Goal: Task Accomplishment & Management: Manage account settings

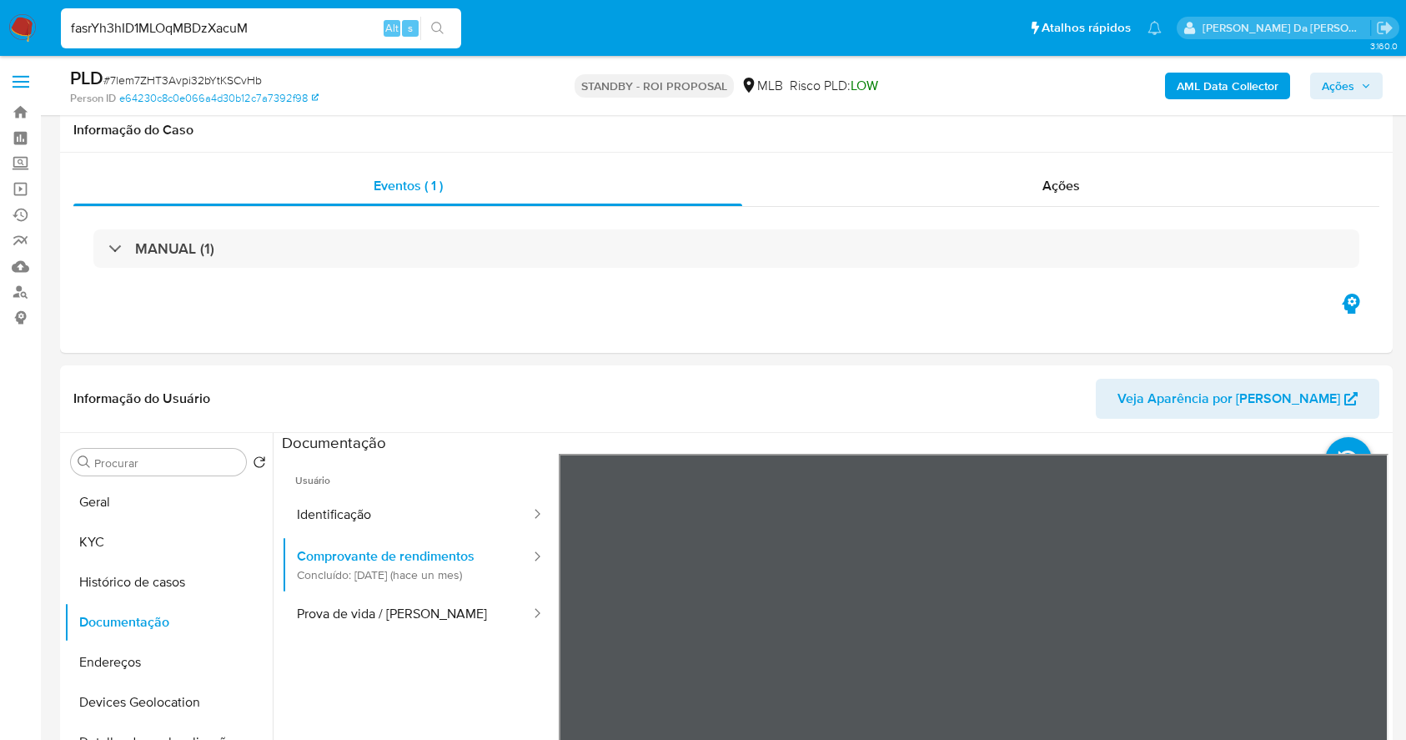
select select "10"
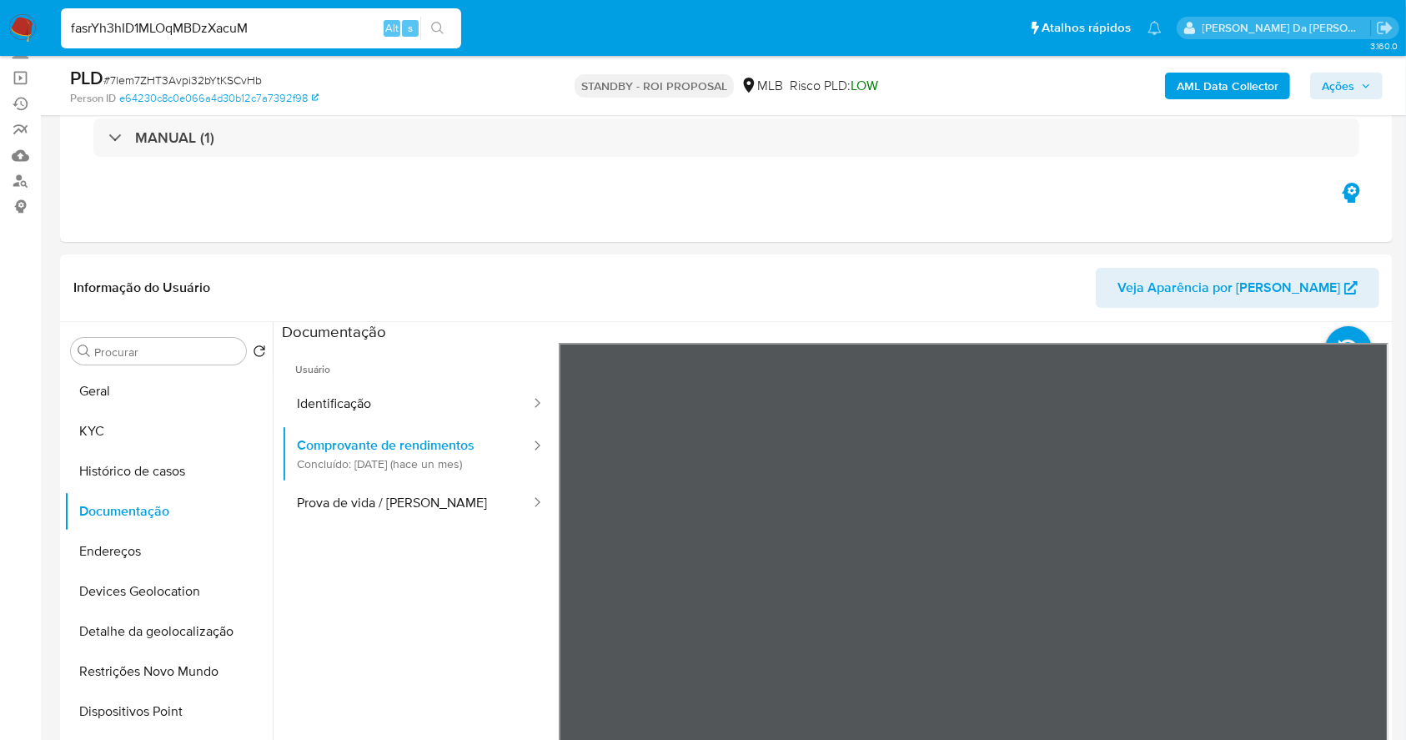
type input "fasrYh3hID1MLOqMBDzXacuM"
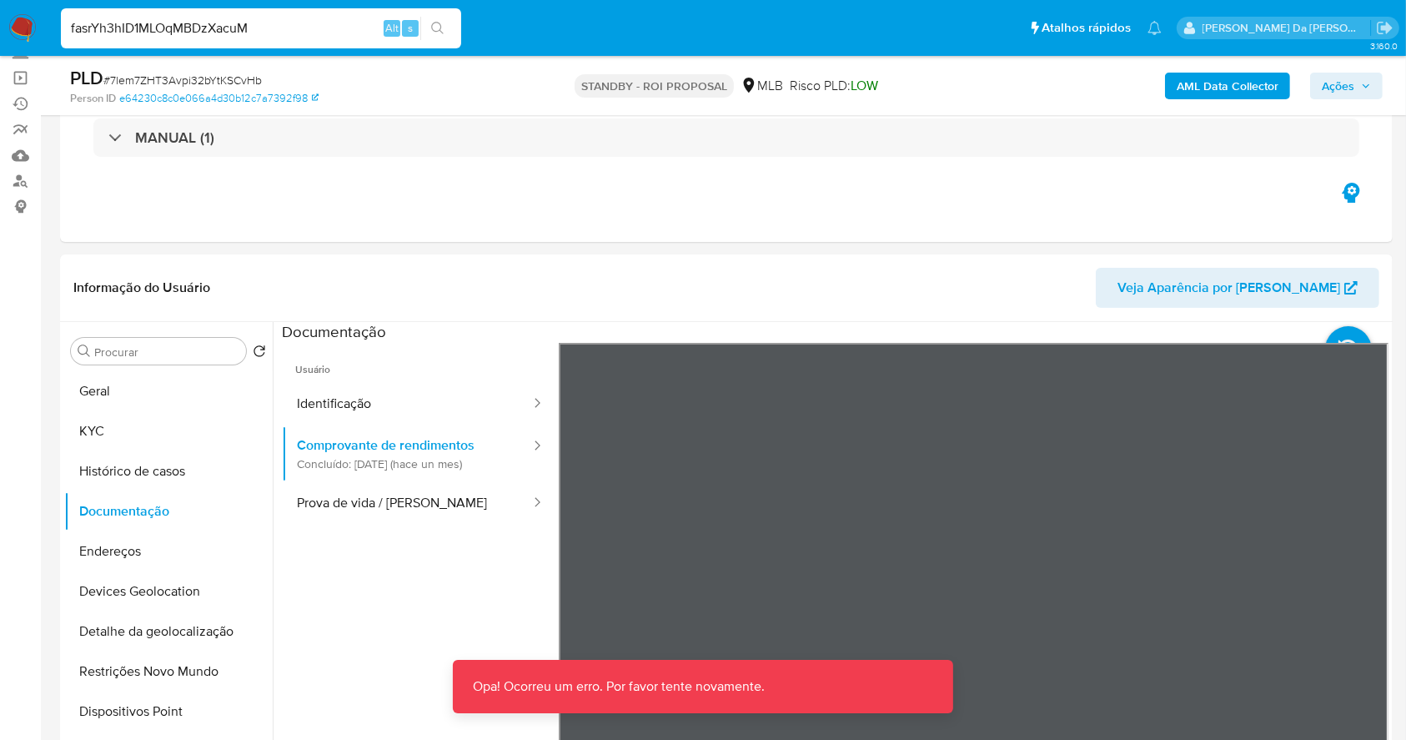
click at [24, 25] on img at bounding box center [22, 28] width 28 height 28
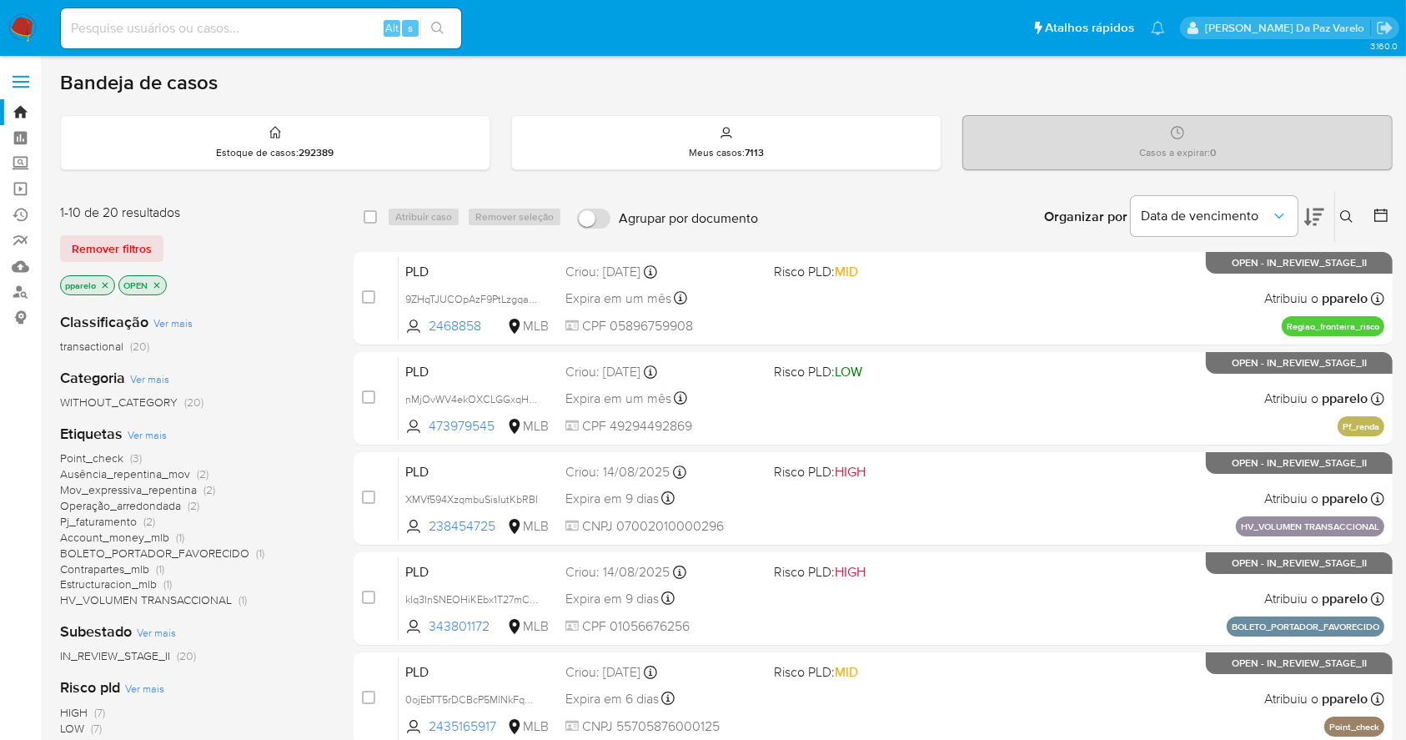
click at [254, 33] on input at bounding box center [261, 29] width 400 height 22
paste input "fasrYh3hID1MLOqMBDzXacuM"
type input "fasrYh3hID1MLOqMBDzXacuM"
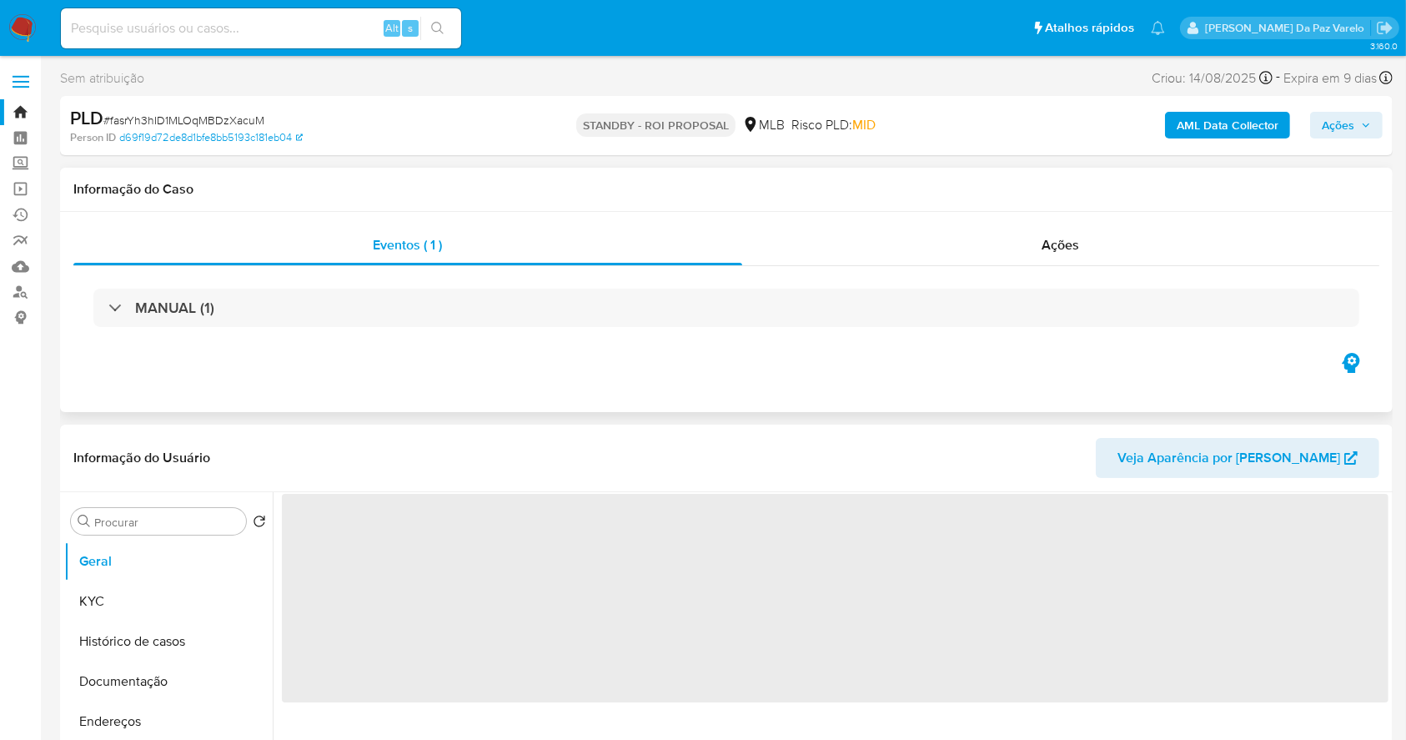
select select "10"
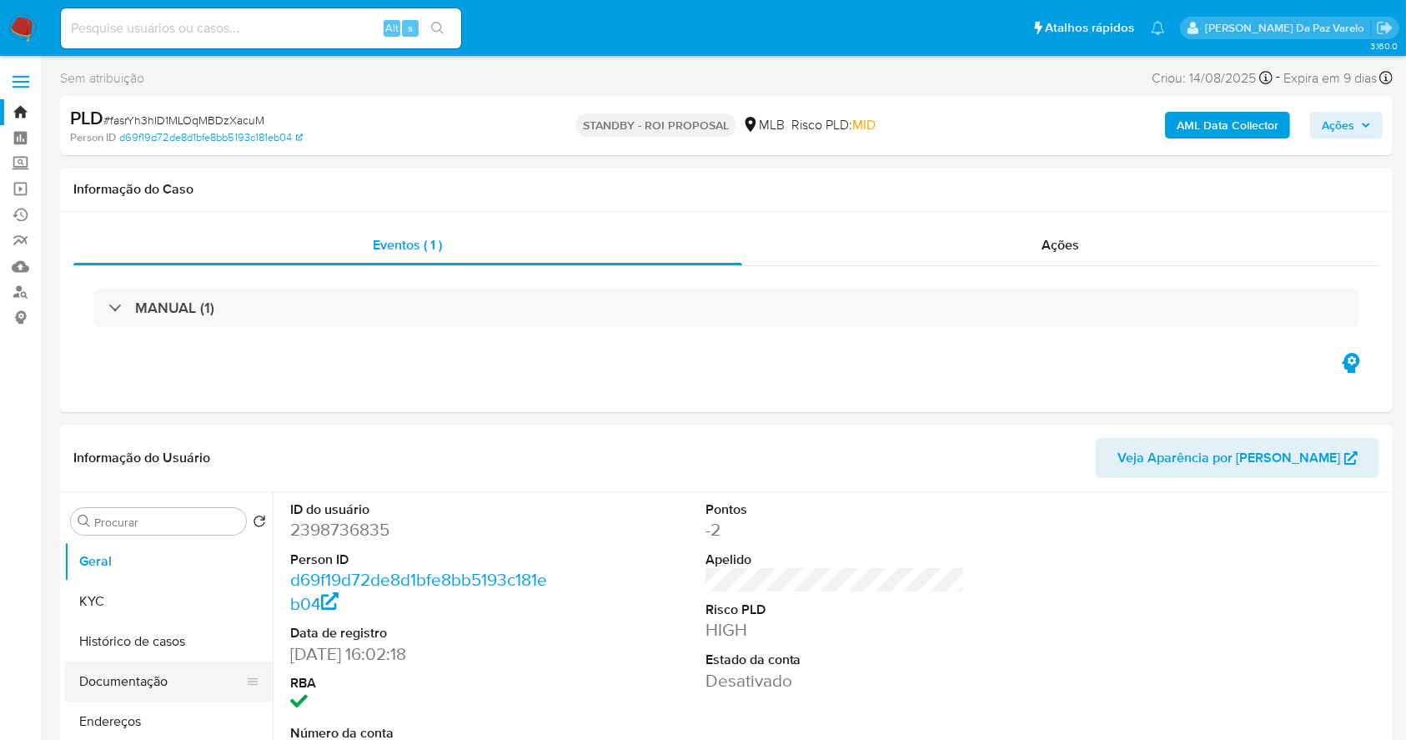
click at [152, 694] on button "Documentação" at bounding box center [161, 681] width 195 height 40
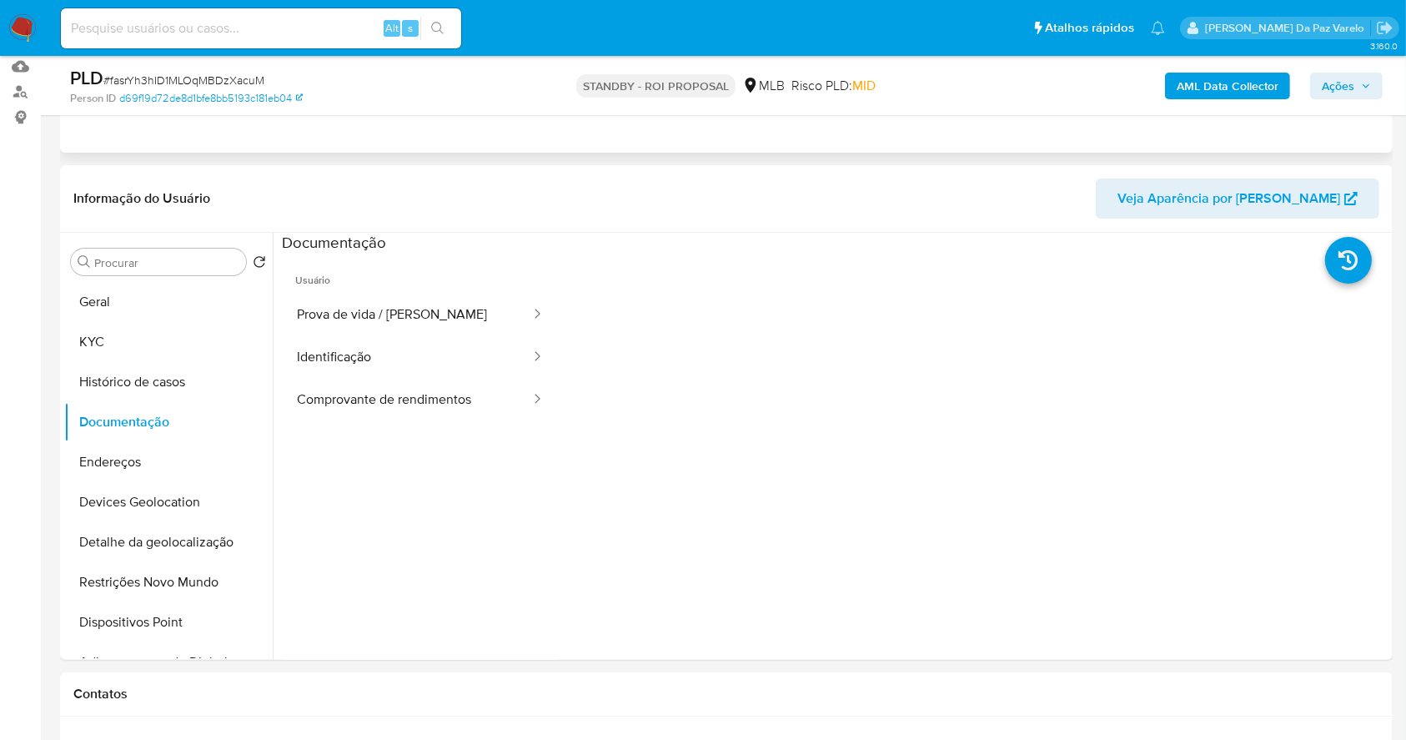
scroll to position [222, 0]
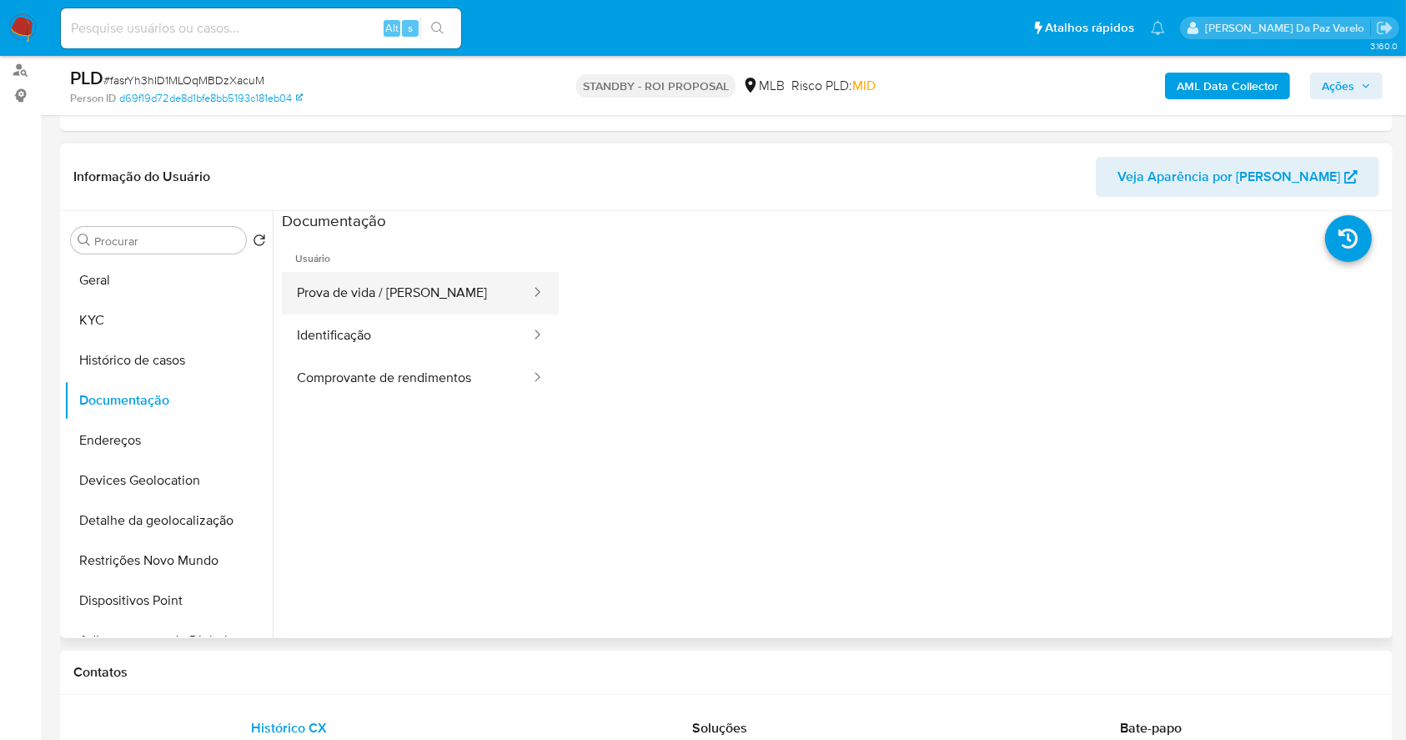
click at [447, 296] on button "Prova de vida / Selfie" at bounding box center [407, 293] width 250 height 43
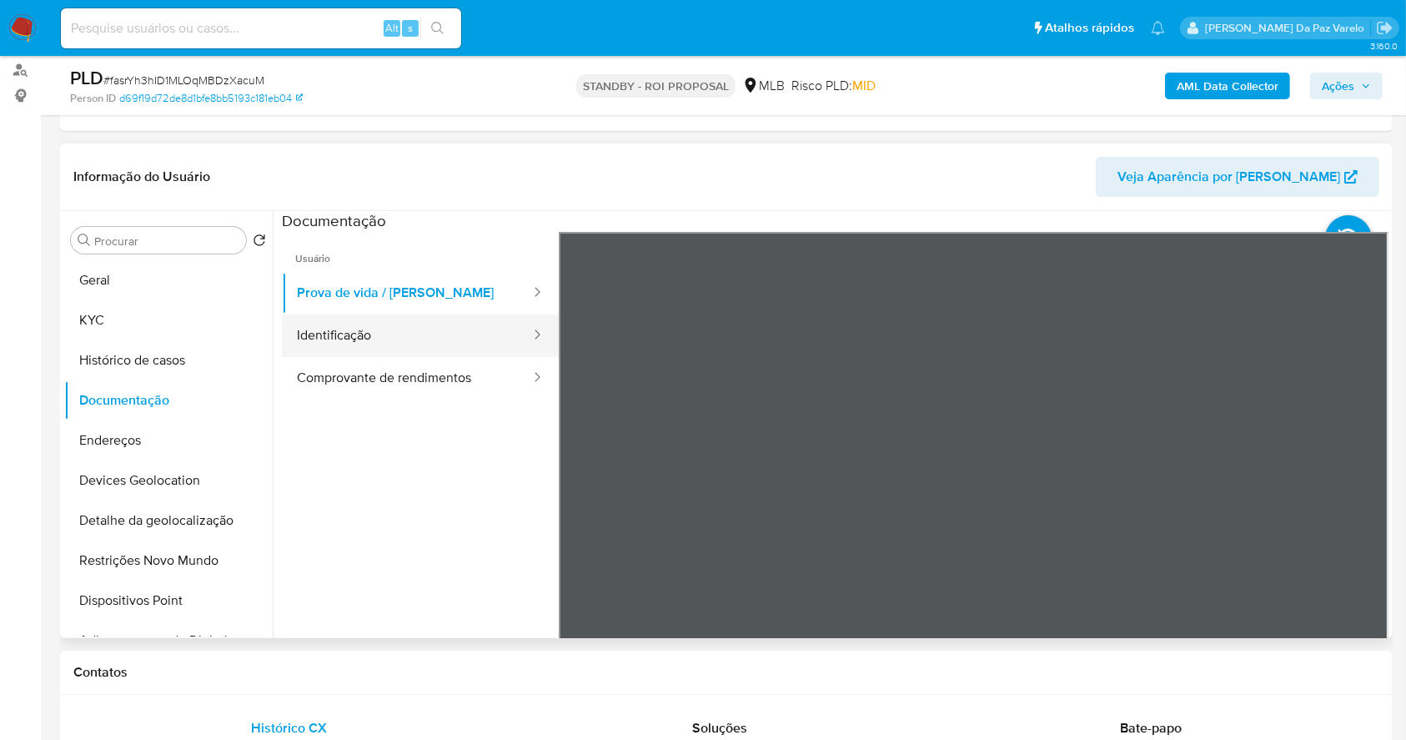
click at [419, 338] on button "Identificação" at bounding box center [407, 335] width 250 height 43
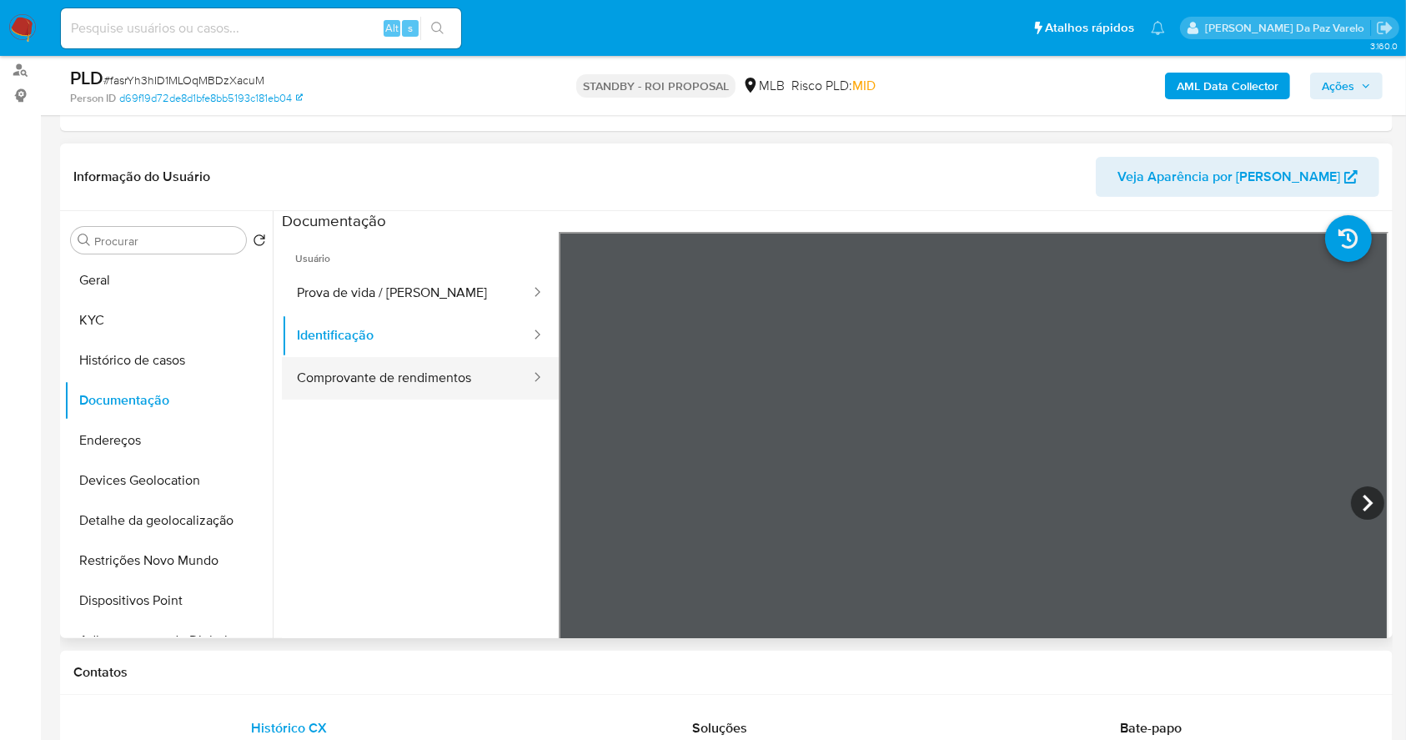
click at [449, 390] on button "Comprovante de rendimentos" at bounding box center [407, 378] width 250 height 43
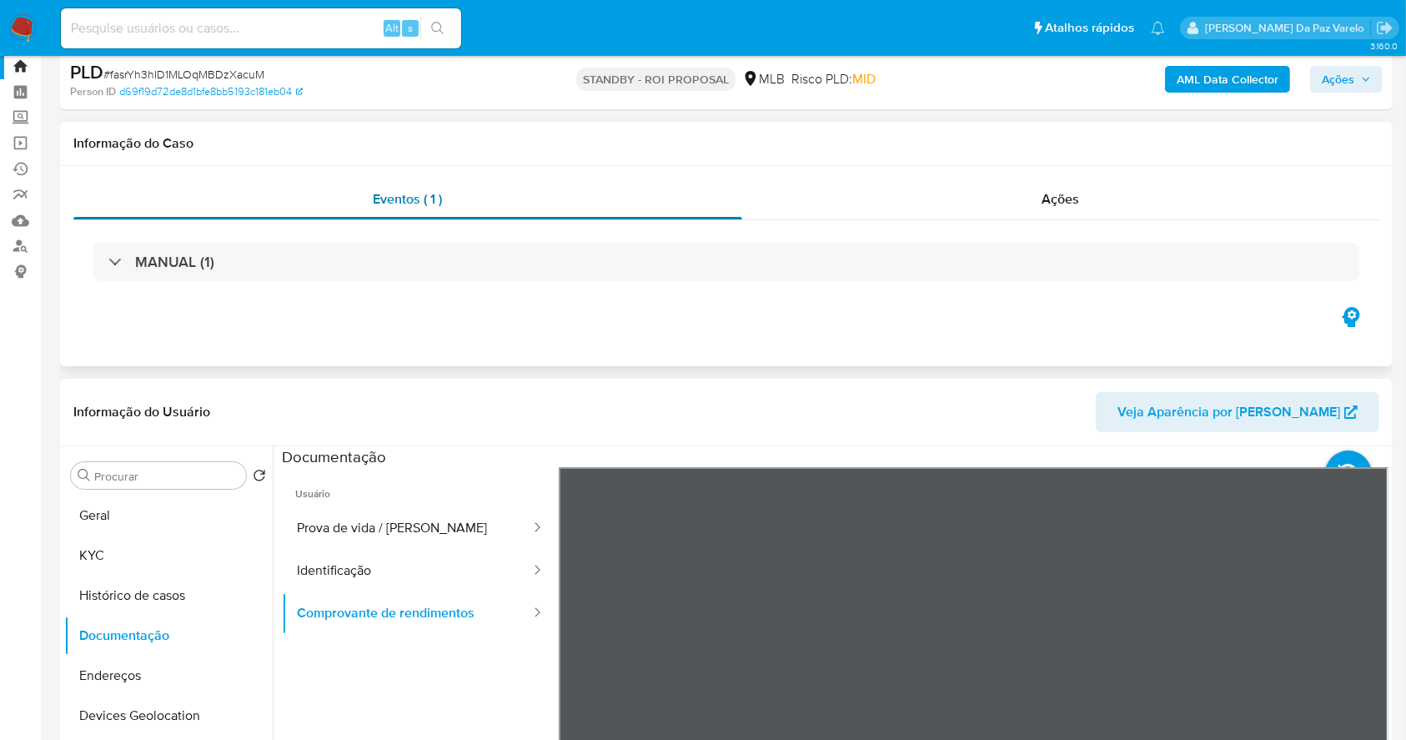
scroll to position [0, 0]
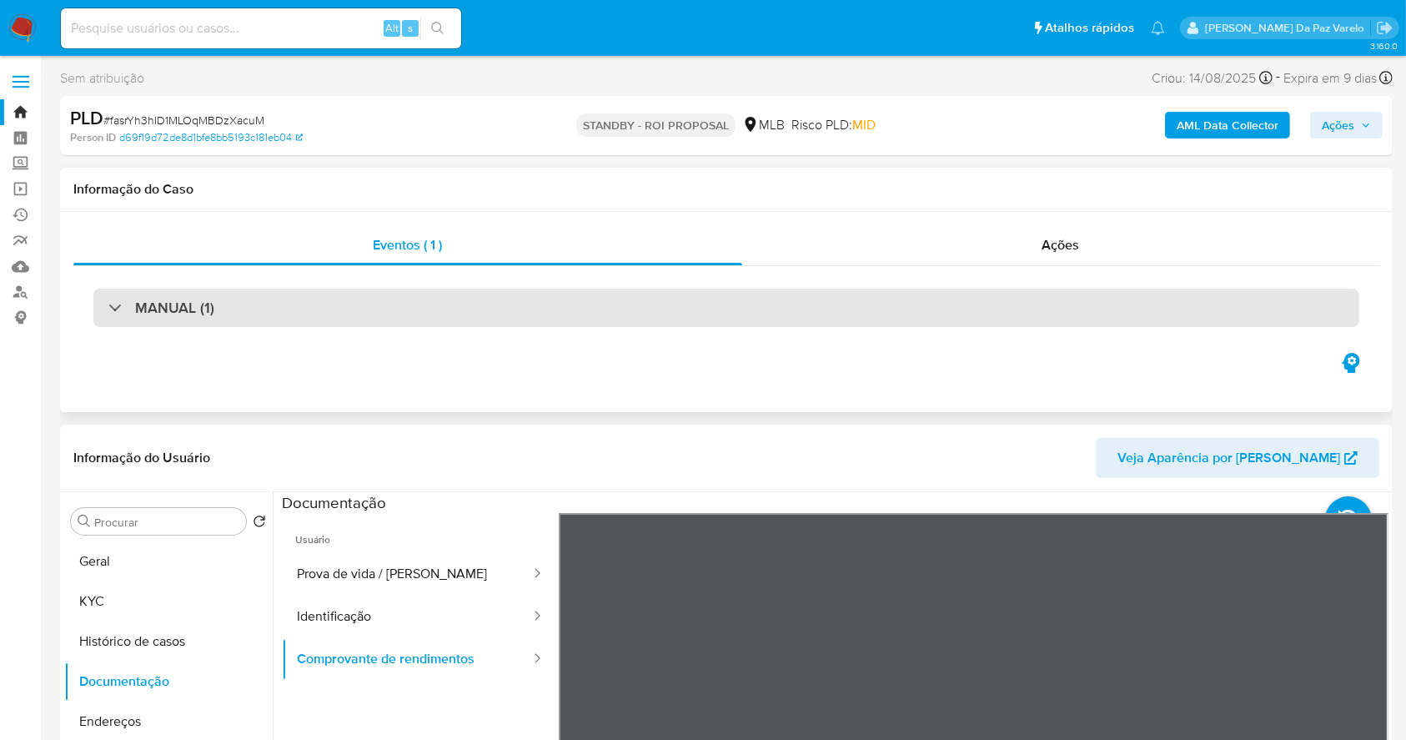
click at [197, 294] on div "MANUAL (1)" at bounding box center [726, 308] width 1266 height 38
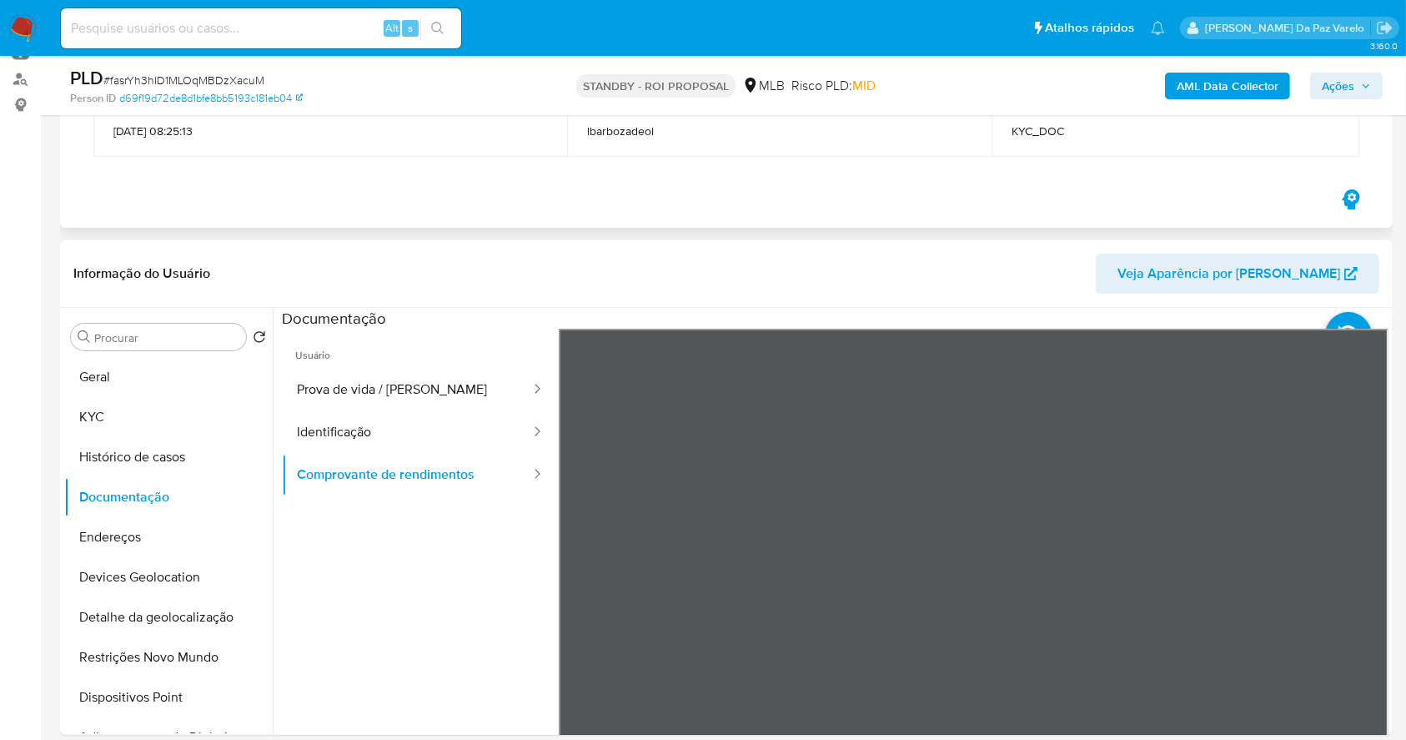
scroll to position [222, 0]
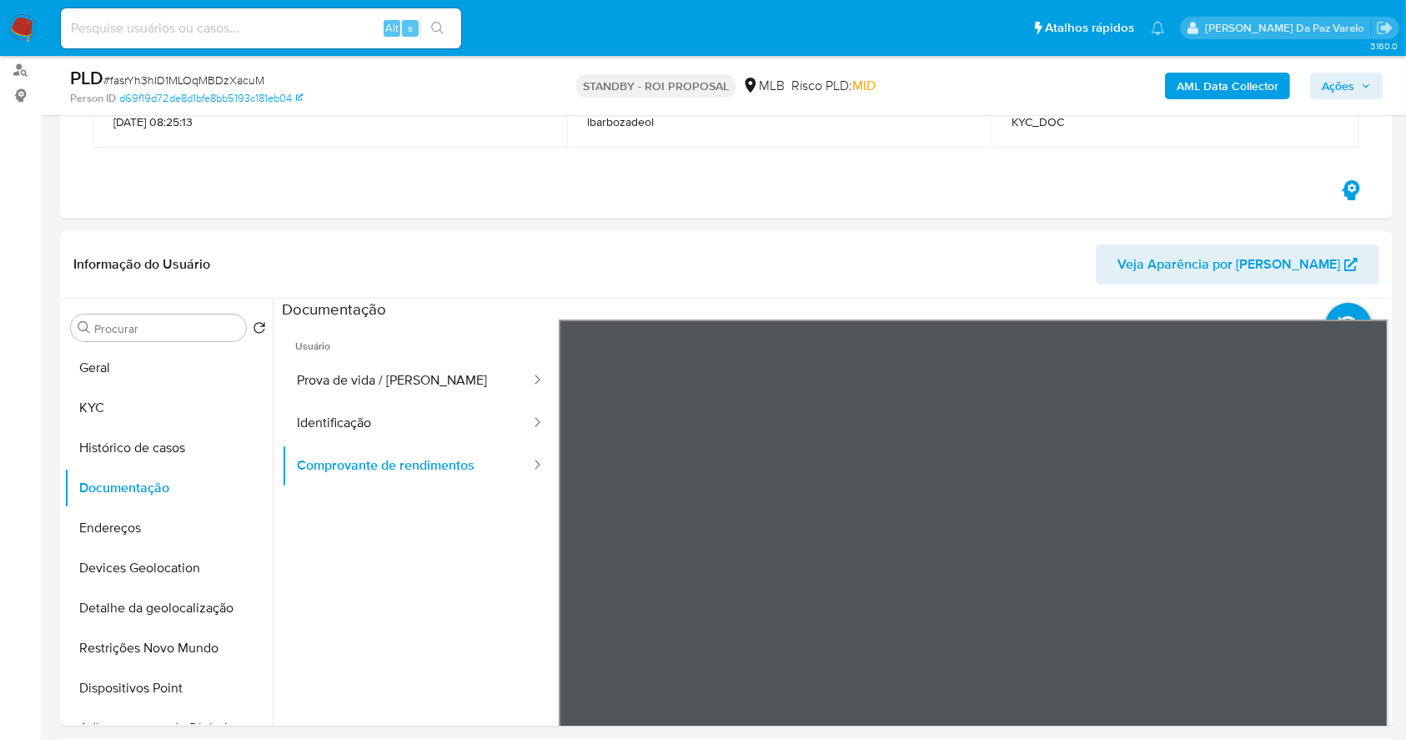
click at [415, 387] on button "Prova de vida / Selfie" at bounding box center [407, 380] width 250 height 43
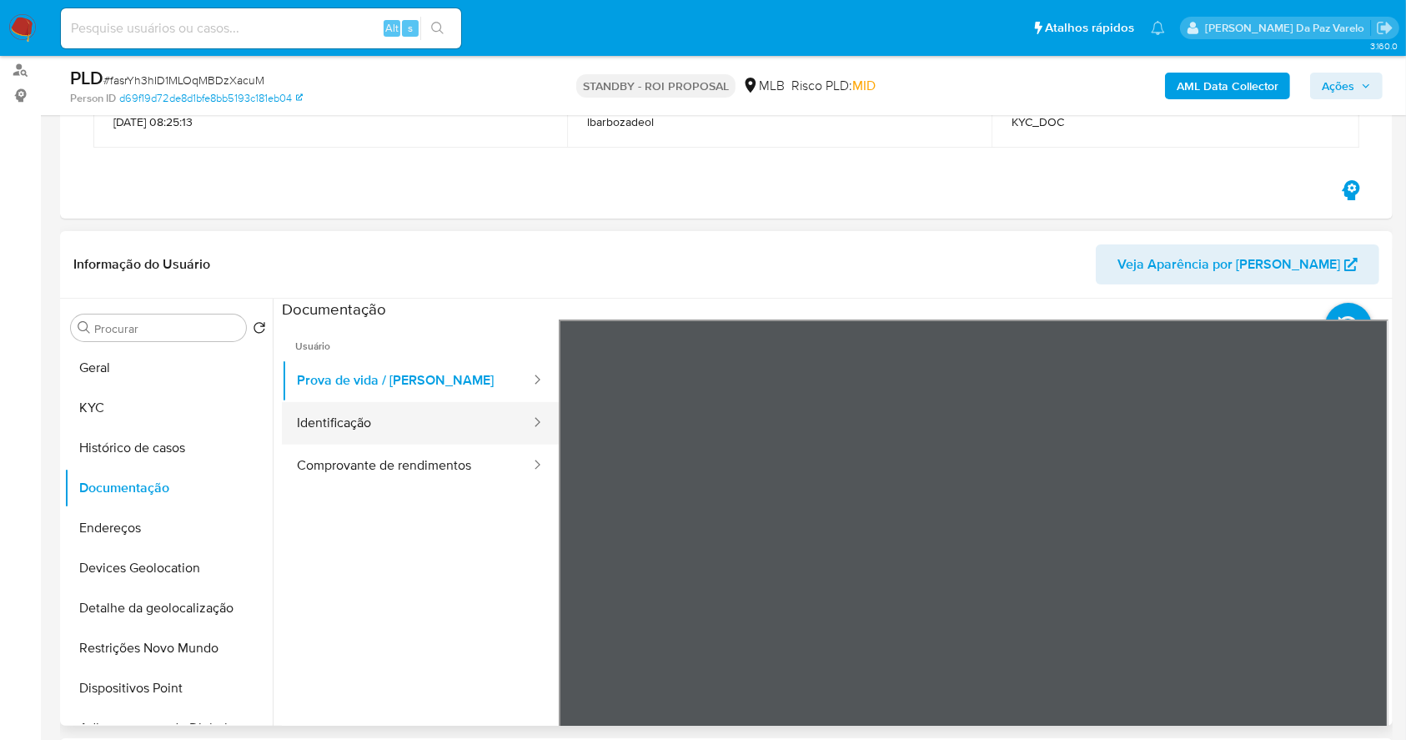
click at [384, 434] on button "Identificação" at bounding box center [407, 423] width 250 height 43
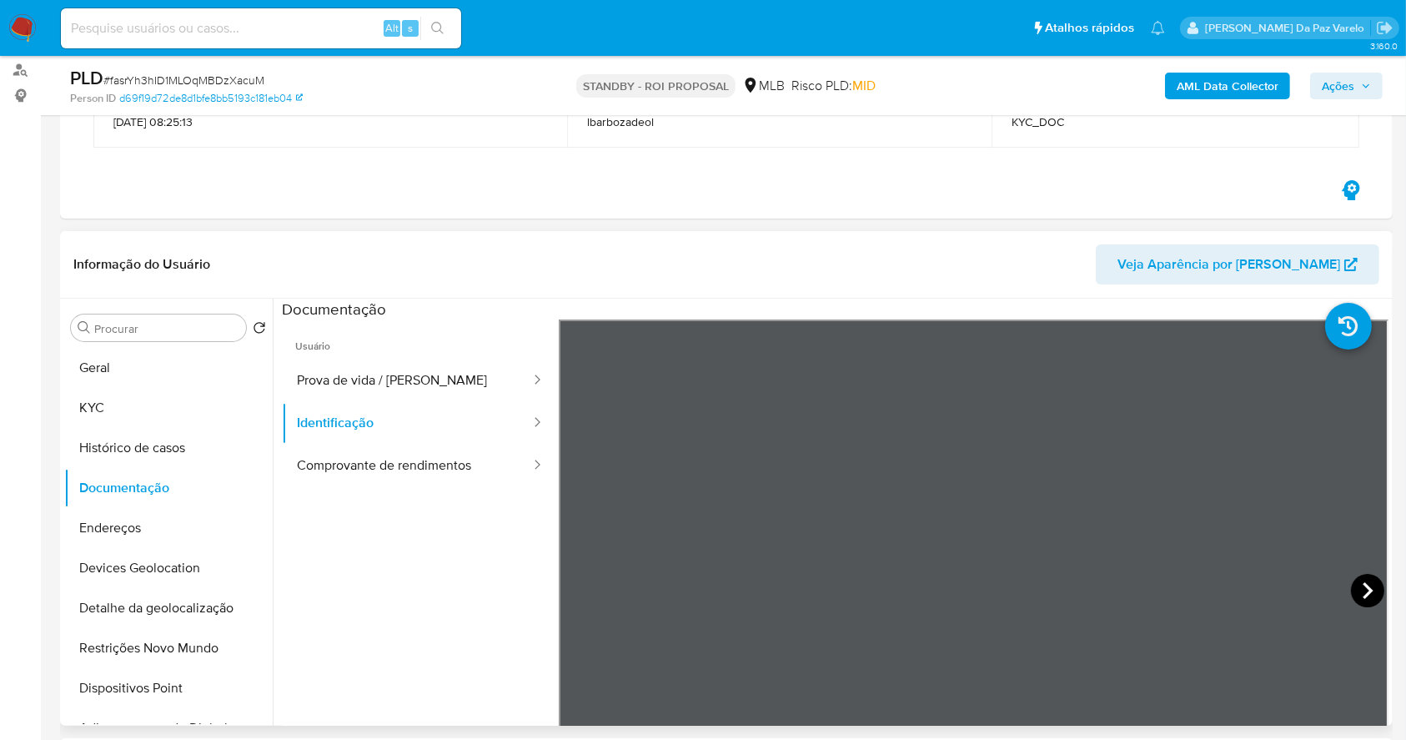
click at [1366, 595] on icon at bounding box center [1367, 590] width 33 height 33
click at [357, 457] on button "Comprovante de rendimentos" at bounding box center [407, 465] width 250 height 43
click at [775, 276] on div "Informação do Usuário Veja Aparência por Pessoa Procurar Retornar ao pedido pad…" at bounding box center [726, 478] width 1333 height 495
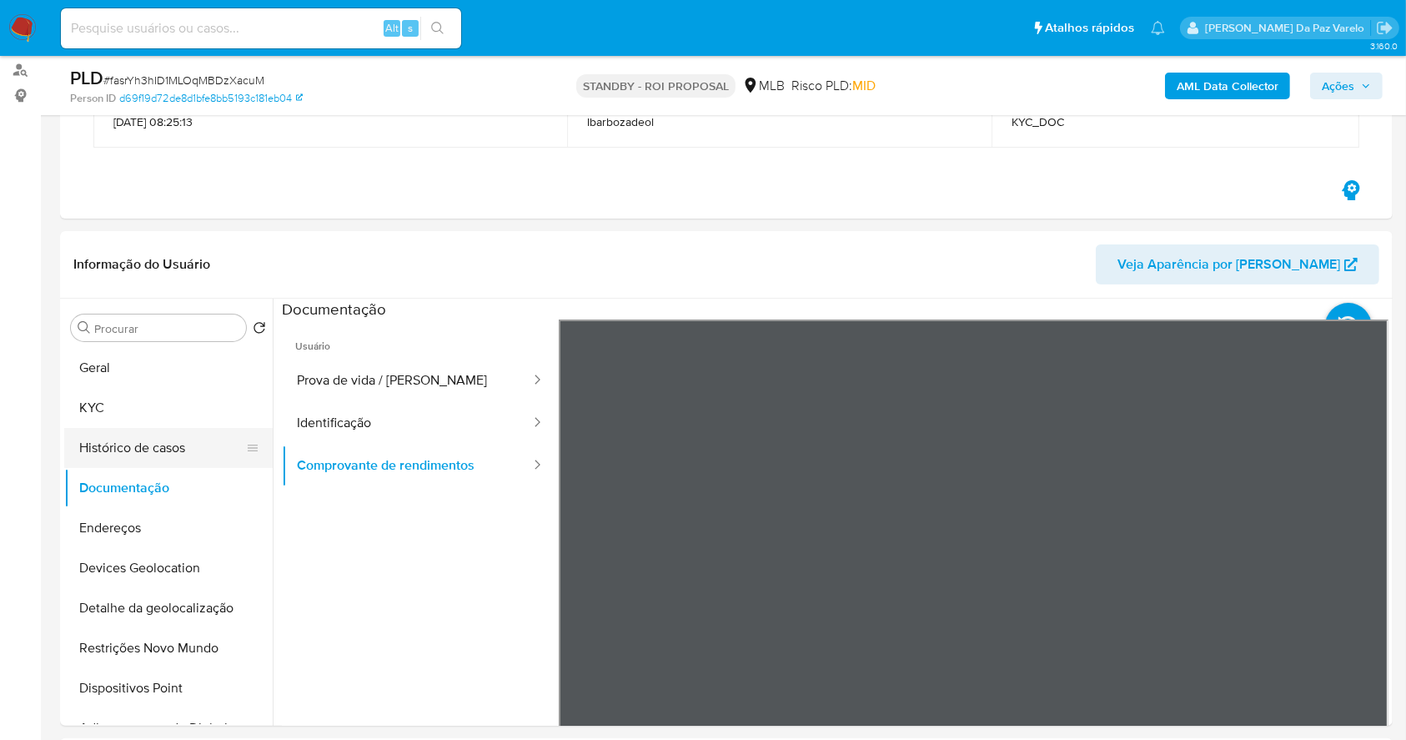
click at [134, 447] on button "Histórico de casos" at bounding box center [161, 448] width 195 height 40
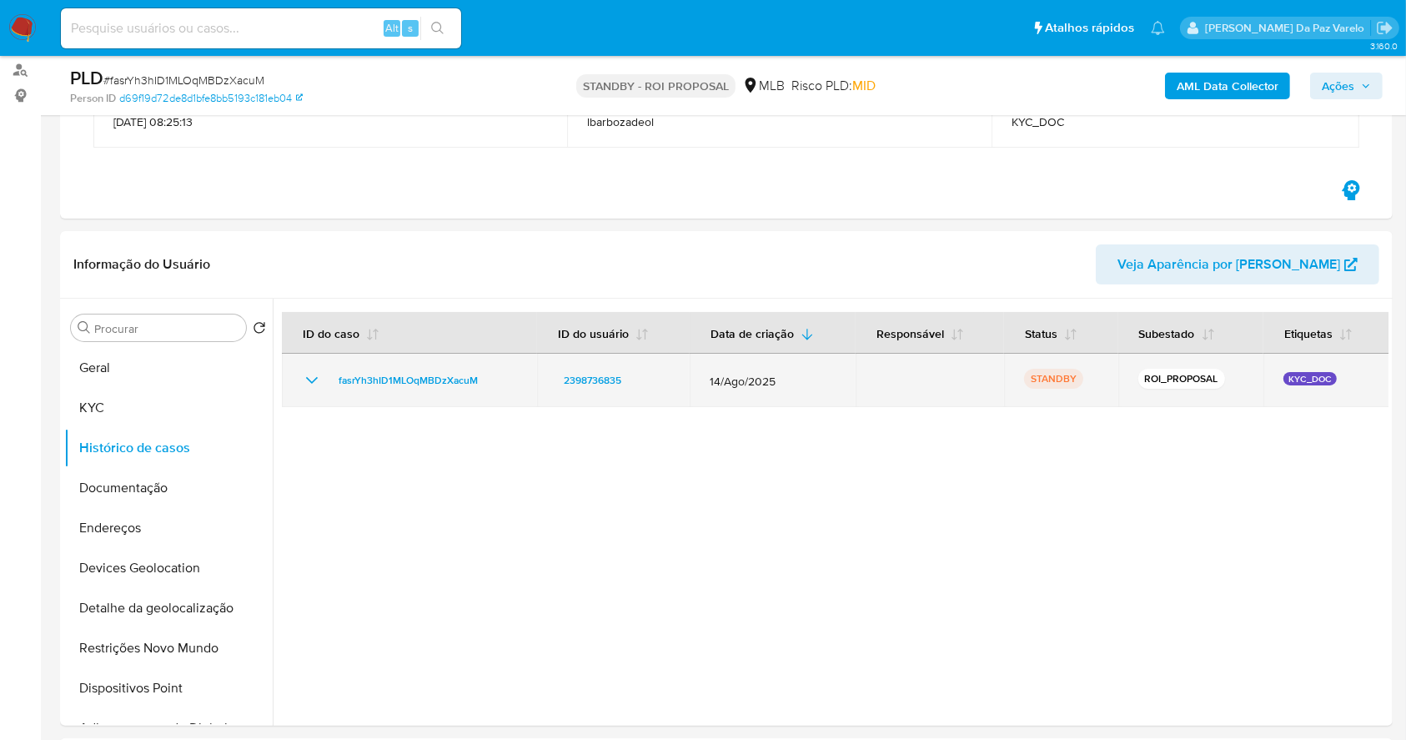
click at [317, 376] on icon "Mostrar/Ocultar" at bounding box center [312, 380] width 20 height 20
click at [316, 377] on icon "Mostrar/Ocultar" at bounding box center [312, 380] width 20 height 20
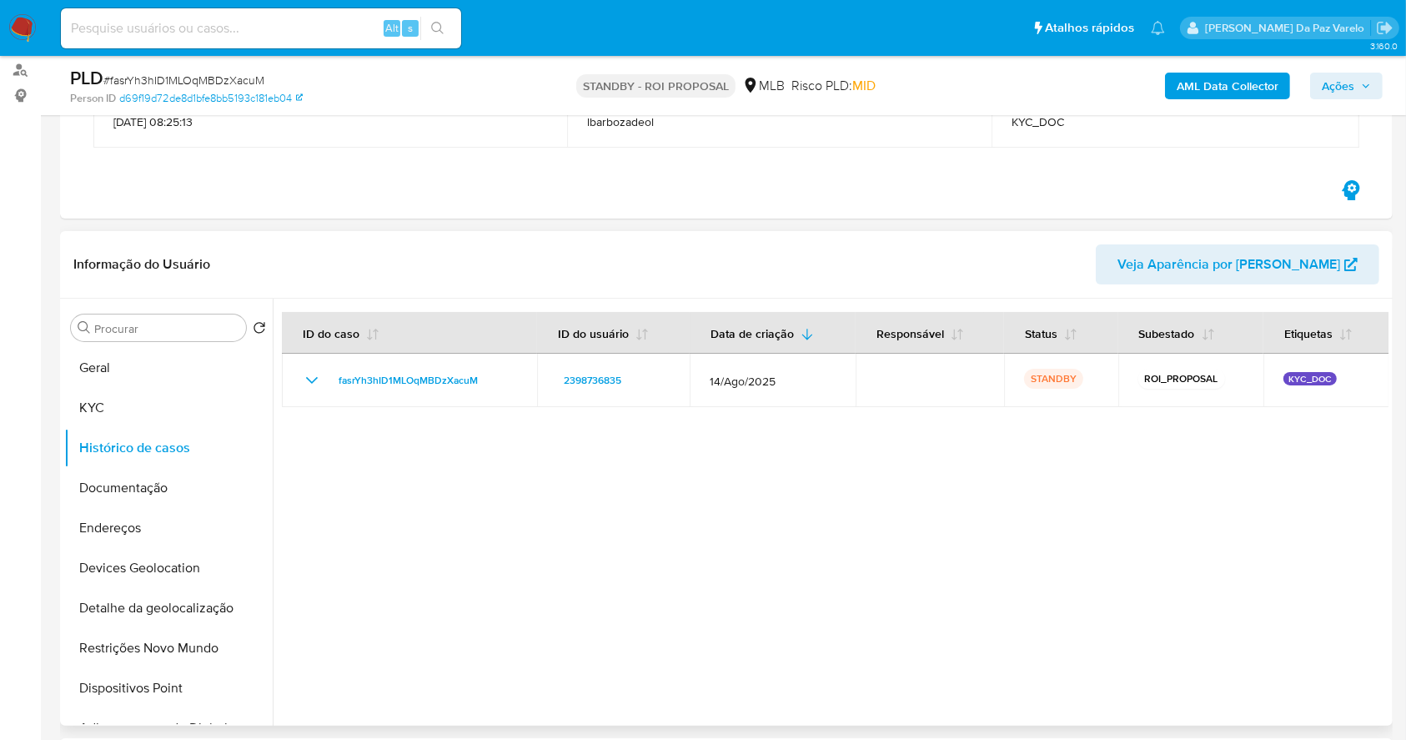
scroll to position [111, 0]
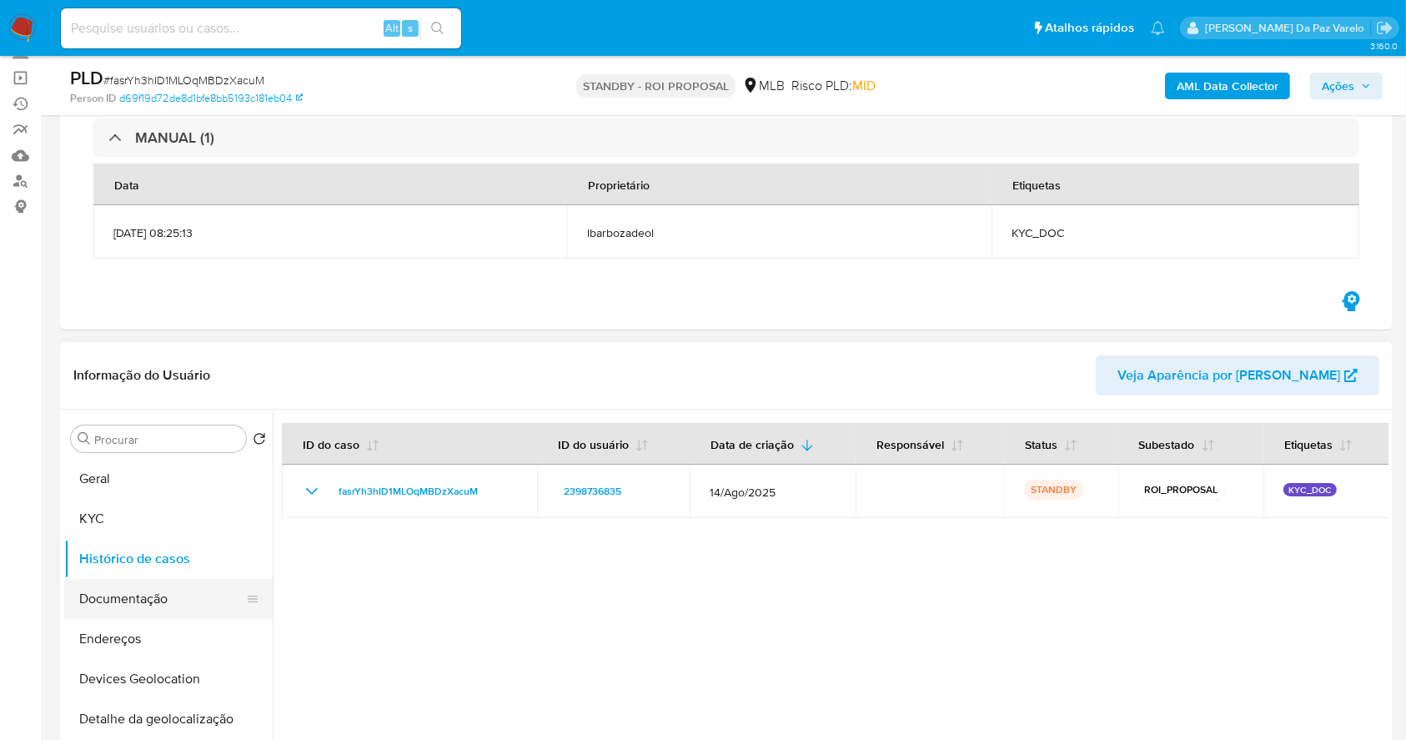
click at [157, 585] on button "Documentação" at bounding box center [161, 599] width 195 height 40
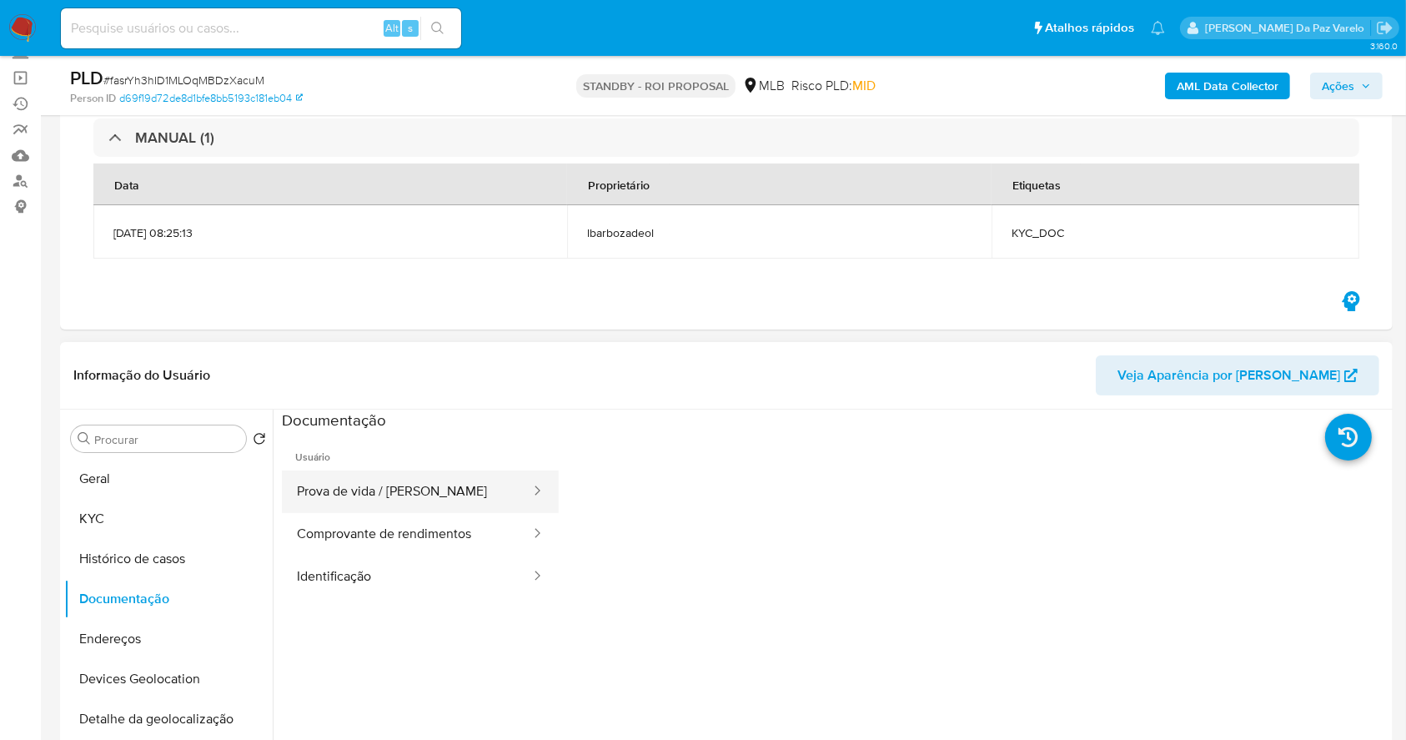
click at [424, 489] on button "Prova de vida / Selfie" at bounding box center [407, 491] width 250 height 43
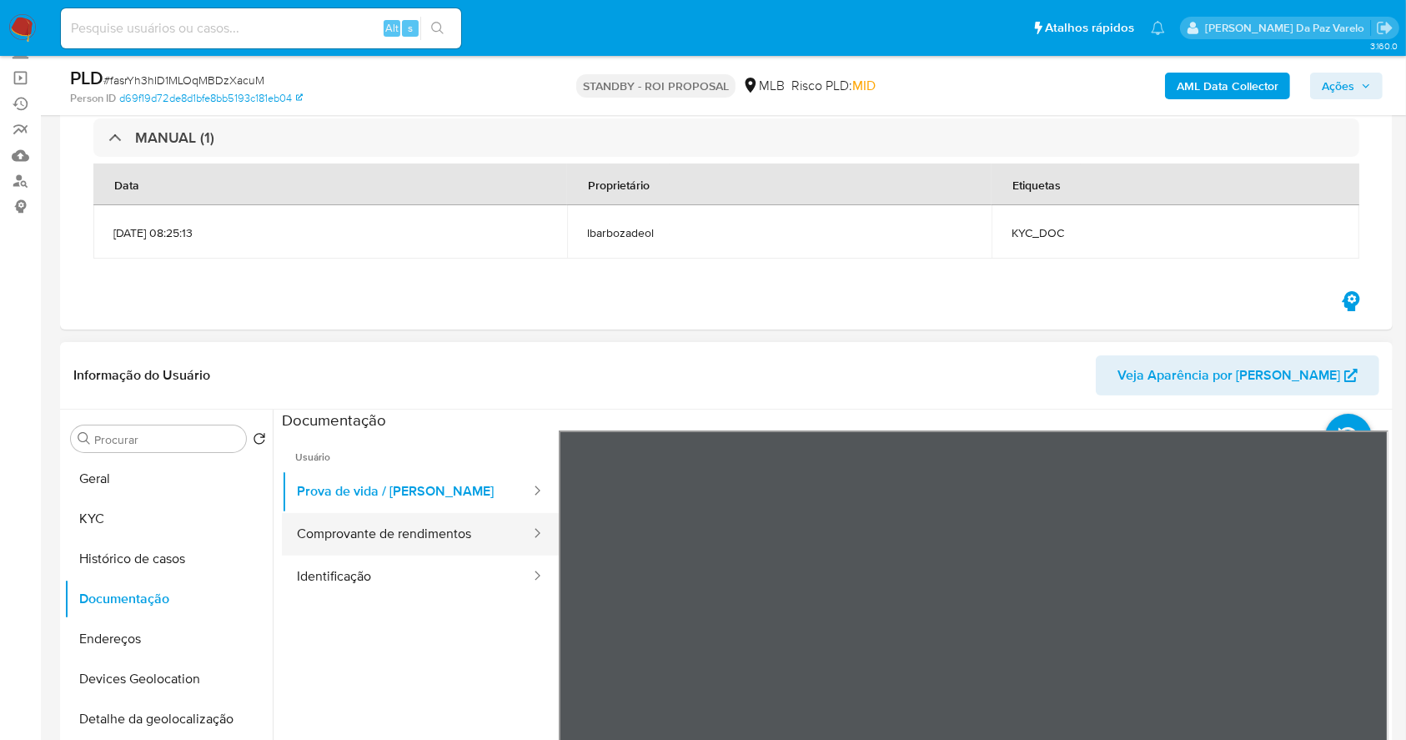
click at [401, 536] on button "Comprovante de rendimentos" at bounding box center [407, 534] width 250 height 43
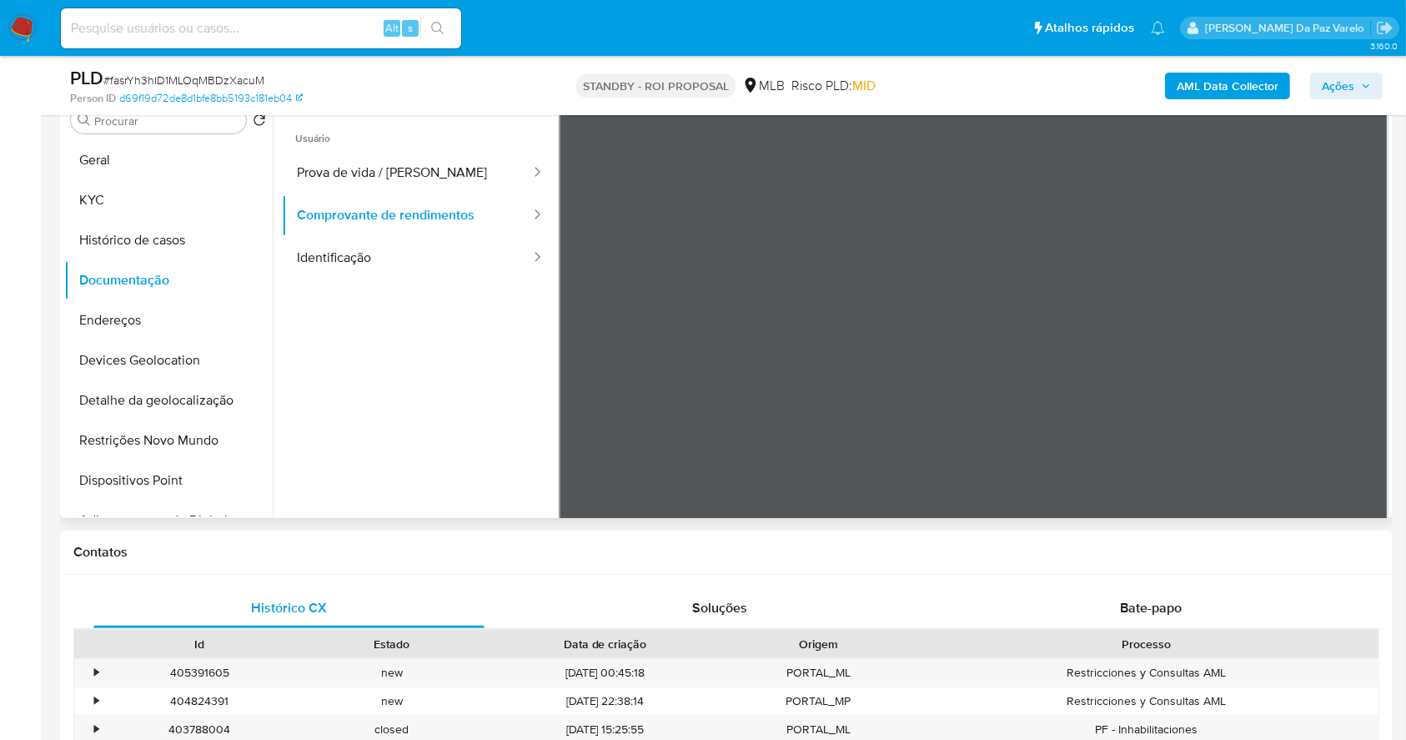
scroll to position [440, 0]
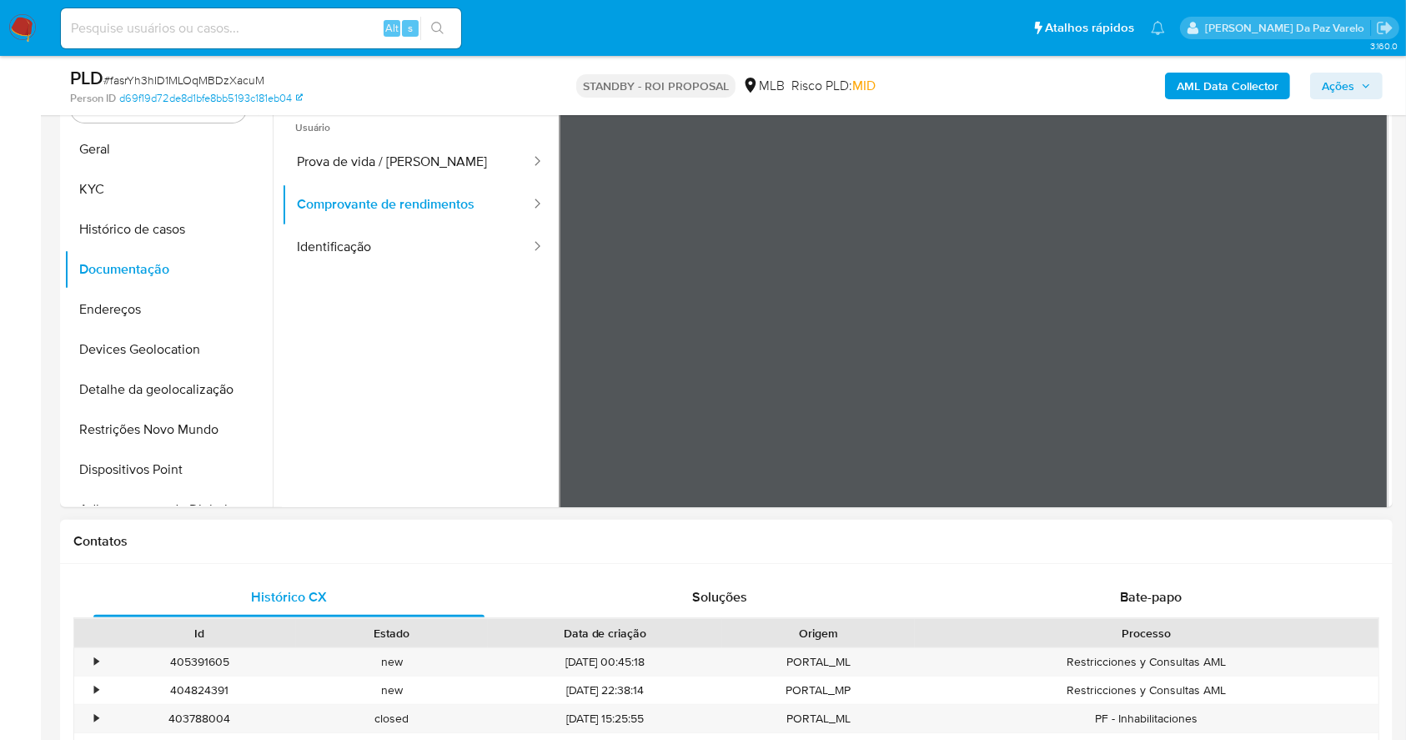
click at [1132, 604] on span "Bate-papo" at bounding box center [1151, 596] width 62 height 19
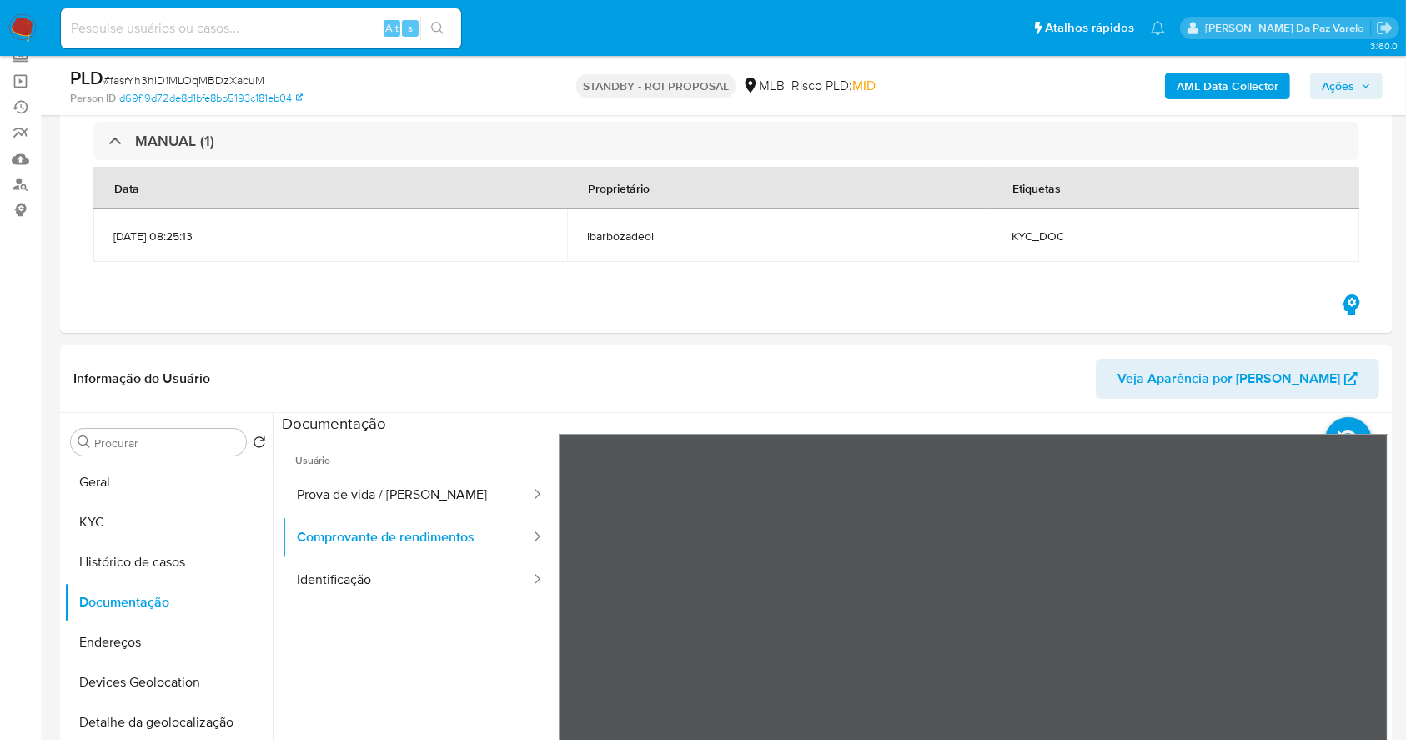
scroll to position [107, 0]
click at [198, 33] on input at bounding box center [261, 29] width 400 height 22
paste input "jrIkLCviY2apMo12qJQdxsQD"
type input "jrIkLCviY2apMo12qJQdxsQD"
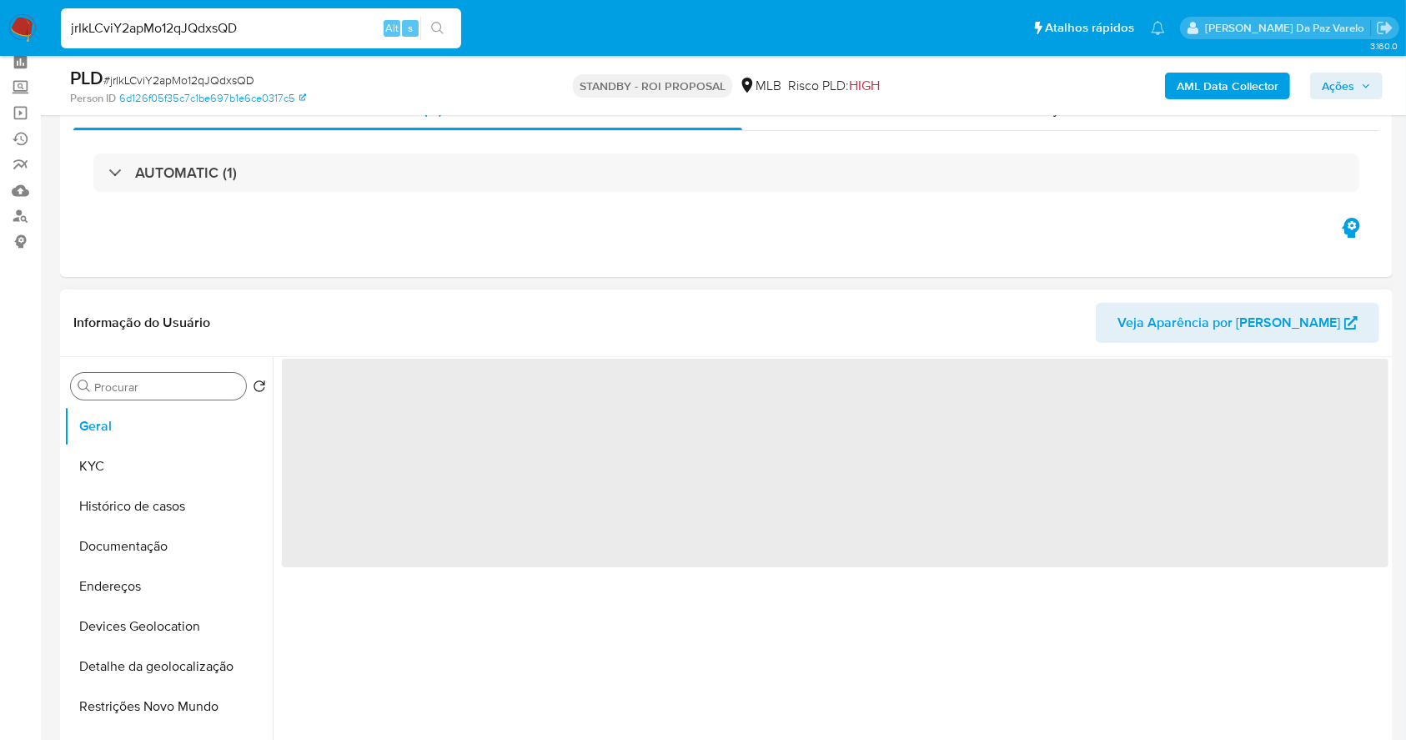
scroll to position [111, 0]
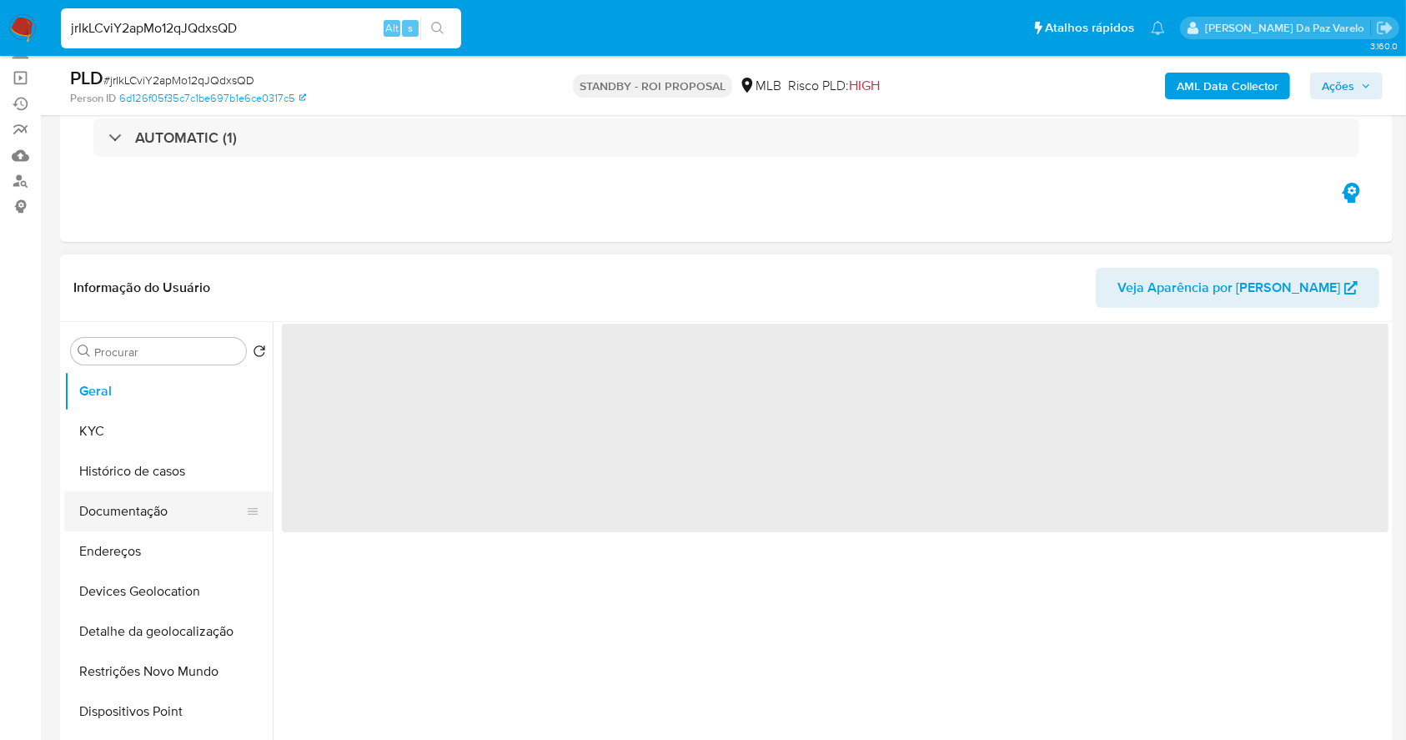
click at [143, 510] on button "Documentação" at bounding box center [161, 511] width 195 height 40
select select "10"
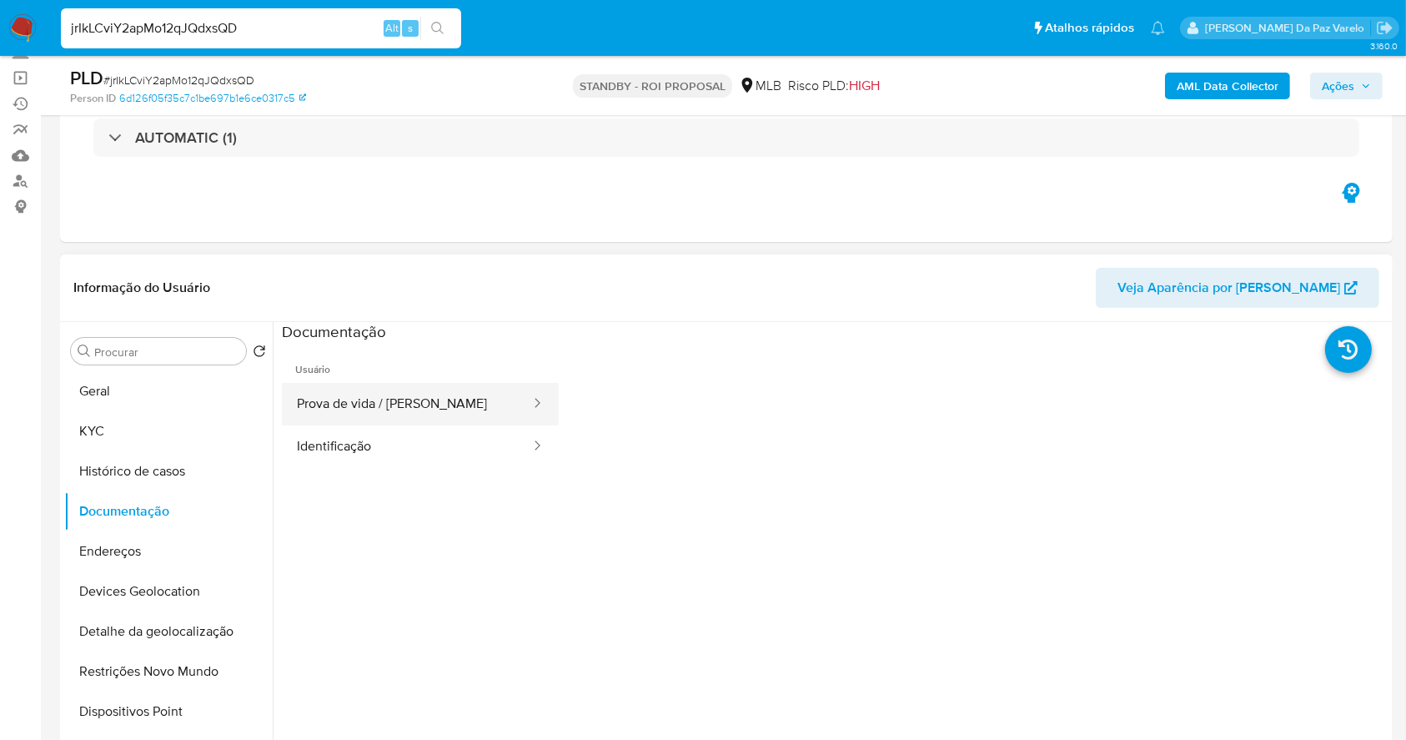
click at [384, 409] on button "Prova de vida / Selfie" at bounding box center [407, 404] width 250 height 43
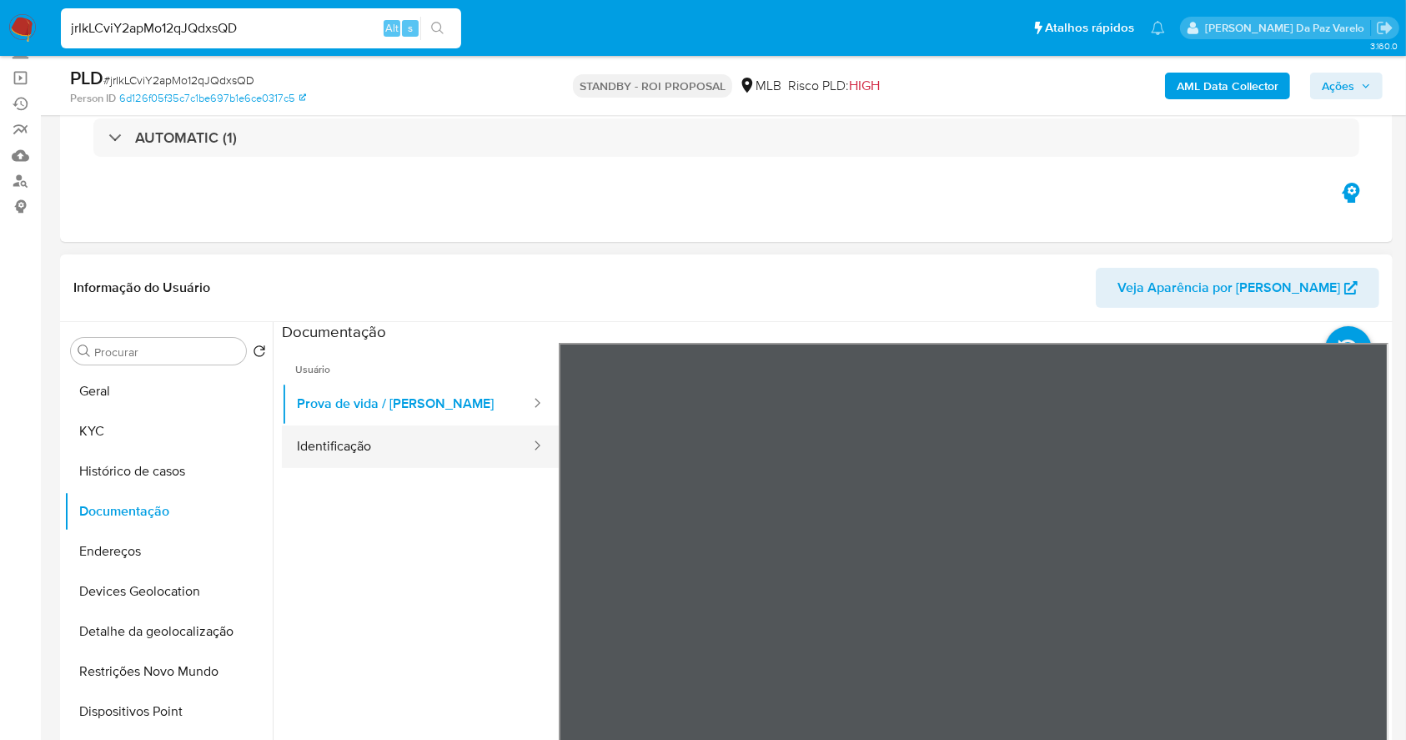
click at [384, 445] on button "Identificação" at bounding box center [407, 446] width 250 height 43
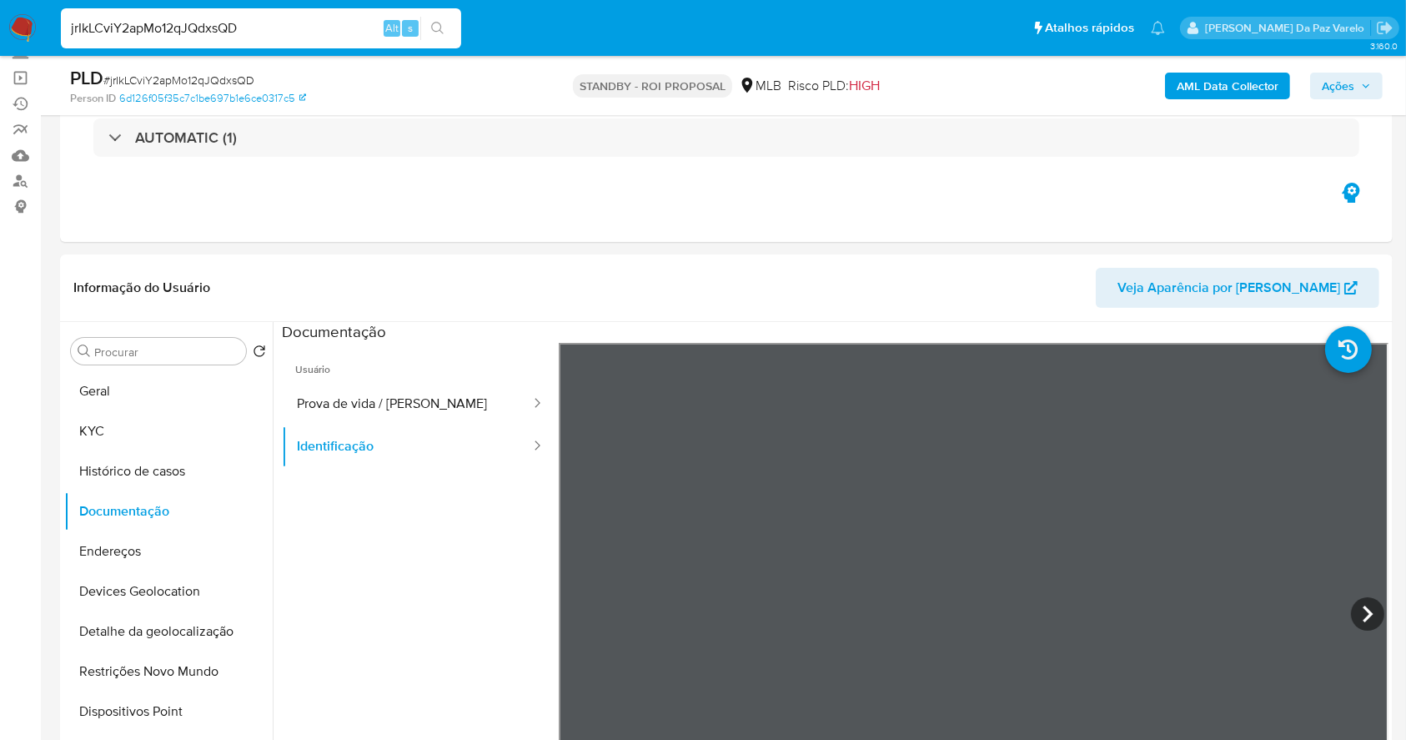
scroll to position [517, 0]
click at [174, 463] on button "Histórico de casos" at bounding box center [161, 471] width 195 height 40
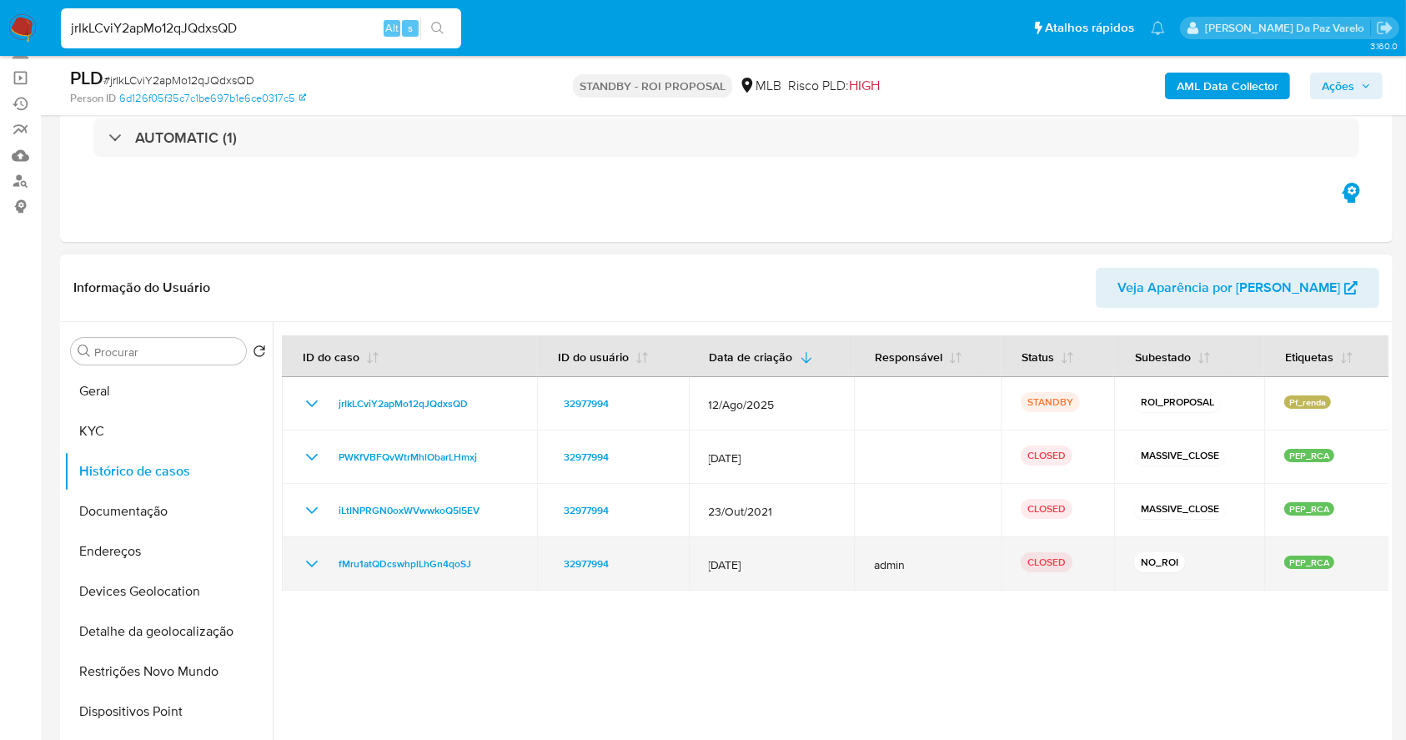
click at [303, 565] on icon "Mostrar/Ocultar" at bounding box center [312, 564] width 20 height 20
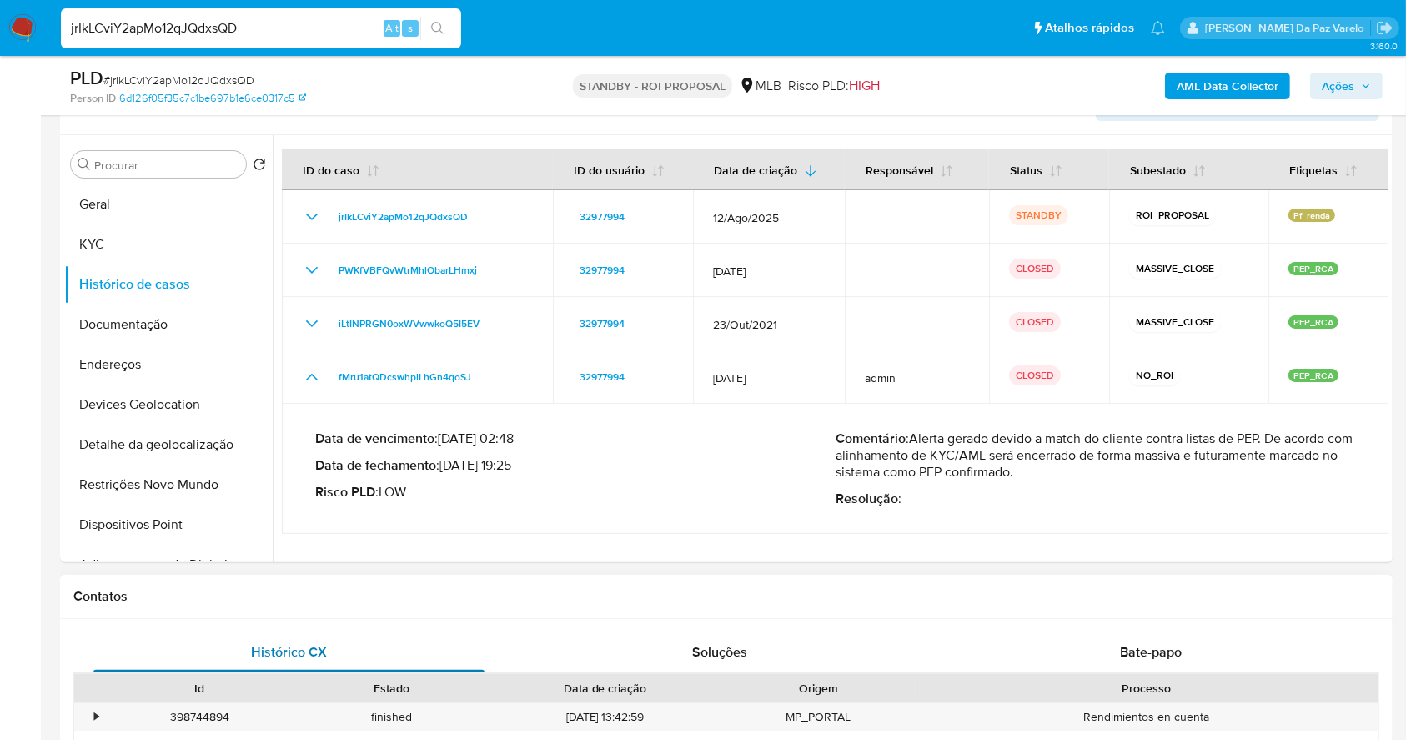
scroll to position [222, 0]
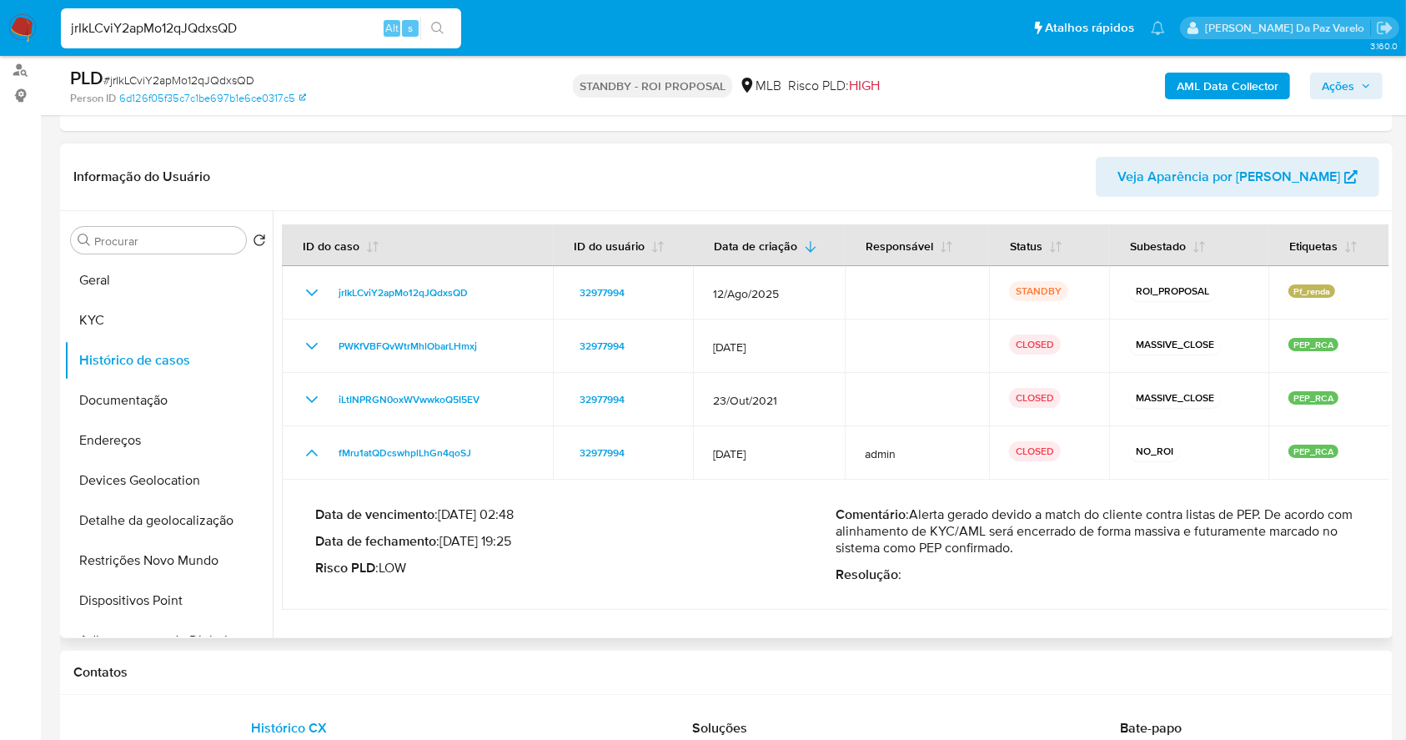
click at [187, 253] on div "Procurar Retornar ao pedido padrão Geral KYC Histórico de casos Documentação En…" at bounding box center [168, 425] width 208 height 424
click at [186, 244] on input "Procurar" at bounding box center [166, 241] width 145 height 15
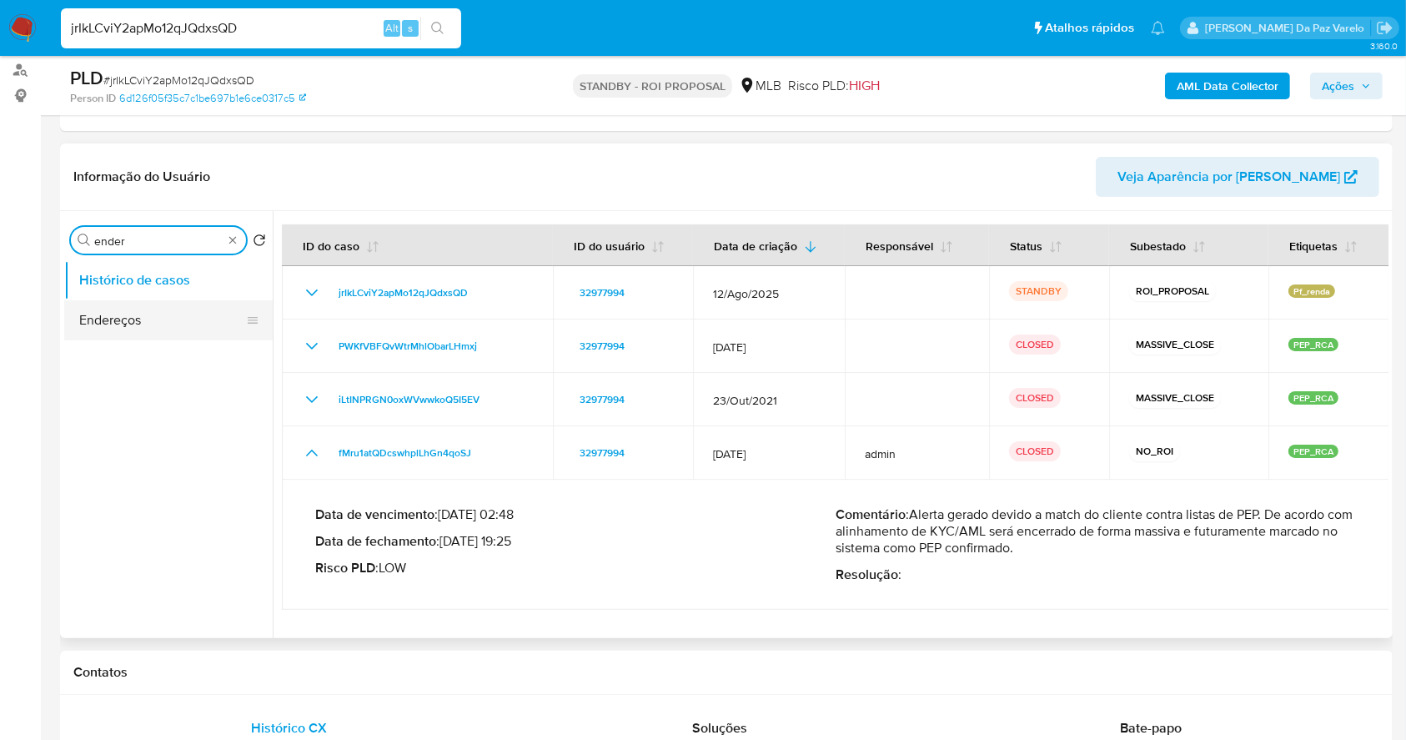
type input "ender"
click at [167, 325] on button "Endereços" at bounding box center [161, 320] width 195 height 40
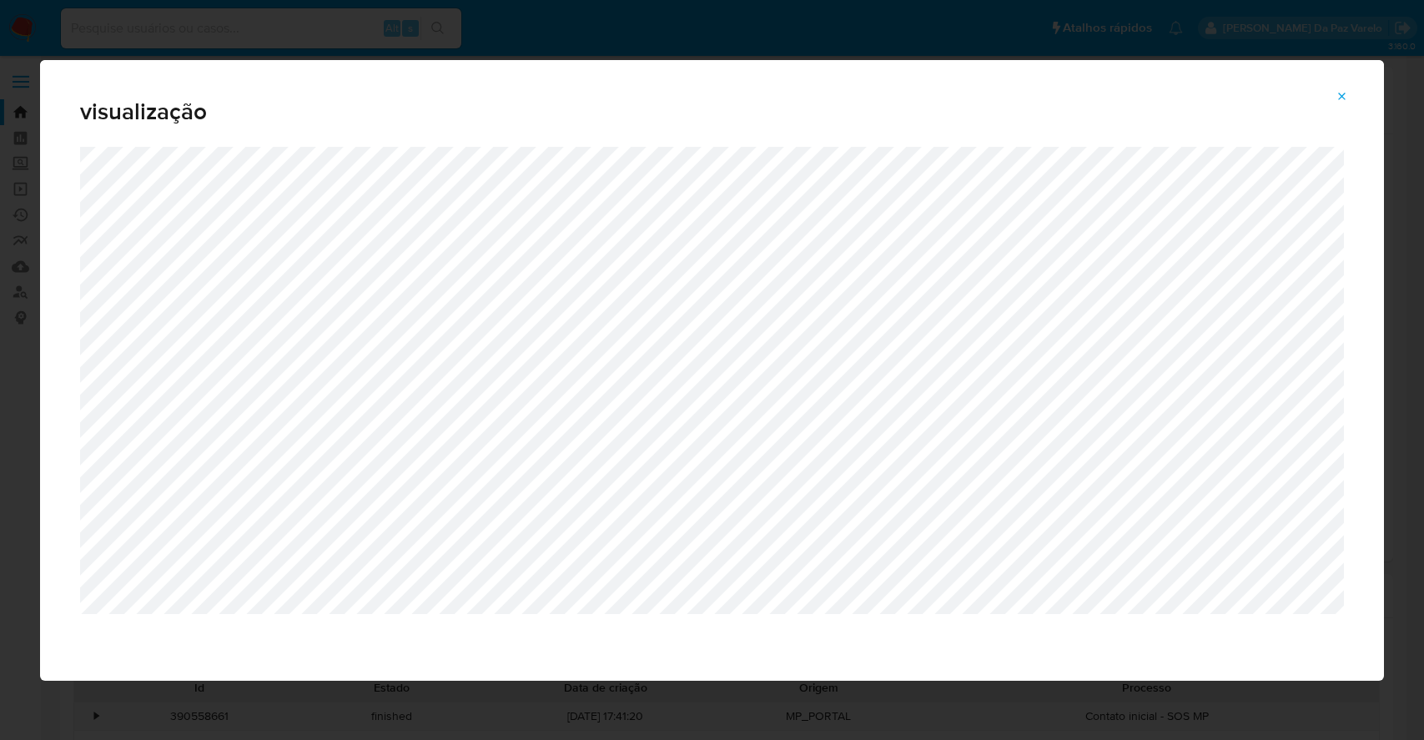
select select "10"
click at [1348, 103] on button "Attachment preview" at bounding box center [1341, 96] width 37 height 27
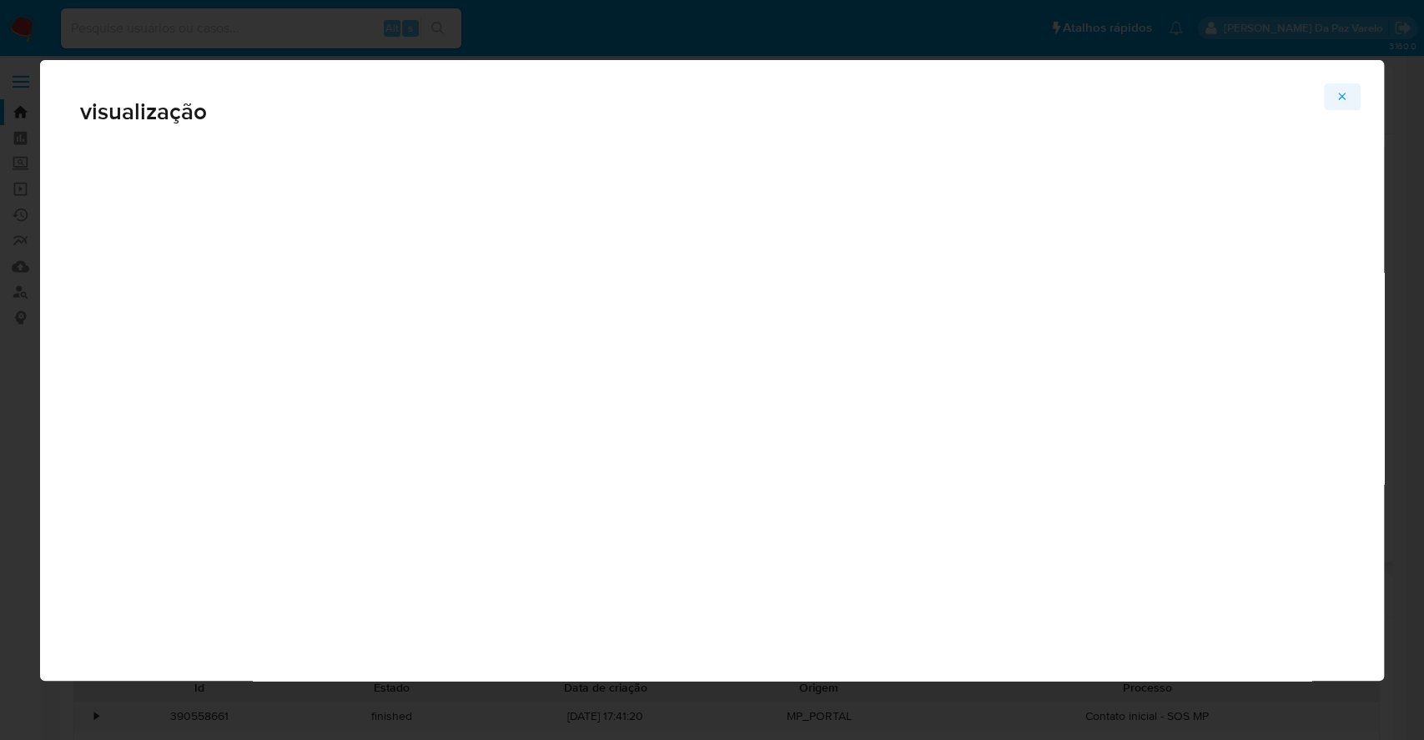
click at [1347, 96] on icon "button" at bounding box center [1350, 99] width 13 height 13
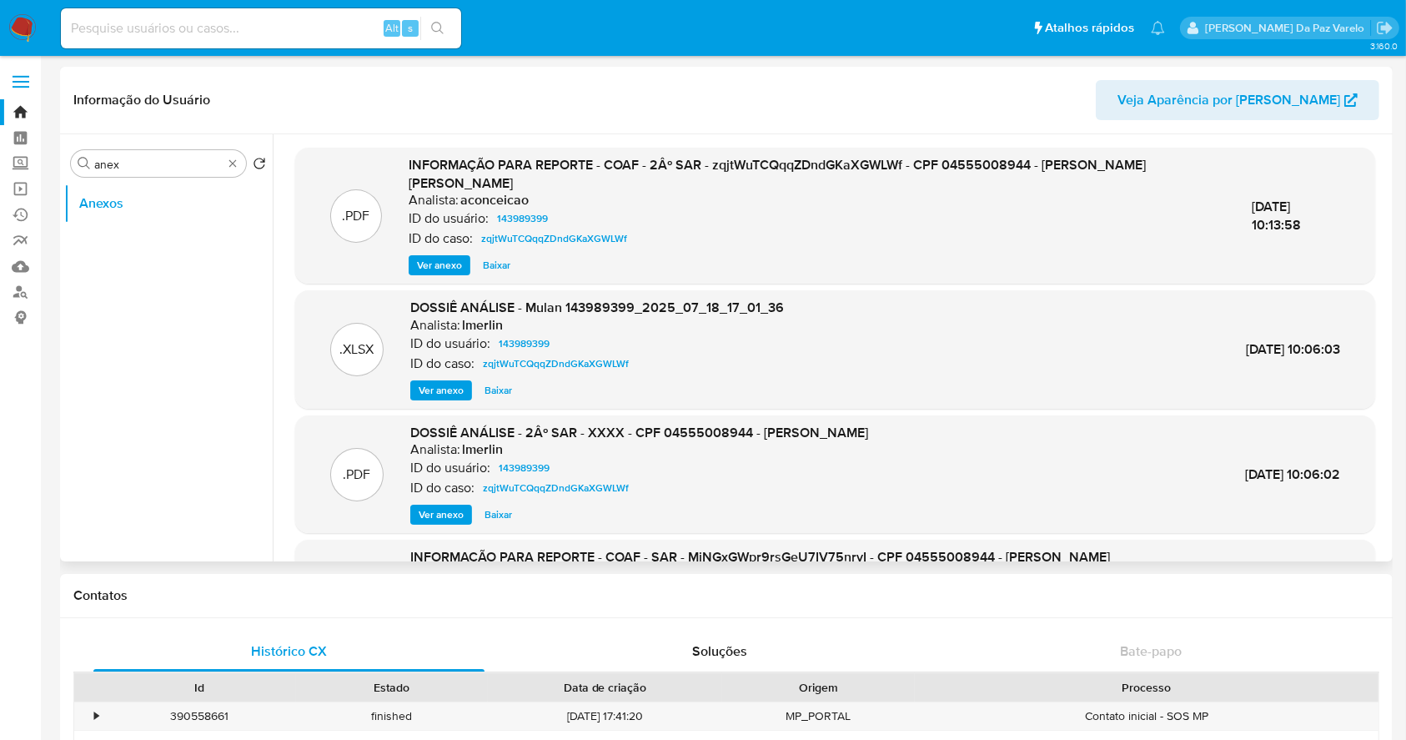
click at [254, 18] on input at bounding box center [261, 29] width 400 height 22
paste input "115147141"
type input "115147141"
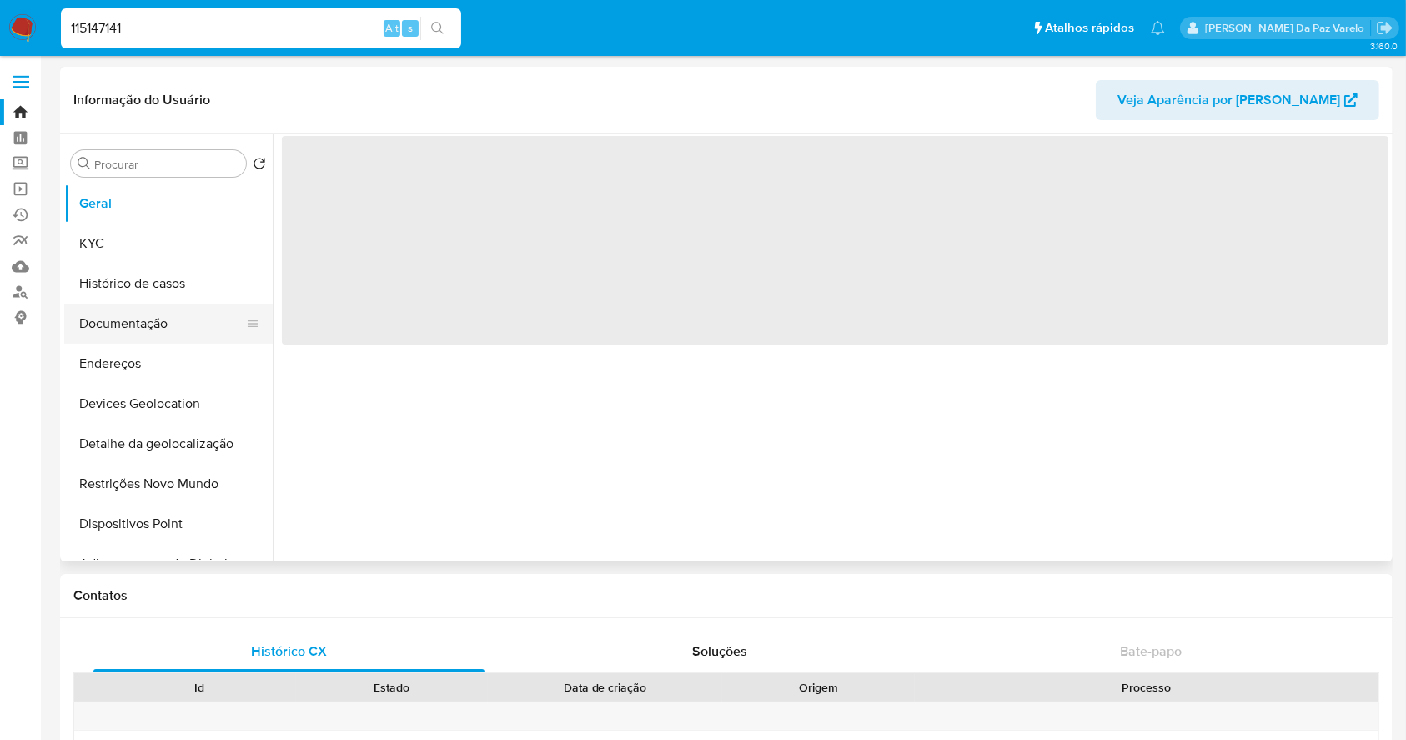
click at [164, 324] on button "Documentação" at bounding box center [161, 324] width 195 height 40
select select "10"
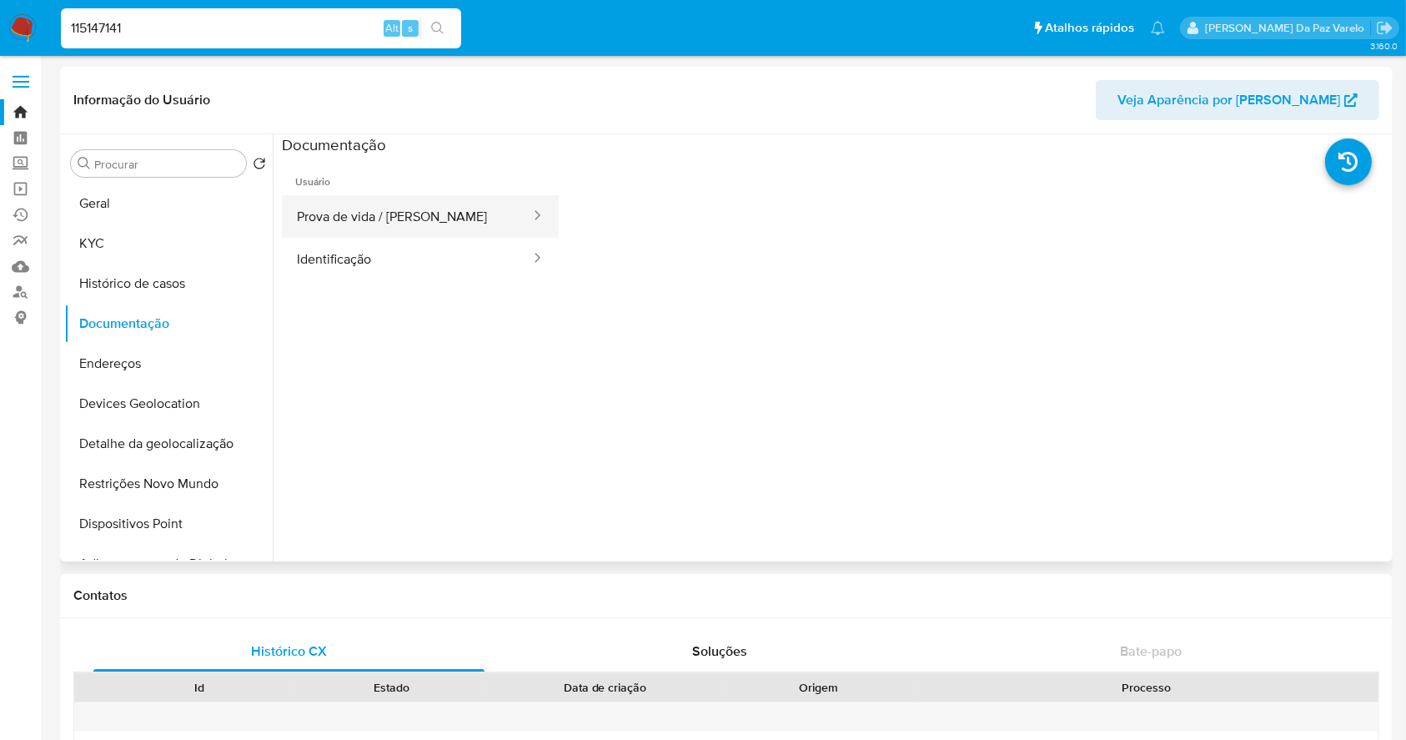
click at [419, 220] on button "Prova de vida / Selfie" at bounding box center [407, 216] width 250 height 43
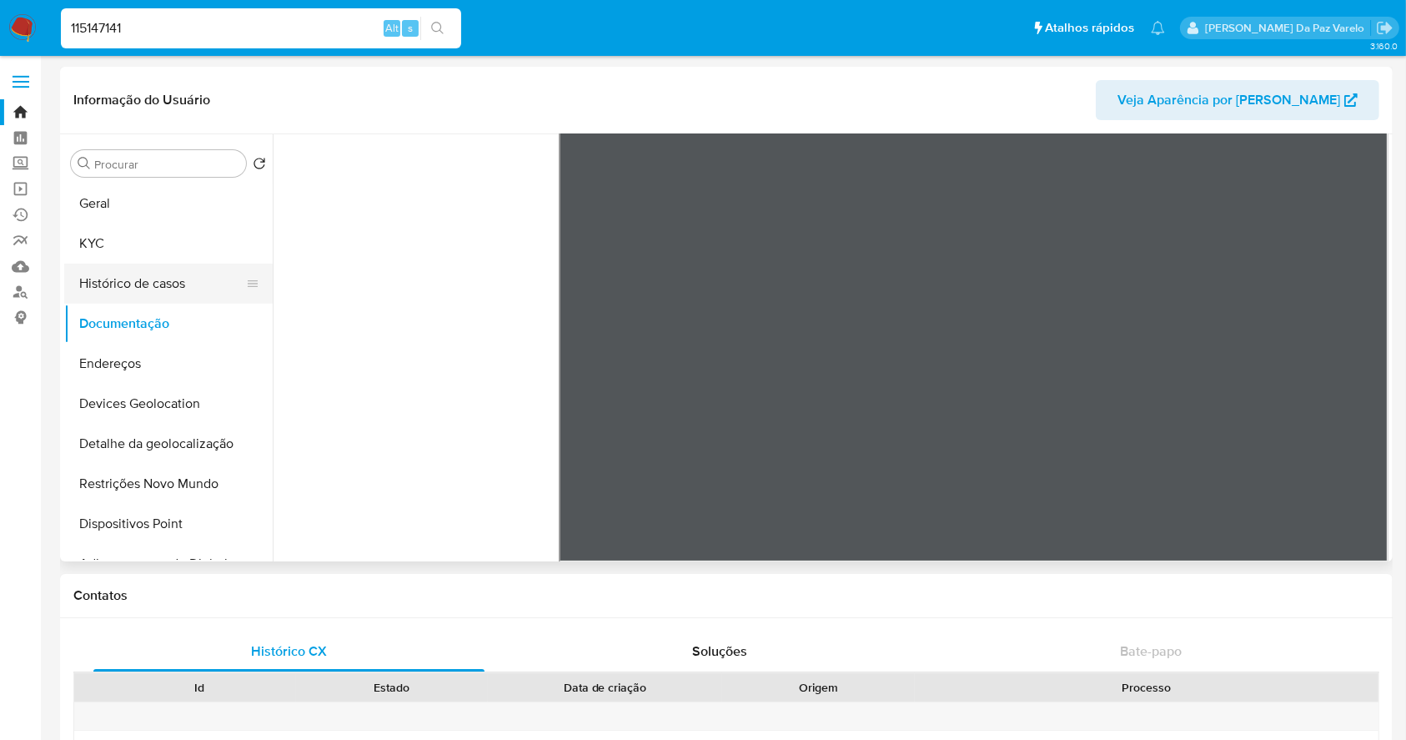
click at [147, 286] on button "Histórico de casos" at bounding box center [161, 284] width 195 height 40
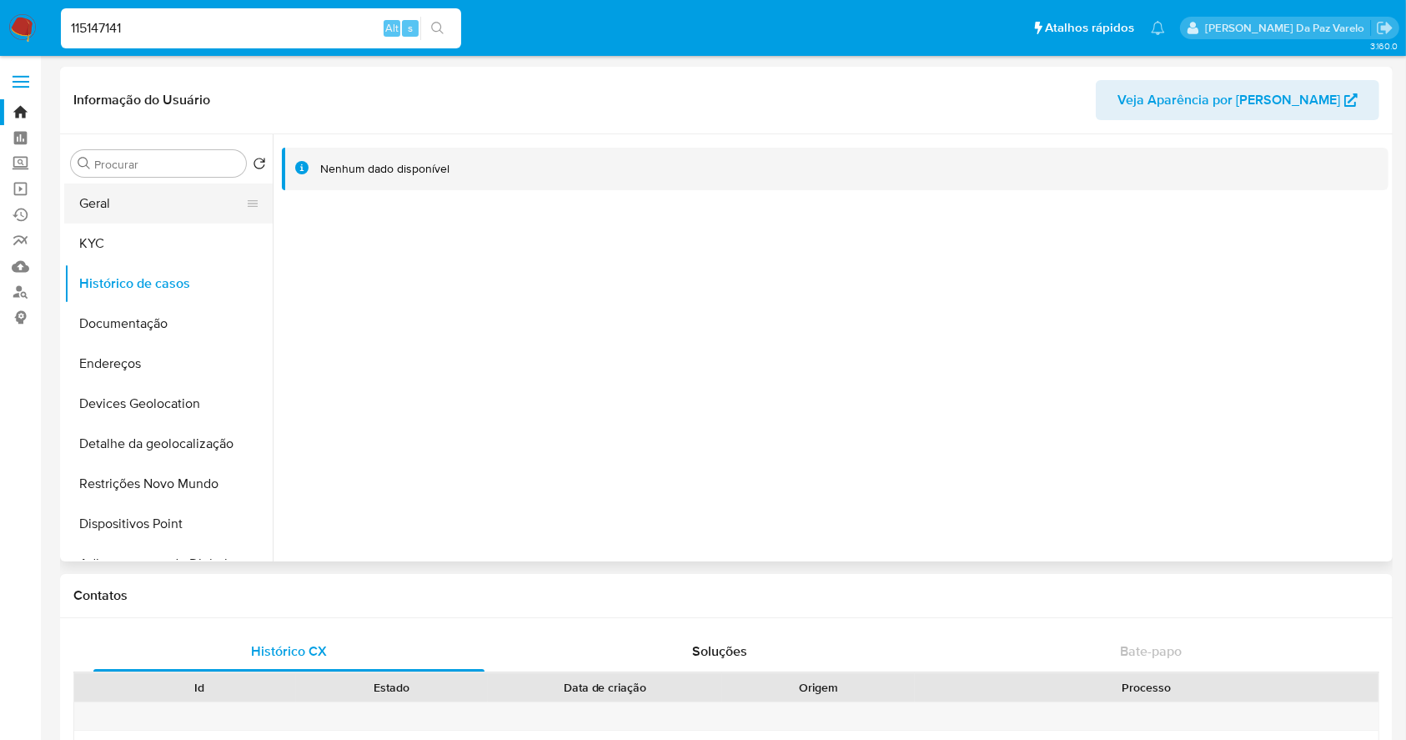
click at [128, 203] on button "Geral" at bounding box center [161, 203] width 195 height 40
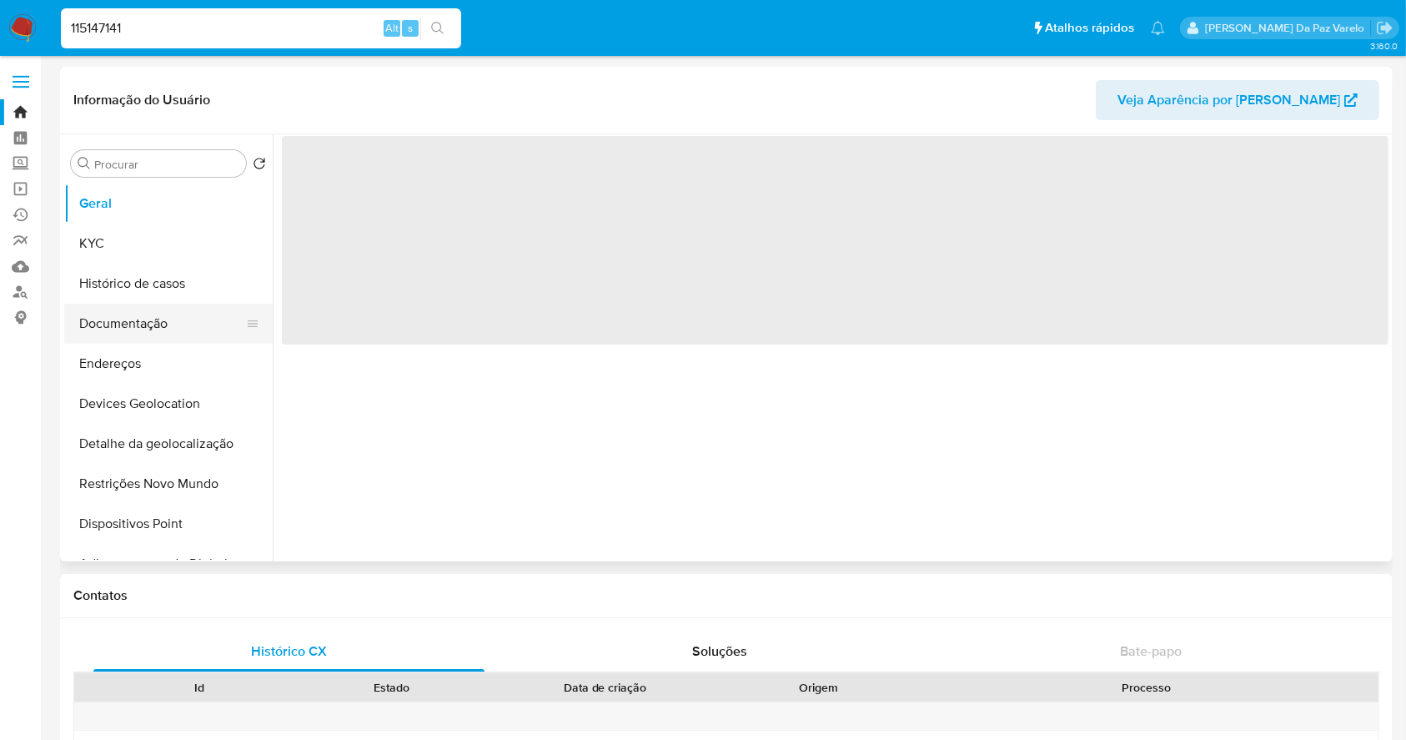
click at [147, 330] on button "Documentação" at bounding box center [161, 324] width 195 height 40
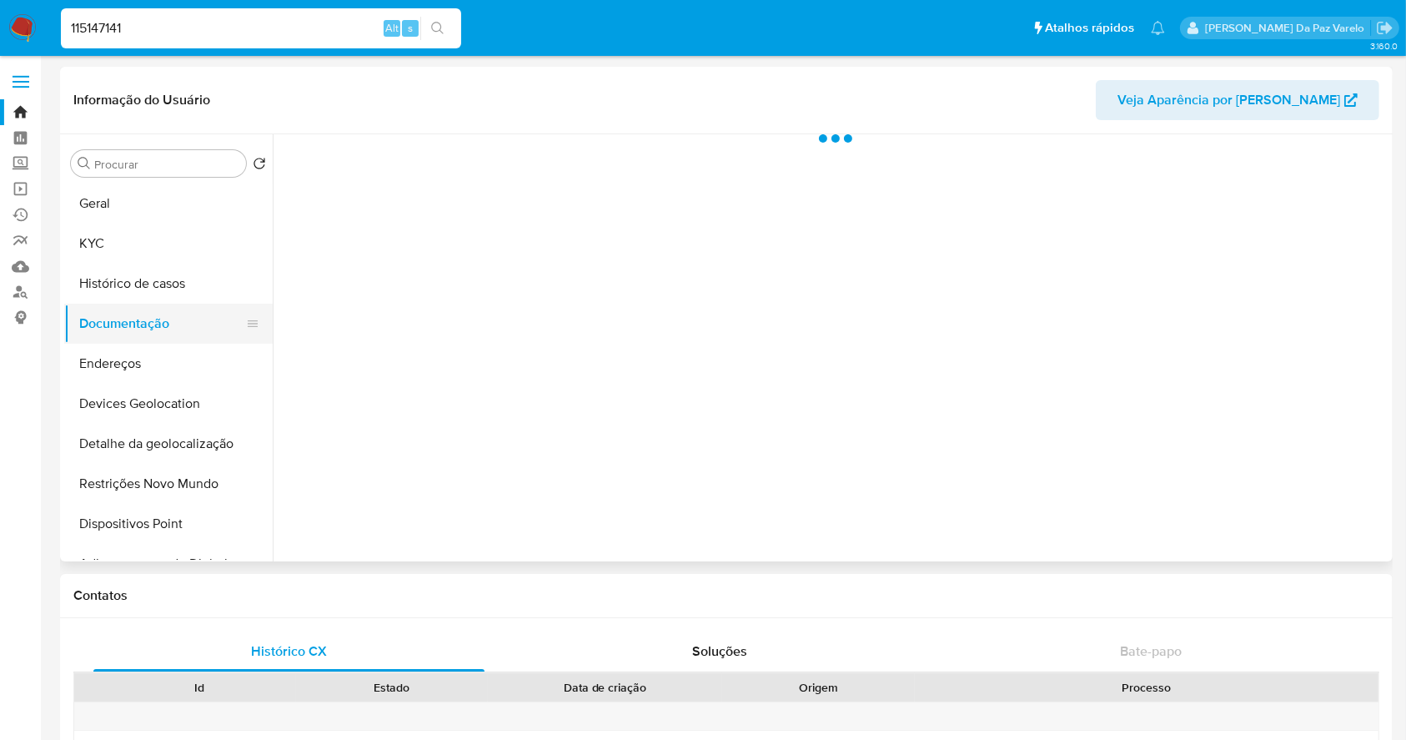
click at [167, 317] on button "Documentação" at bounding box center [161, 324] width 195 height 40
click at [177, 270] on button "Histórico de casos" at bounding box center [161, 284] width 195 height 40
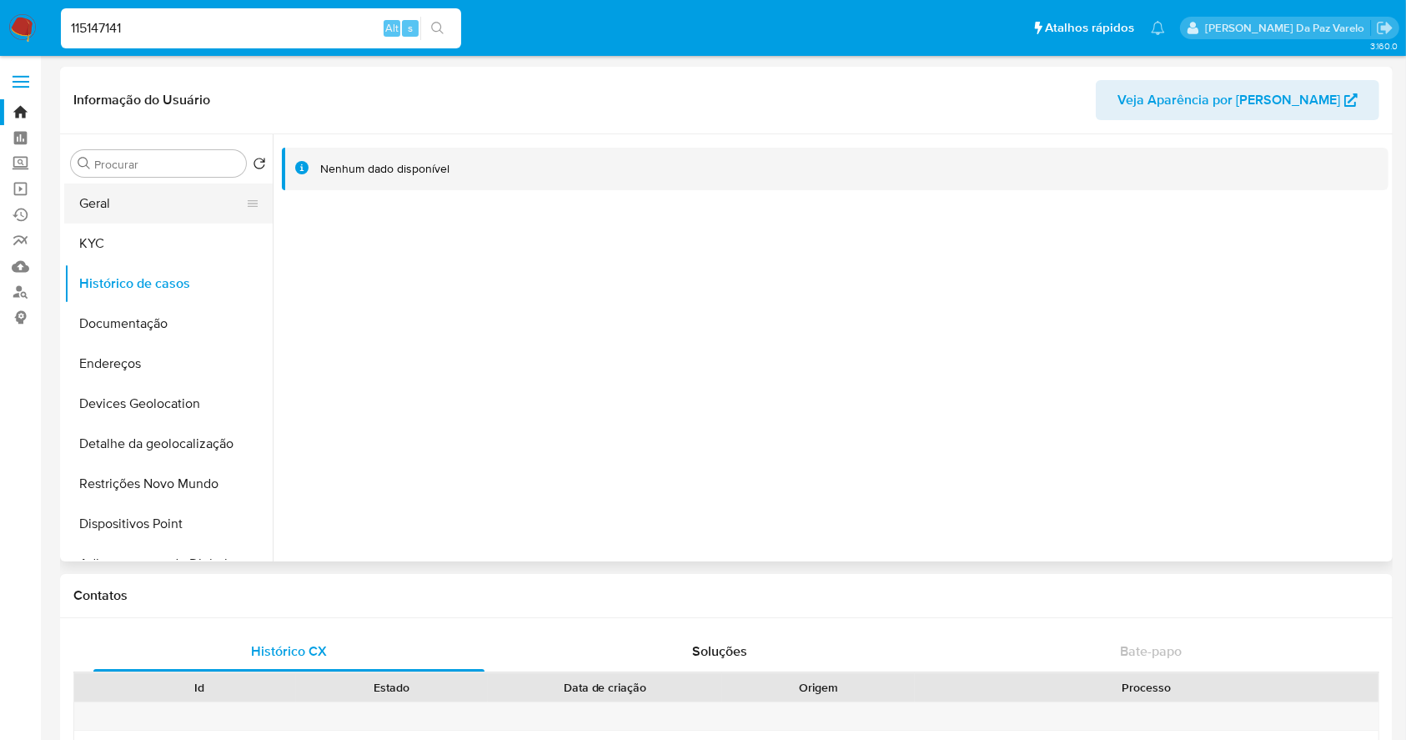
click at [128, 205] on button "Geral" at bounding box center [161, 203] width 195 height 40
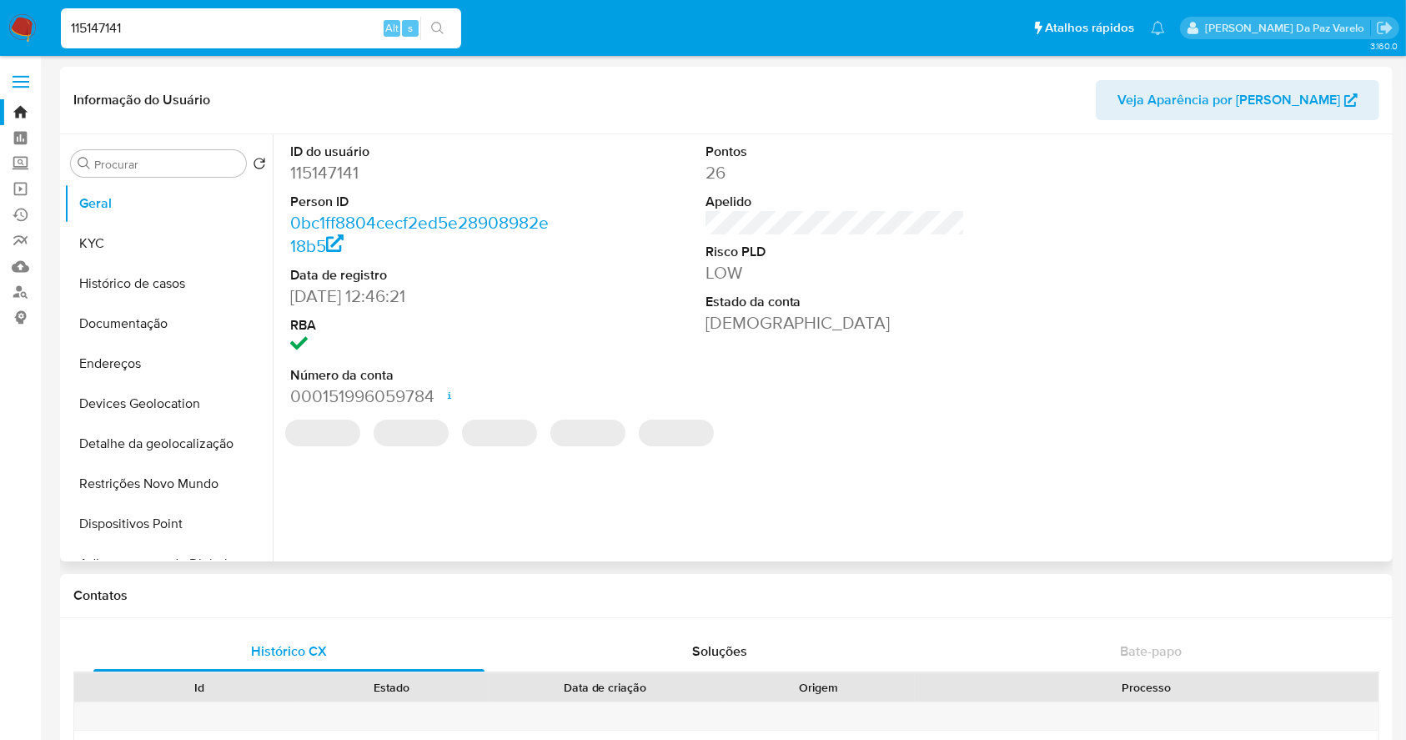
click at [332, 174] on dd "115147141" at bounding box center [420, 172] width 260 height 23
copy dd "115147141"
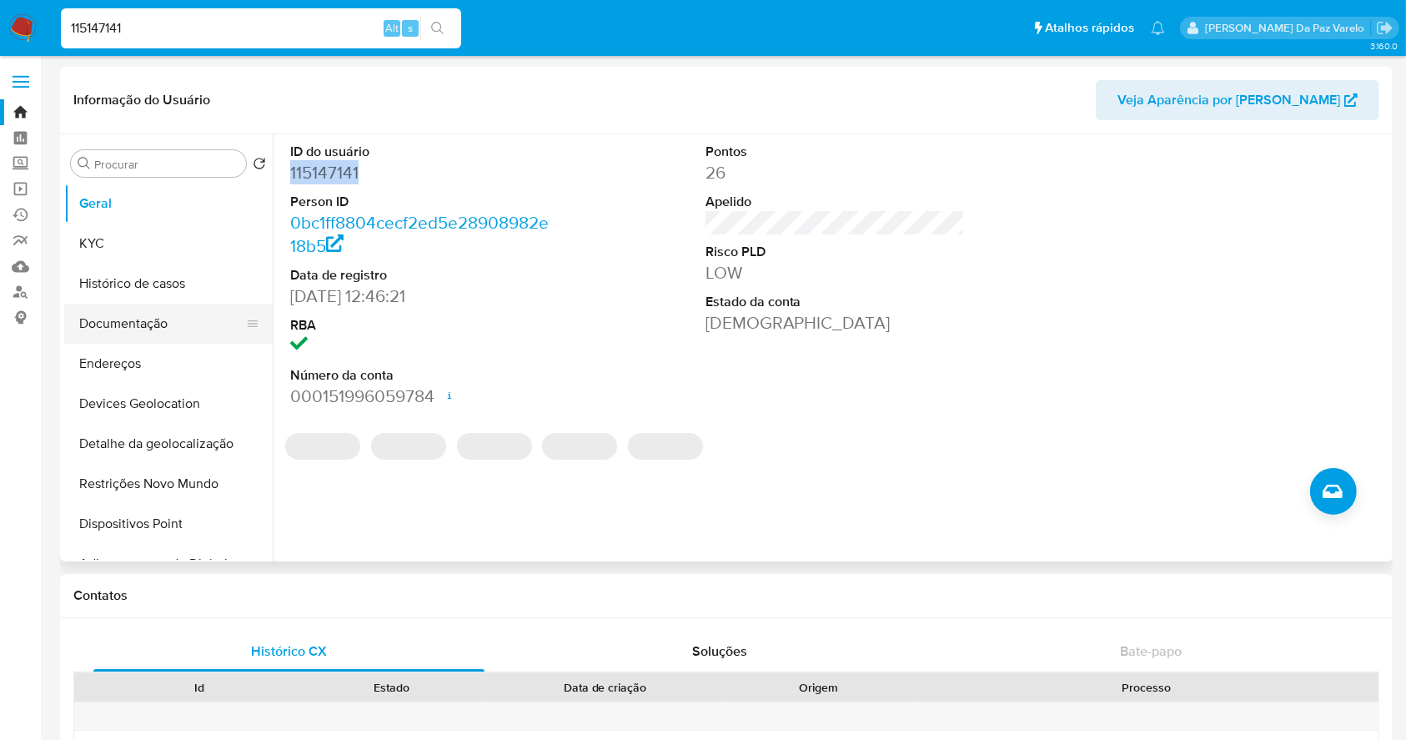
click at [149, 321] on button "Documentação" at bounding box center [161, 324] width 195 height 40
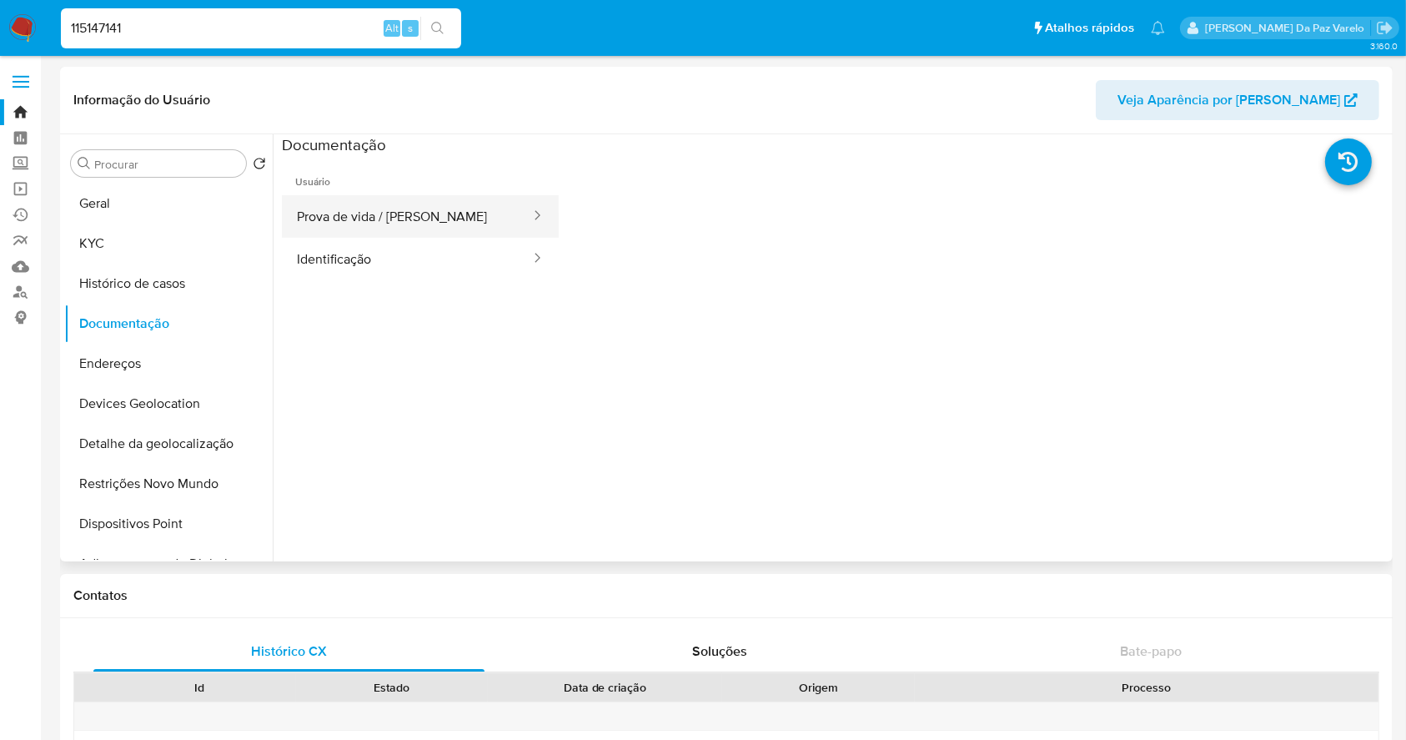
click at [334, 205] on button "Prova de vida / Selfie" at bounding box center [407, 216] width 250 height 43
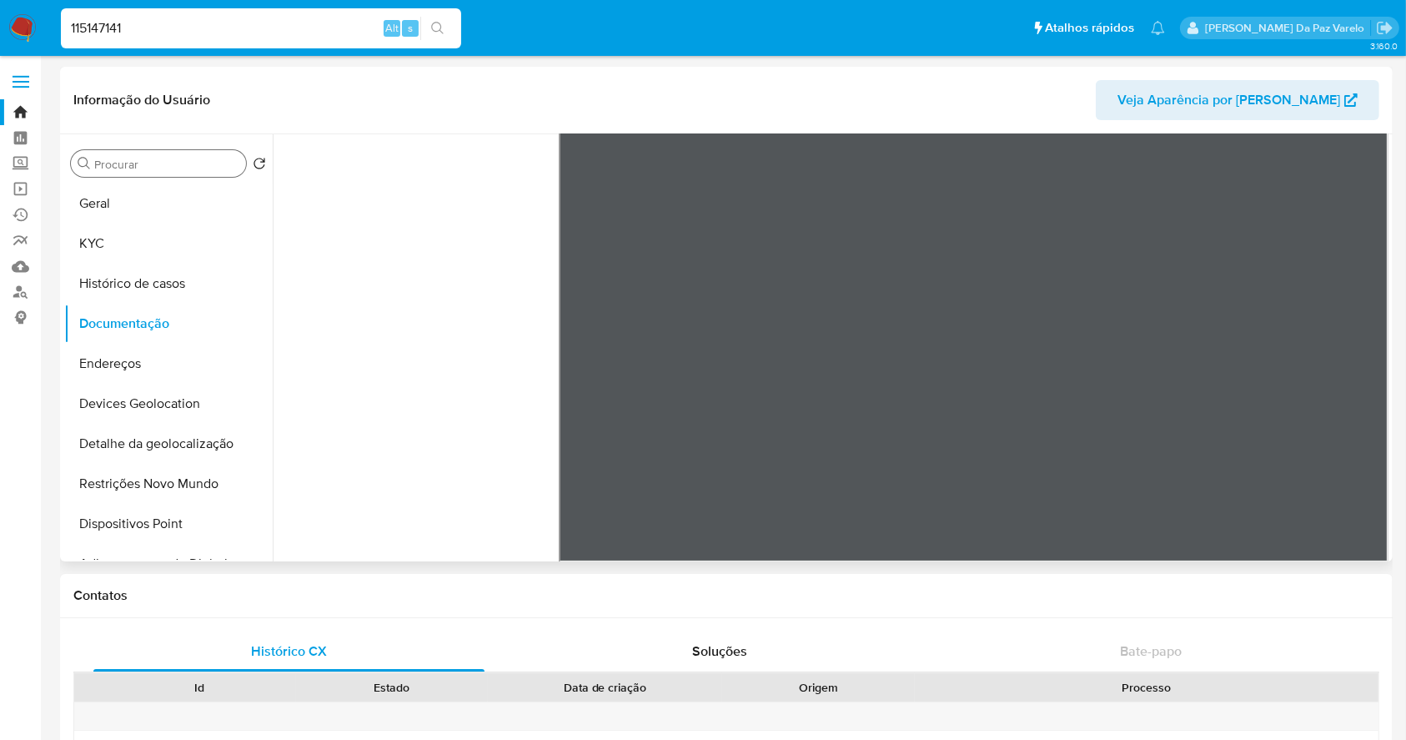
click at [153, 171] on input "Procurar" at bounding box center [166, 164] width 145 height 15
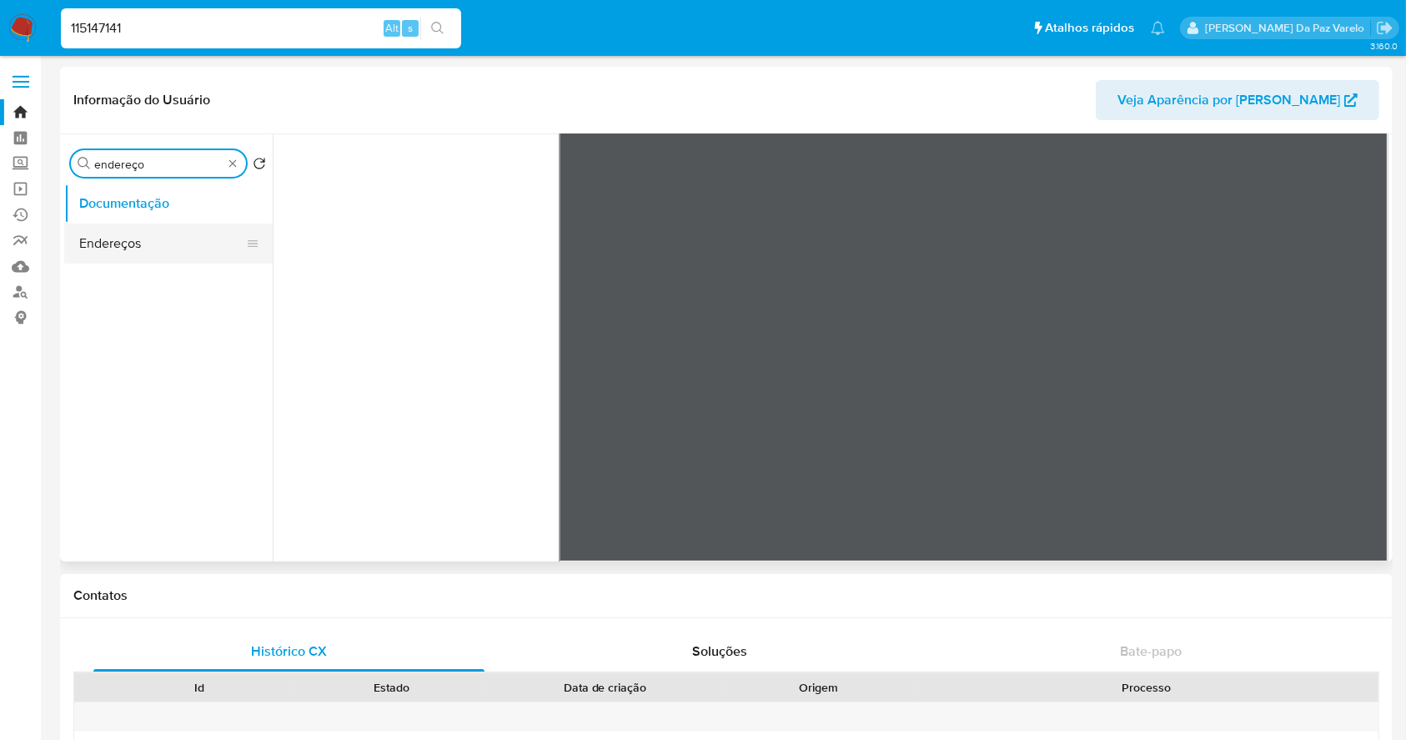
type input "endereço"
click at [139, 237] on button "Endereços" at bounding box center [161, 243] width 195 height 40
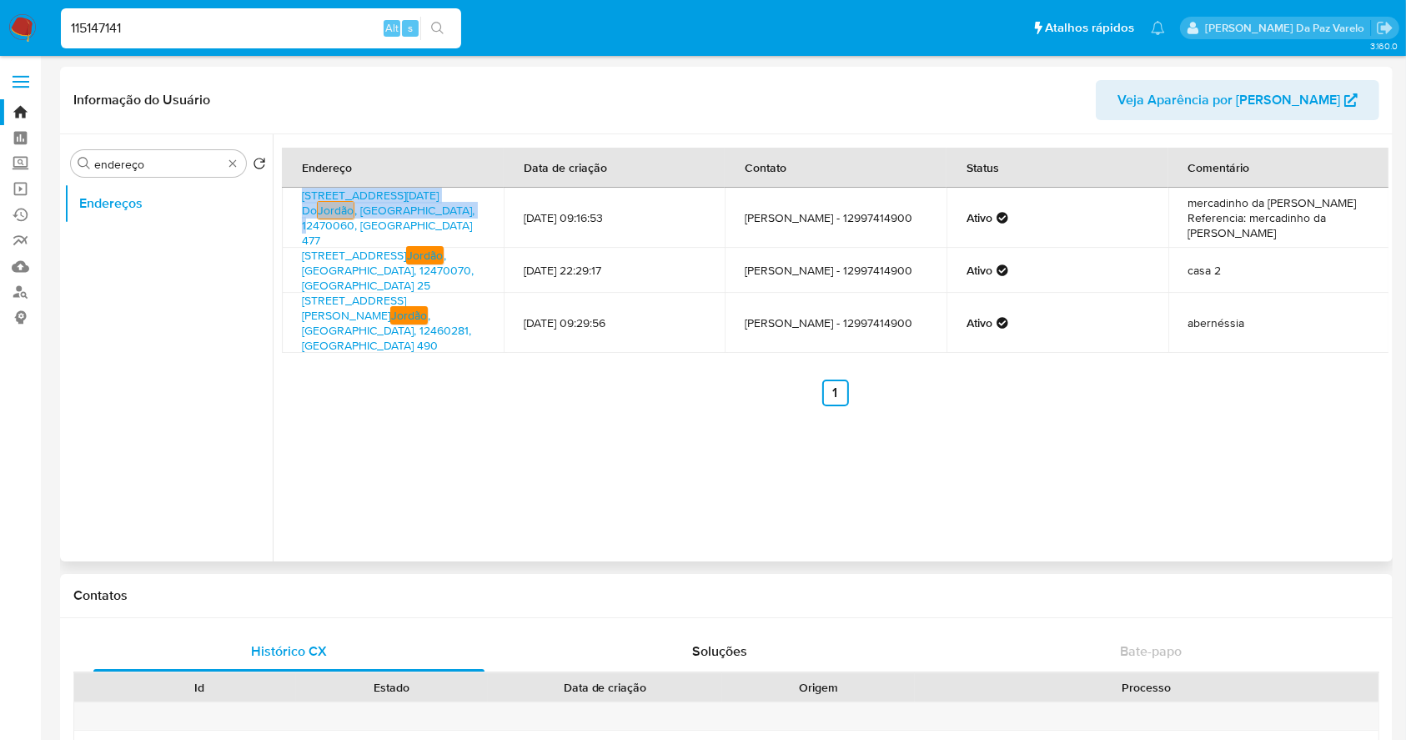
drag, startPoint x: 465, startPoint y: 213, endPoint x: 294, endPoint y: 190, distance: 173.3
click at [294, 190] on td "Rua 13 De Junho 477, Campos Do Jordão , São Paulo, 12470060, Brasil 477" at bounding box center [393, 218] width 222 height 60
copy link "Rua 13 De Junho 477, Campos Do Jordão , São Paulo, 12470060,"
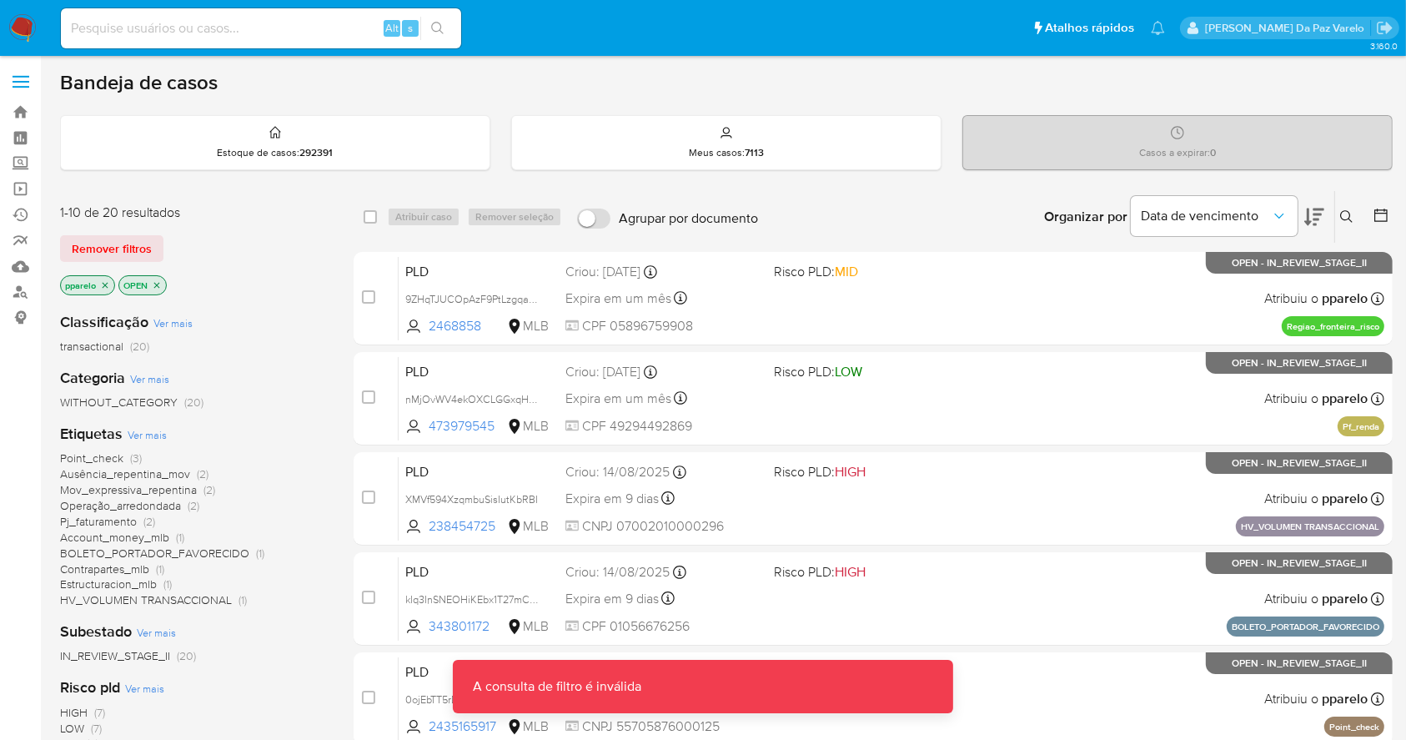
drag, startPoint x: 28, startPoint y: 22, endPoint x: 58, endPoint y: 25, distance: 31.0
click at [28, 23] on img at bounding box center [22, 28] width 28 height 28
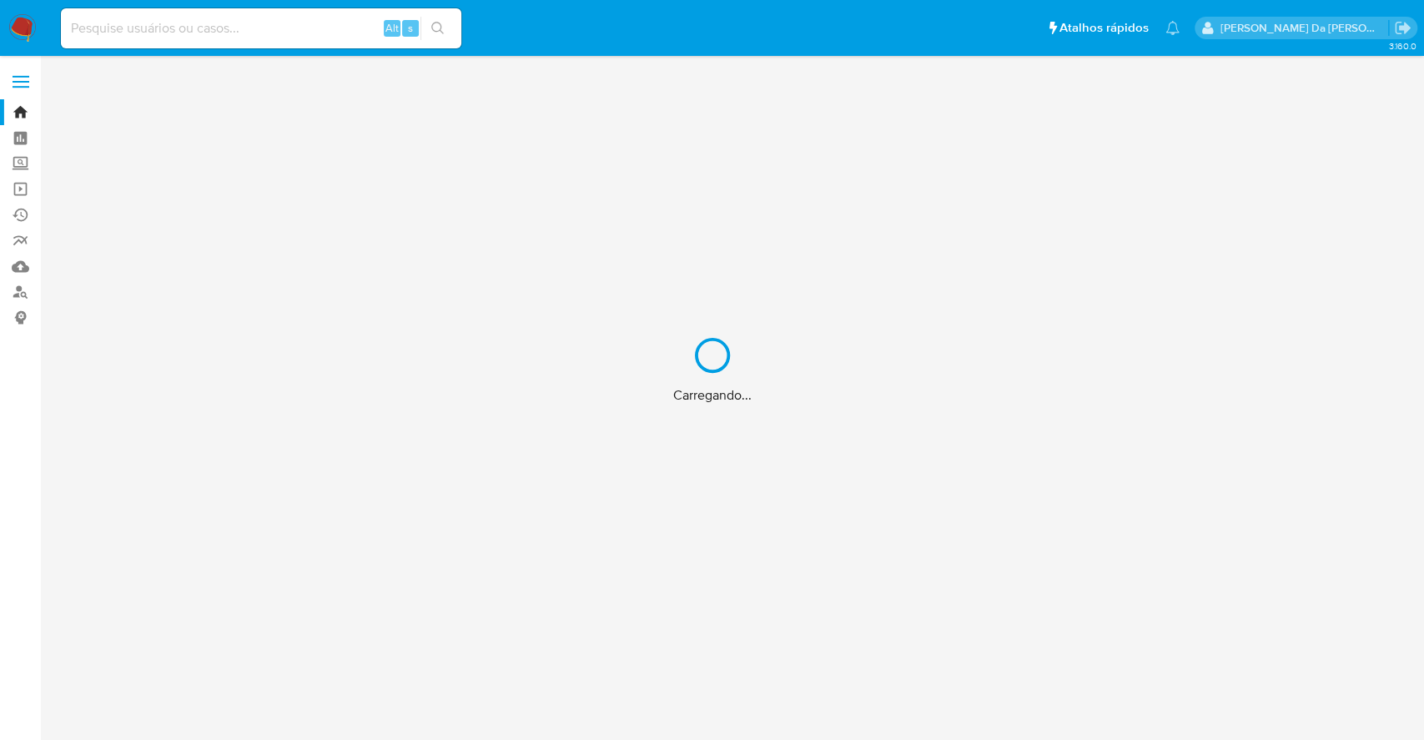
click at [18, 192] on div "Carregando..." at bounding box center [712, 370] width 1424 height 740
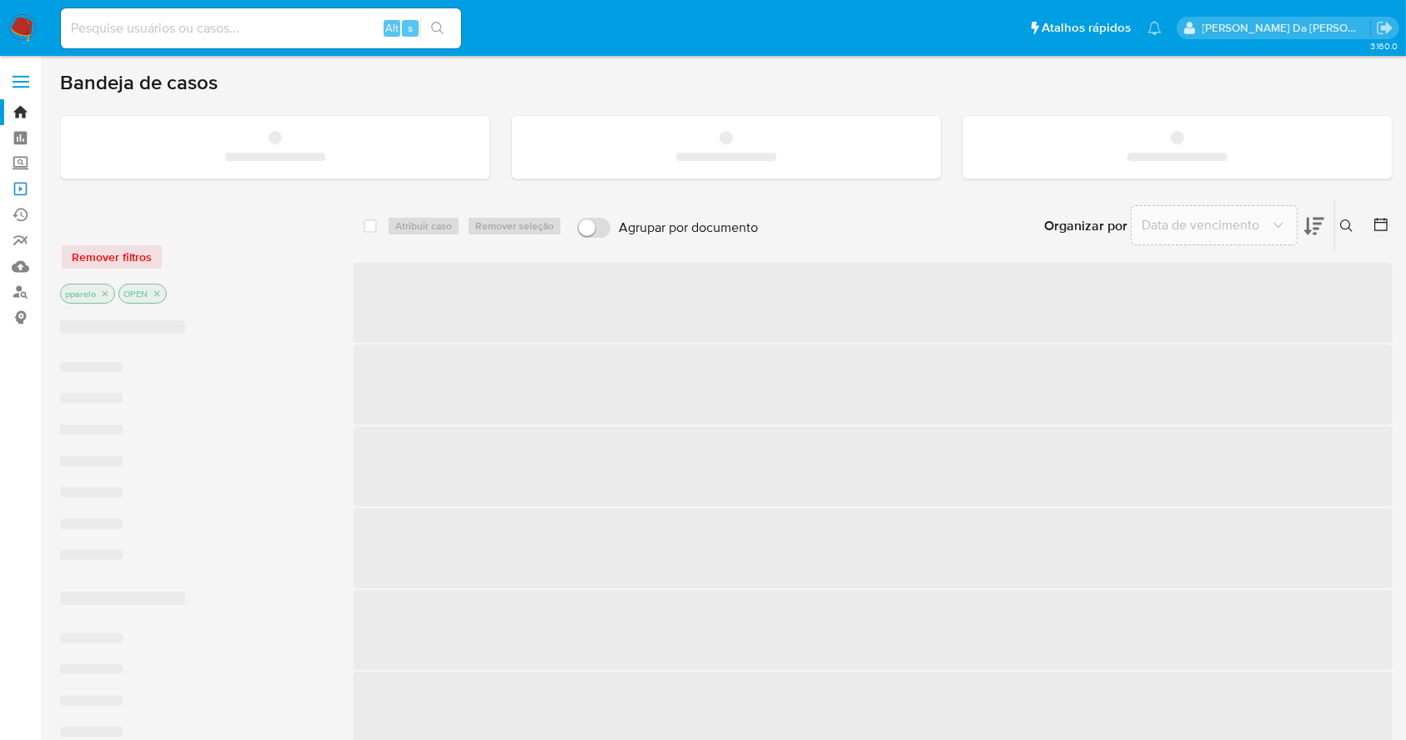
click at [18, 190] on link "Operações em massa" at bounding box center [99, 189] width 198 height 26
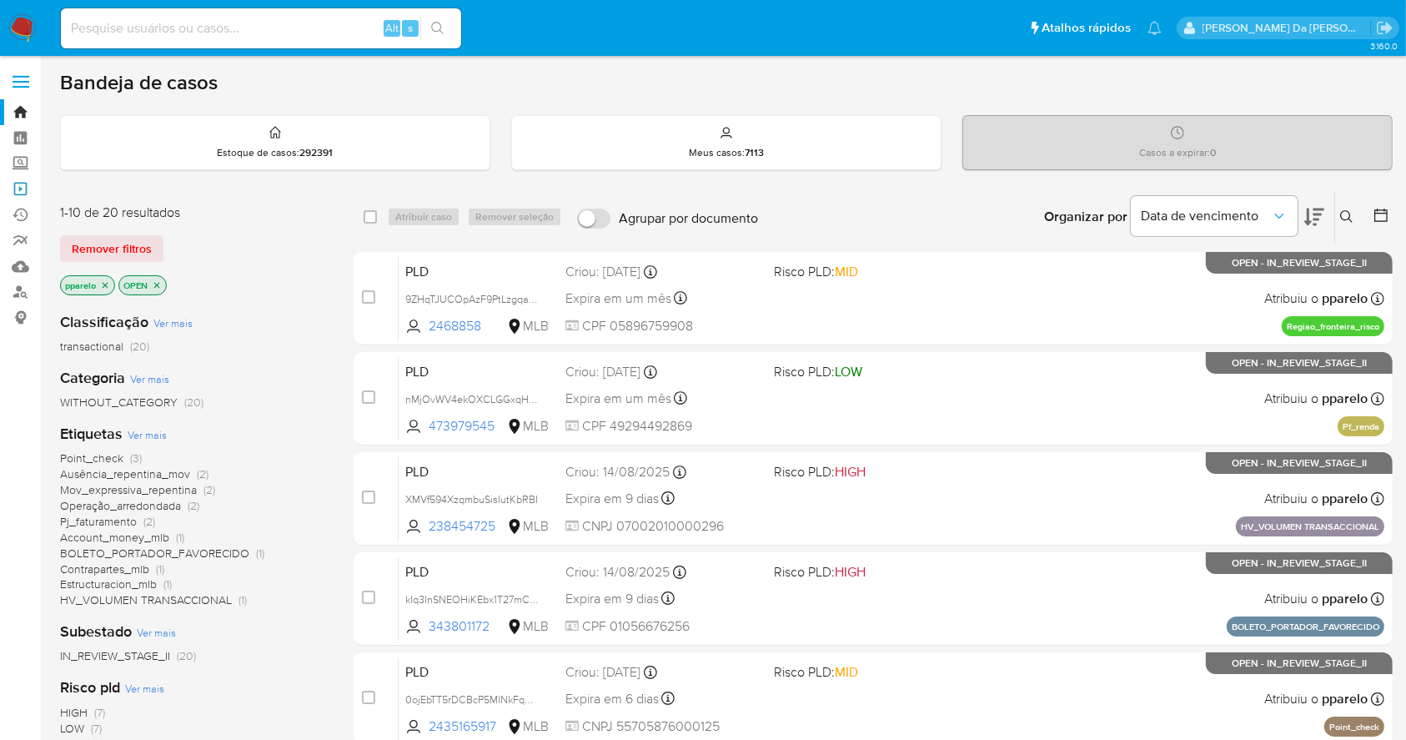
click at [18, 190] on link "Operações em massa" at bounding box center [99, 189] width 198 height 26
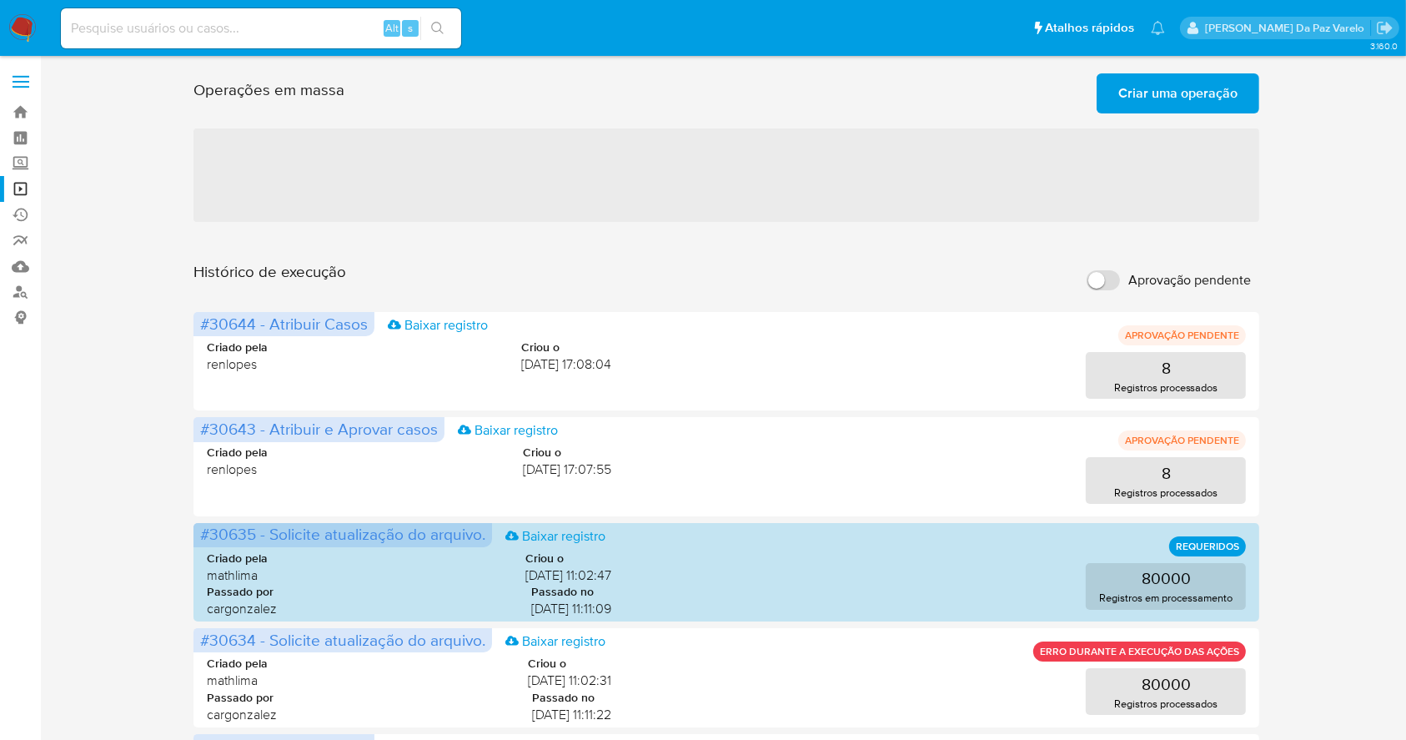
click at [1157, 83] on span "Criar uma operação" at bounding box center [1177, 93] width 119 height 37
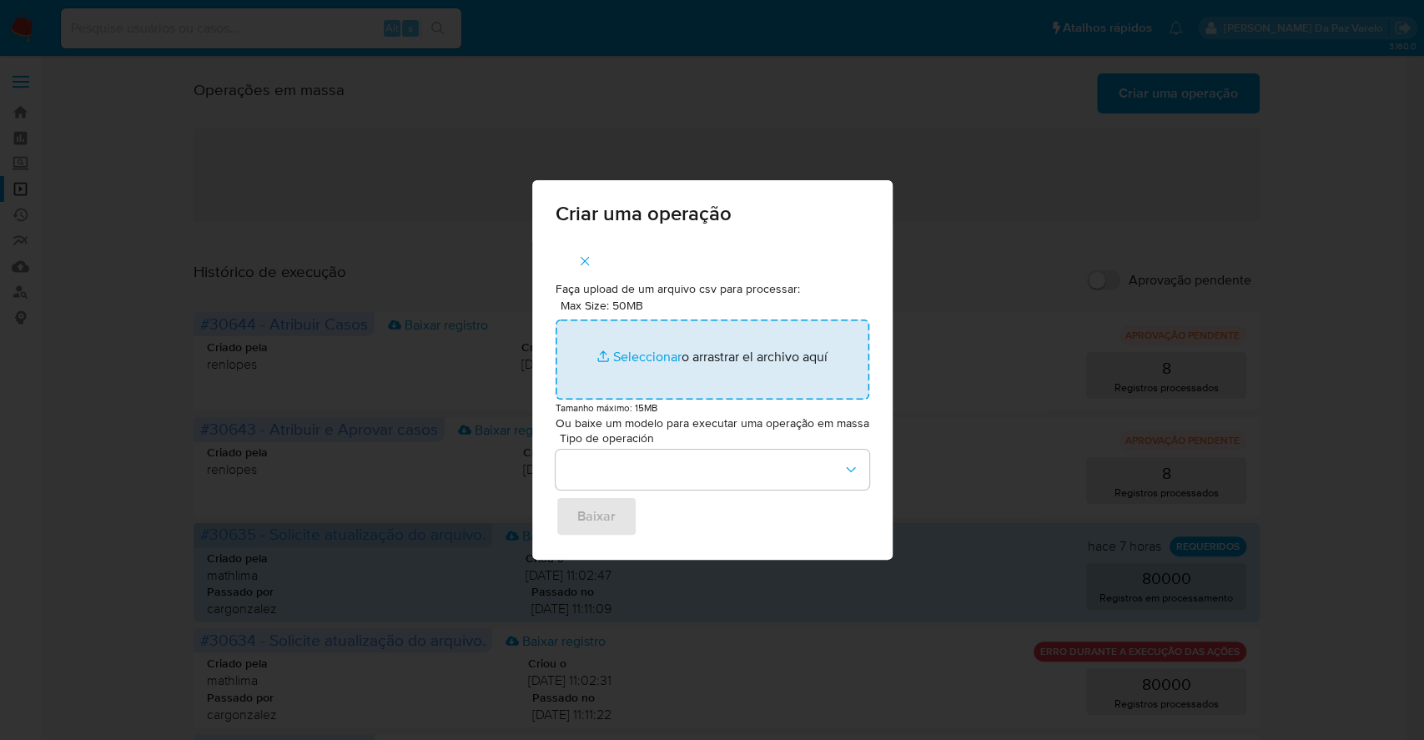
click at [639, 370] on input "Max Size: 50MB Seleccionar archivos" at bounding box center [712, 359] width 314 height 80
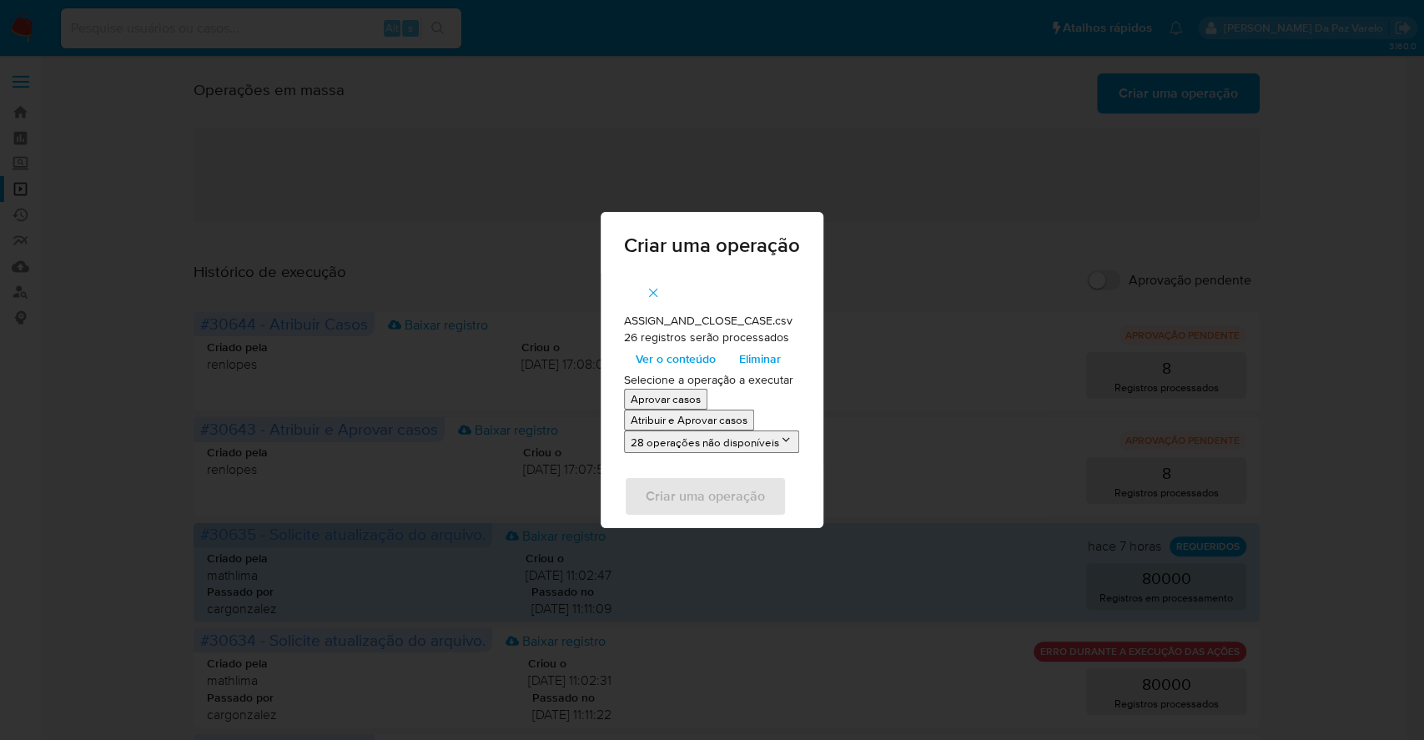
click at [674, 354] on span "Ver o conteúdo" at bounding box center [675, 358] width 80 height 23
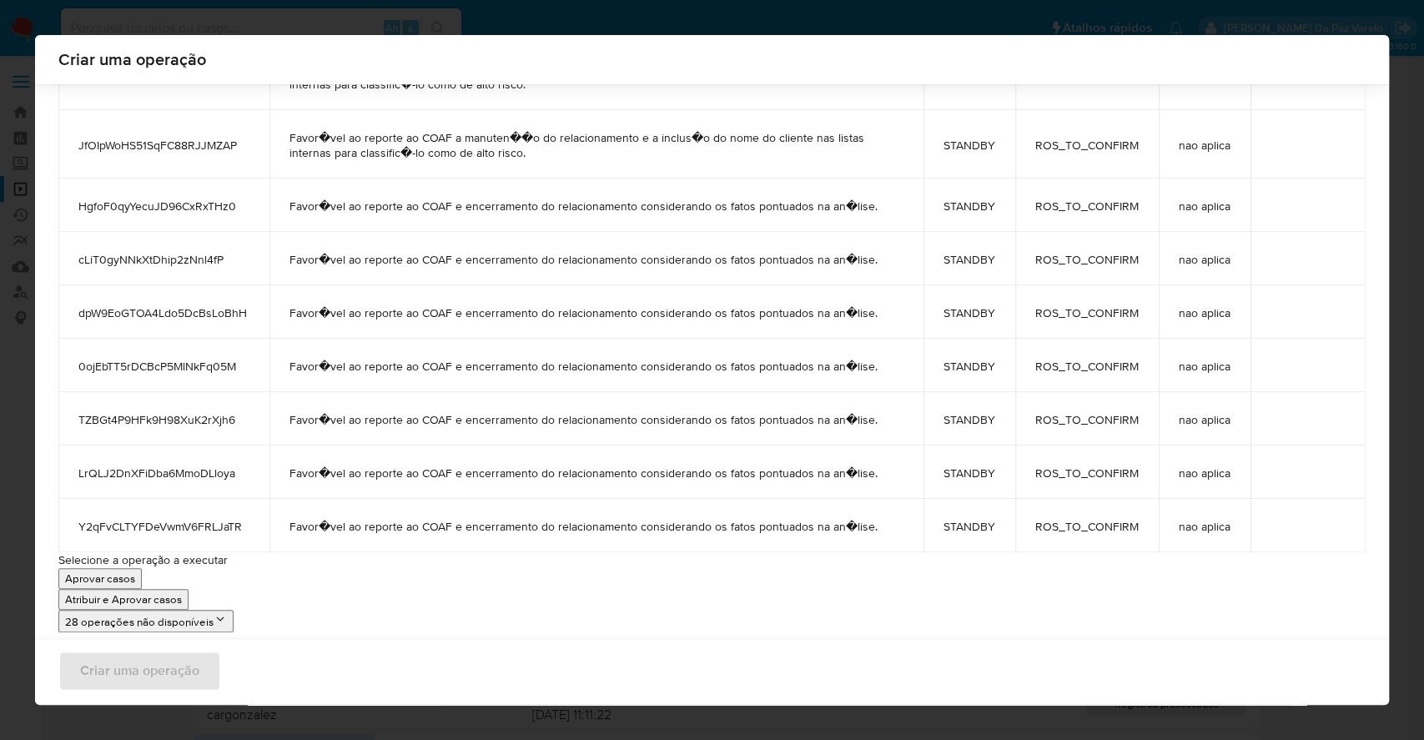
scroll to position [1348, 0]
drag, startPoint x: 213, startPoint y: 217, endPoint x: 409, endPoint y: 210, distance: 196.9
click at [409, 210] on tr "HgfoF0qyYecuJD96CxRxTHz0 Favor�vel ao reporte ao COAF e encerramento do relacio…" at bounding box center [711, 203] width 1307 height 53
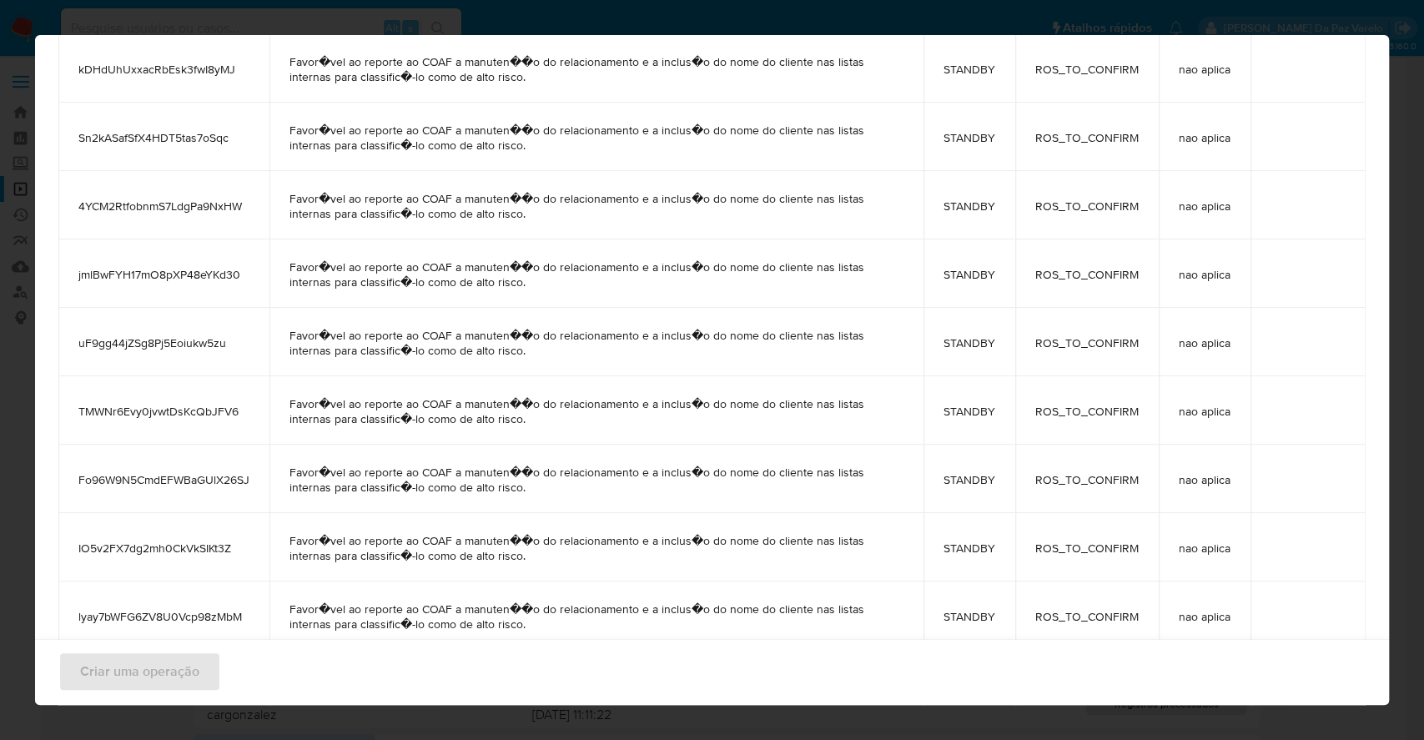
scroll to position [0, 0]
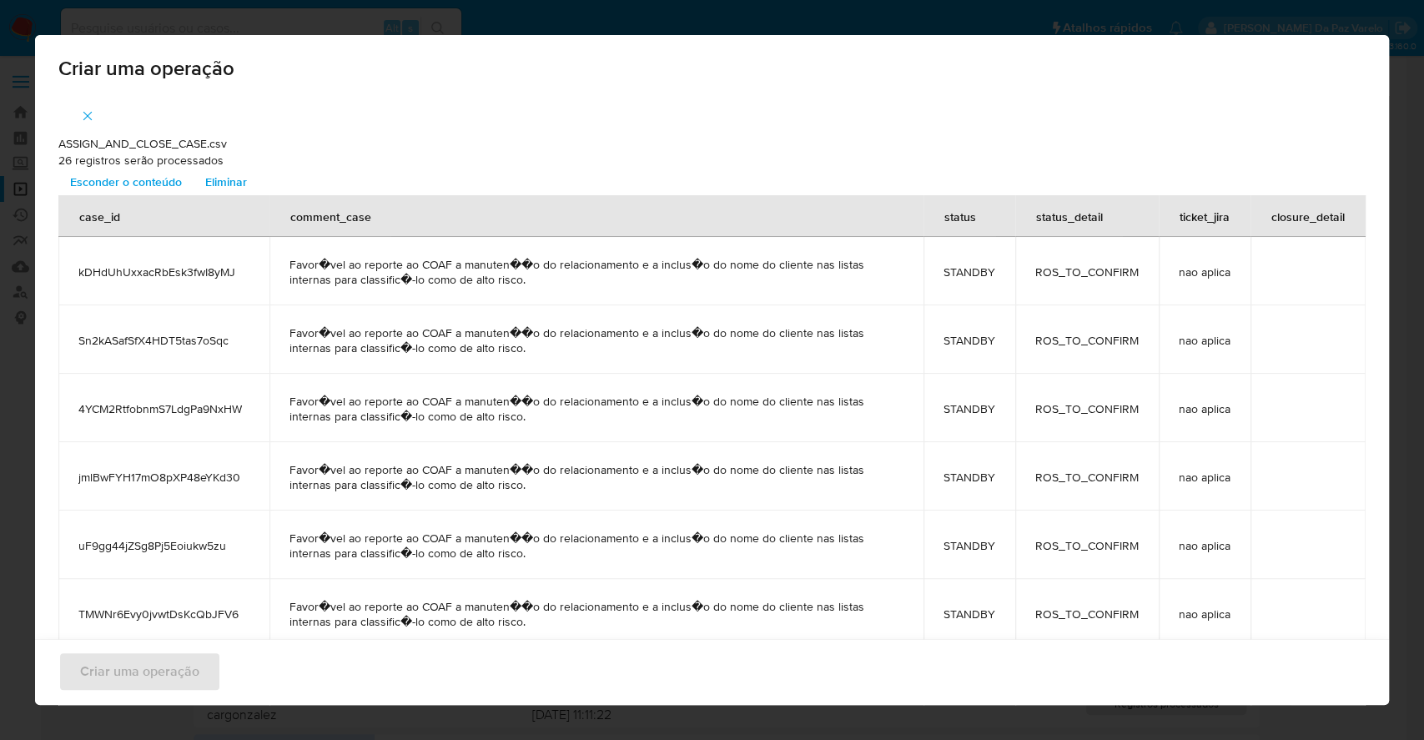
click at [153, 184] on span "Esconder o conteúdo" at bounding box center [126, 181] width 112 height 23
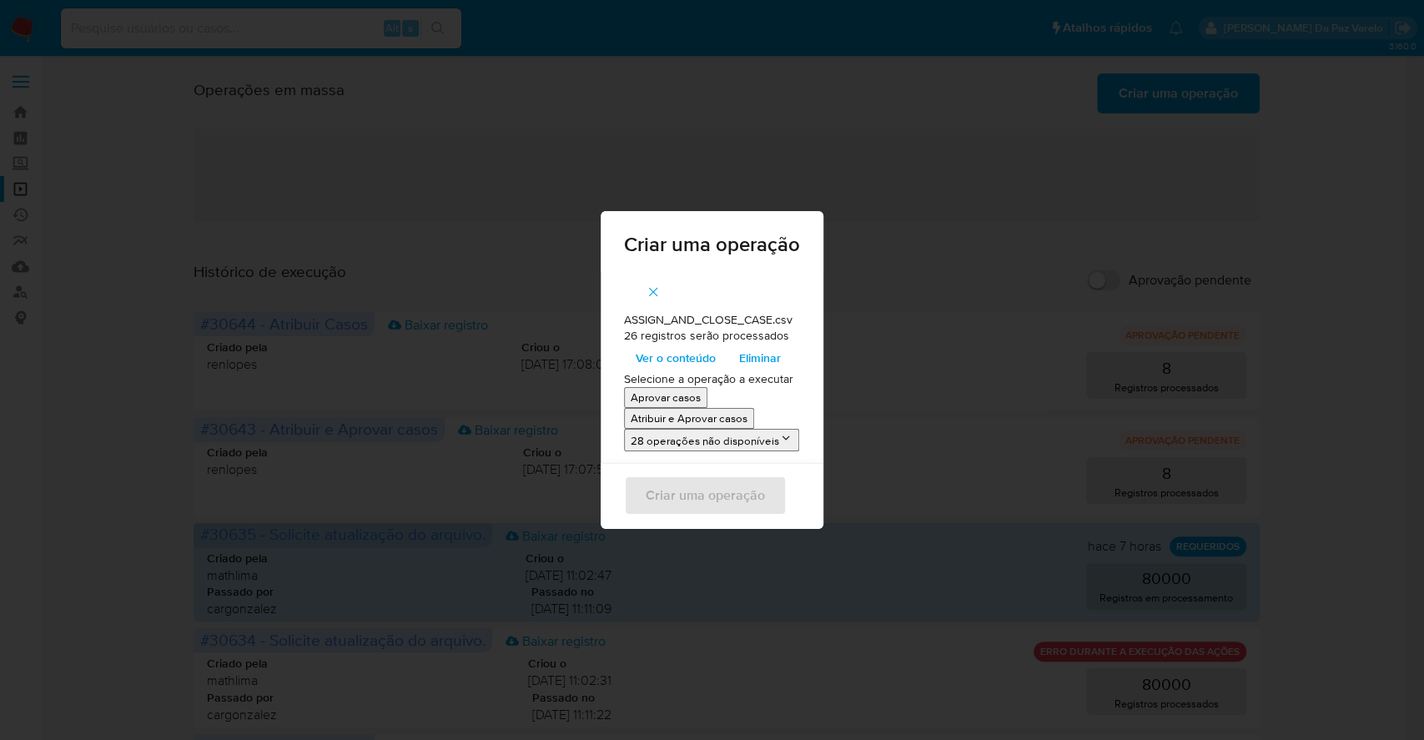
click at [668, 423] on p "Atribuir e Aprovar casos" at bounding box center [688, 418] width 117 height 16
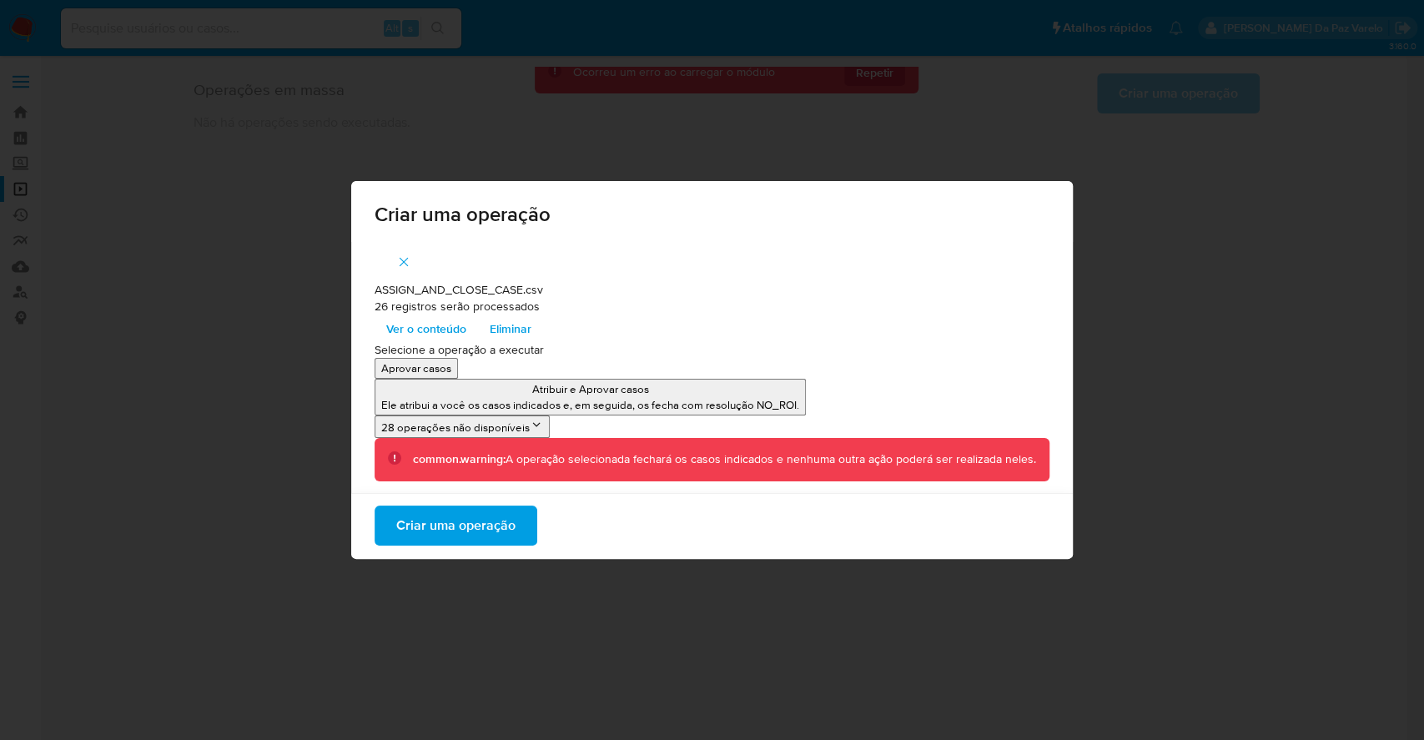
click at [454, 521] on span "Criar uma operação" at bounding box center [455, 525] width 119 height 37
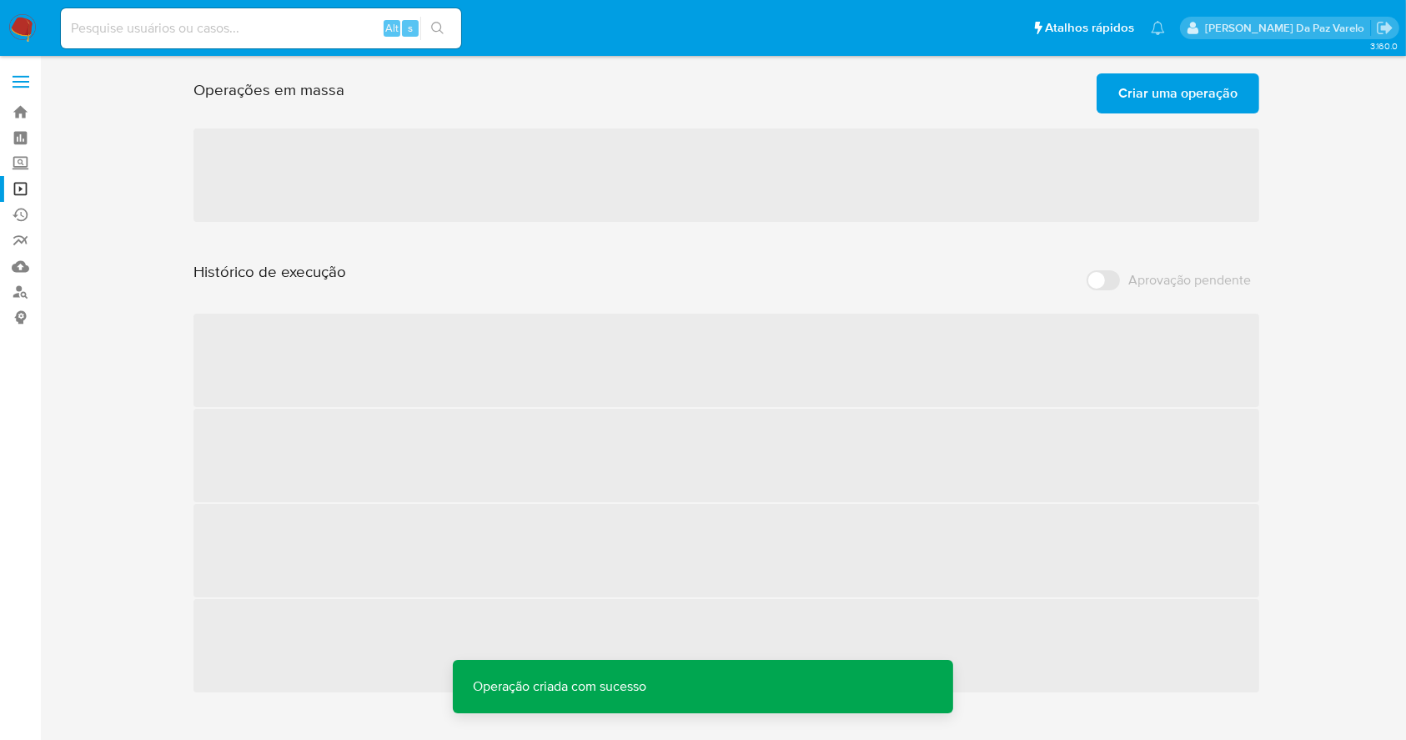
click at [1167, 87] on span "Criar uma operação" at bounding box center [1177, 93] width 119 height 37
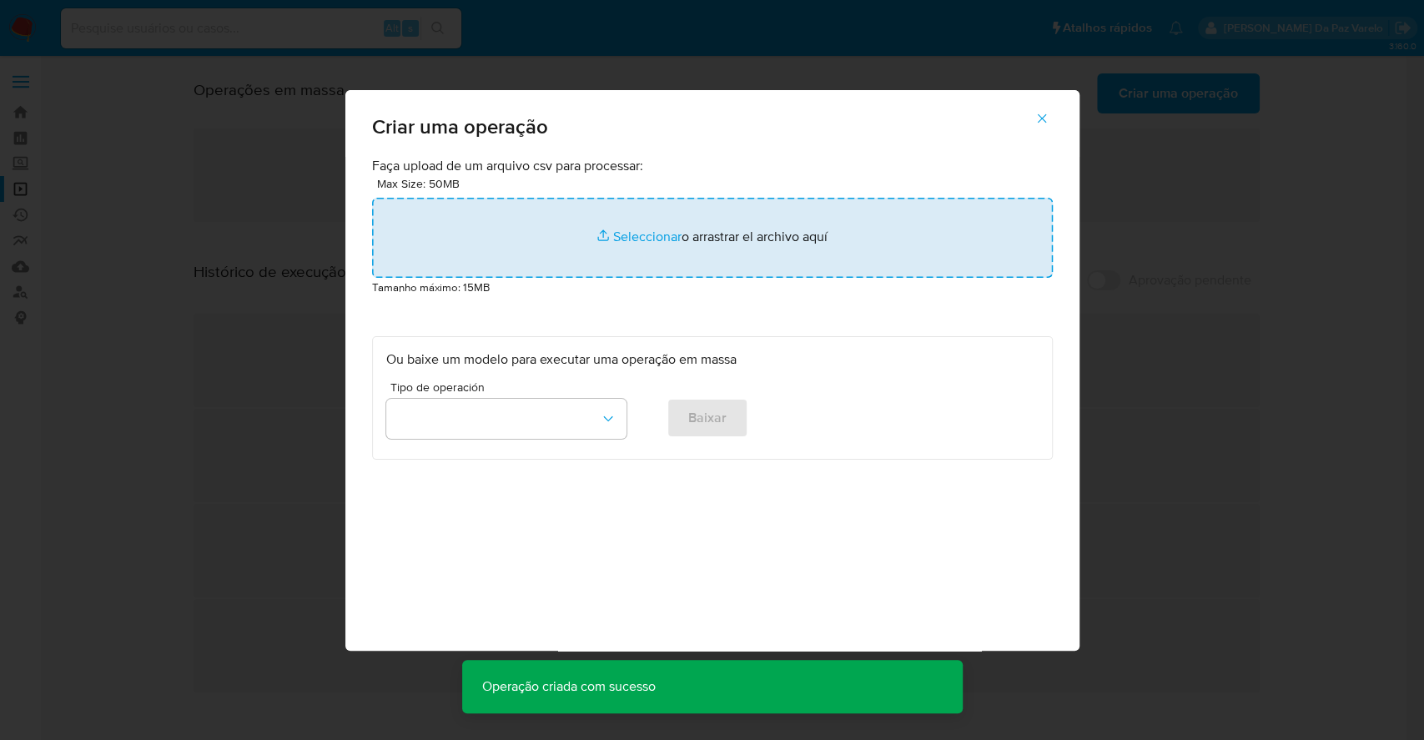
click at [640, 239] on input "file" at bounding box center [712, 238] width 680 height 80
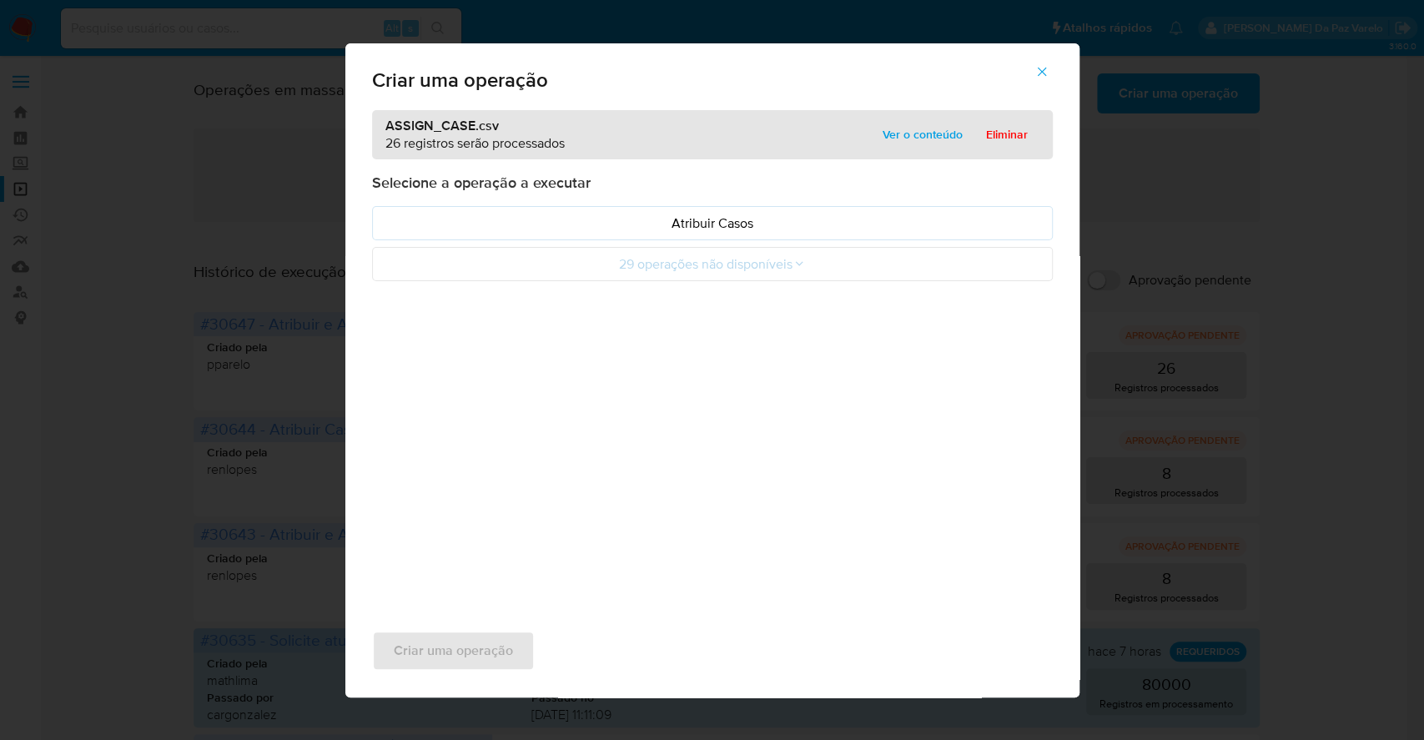
click at [907, 124] on span "Ver o conteúdo" at bounding box center [922, 134] width 80 height 23
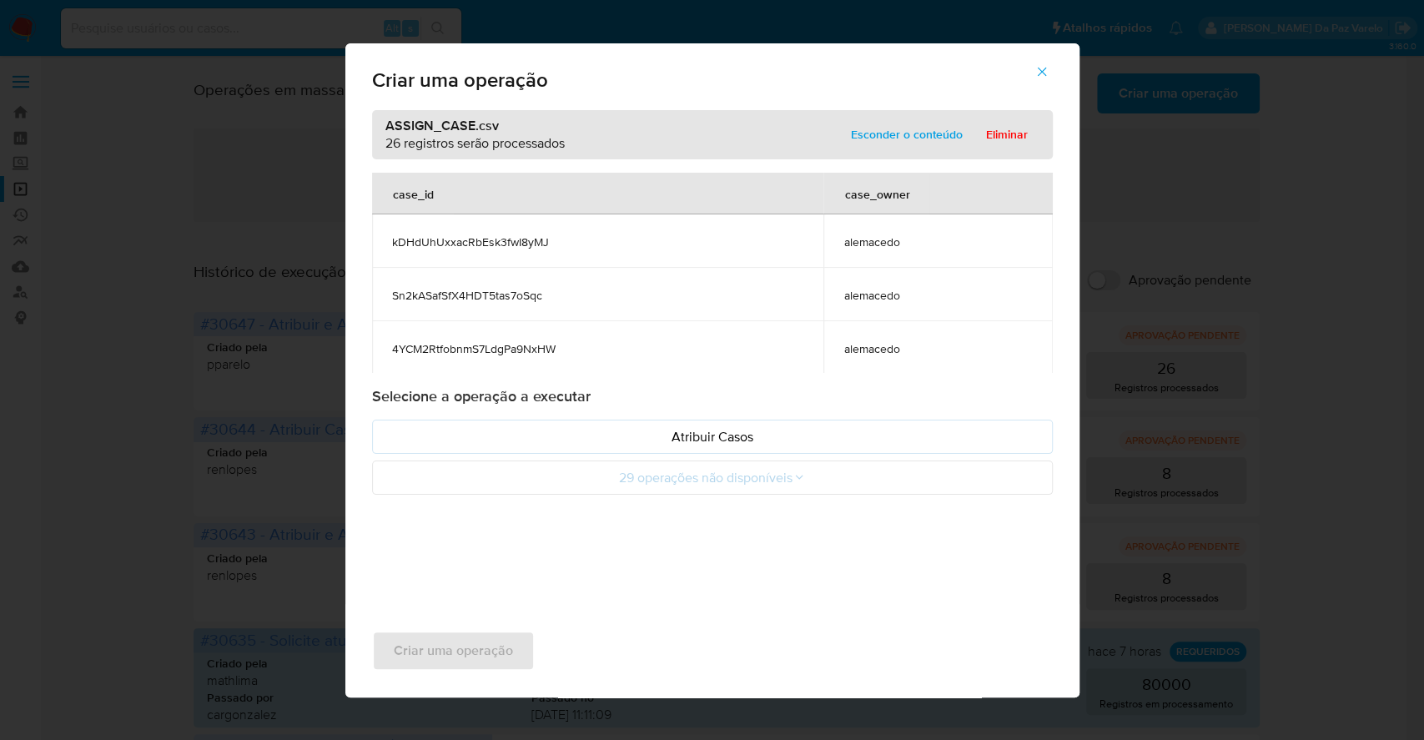
click at [869, 236] on span "alemacedo" at bounding box center [937, 241] width 188 height 15
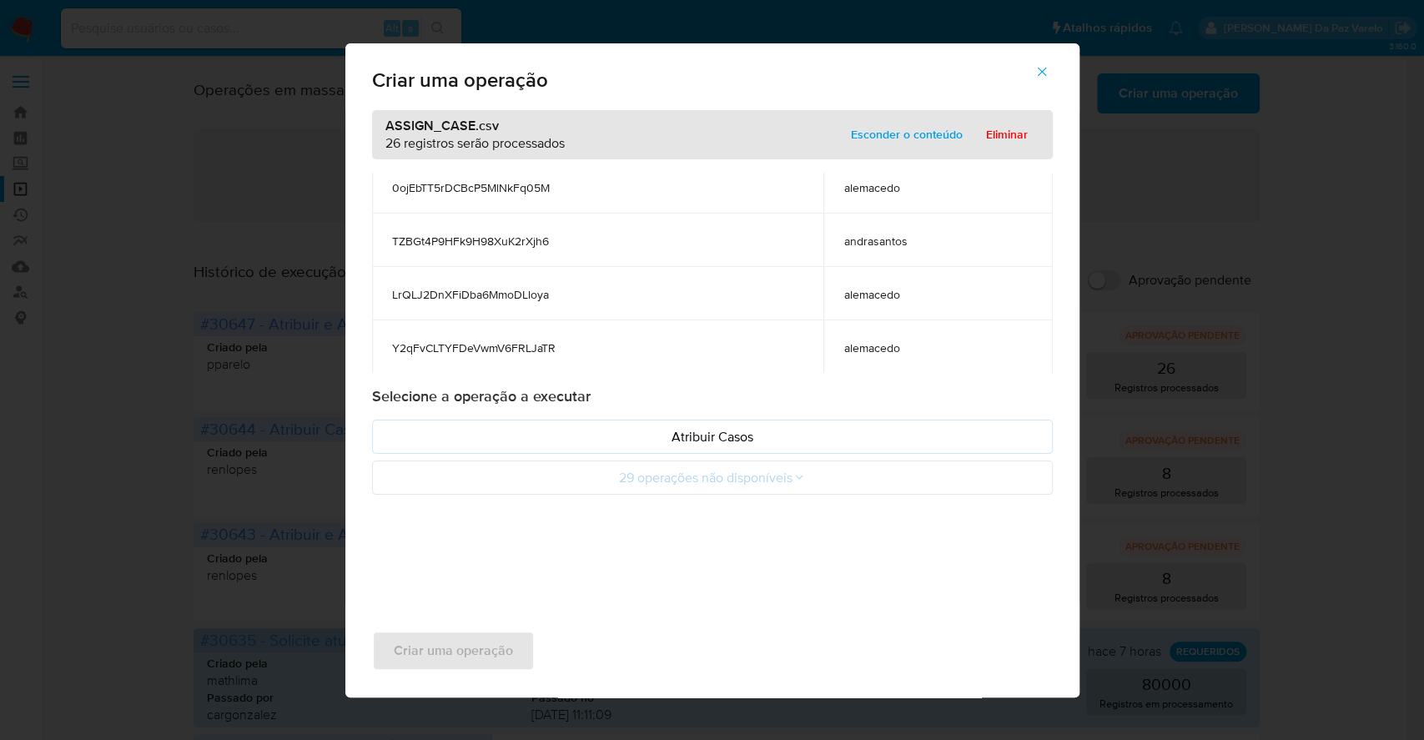
scroll to position [1228, 0]
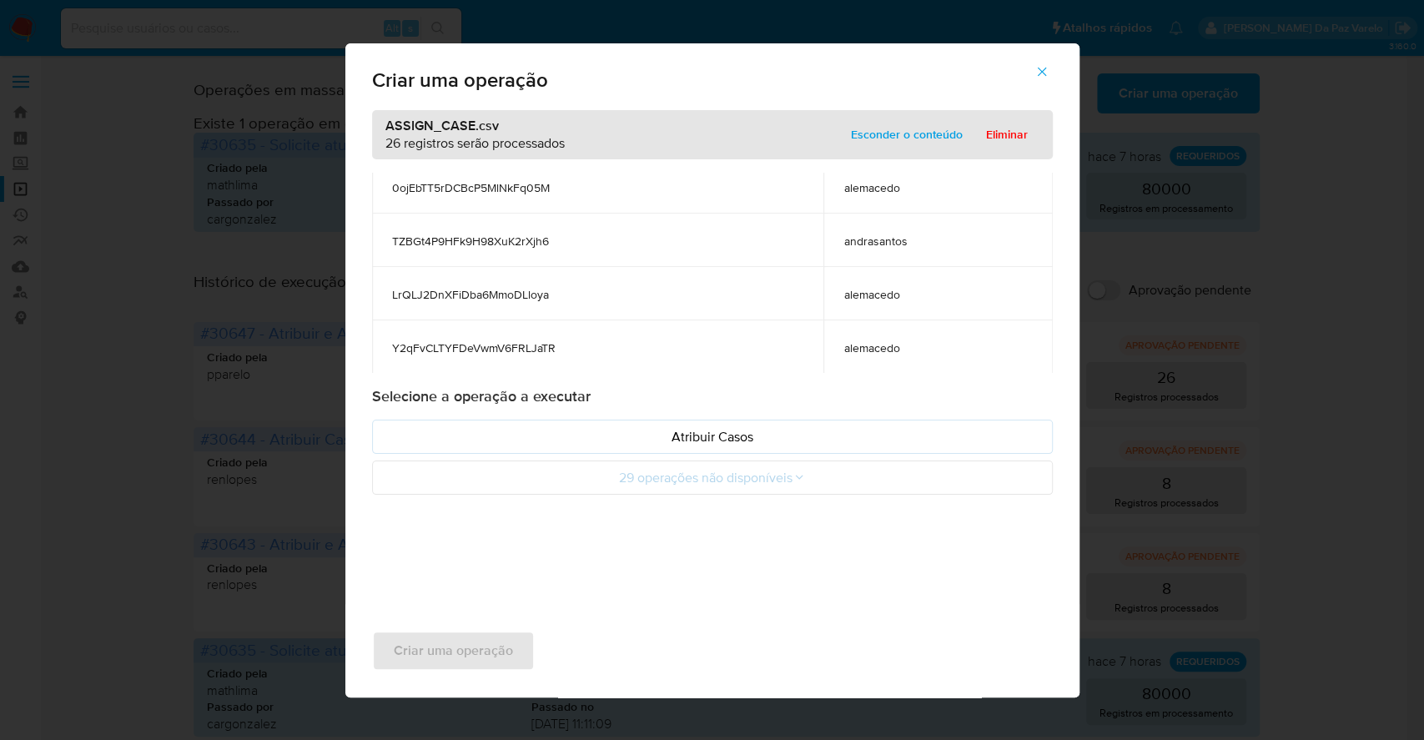
click at [1041, 70] on icon "button" at bounding box center [1041, 71] width 9 height 9
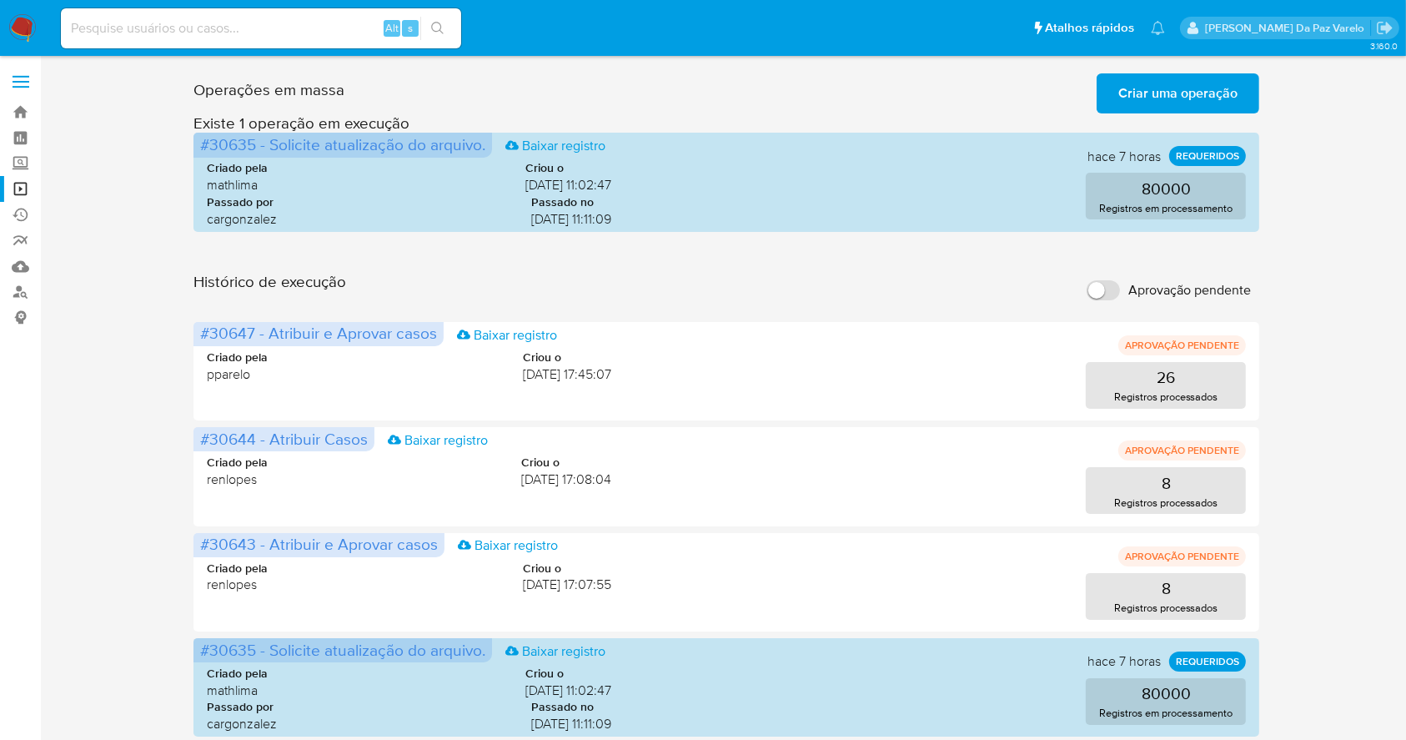
click at [1159, 107] on span "Criar uma operação" at bounding box center [1177, 93] width 119 height 37
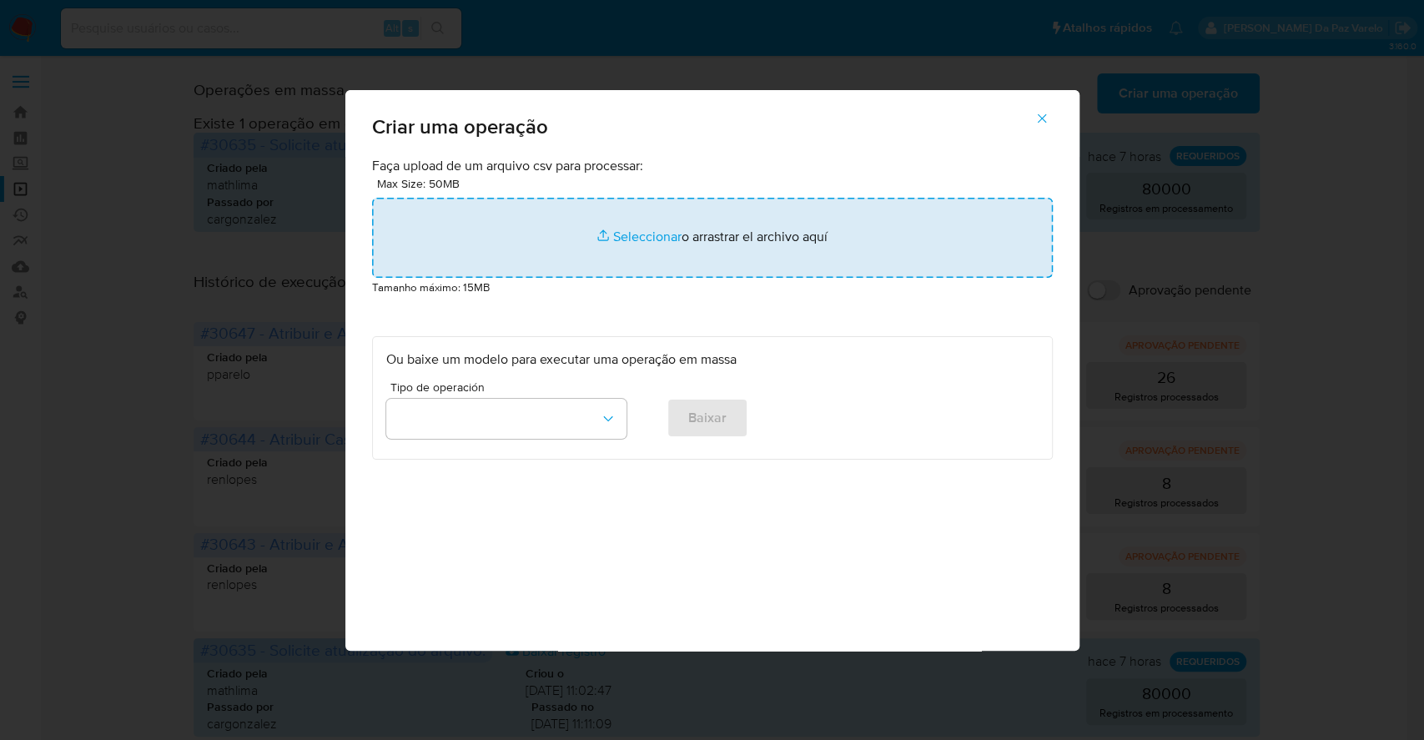
click at [634, 235] on input "file" at bounding box center [712, 238] width 680 height 80
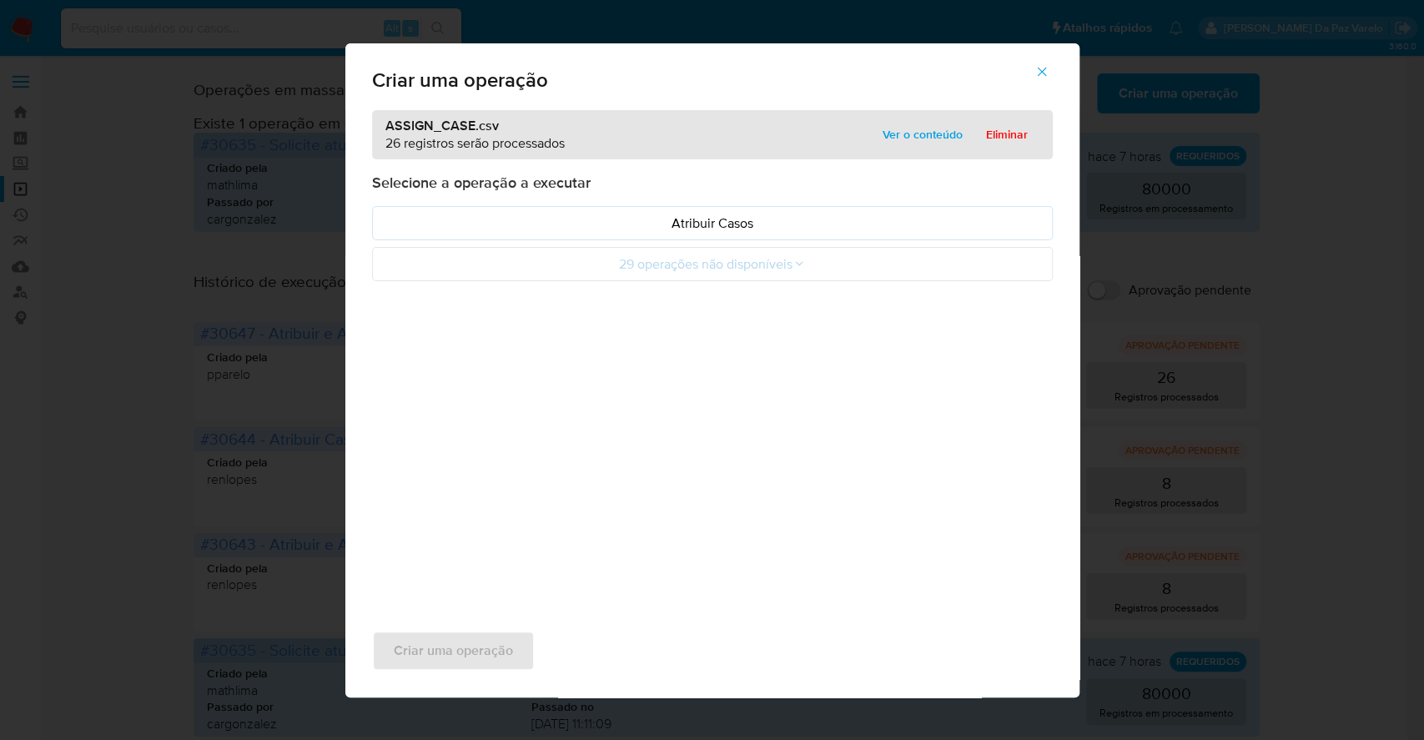
click at [906, 130] on span "Ver o conteúdo" at bounding box center [922, 134] width 80 height 23
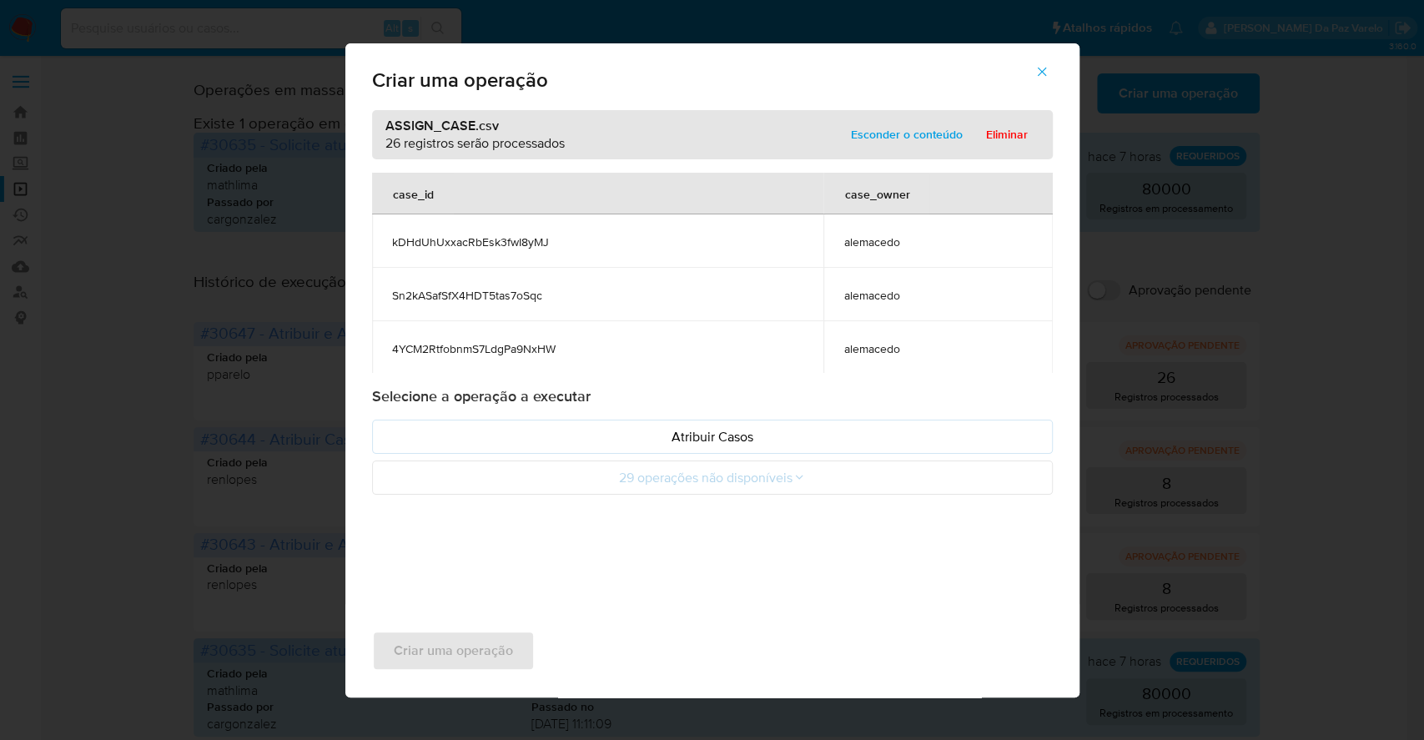
click at [906, 241] on span "alemacedo" at bounding box center [937, 241] width 188 height 15
click at [880, 243] on span "alemacedo" at bounding box center [937, 241] width 188 height 15
click at [693, 438] on p "Atribuir Casos" at bounding box center [712, 436] width 652 height 19
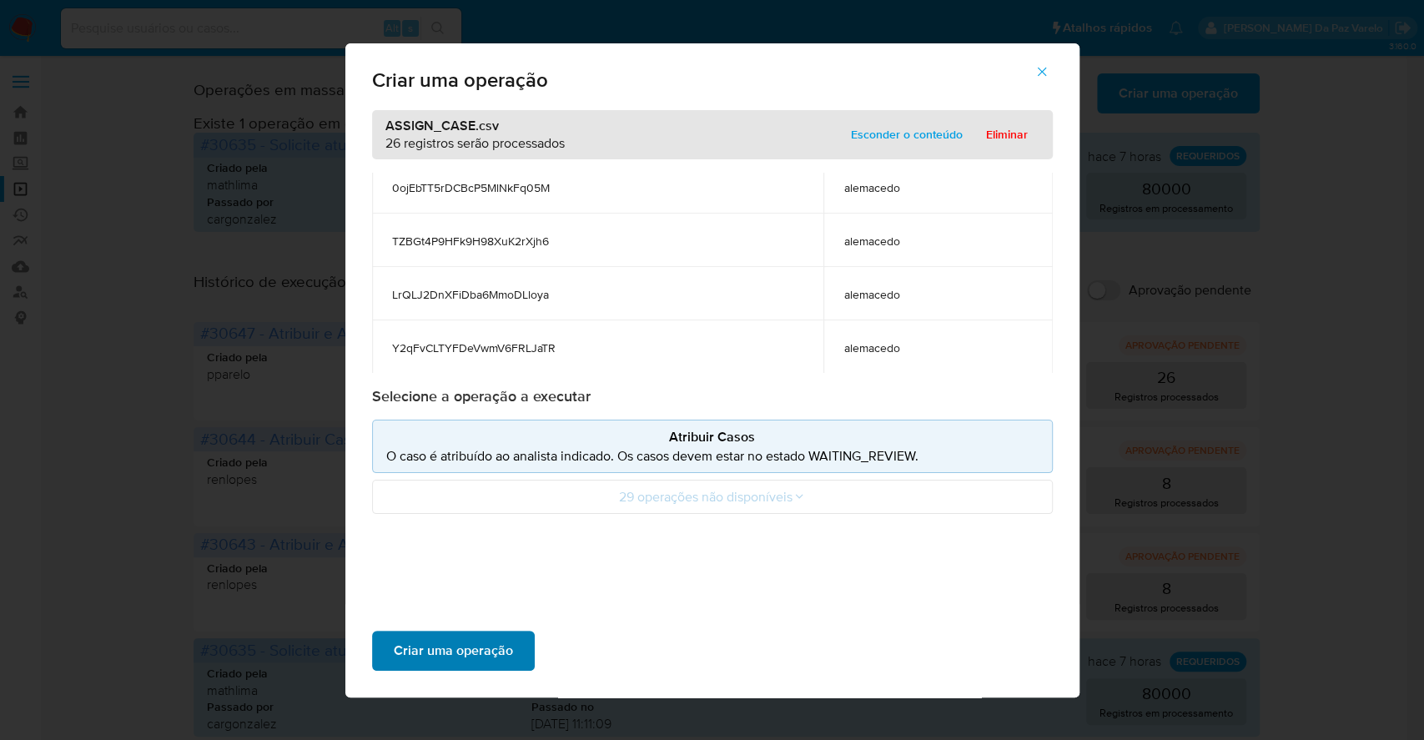
click at [463, 644] on span "Criar uma operação" at bounding box center [453, 650] width 119 height 37
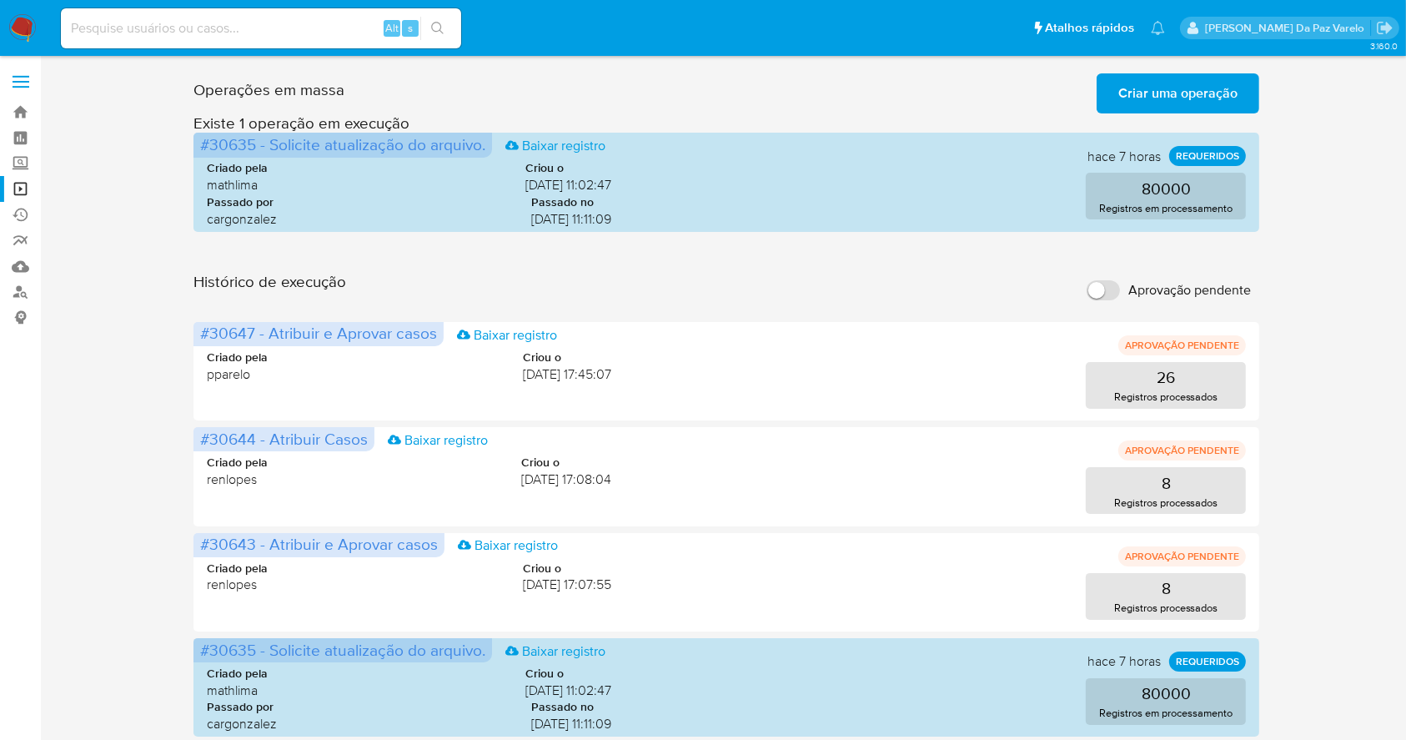
click at [1112, 291] on input "Aprovação pendente" at bounding box center [1103, 290] width 33 height 20
checkbox input "true"
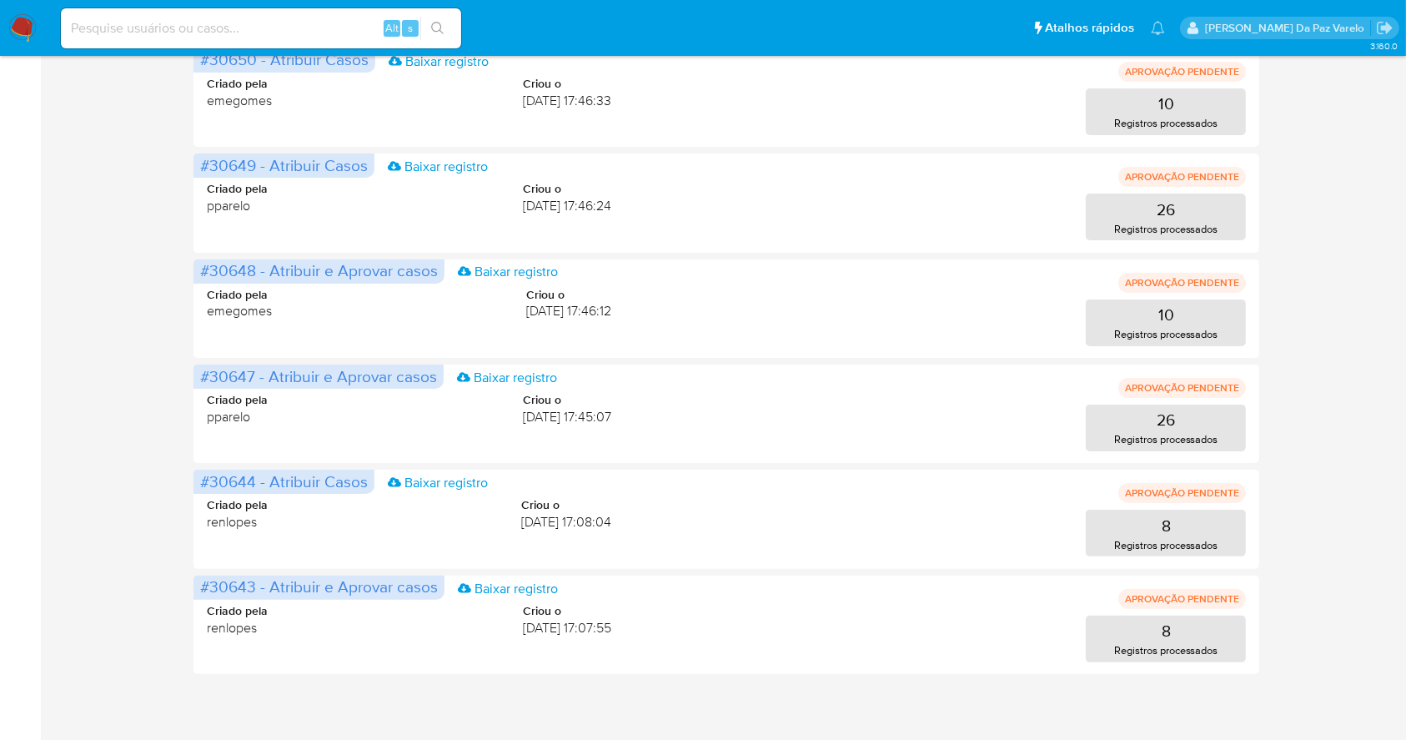
scroll to position [279, 0]
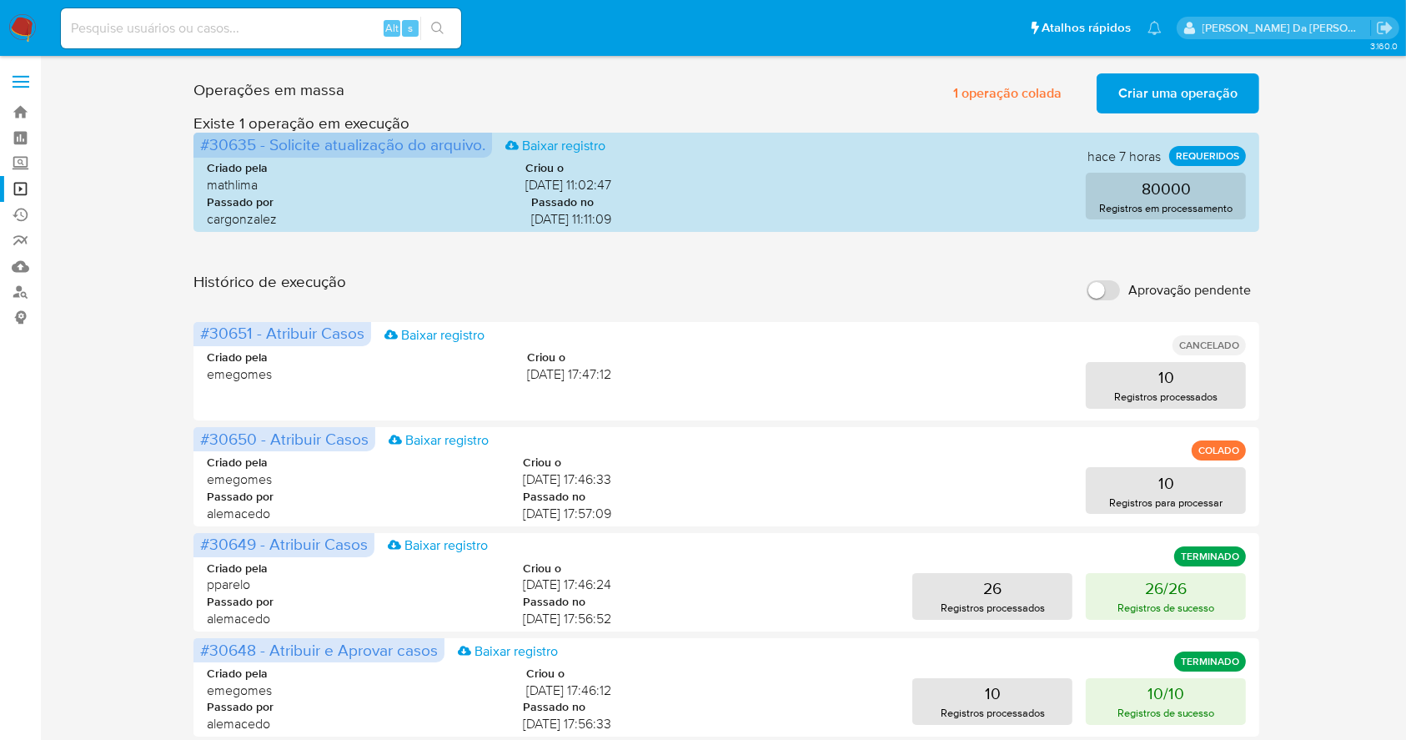
click at [50, 448] on main "3.160.0" at bounding box center [703, 746] width 1406 height 1493
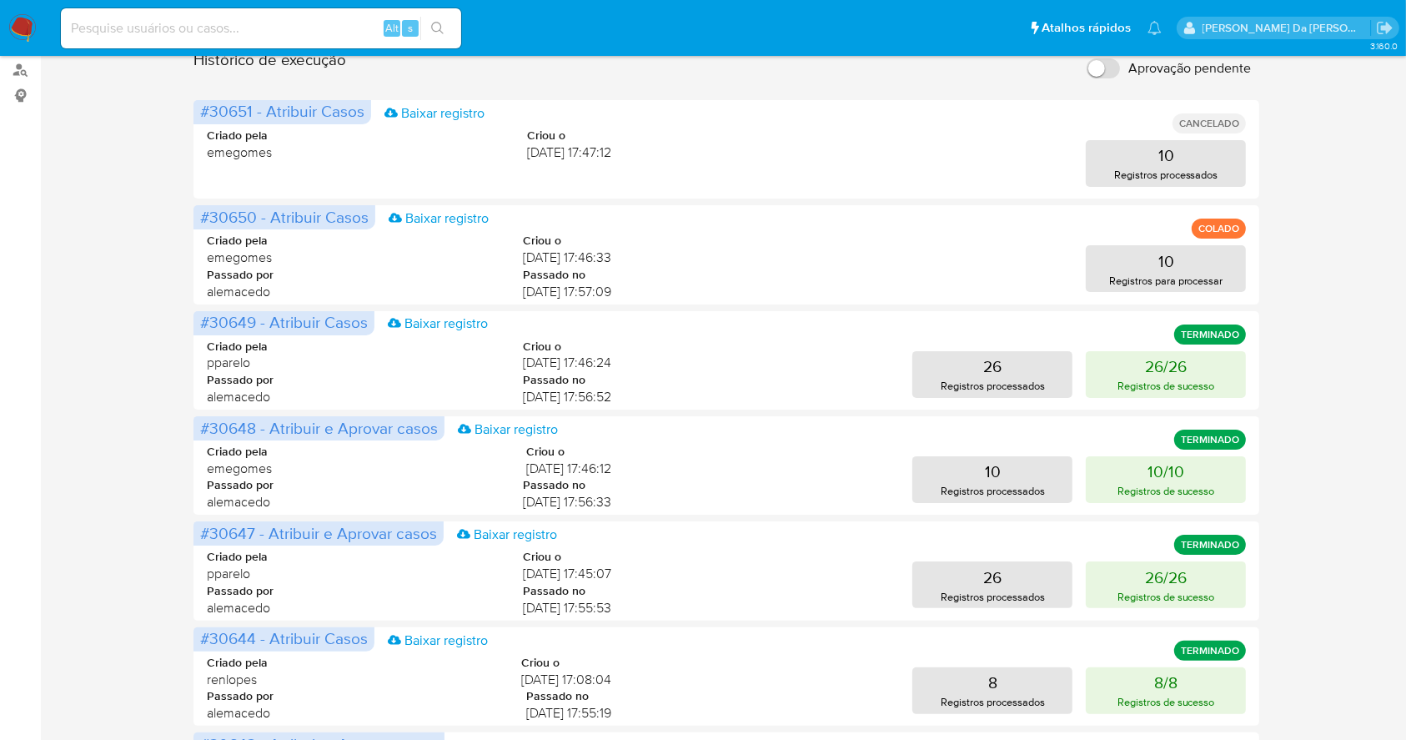
click at [12, 24] on img at bounding box center [22, 28] width 28 height 28
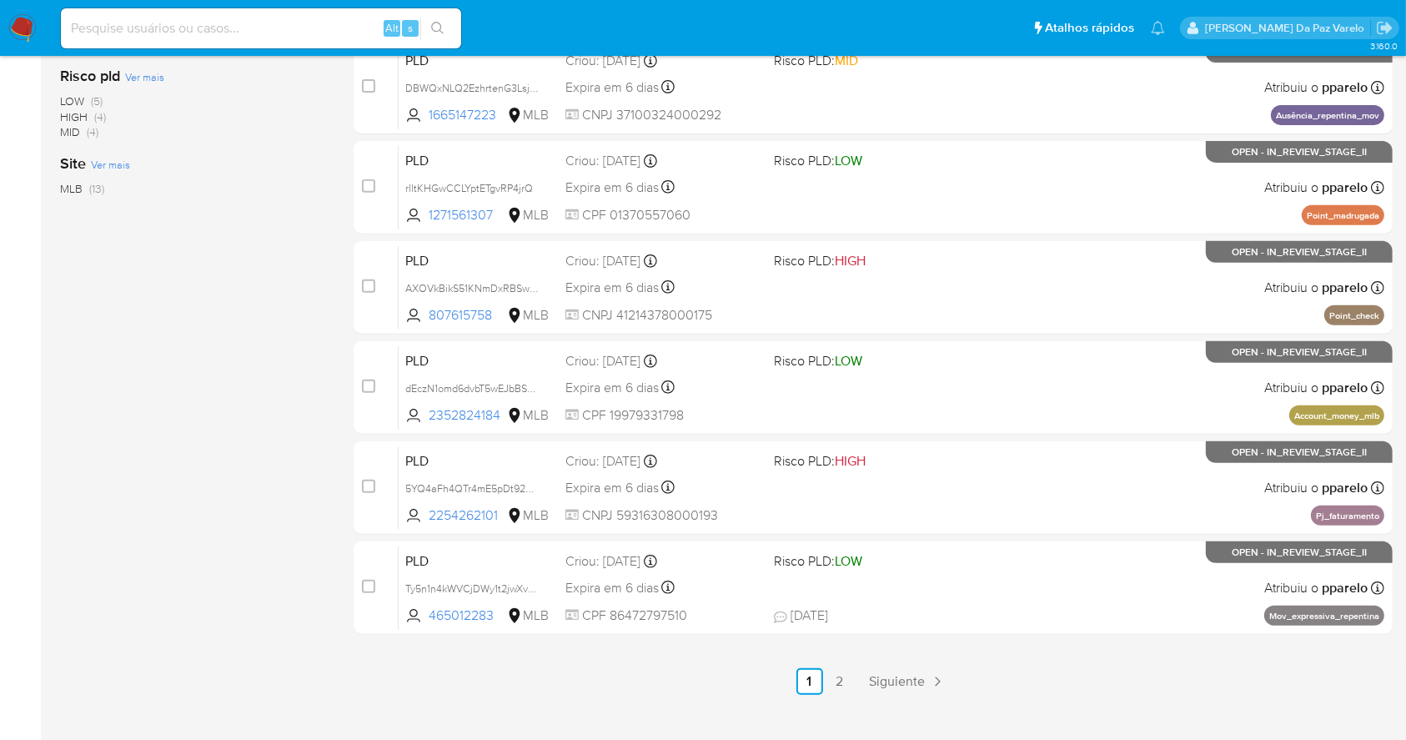
scroll to position [635, 0]
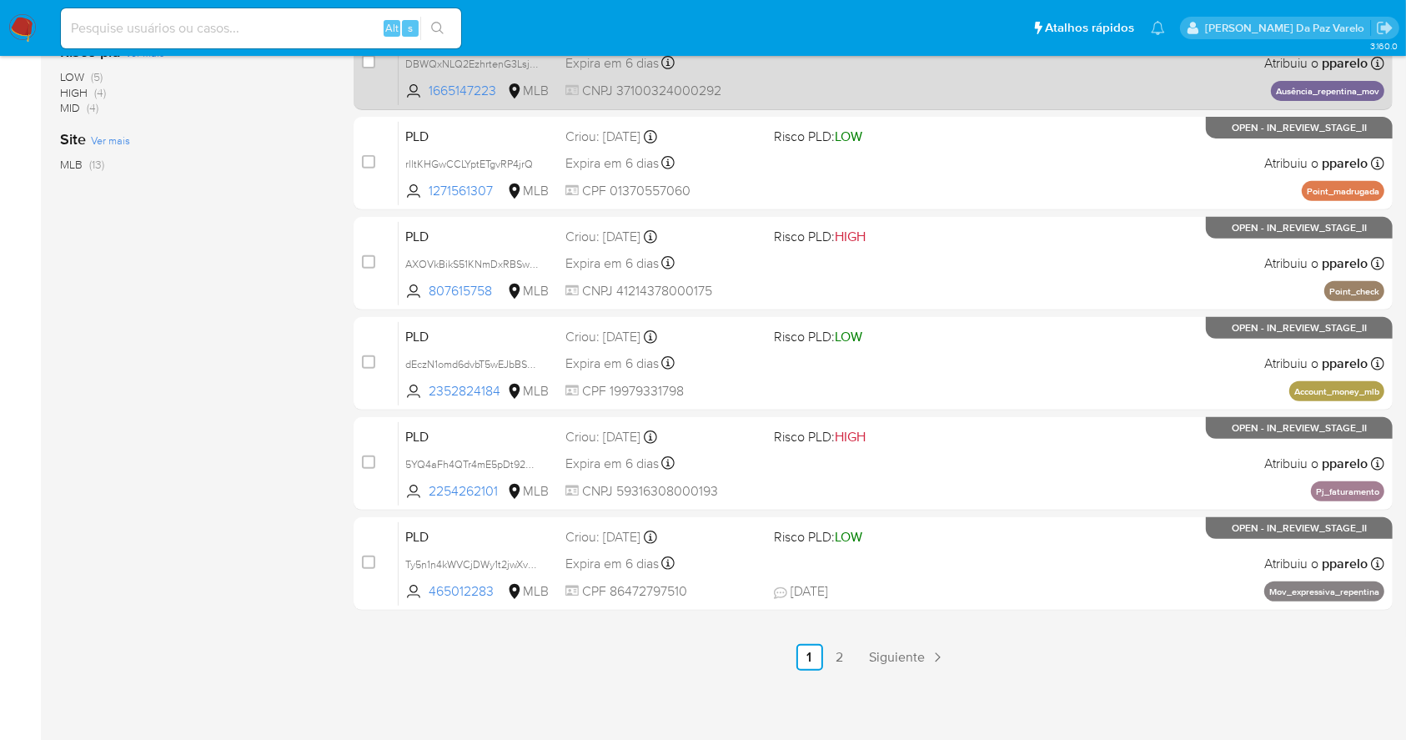
click at [841, 657] on link "2" at bounding box center [839, 657] width 27 height 27
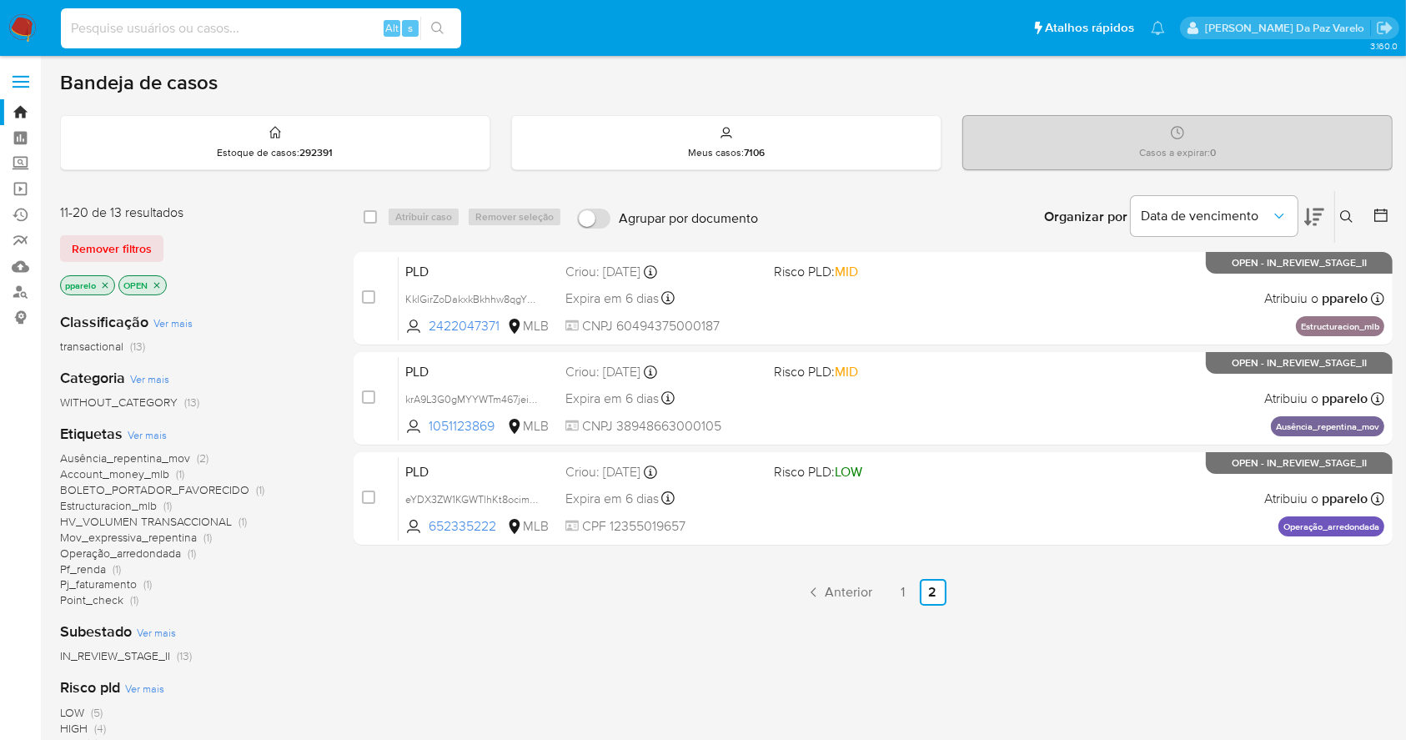
click at [114, 29] on input at bounding box center [261, 29] width 400 height 22
click at [20, 25] on img at bounding box center [22, 28] width 28 height 28
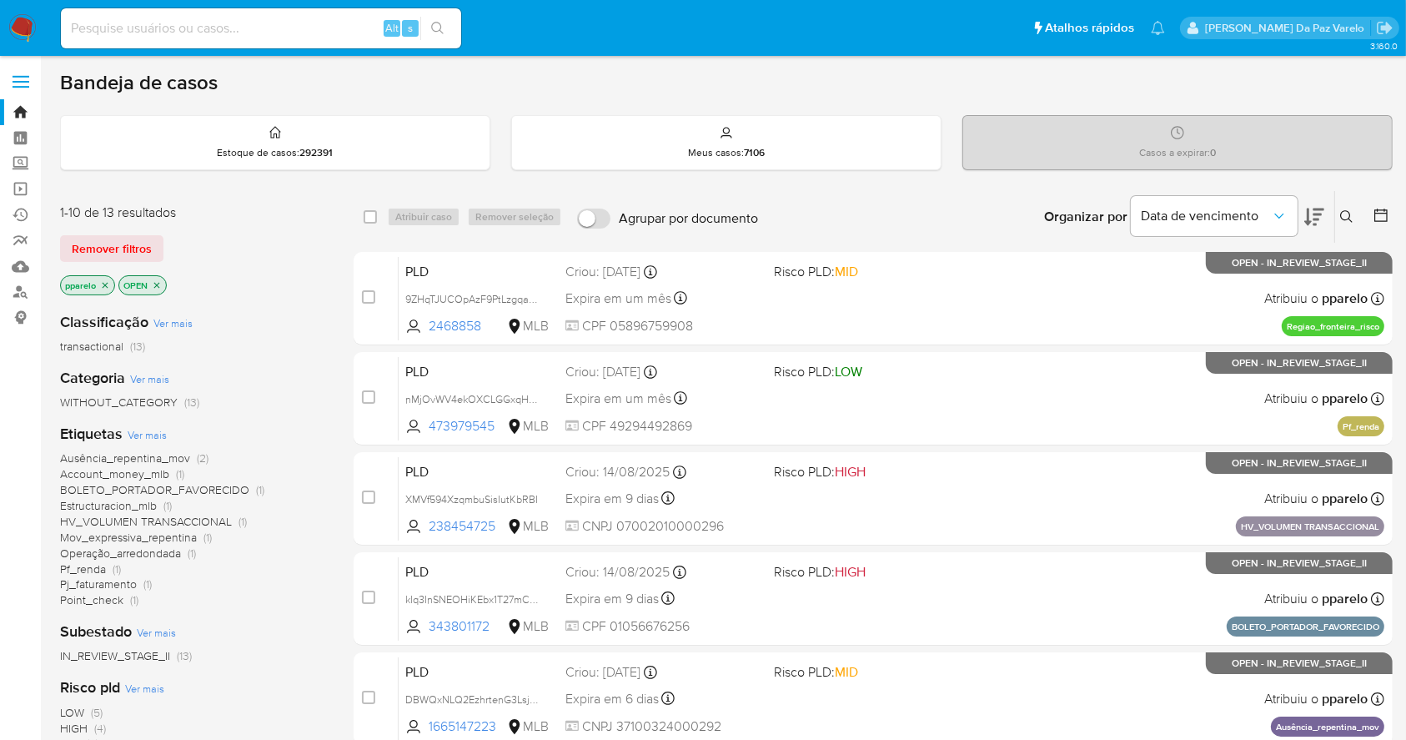
click at [1347, 218] on icon at bounding box center [1346, 216] width 13 height 13
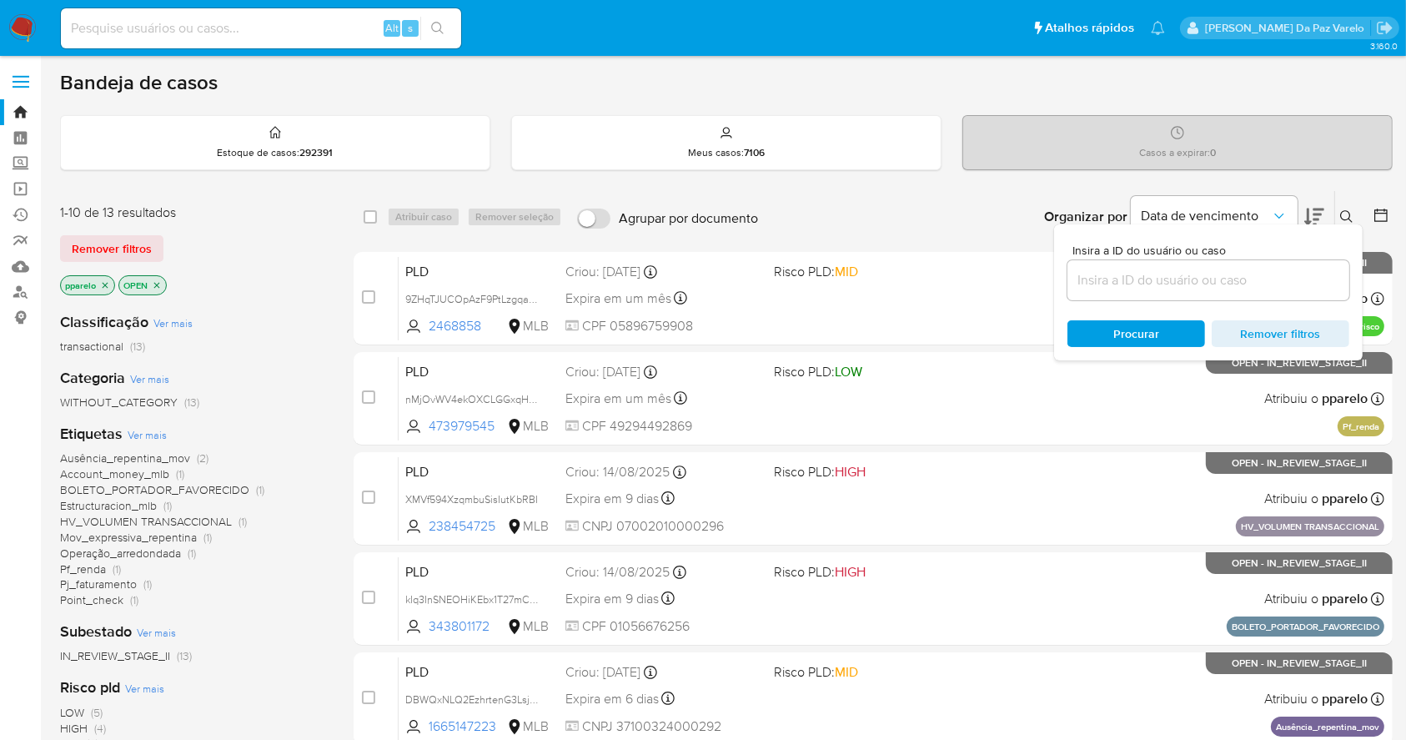
click at [1230, 269] on input at bounding box center [1208, 280] width 282 height 22
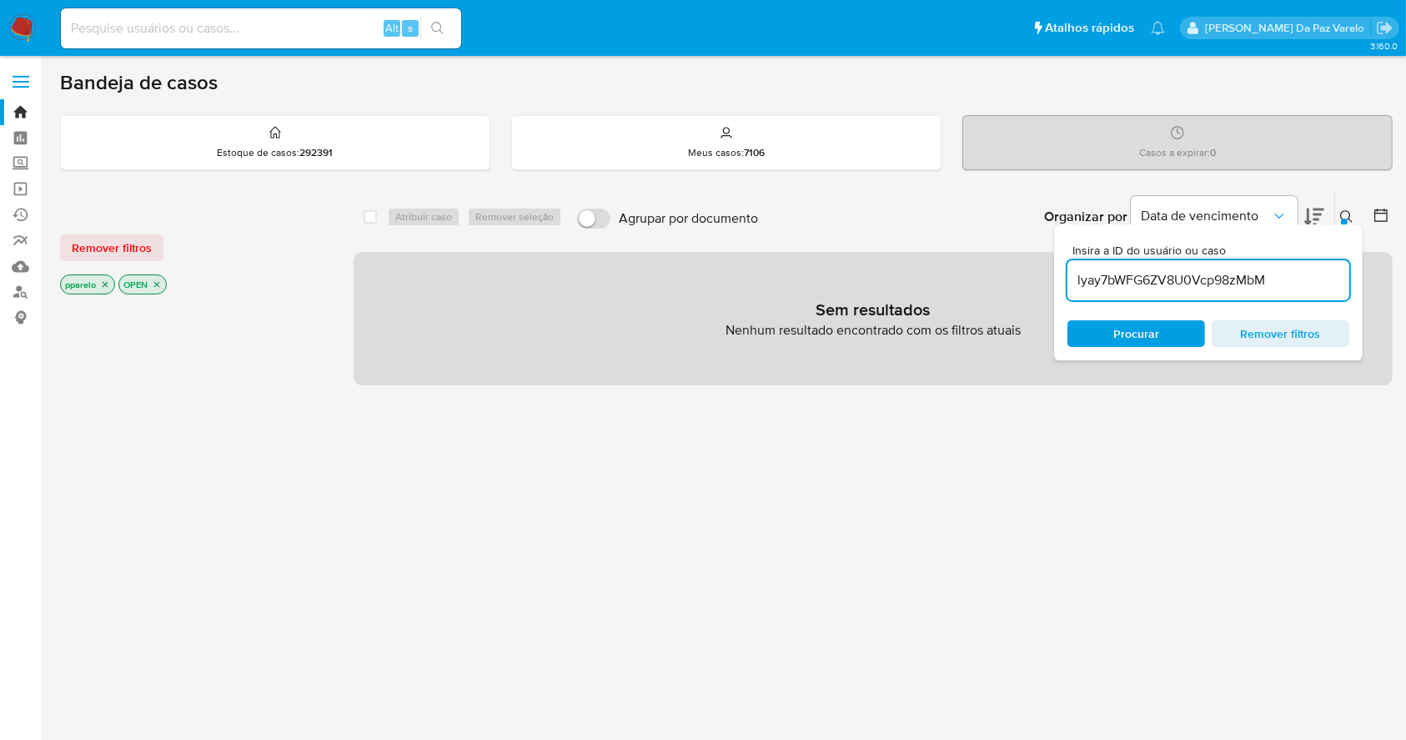
click at [103, 283] on icon "close-filter" at bounding box center [105, 284] width 10 height 10
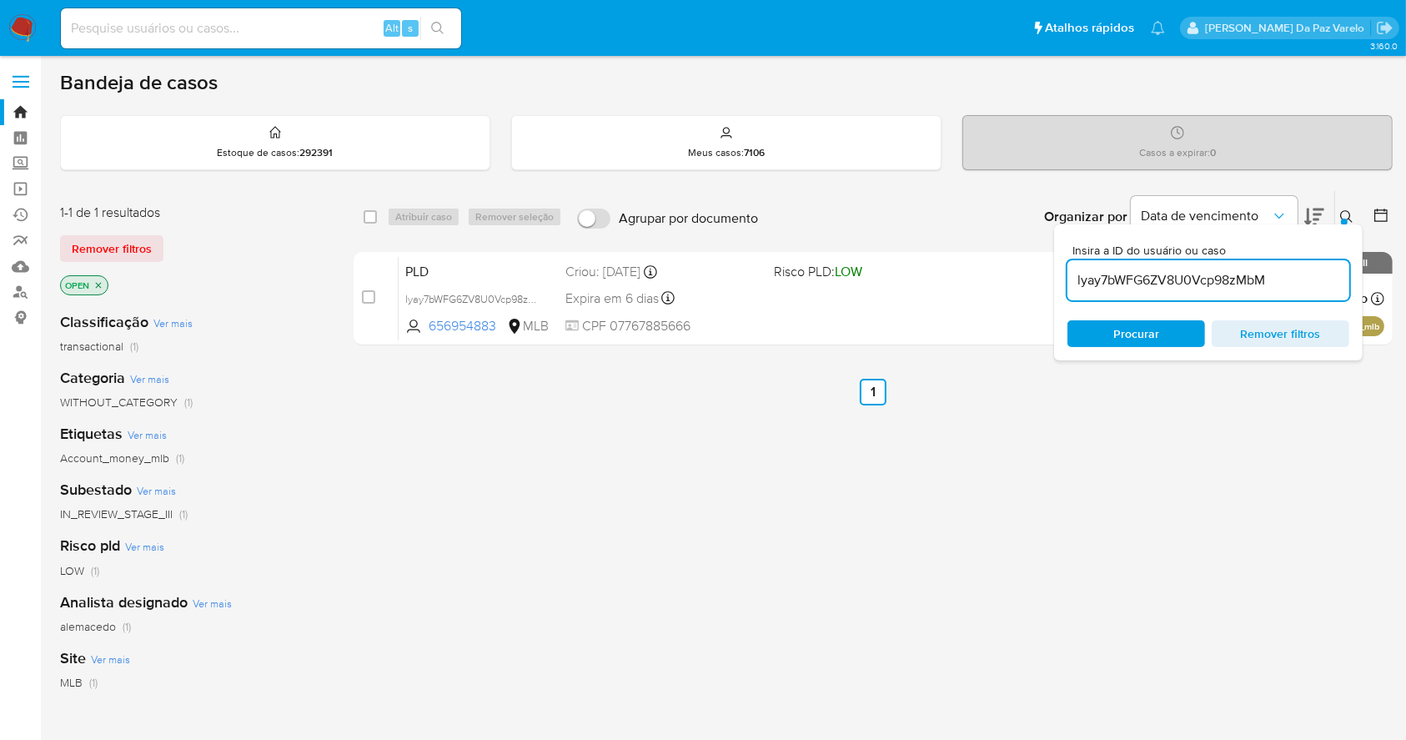
click at [103, 283] on icon "close-filter" at bounding box center [98, 285] width 10 height 10
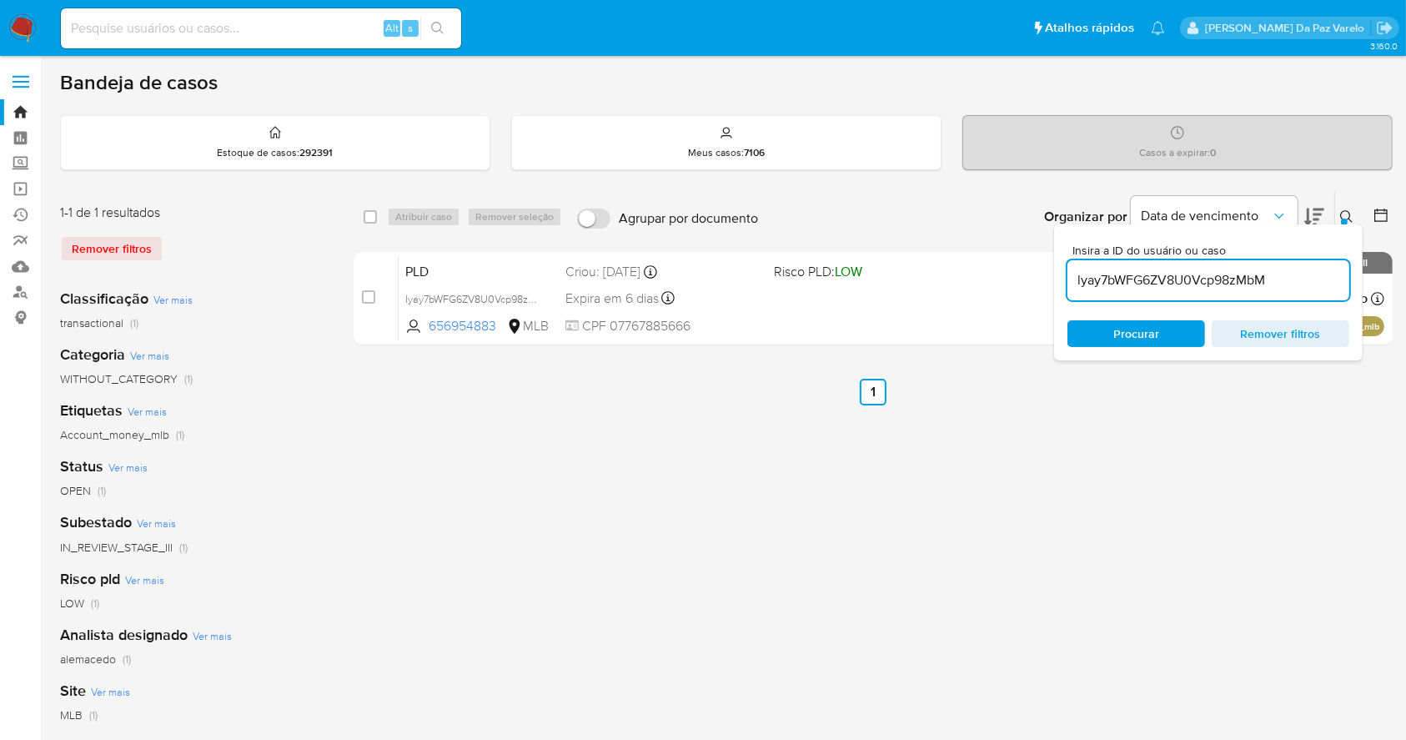
click at [1343, 218] on div at bounding box center [1344, 221] width 7 height 7
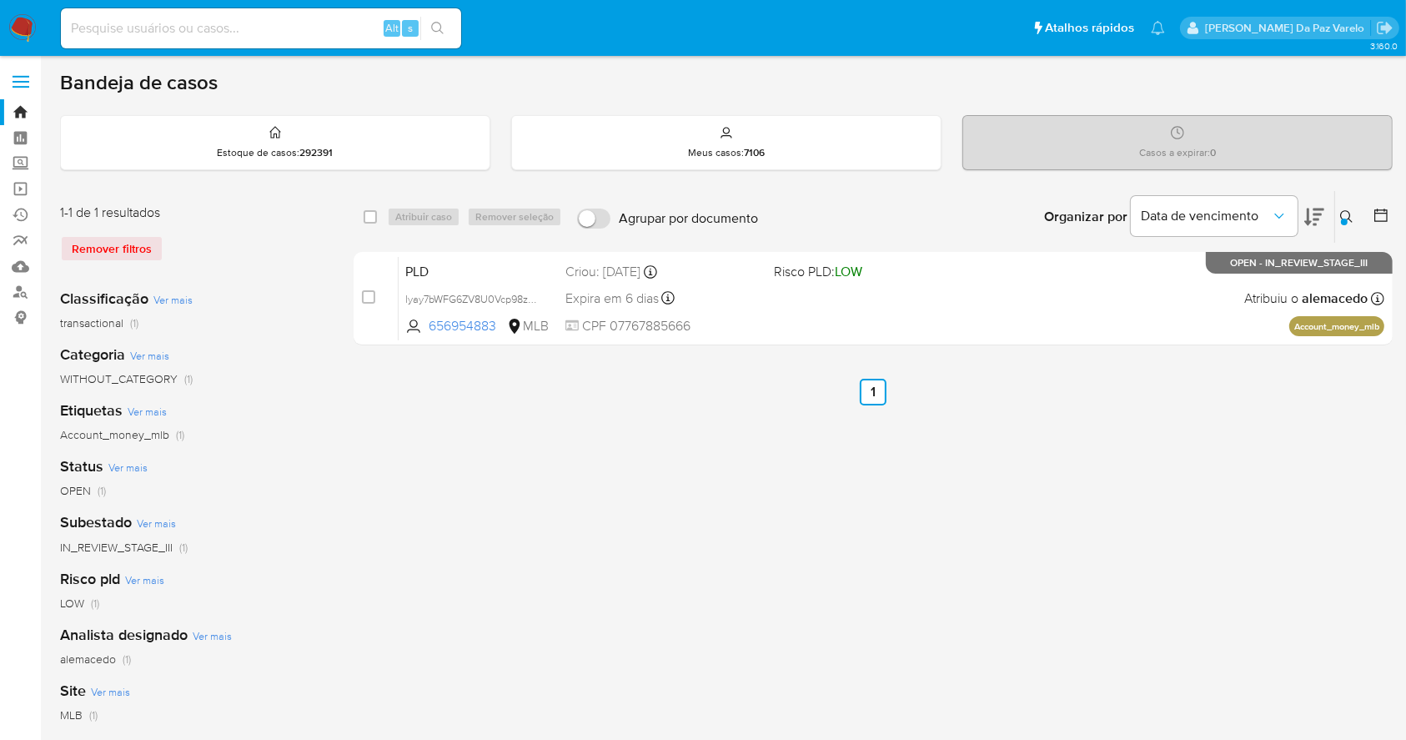
click at [702, 385] on ul "Anterior 1 Siguiente" at bounding box center [873, 392] width 1039 height 27
click at [1342, 213] on icon at bounding box center [1346, 216] width 13 height 13
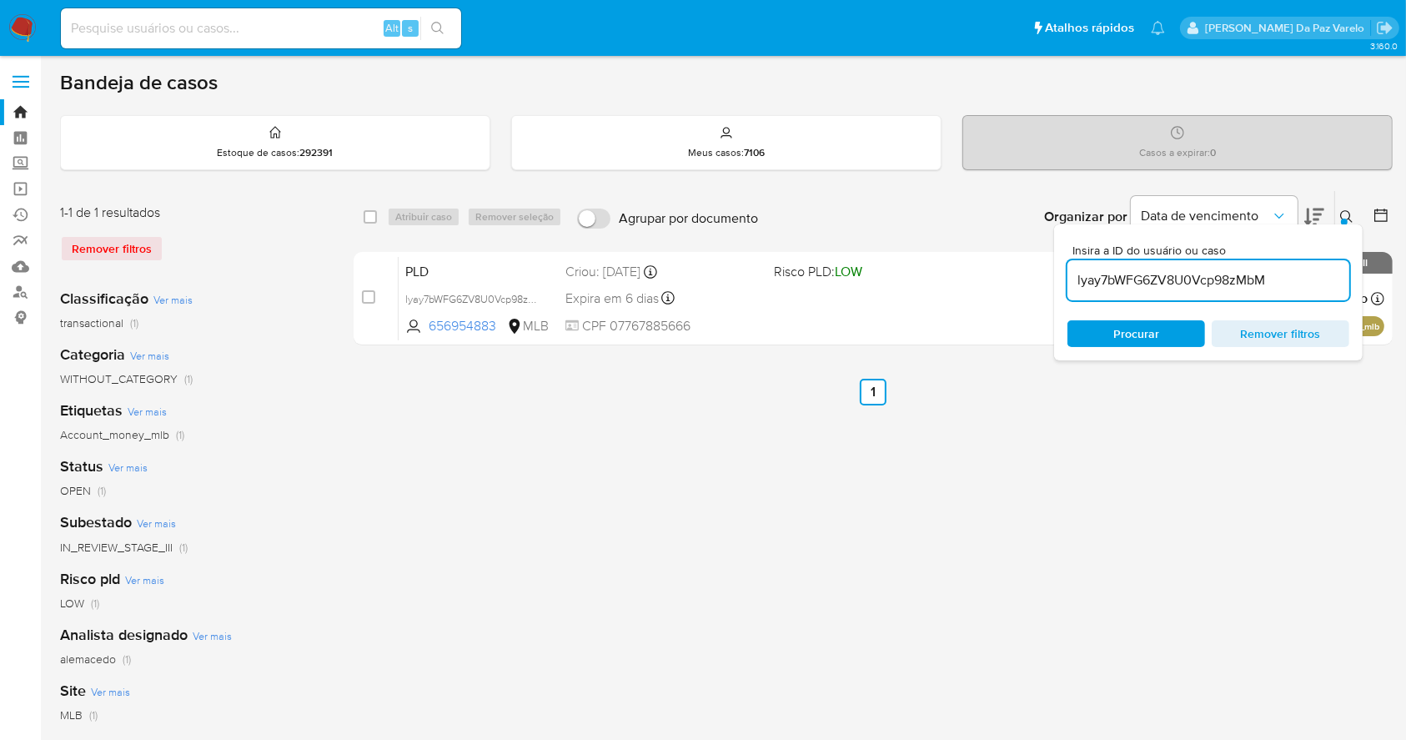
click at [1242, 271] on input "lyay7bWFG6ZV8U0Vcp98zMbM" at bounding box center [1208, 280] width 282 height 22
click at [1242, 273] on input "lyay7bWFG6ZV8U0Vcp98zMbM" at bounding box center [1208, 280] width 282 height 22
type input "jrIkLCviY2apMo12qJQdxsQD"
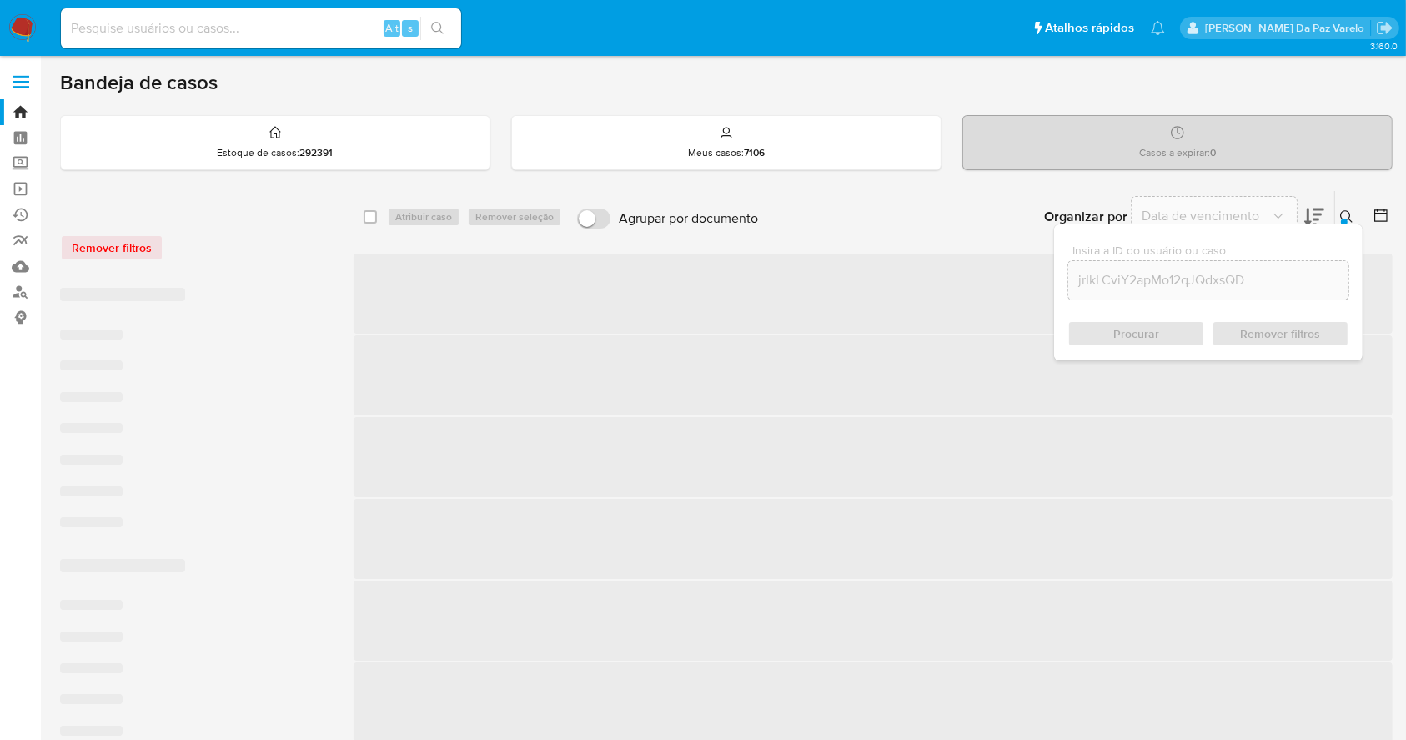
click at [1340, 213] on icon at bounding box center [1346, 216] width 13 height 13
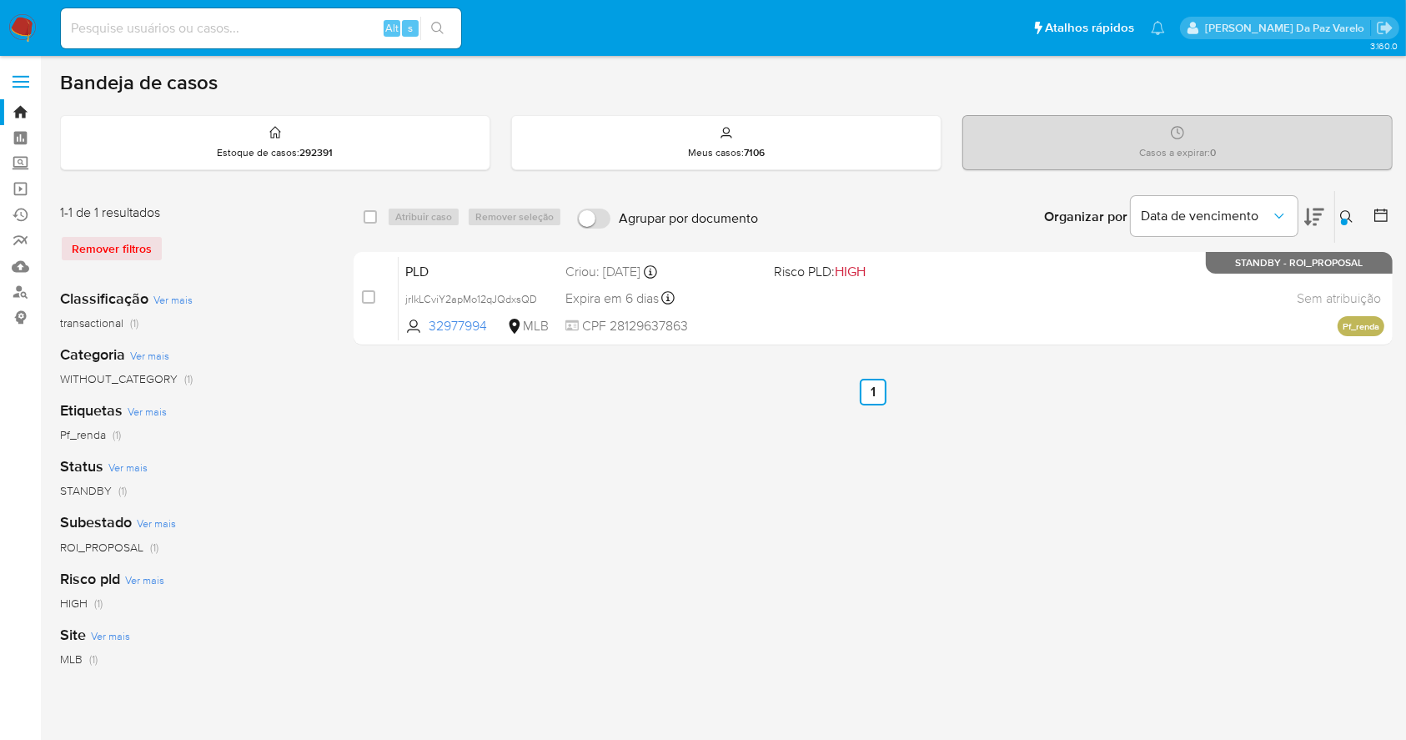
click at [1340, 213] on icon at bounding box center [1346, 216] width 13 height 13
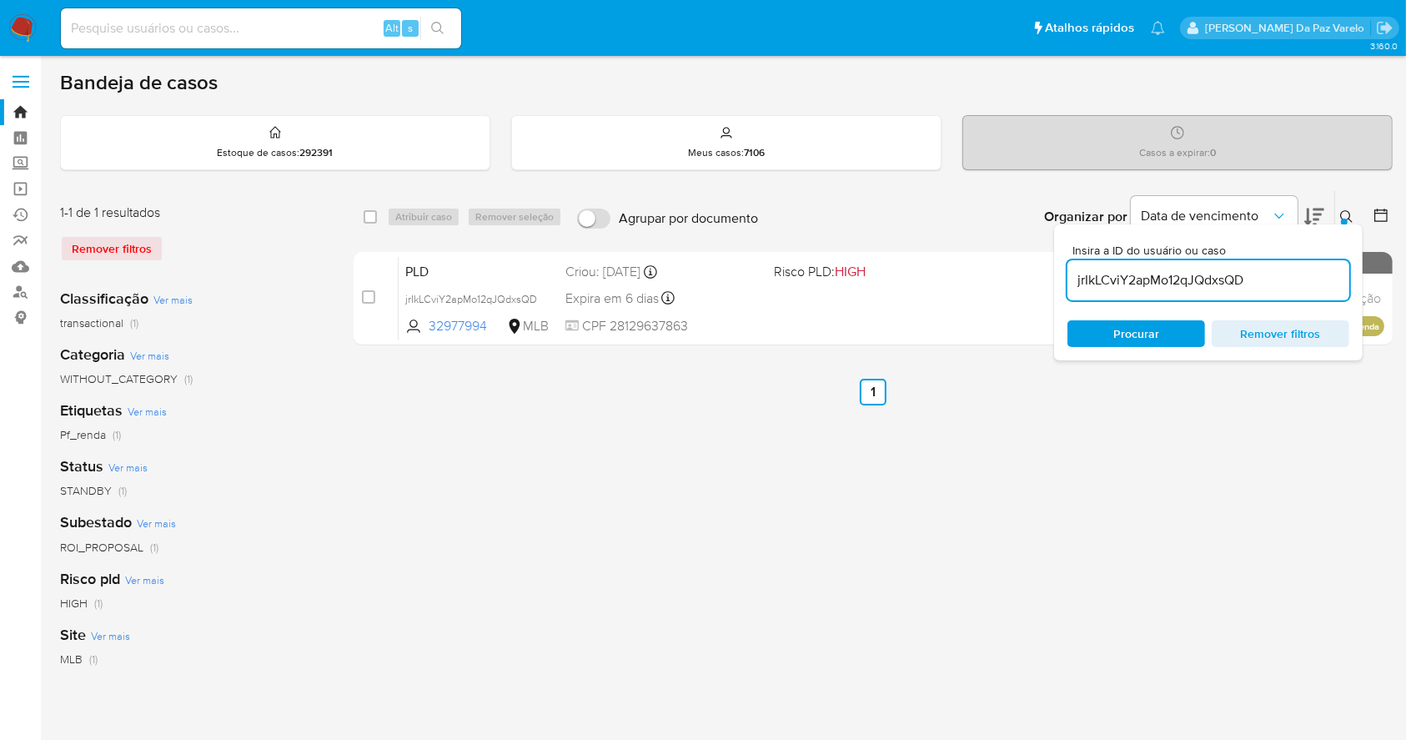
click at [374, 203] on div "select-all-cases-checkbox Atribuir caso Remover seleção Agrupar por documento O…" at bounding box center [873, 217] width 1039 height 52
click at [371, 210] on input "checkbox" at bounding box center [370, 216] width 13 height 13
checkbox input "true"
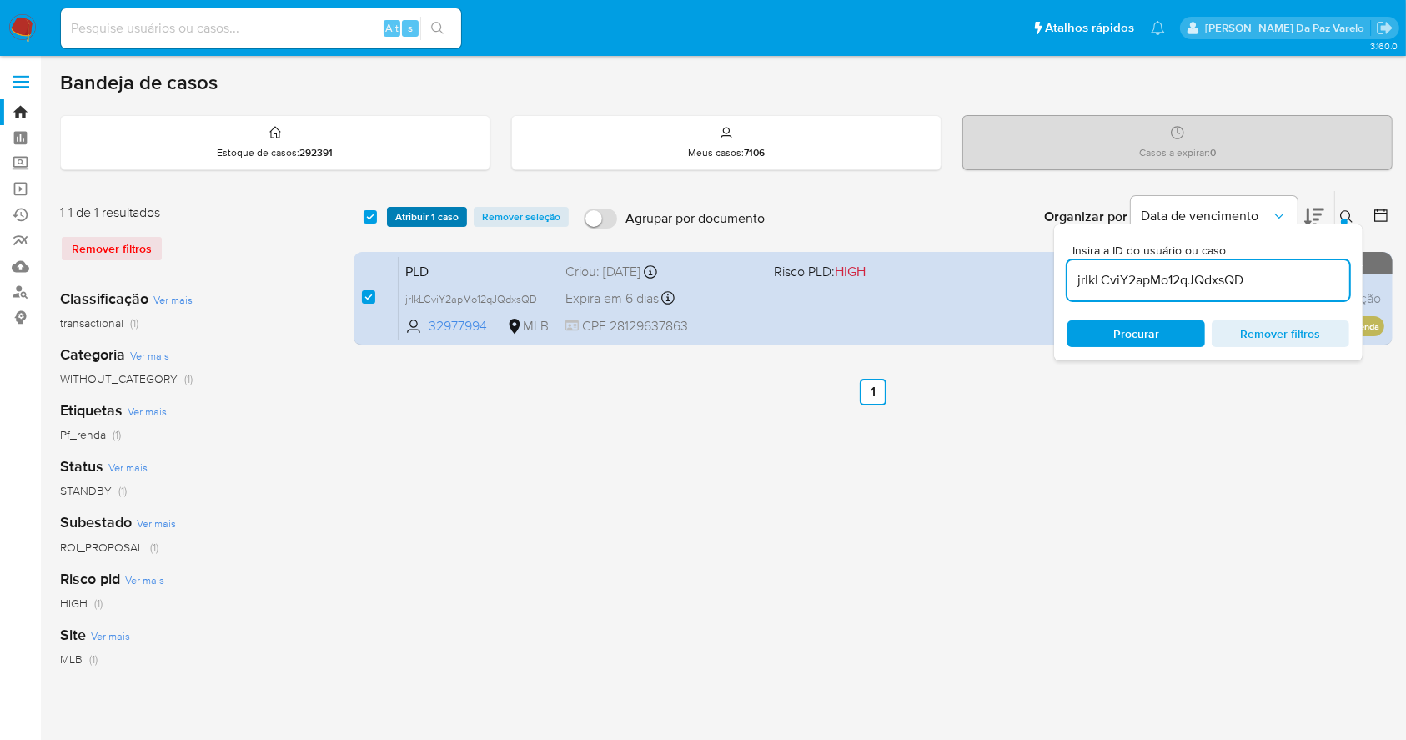
click at [422, 217] on span "Atribuir 1 caso" at bounding box center [426, 216] width 63 height 17
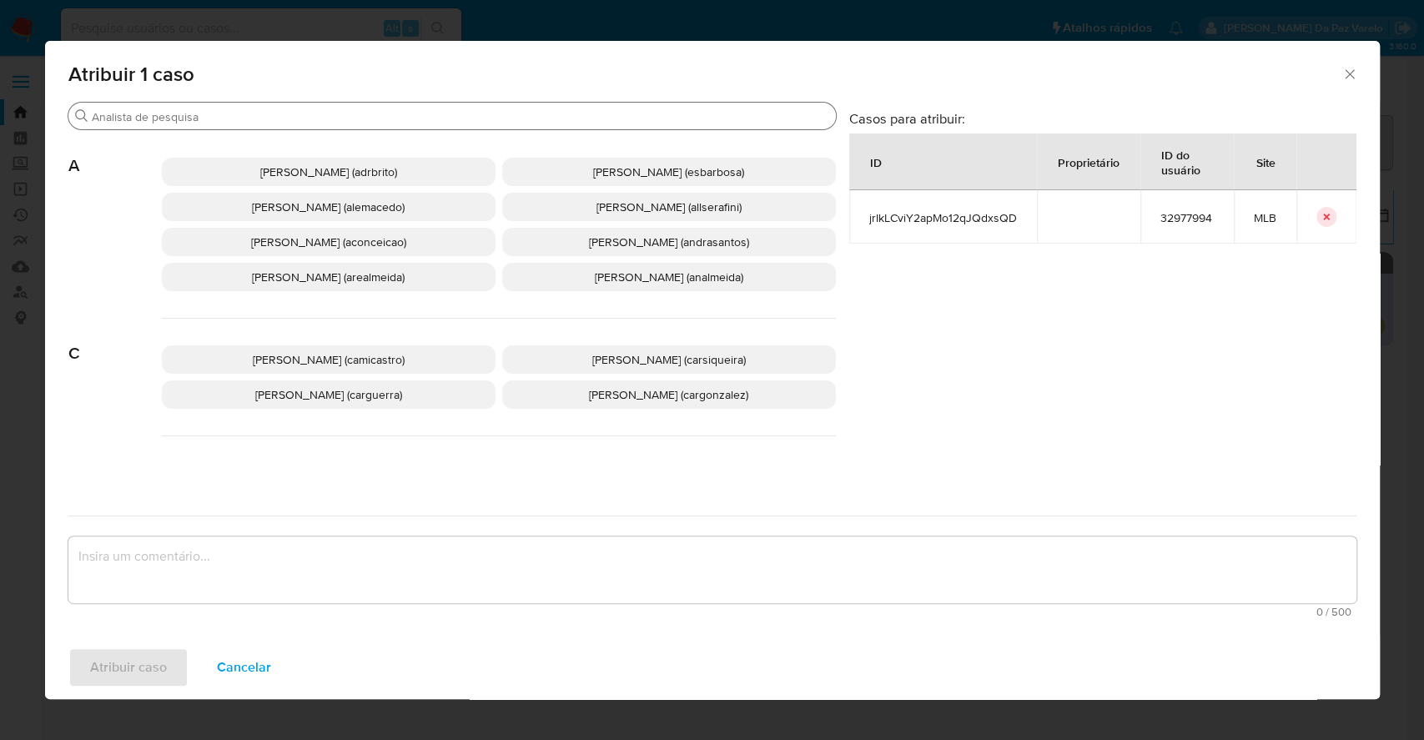
click at [467, 115] on input "Buscar" at bounding box center [460, 116] width 737 height 15
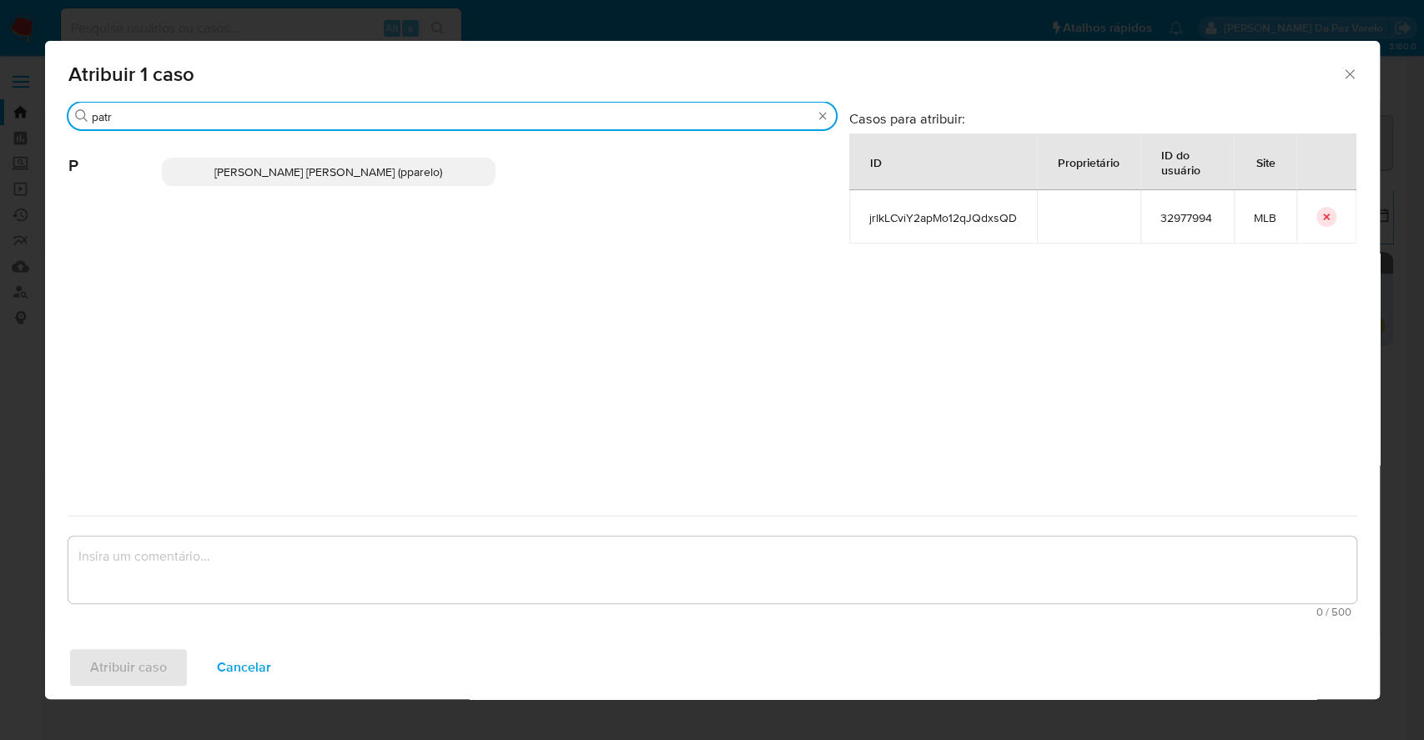
type input "patr"
click at [374, 166] on span "Patricia Aparecida Da Paz Varelo (pparelo)" at bounding box center [328, 171] width 228 height 17
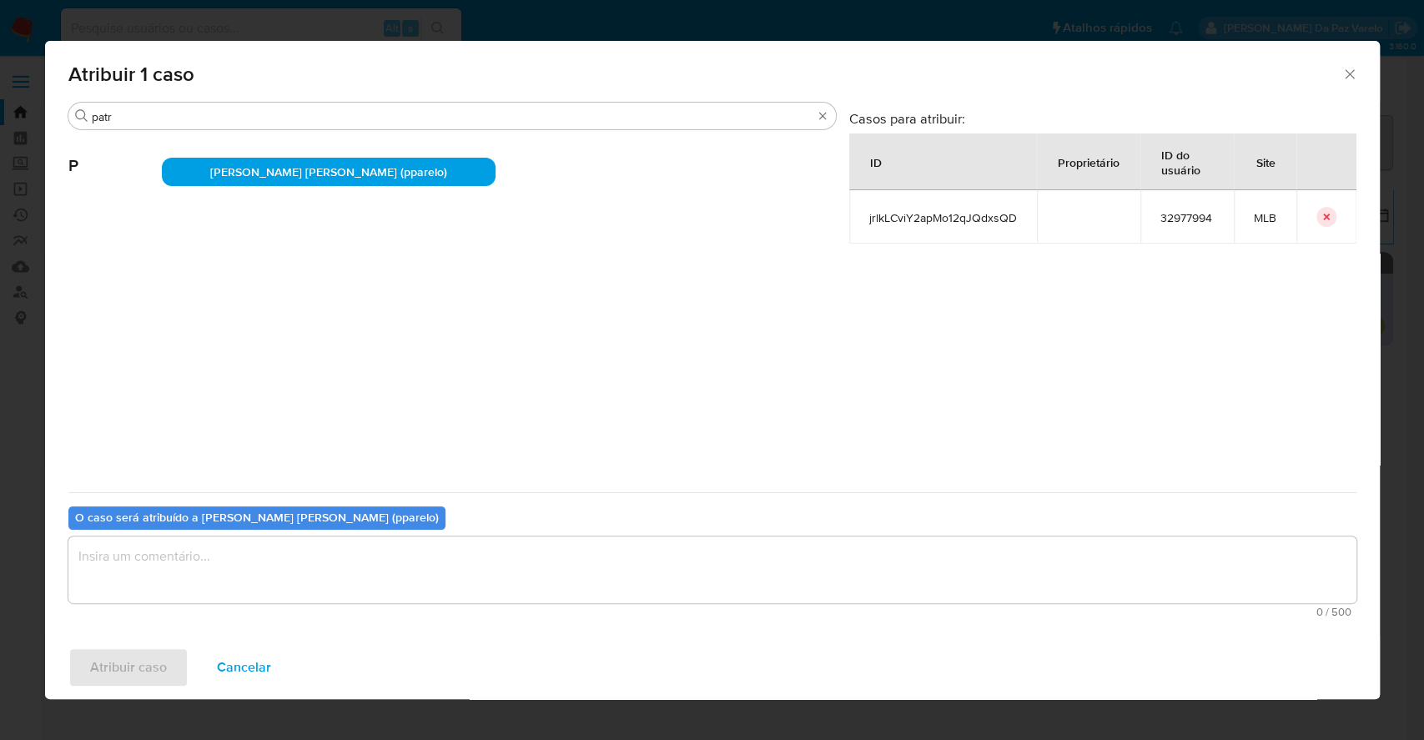
click at [431, 555] on textarea "assign-modal" at bounding box center [712, 569] width 1288 height 67
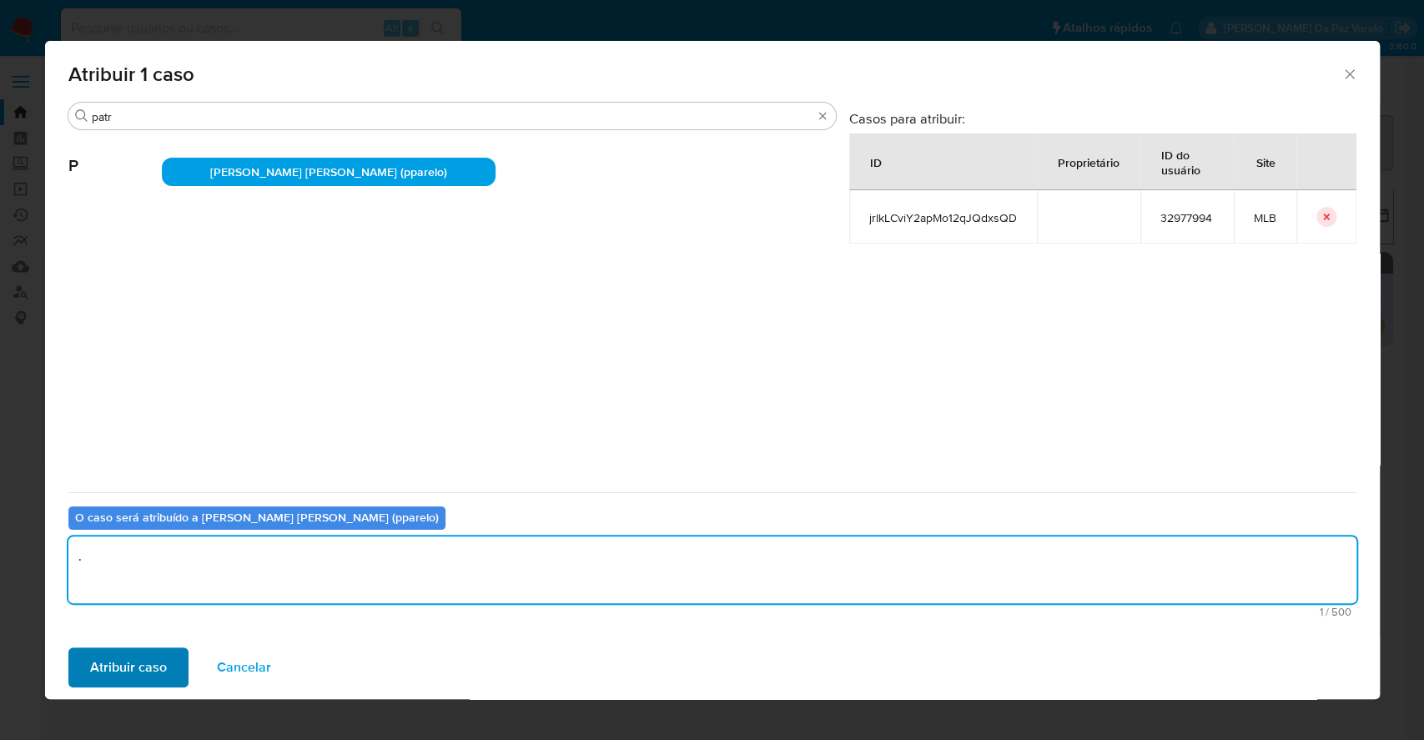
type textarea "."
click at [140, 669] on span "Atribuir caso" at bounding box center [128, 667] width 77 height 37
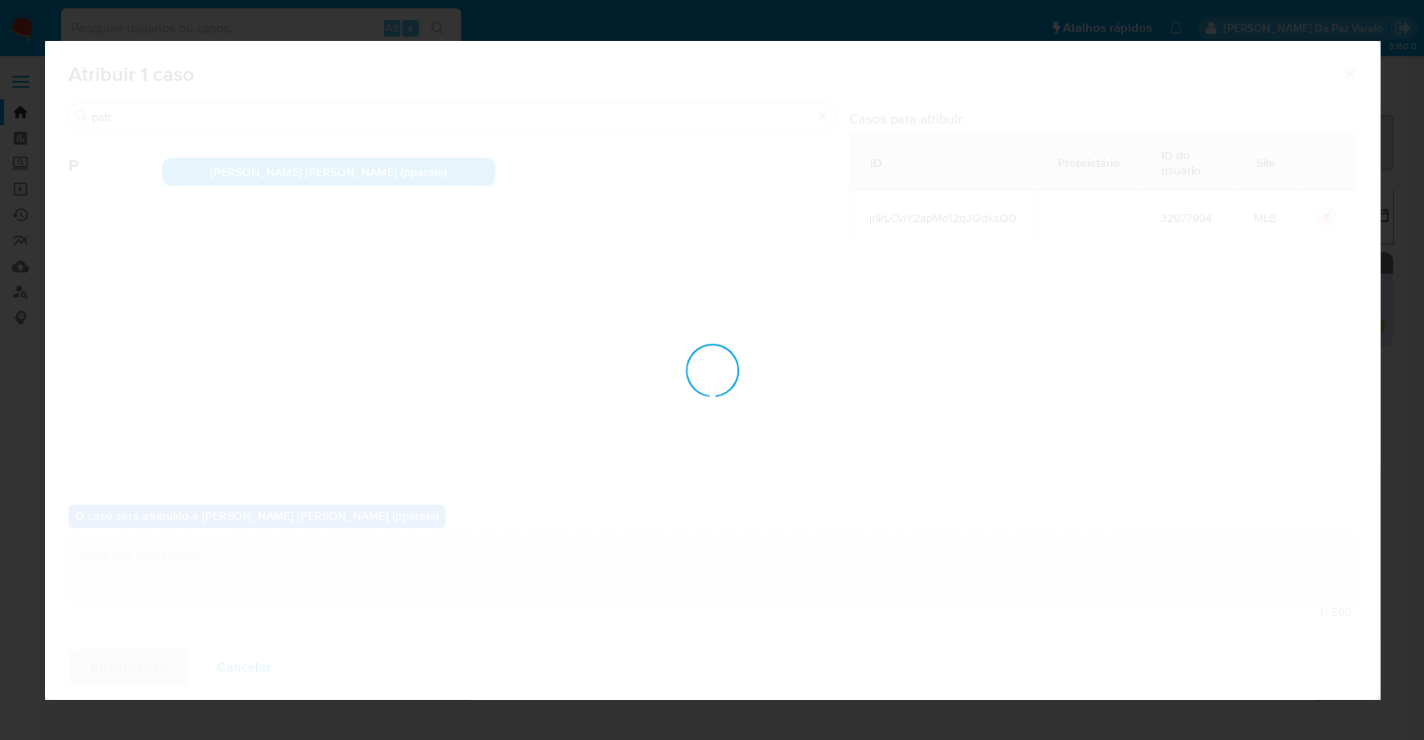
checkbox input "false"
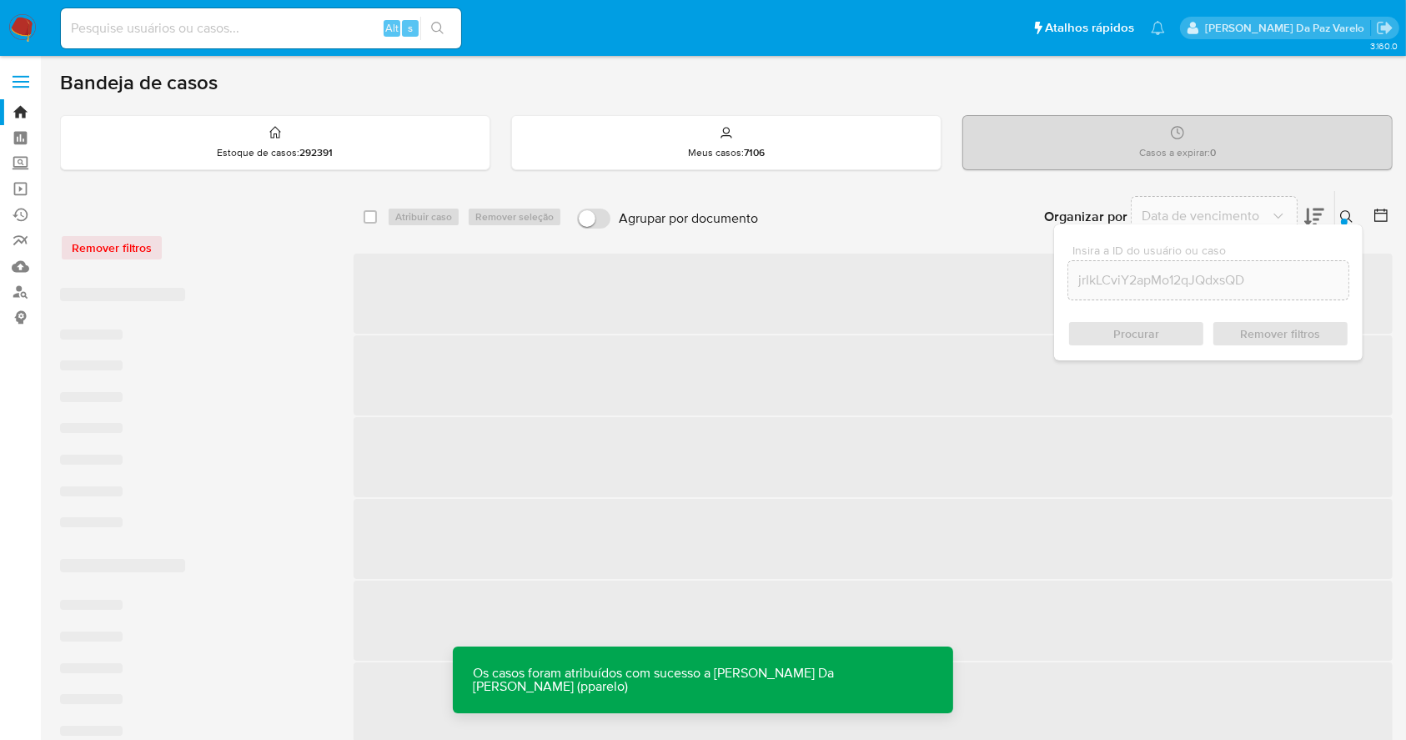
click at [1341, 224] on div "Insira a ID do usuário ou caso jrIkLCviY2apMo12qJQdxsQD Procurar Remover filtros" at bounding box center [1208, 292] width 309 height 136
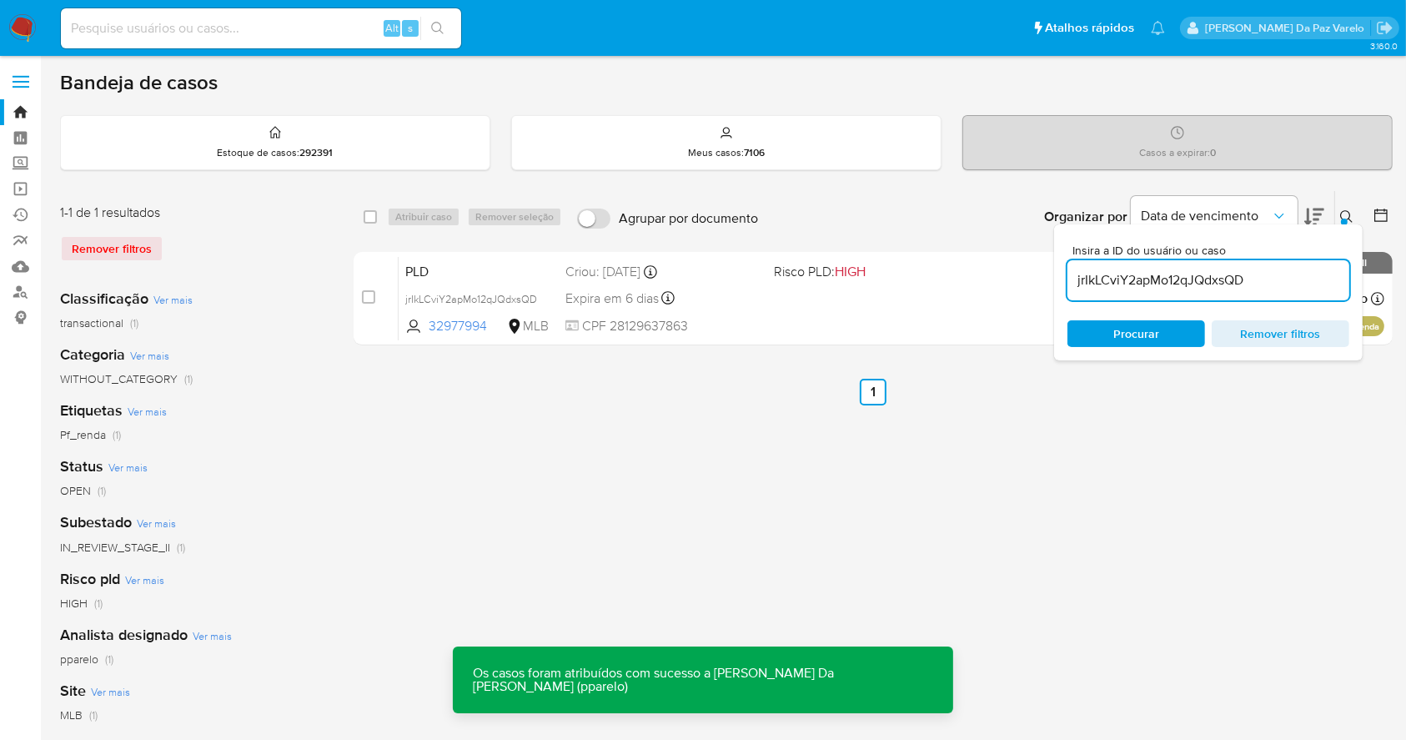
click at [1345, 213] on icon at bounding box center [1346, 216] width 13 height 13
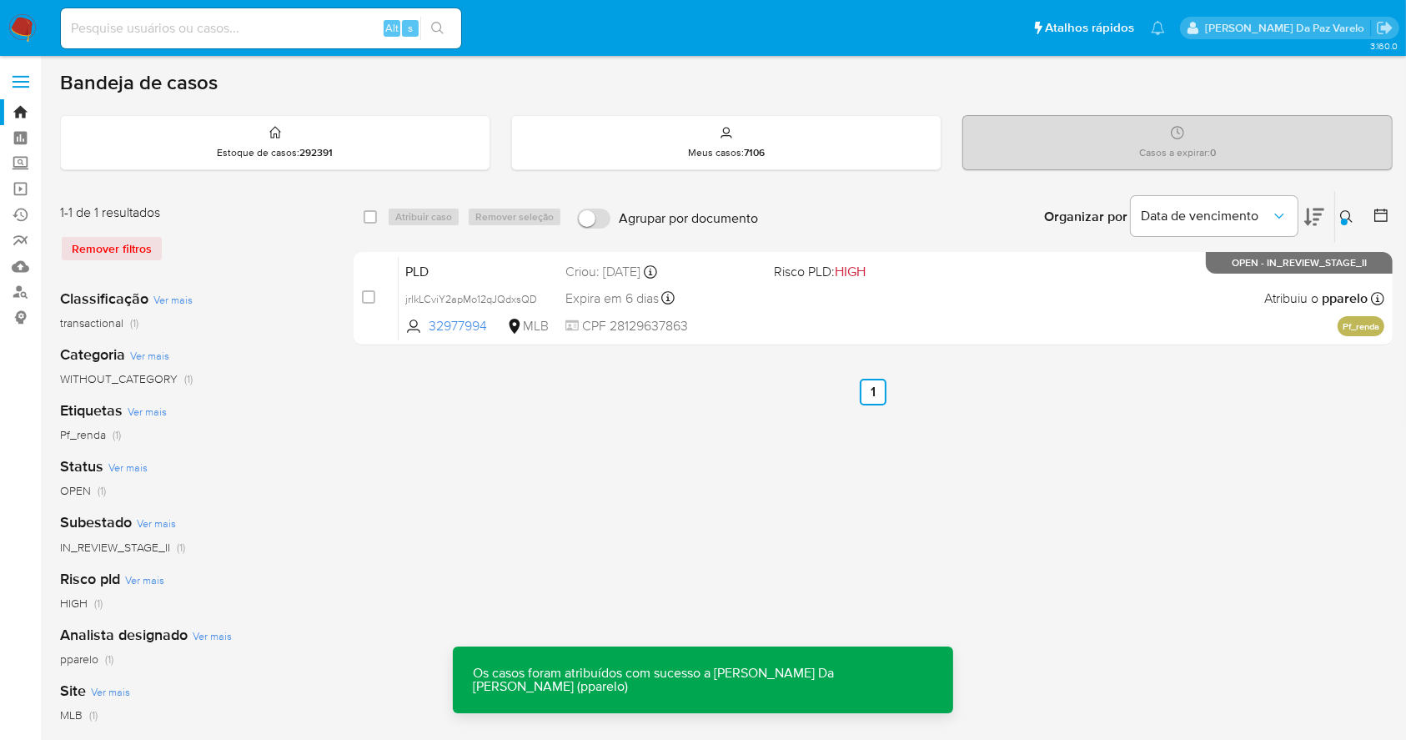
click at [1345, 213] on icon at bounding box center [1346, 216] width 13 height 13
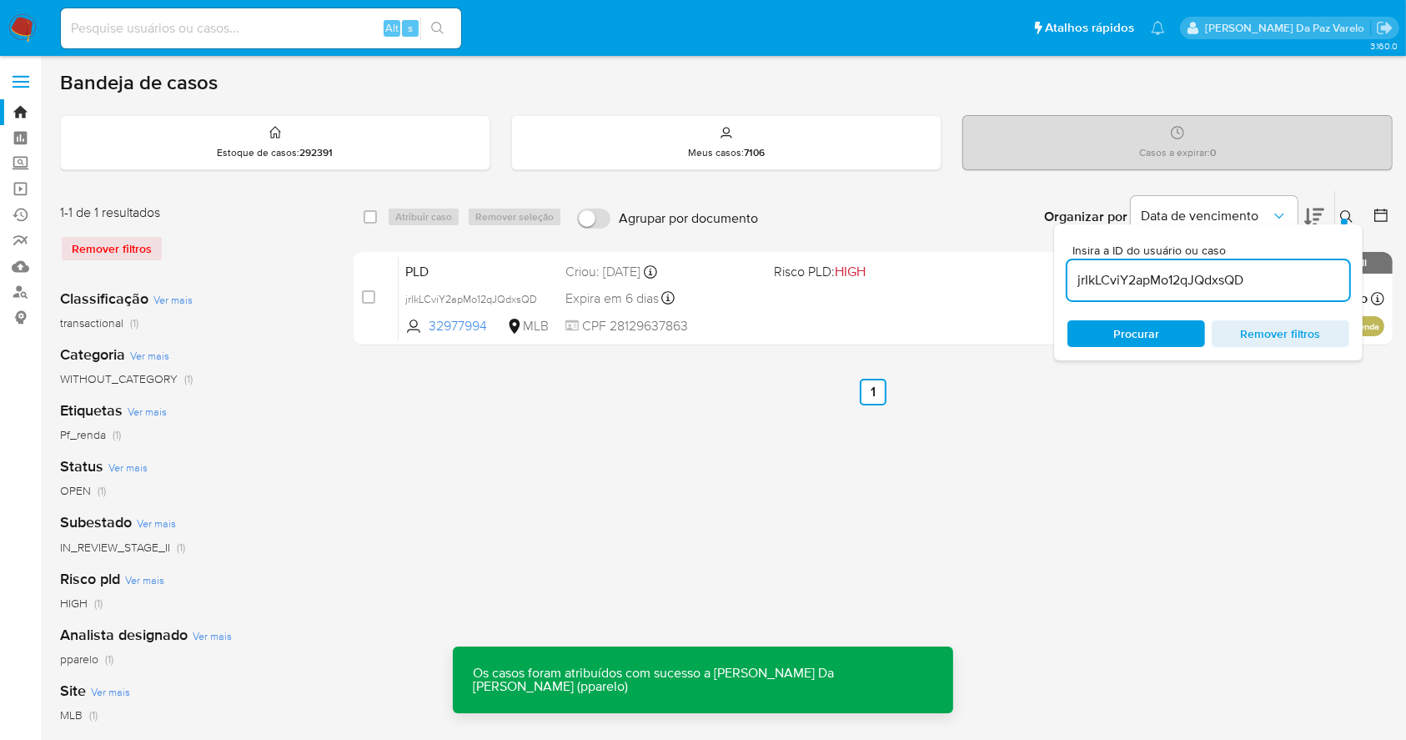
click at [1242, 284] on input "jrIkLCviY2apMo12qJQdxsQD" at bounding box center [1208, 280] width 282 height 22
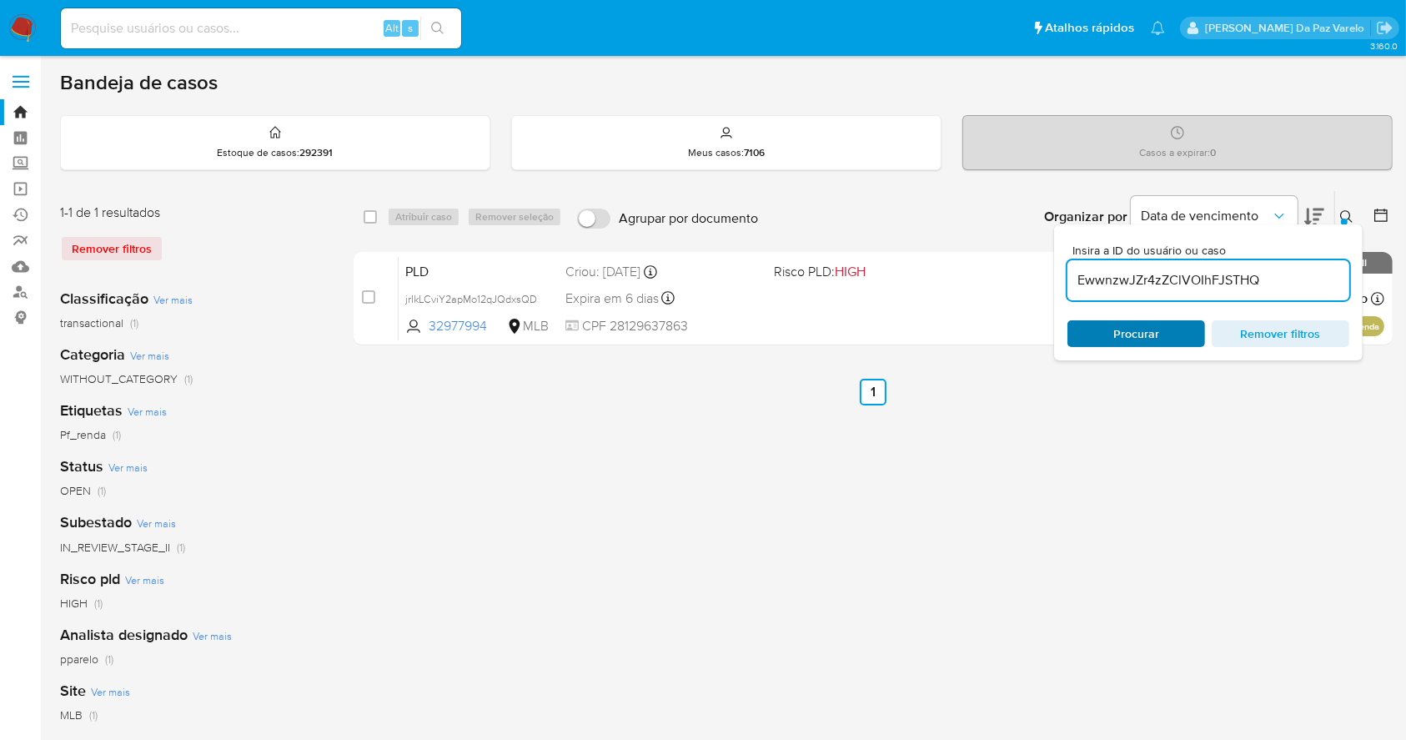
type input "EwwnzwJZr4zZClVOIhFJSTHQ"
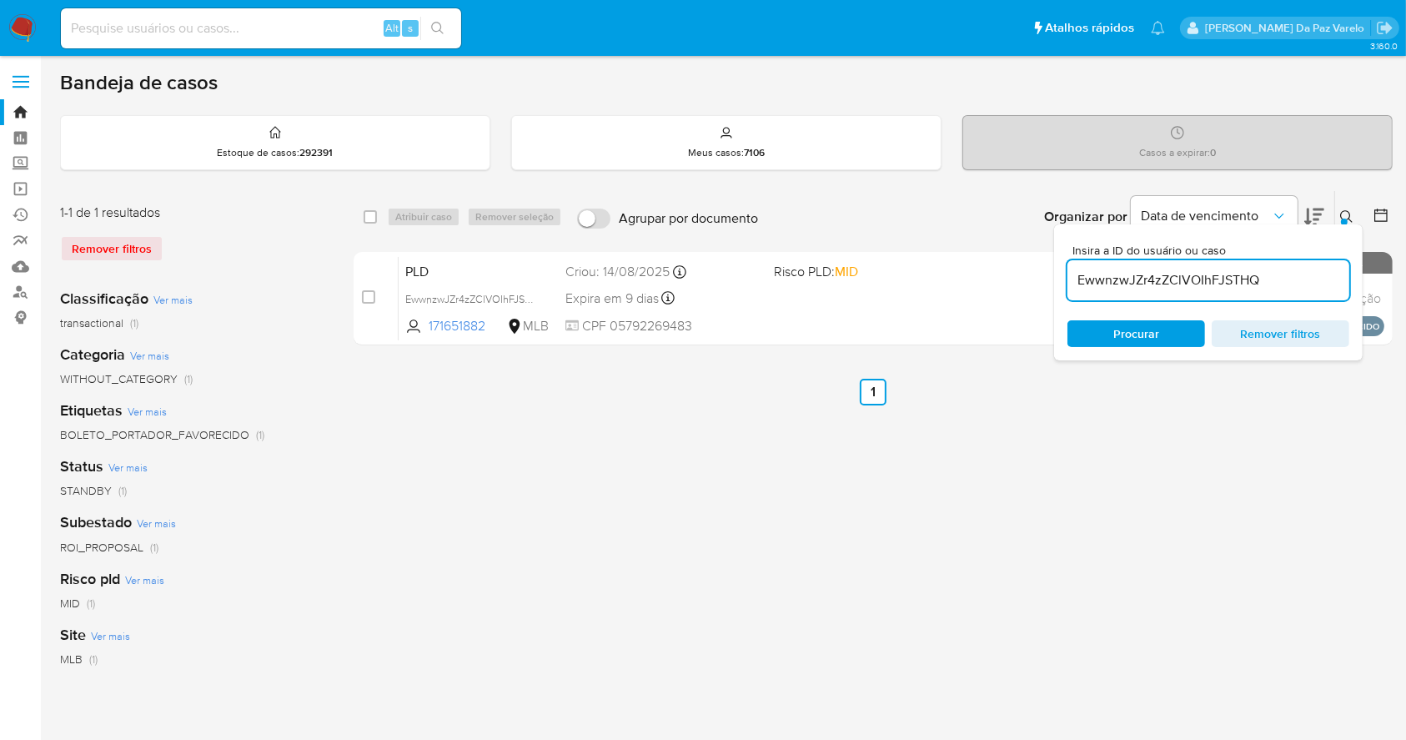
click at [1343, 208] on button at bounding box center [1349, 217] width 28 height 20
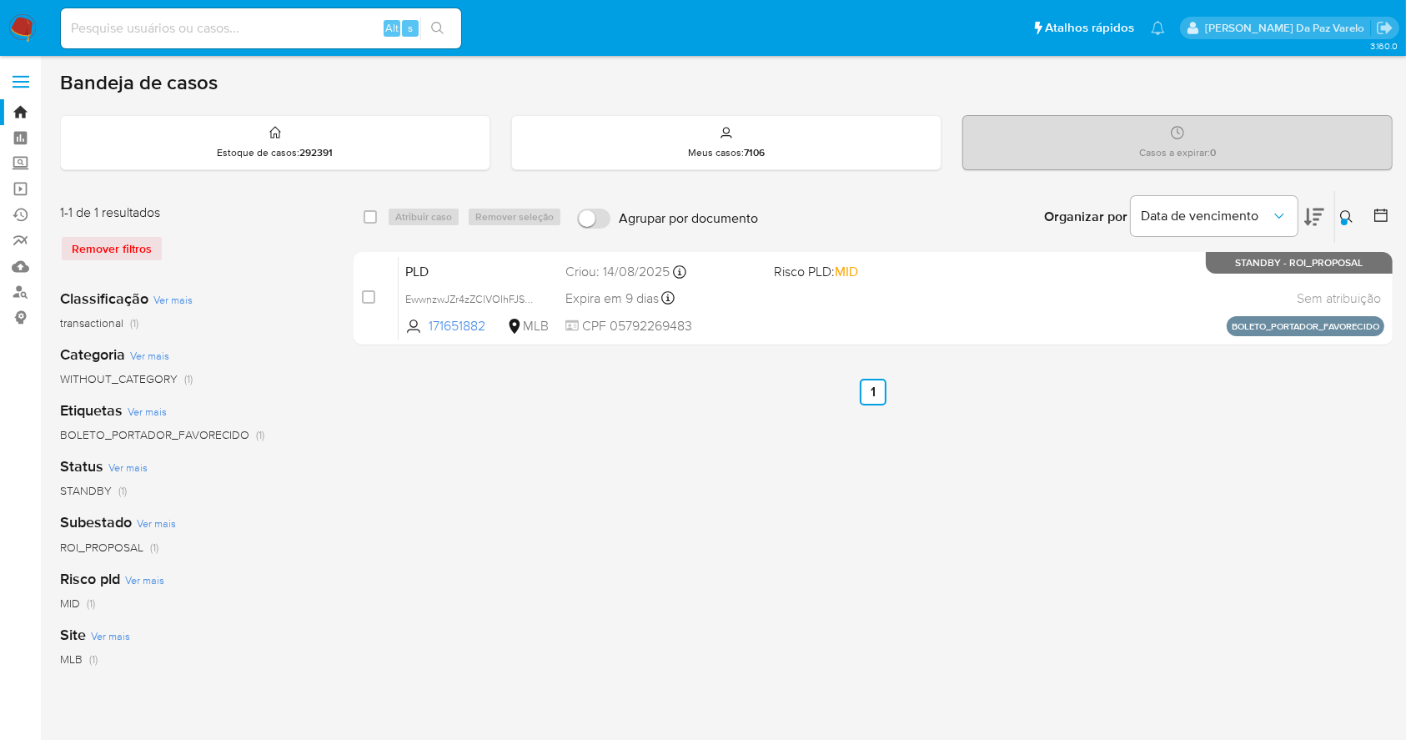
click at [362, 214] on div "select-all-cases-checkbox Atribuir caso Remover seleção Agrupar por documento O…" at bounding box center [873, 217] width 1039 height 52
click at [376, 210] on span at bounding box center [370, 216] width 13 height 13
click at [372, 210] on input "checkbox" at bounding box center [370, 216] width 13 height 13
checkbox input "true"
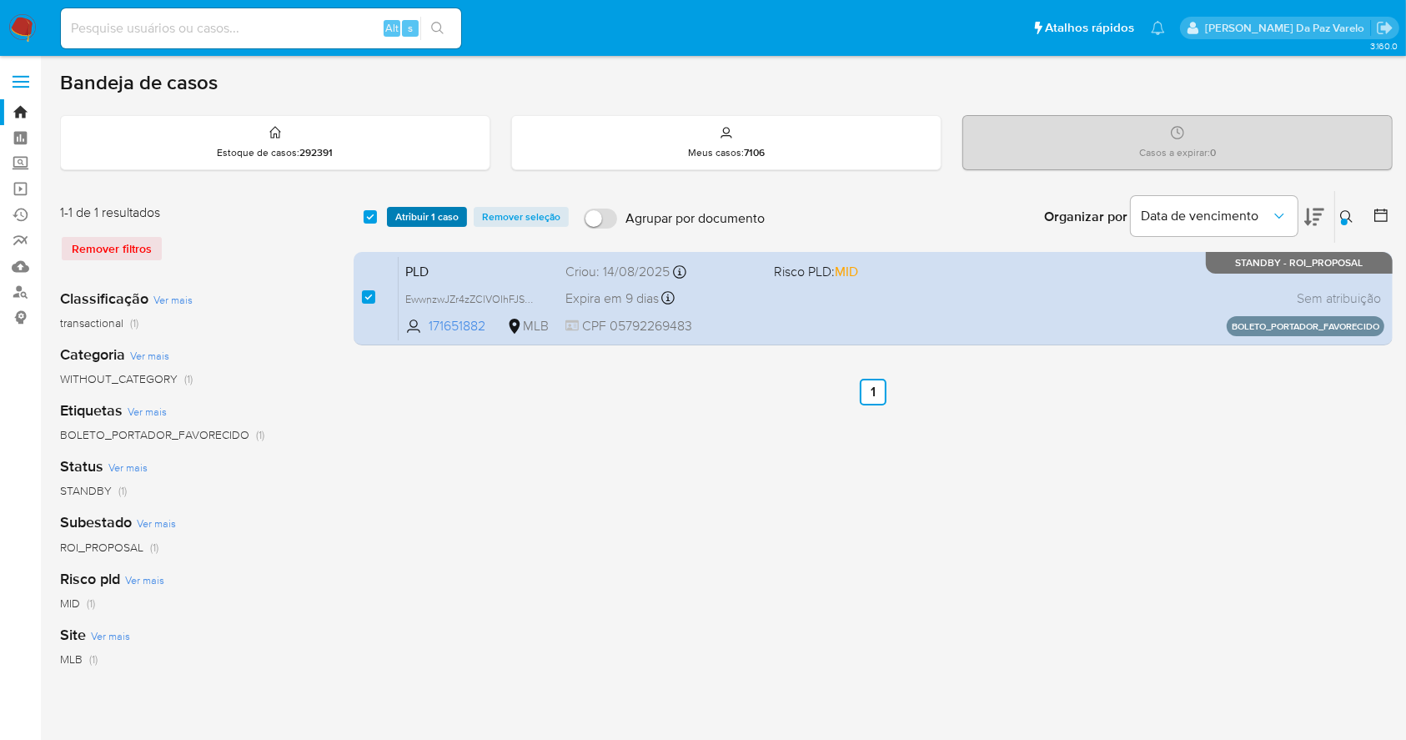
click at [415, 216] on span "Atribuir 1 caso" at bounding box center [426, 216] width 63 height 17
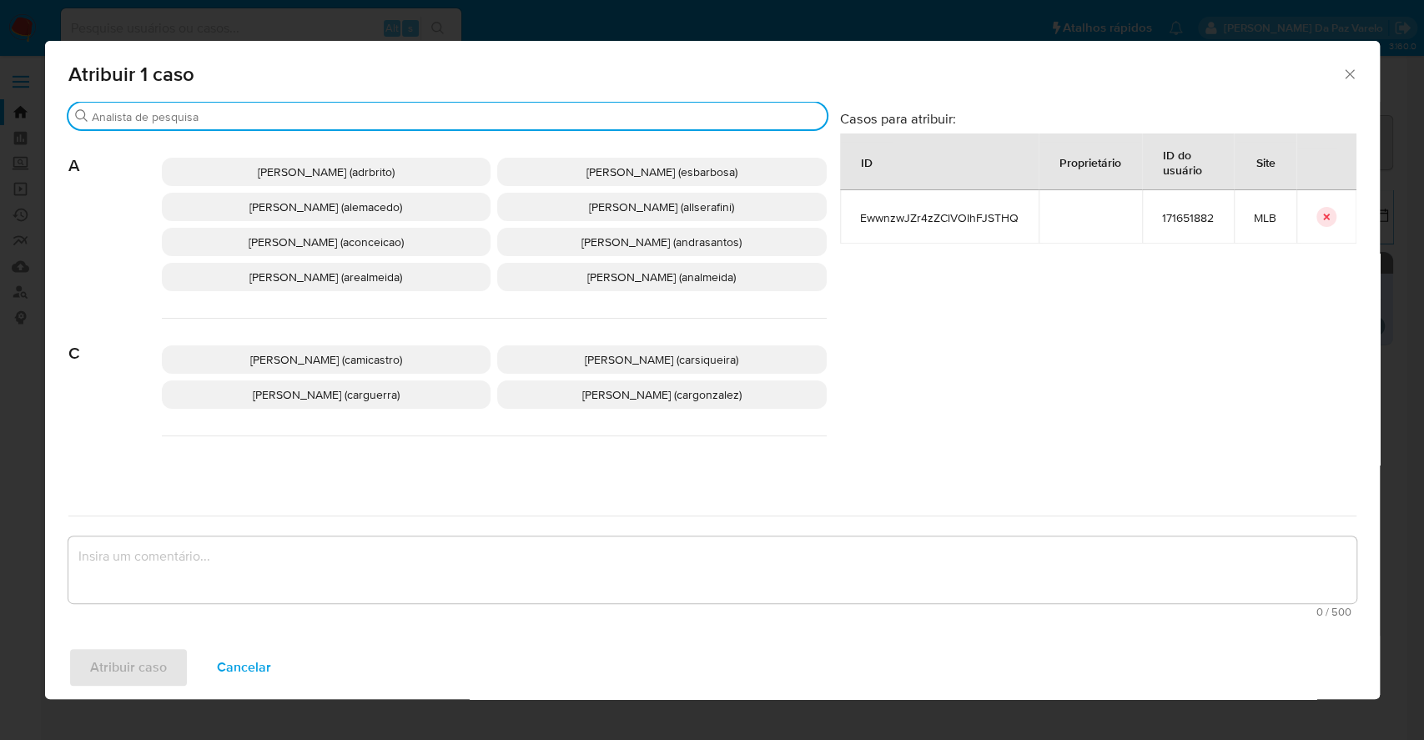
click at [434, 123] on input "Buscar" at bounding box center [456, 116] width 728 height 15
type input "a"
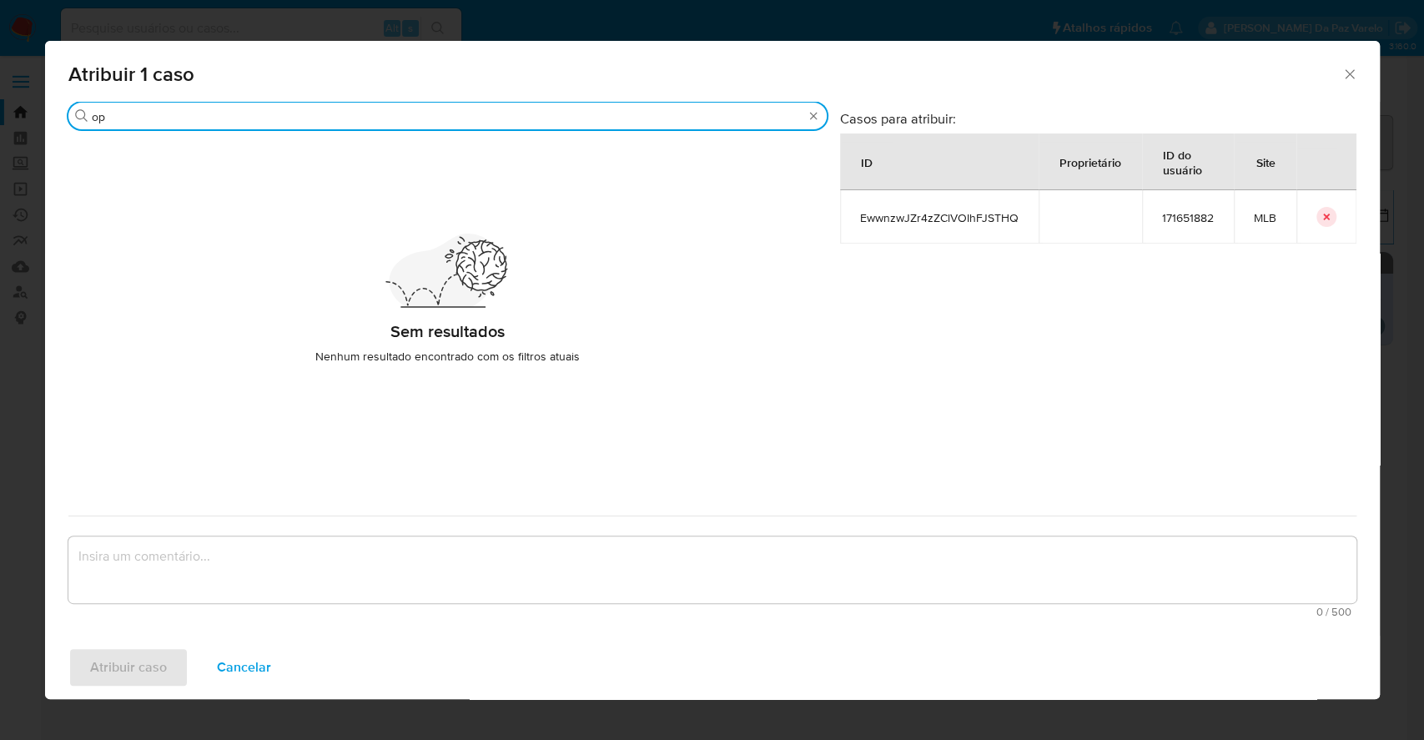
type input "o"
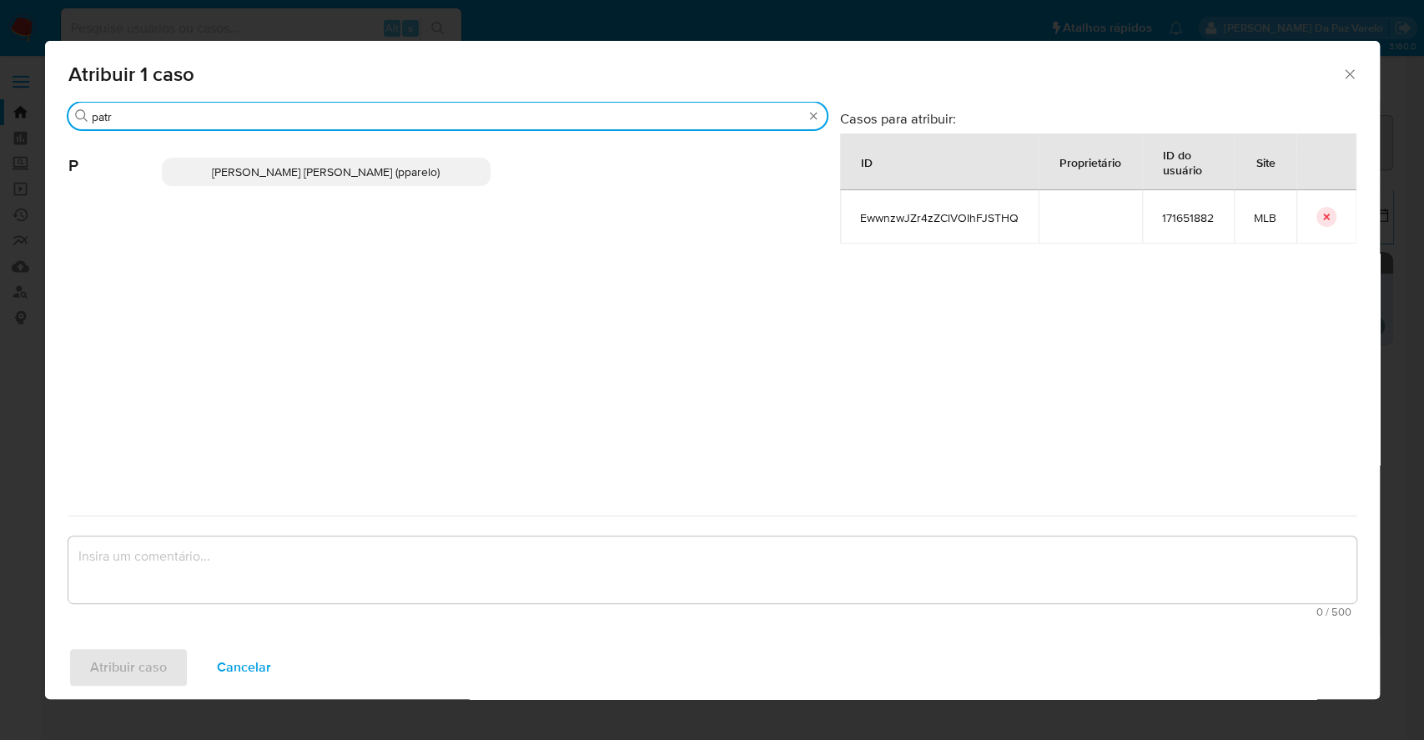
type input "patr"
click at [279, 166] on span "Patricia Aparecida Da Paz Varelo (pparelo)" at bounding box center [326, 171] width 228 height 17
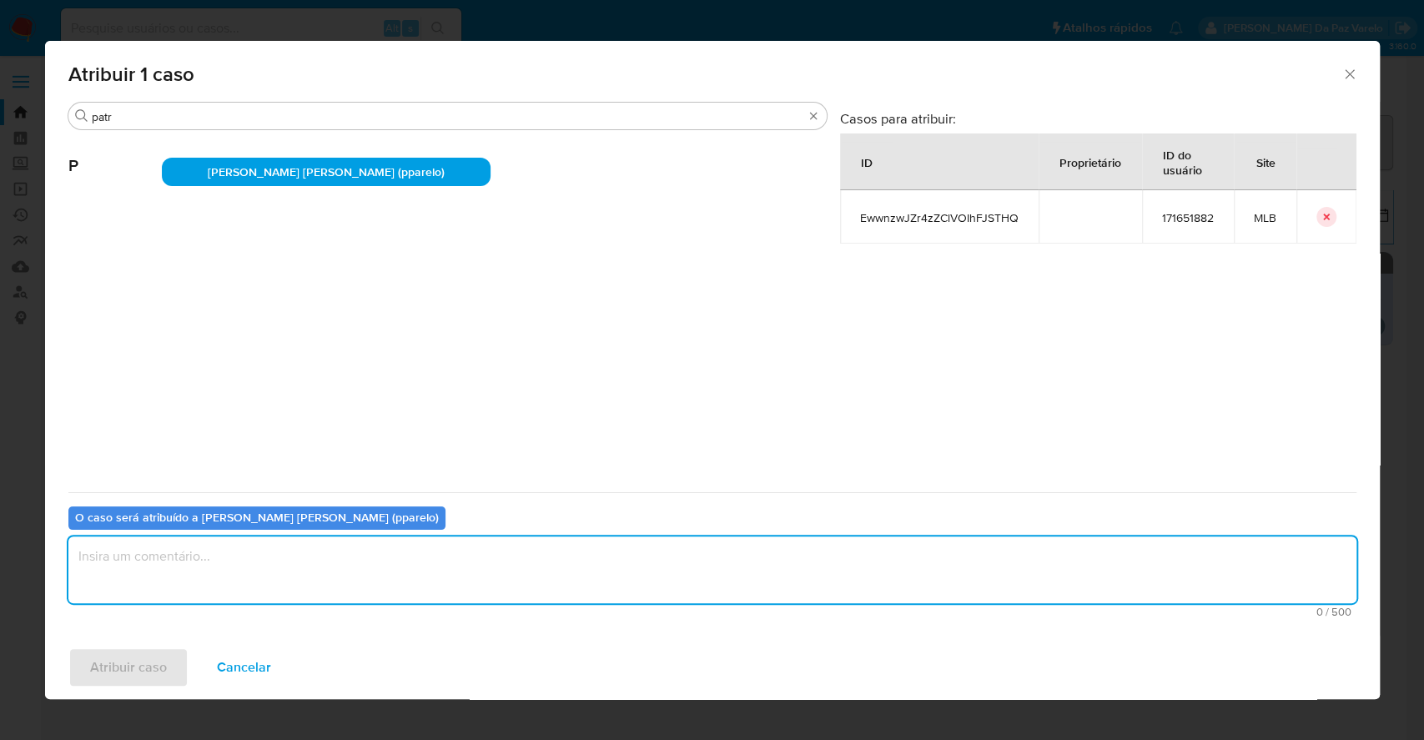
click at [305, 570] on textarea "assign-modal" at bounding box center [712, 569] width 1288 height 67
type textarea "."
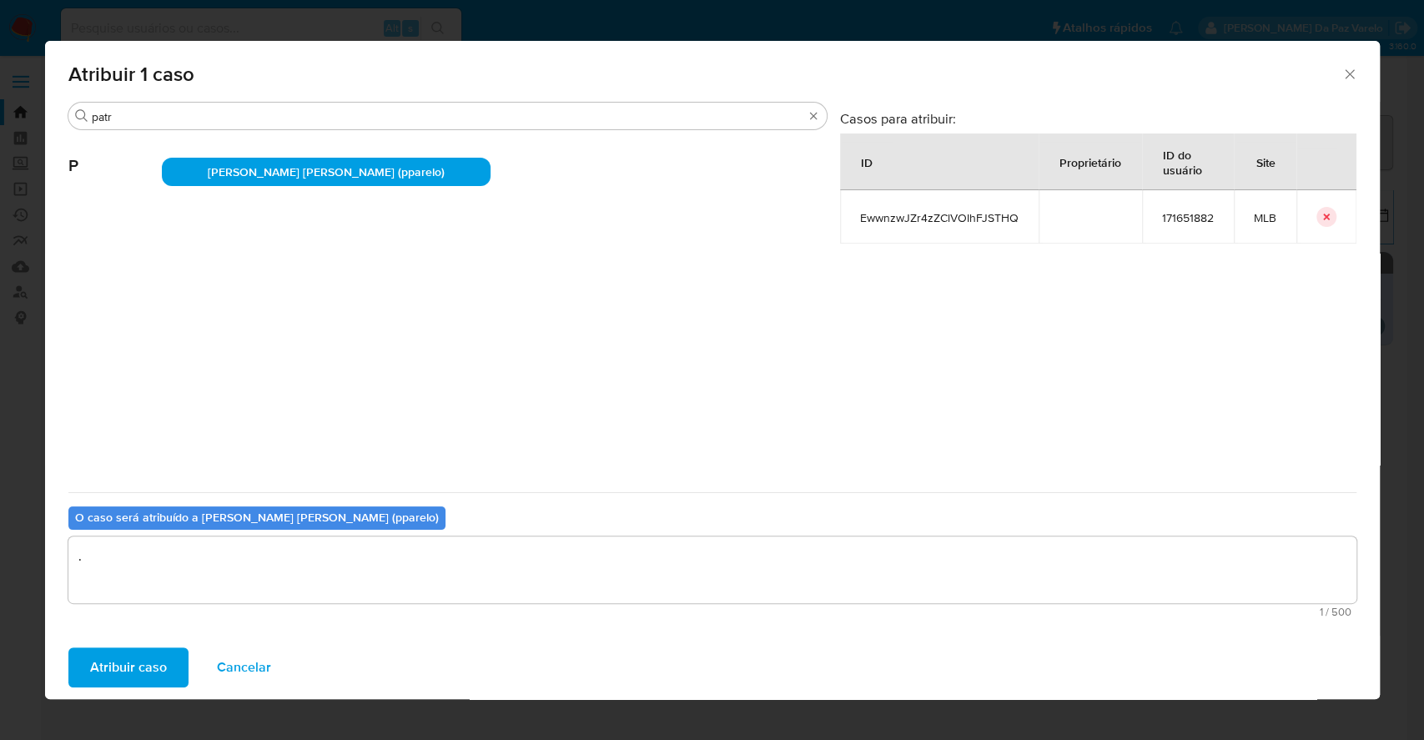
click at [120, 670] on span "Atribuir caso" at bounding box center [128, 667] width 77 height 37
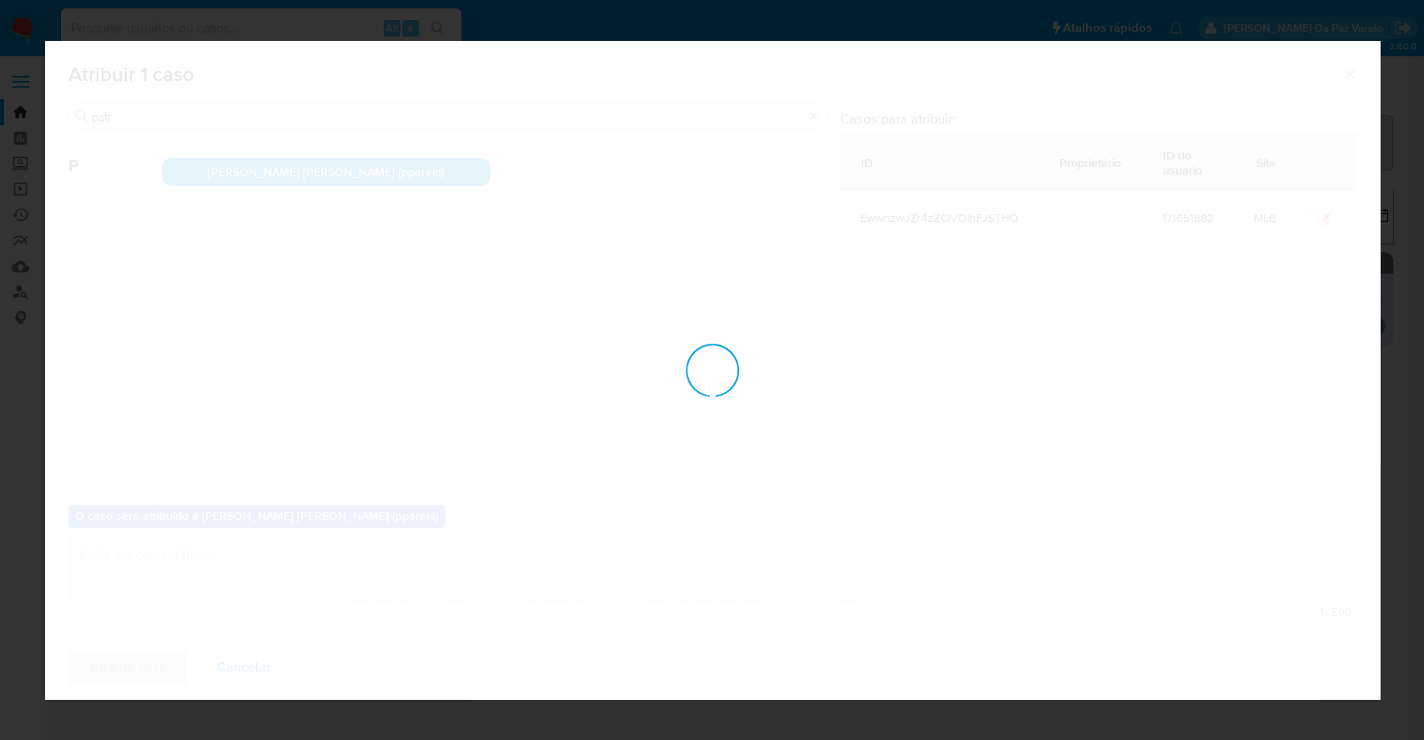
checkbox input "false"
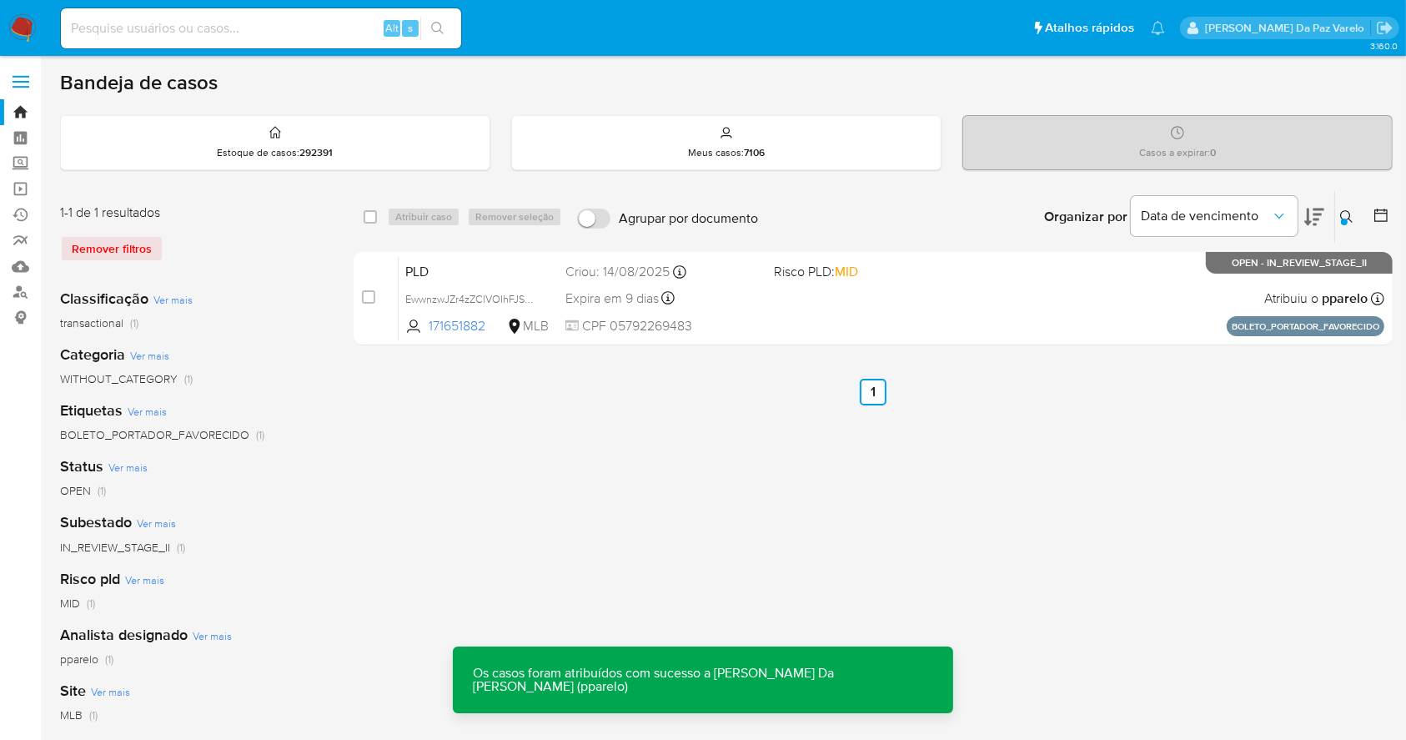
click at [1345, 213] on icon at bounding box center [1346, 216] width 13 height 13
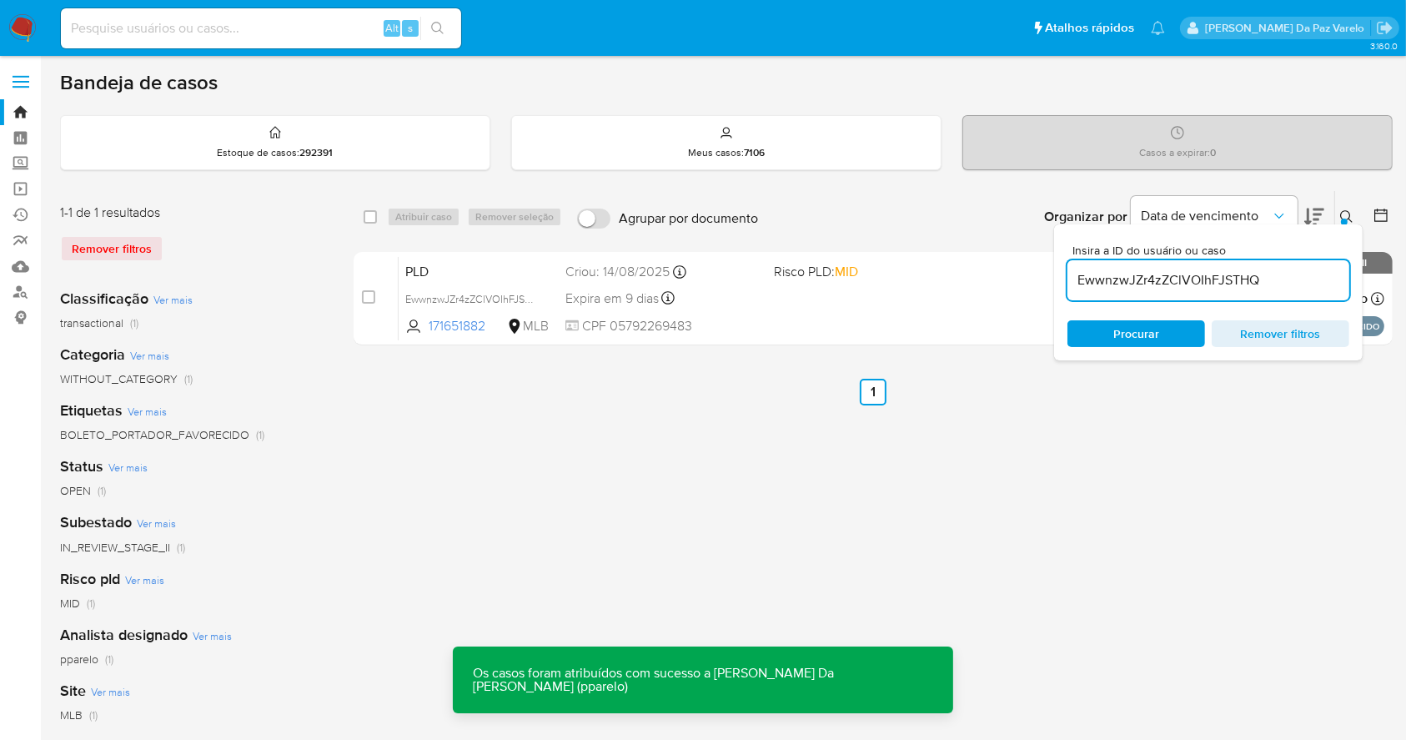
click at [1194, 279] on input "EwwnzwJZr4zZClVOIhFJSTHQ" at bounding box center [1208, 280] width 282 height 22
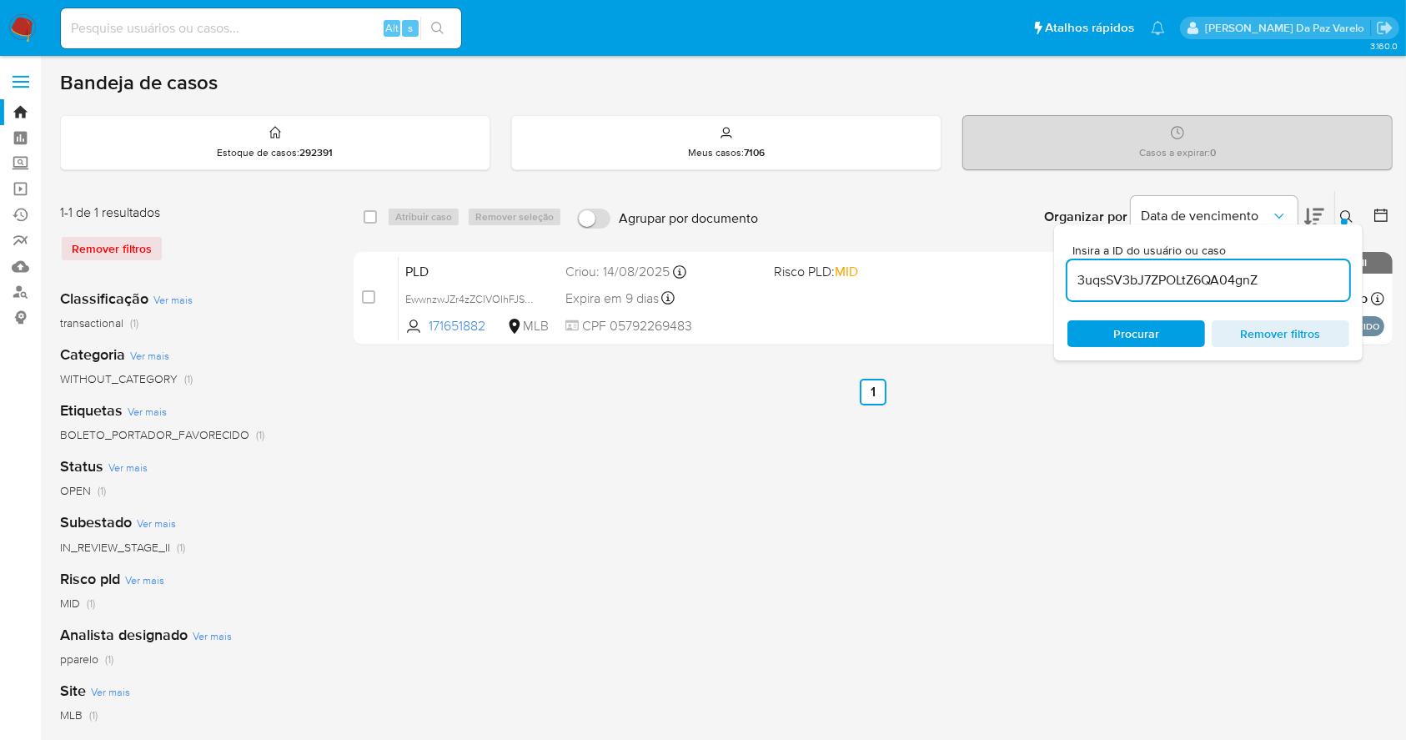
type input "3uqsSV3bJ7ZPOLtZ6QA04gnZ"
click at [1348, 213] on icon at bounding box center [1346, 216] width 13 height 13
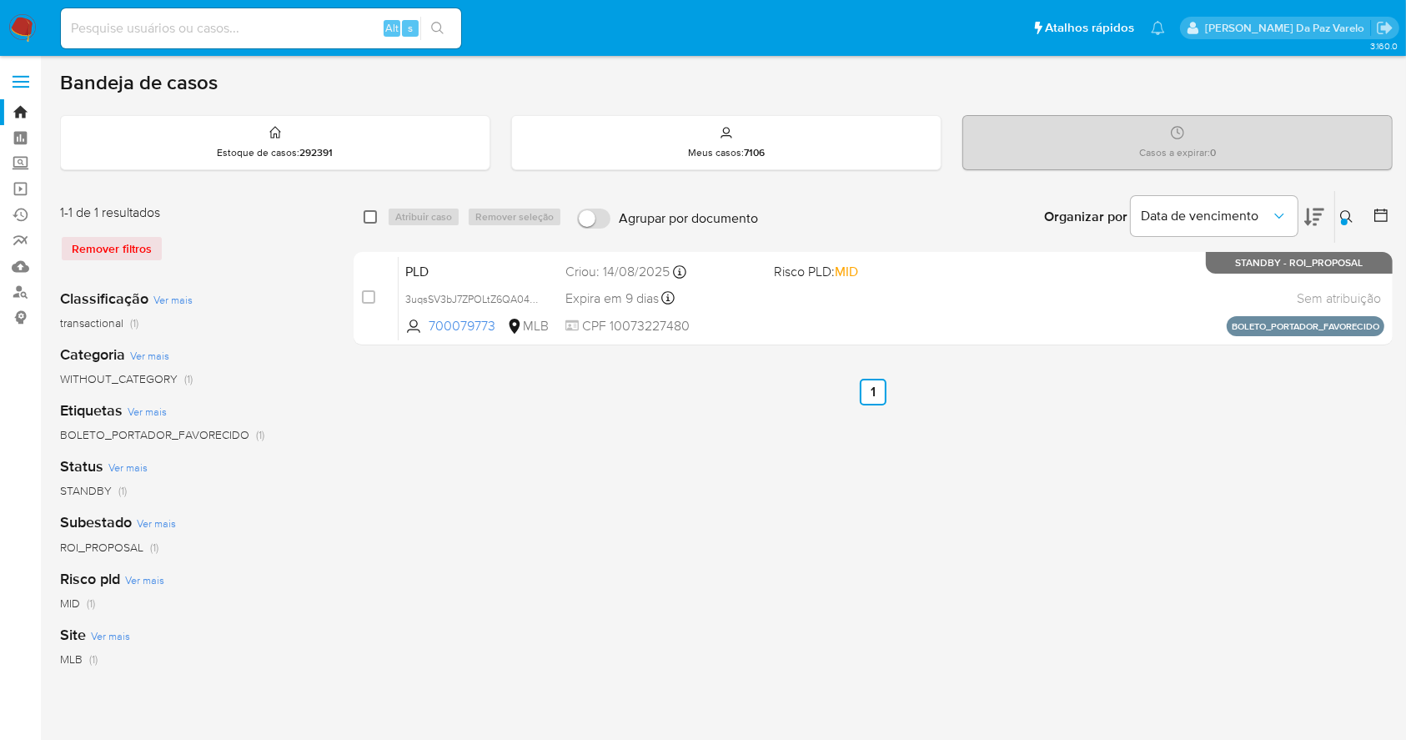
click at [367, 215] on input "checkbox" at bounding box center [370, 216] width 13 height 13
checkbox input "true"
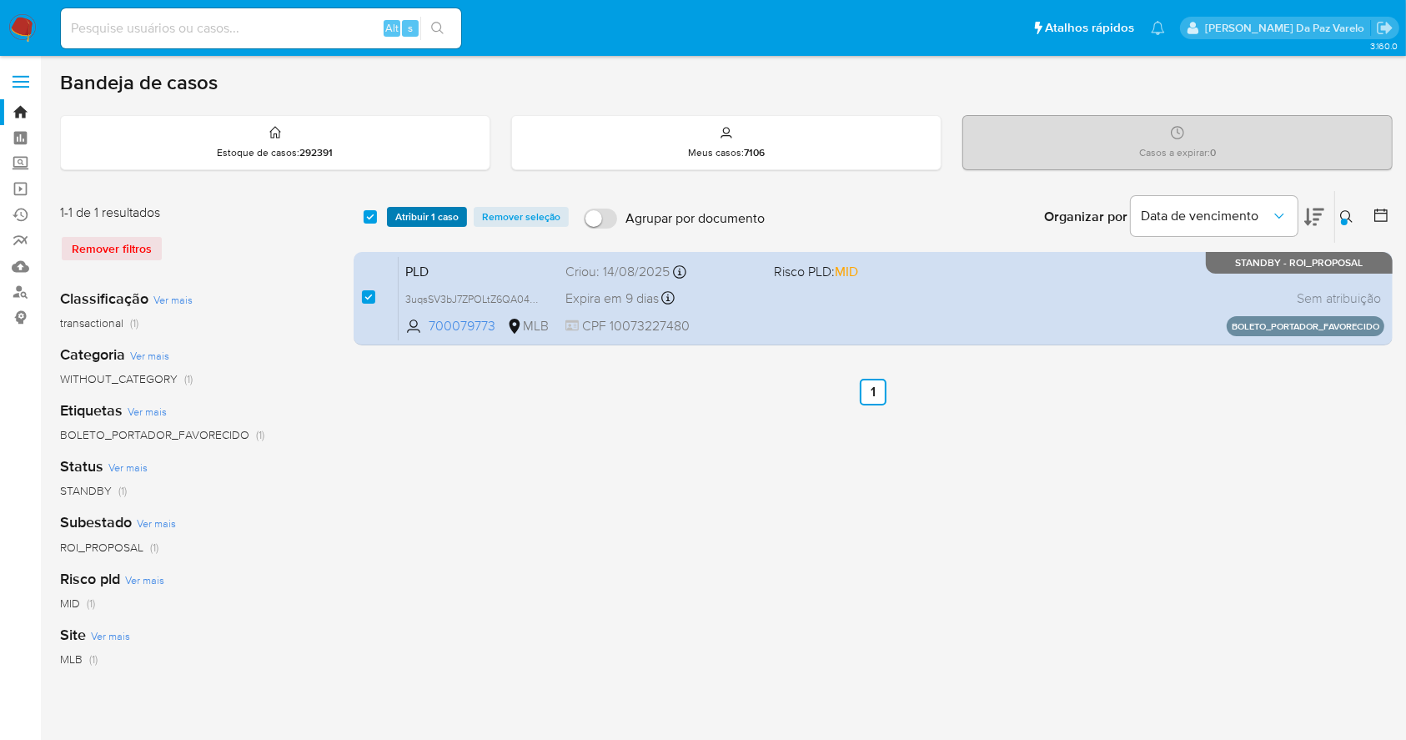
click at [414, 218] on span "Atribuir 1 caso" at bounding box center [426, 216] width 63 height 17
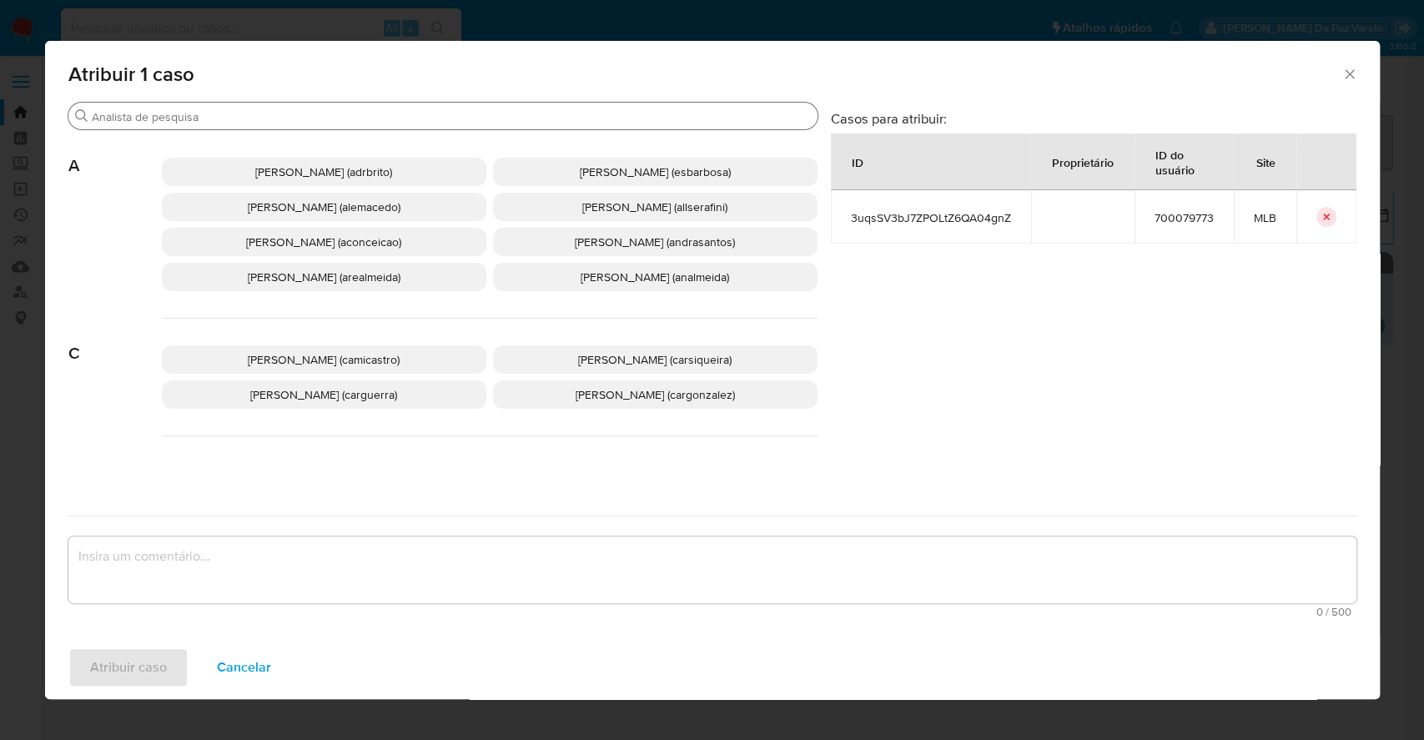
click at [461, 116] on input "Buscar" at bounding box center [451, 116] width 719 height 15
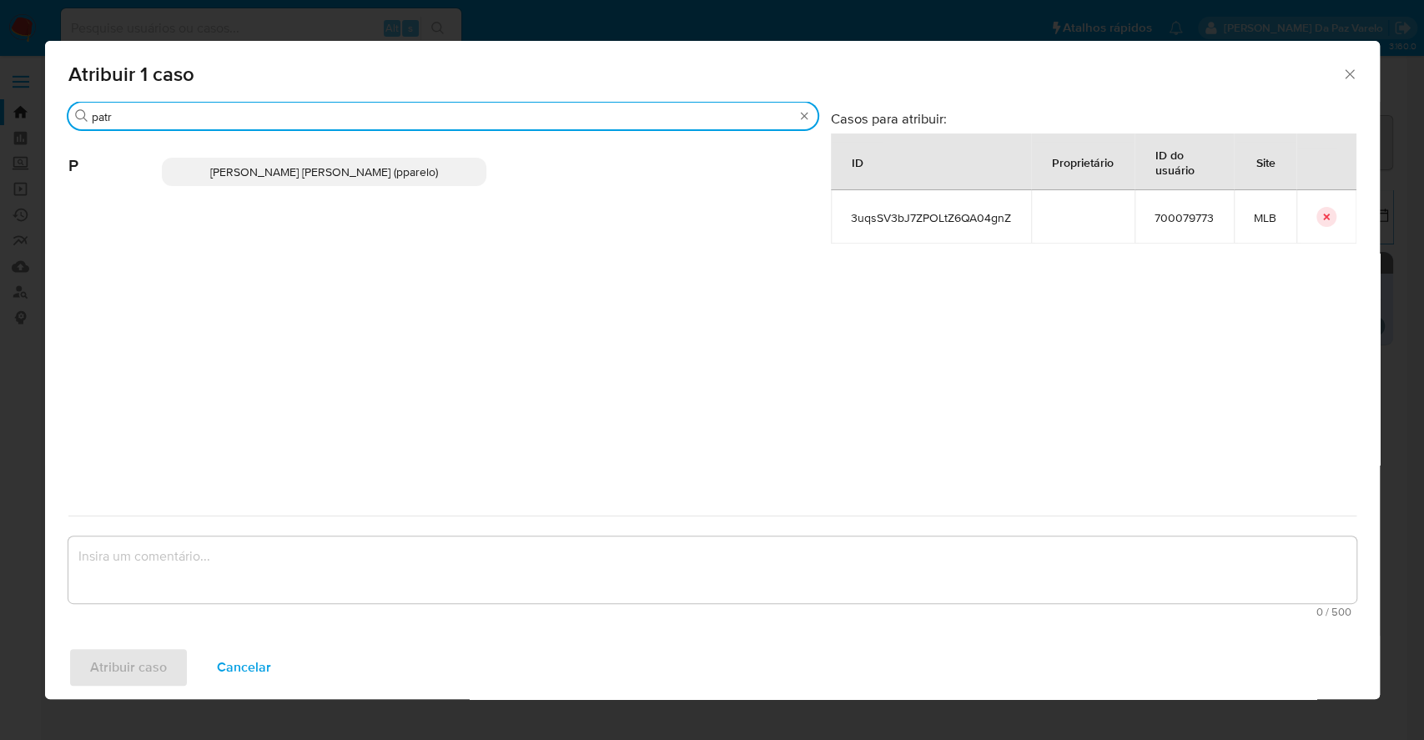
type input "patr"
drag, startPoint x: 373, startPoint y: 174, endPoint x: 409, endPoint y: 188, distance: 38.6
click at [374, 174] on span "Patricia Aparecida Da Paz Varelo (pparelo)" at bounding box center [324, 171] width 228 height 17
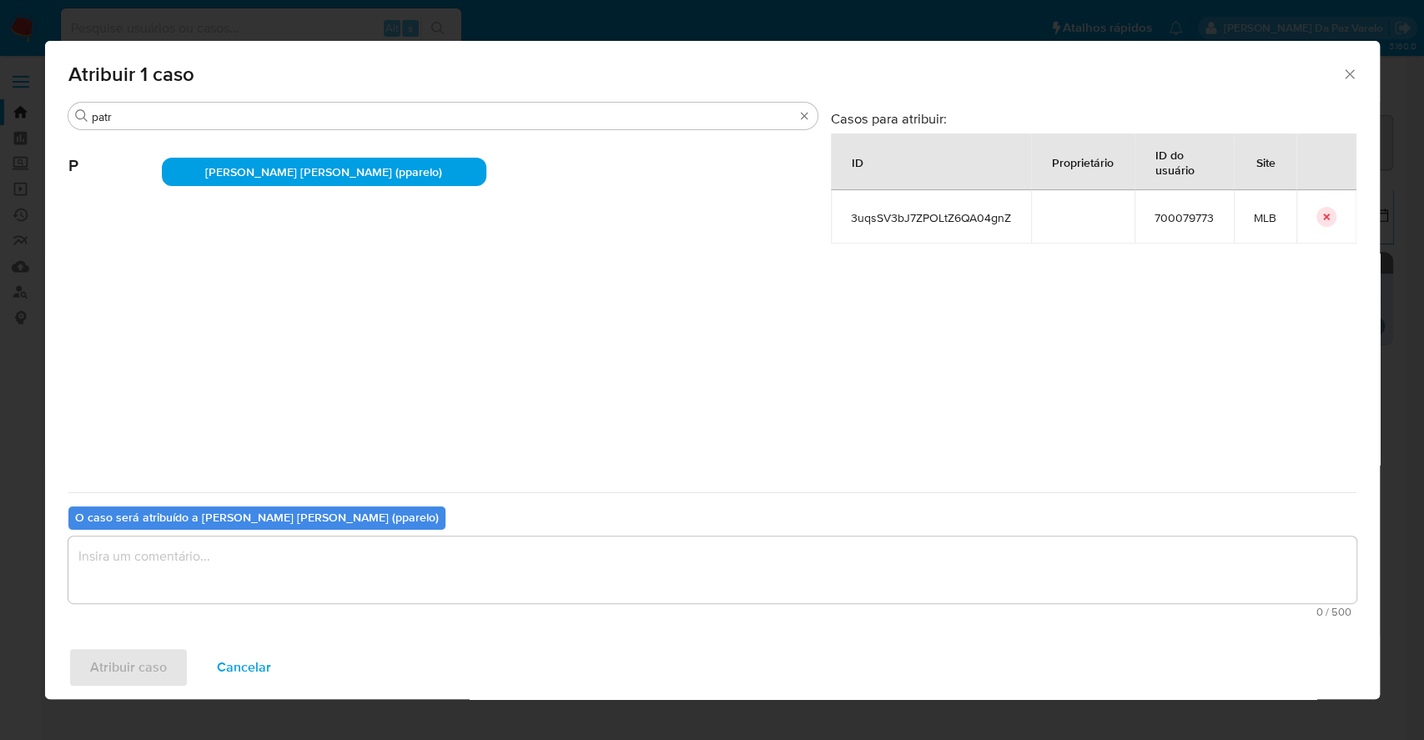
click at [412, 558] on textarea "assign-modal" at bounding box center [712, 569] width 1288 height 67
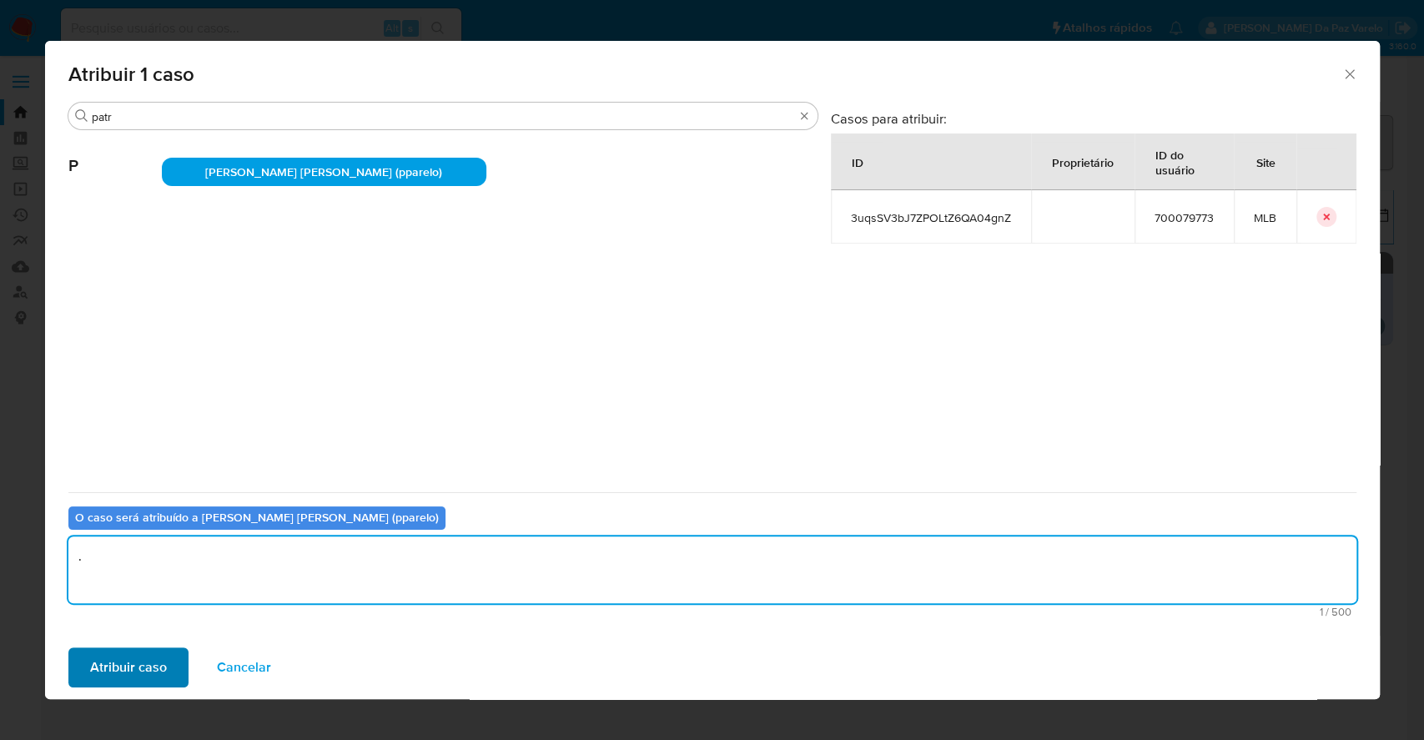
type textarea "."
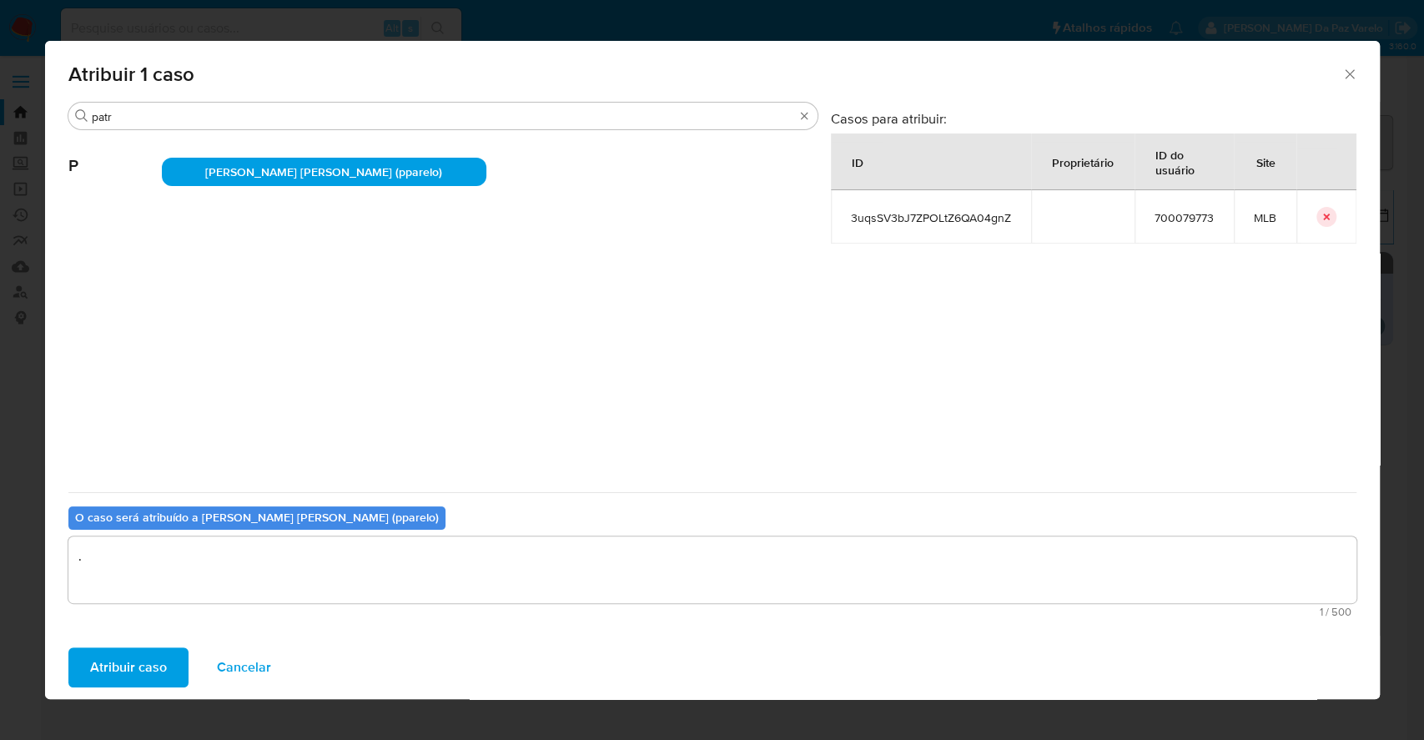
click at [111, 653] on span "Atribuir caso" at bounding box center [128, 667] width 77 height 37
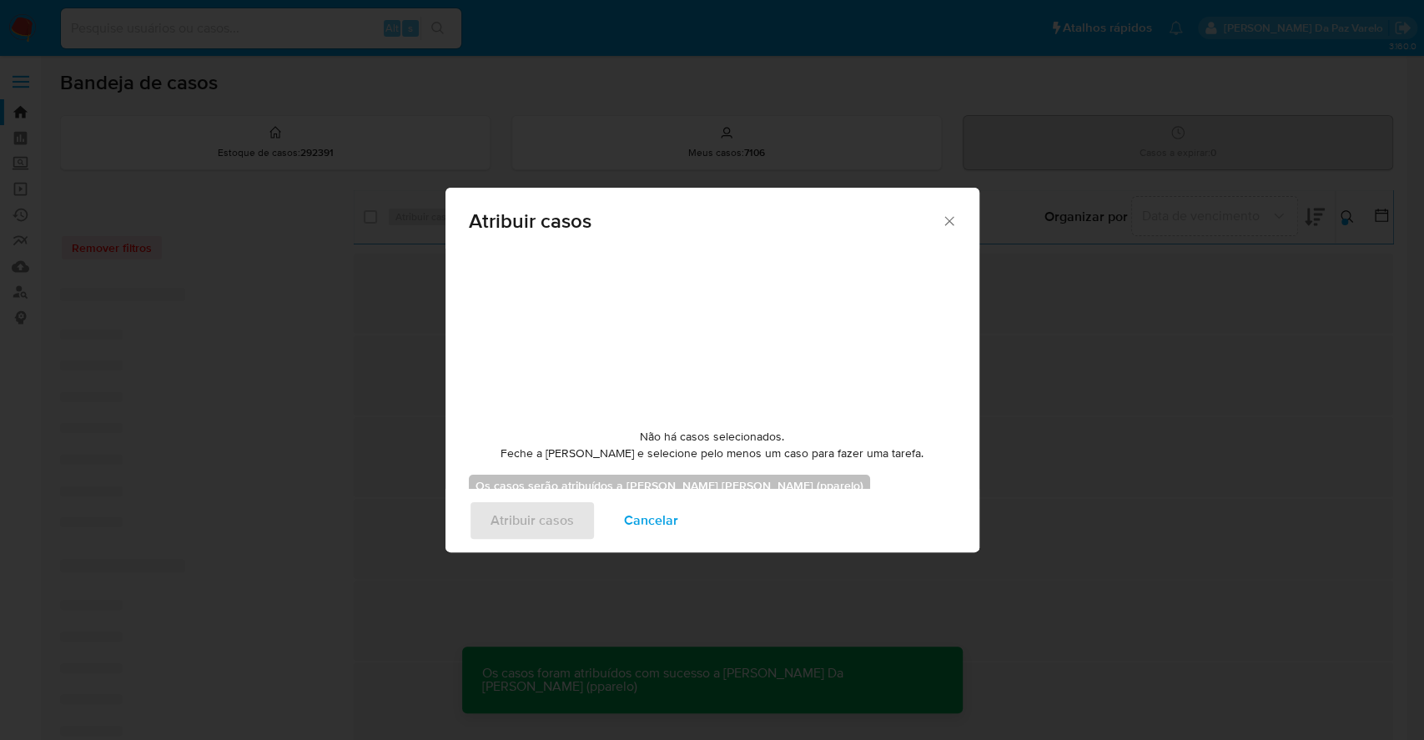
checkbox input "false"
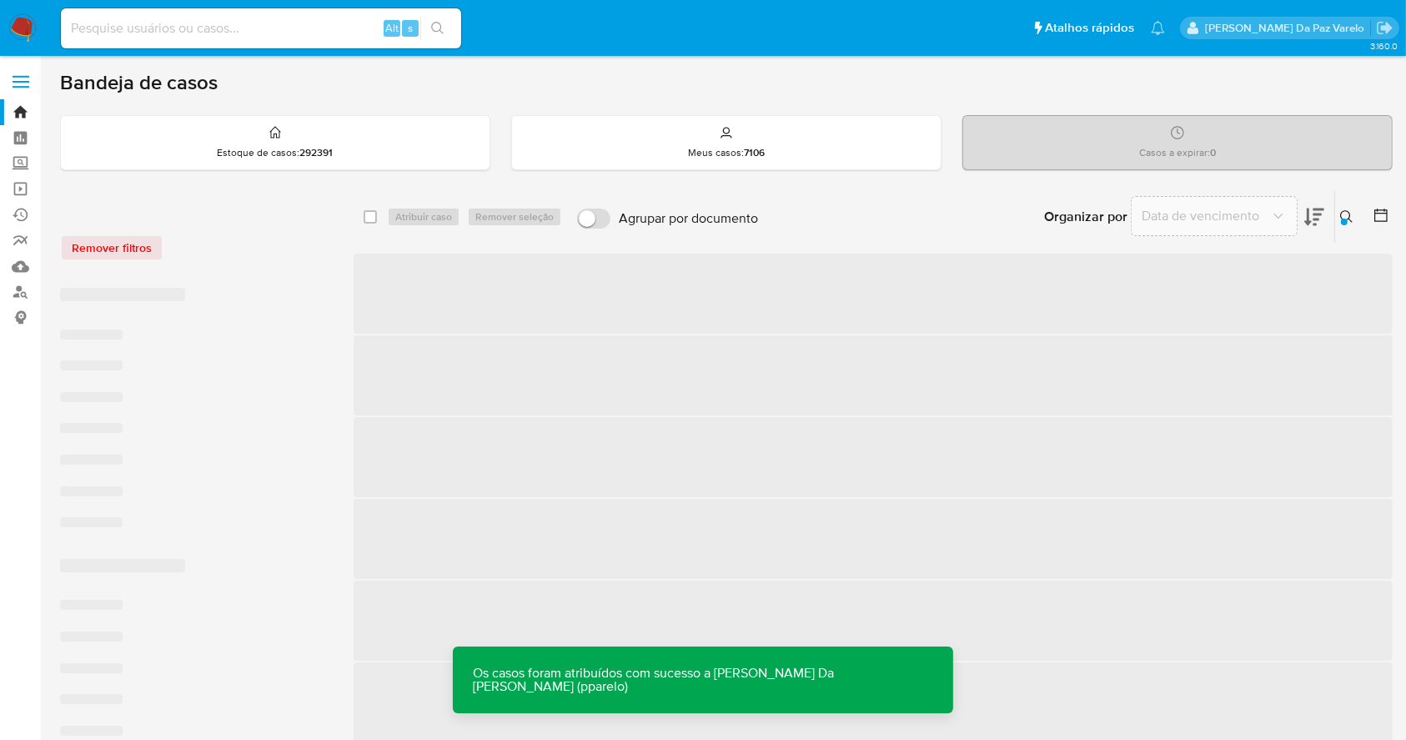
drag, startPoint x: 1345, startPoint y: 212, endPoint x: 1335, endPoint y: 223, distance: 15.4
click at [1346, 212] on icon at bounding box center [1346, 216] width 13 height 13
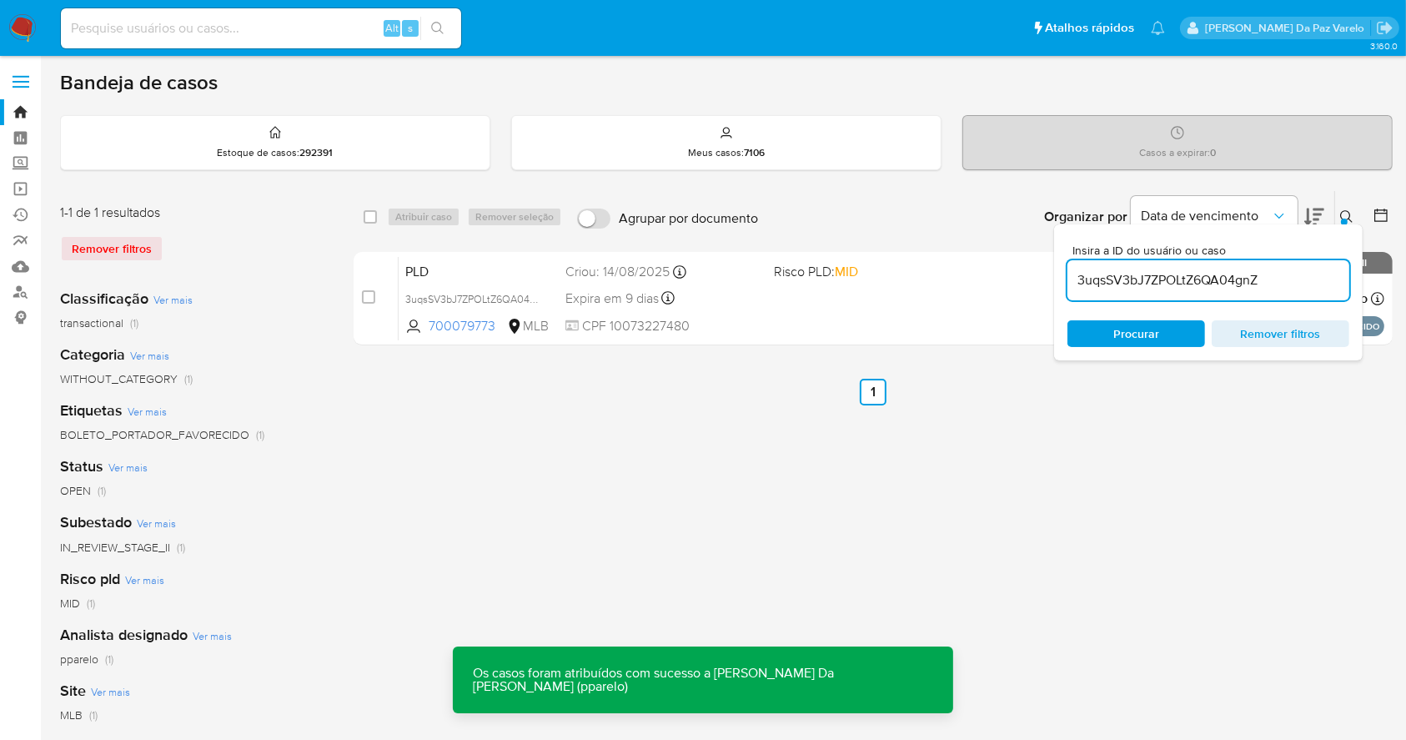
click at [1191, 281] on input "3uqsSV3bJ7ZPOLtZ6QA04gnZ" at bounding box center [1208, 280] width 282 height 22
type input "fasrYh3hID1MLOqMBDzXacuM"
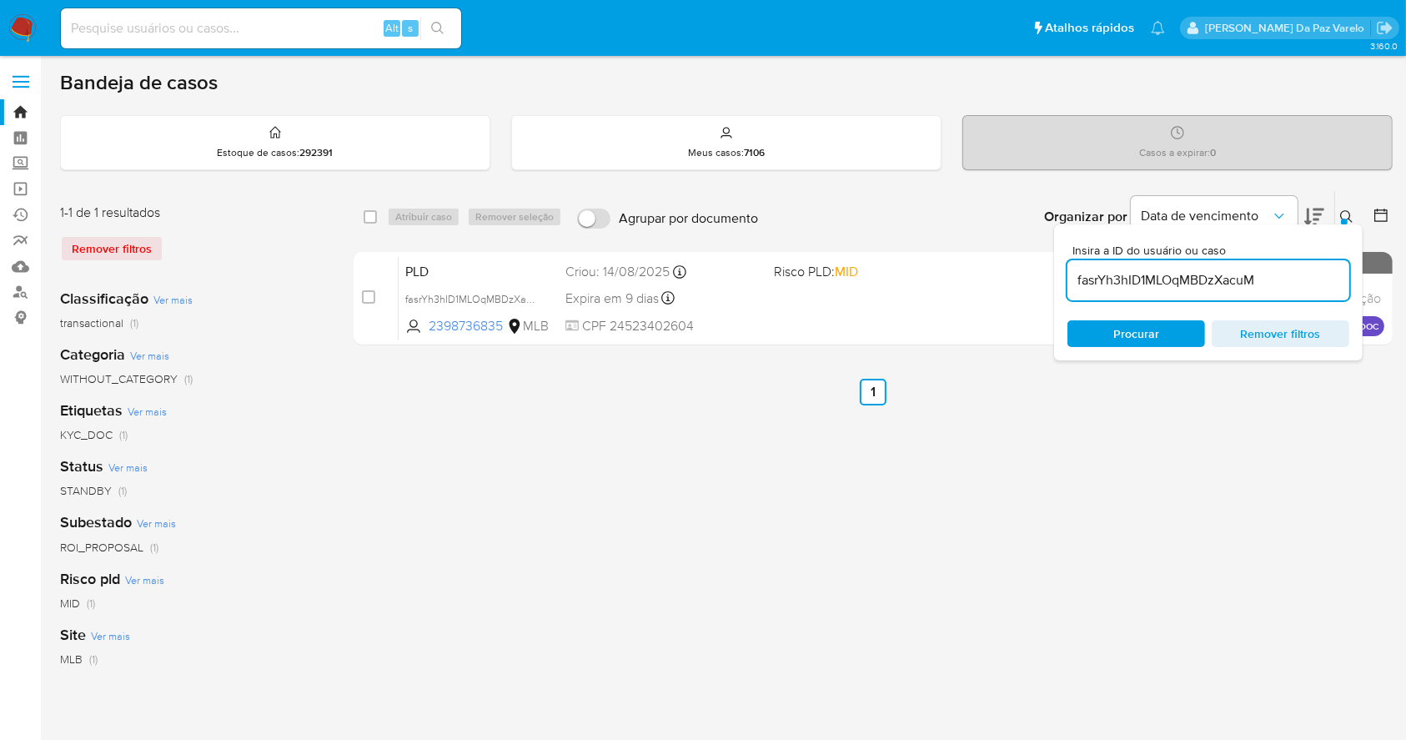
click at [1343, 210] on icon at bounding box center [1346, 216] width 13 height 13
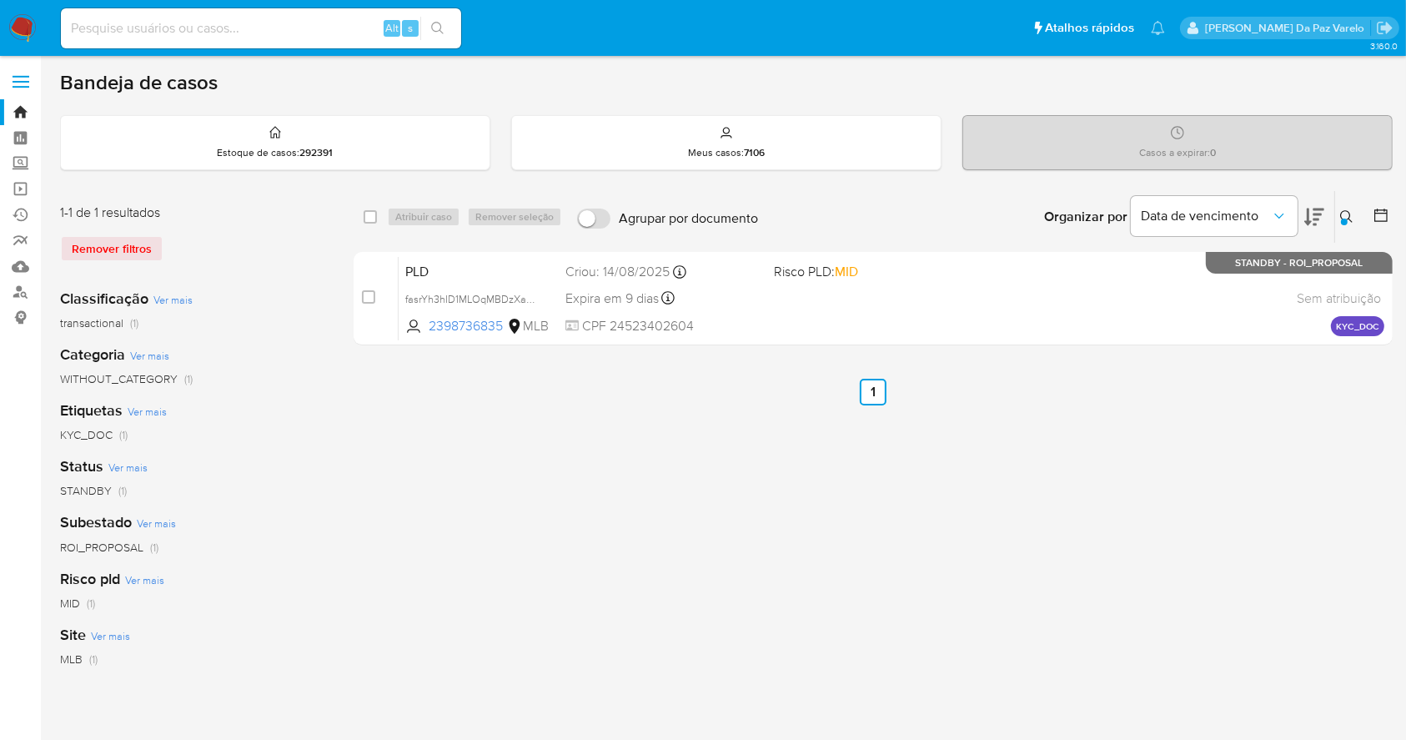
click at [357, 208] on div "select-all-cases-checkbox Atribuir caso Remover seleção Agrupar por documento O…" at bounding box center [873, 217] width 1039 height 52
click at [373, 218] on input "checkbox" at bounding box center [370, 216] width 13 height 13
checkbox input "true"
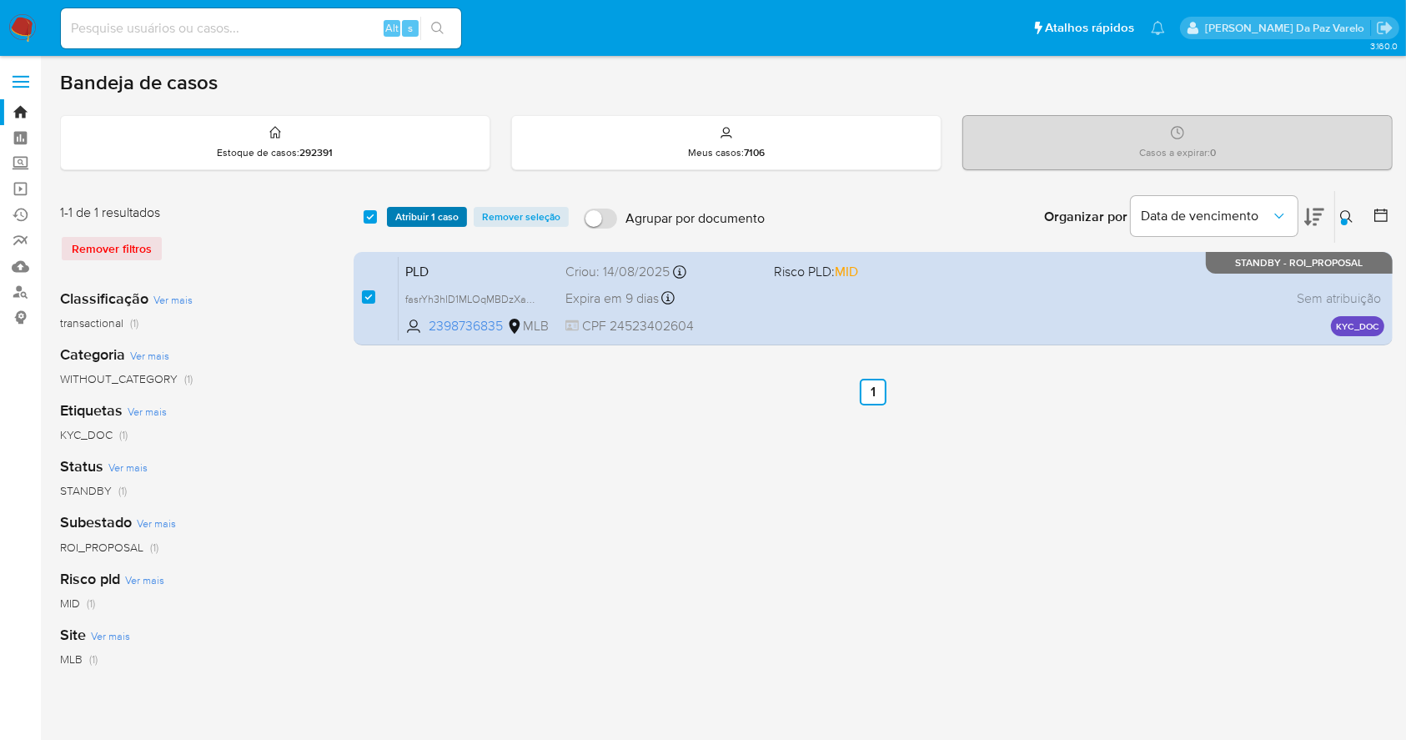
click at [409, 219] on span "Atribuir 1 caso" at bounding box center [426, 216] width 63 height 17
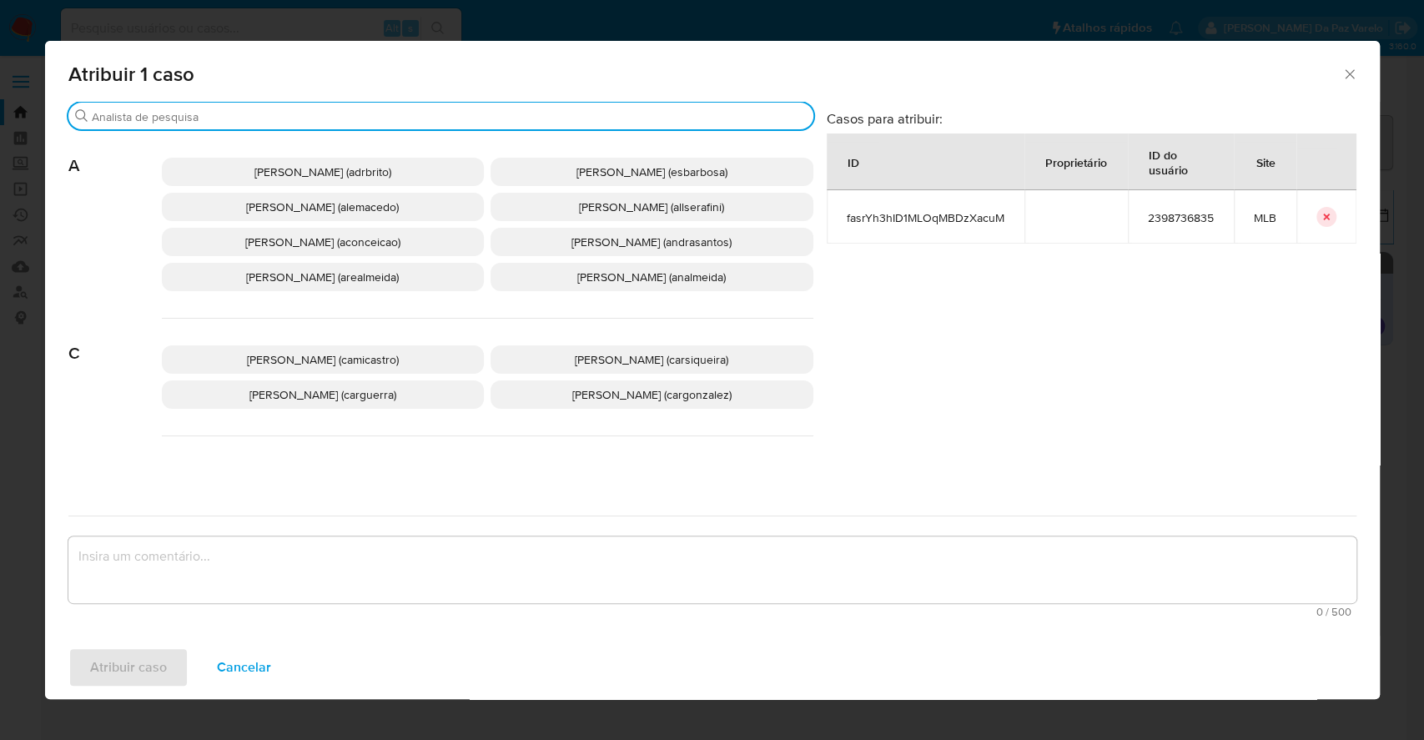
click at [480, 117] on input "Buscar" at bounding box center [449, 116] width 715 height 15
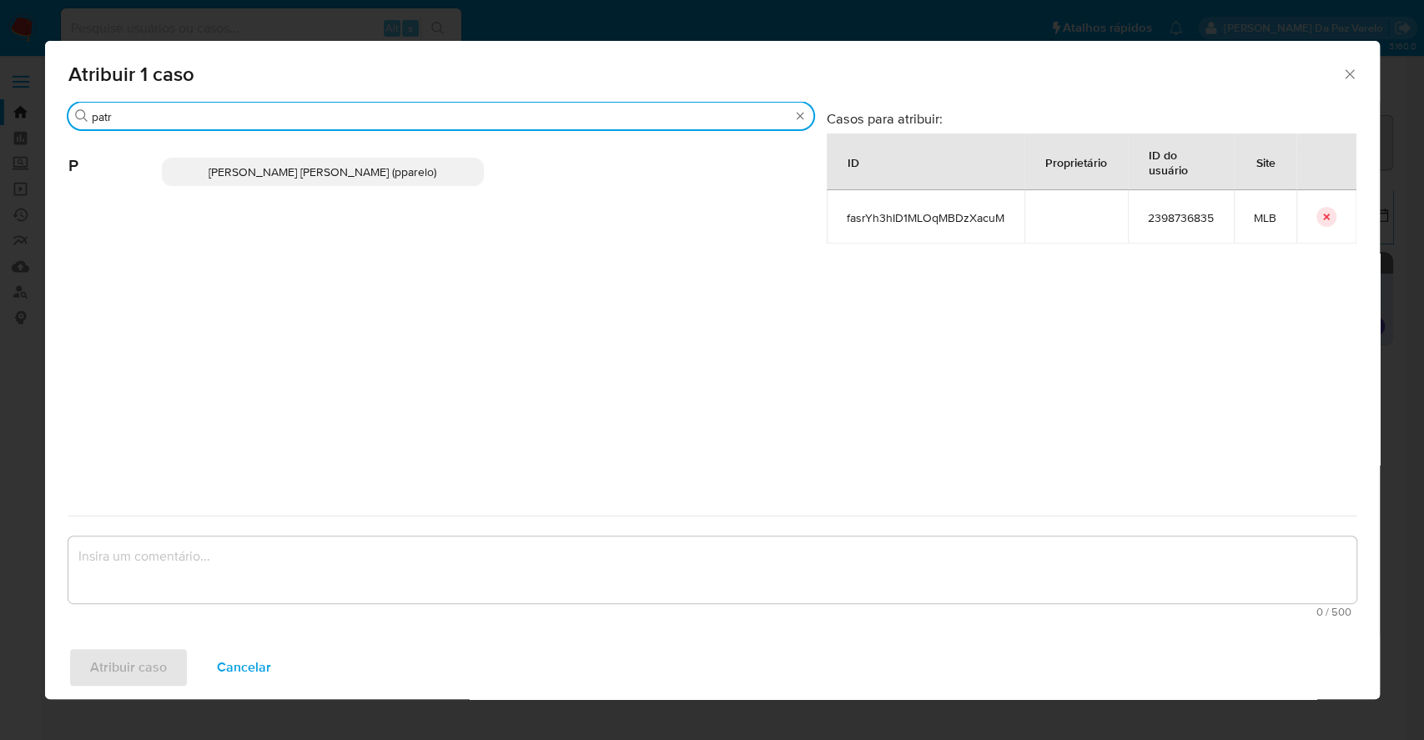
type input "patr"
click at [400, 166] on span "Patricia Aparecida Da Paz Varelo (pparelo)" at bounding box center [322, 171] width 228 height 17
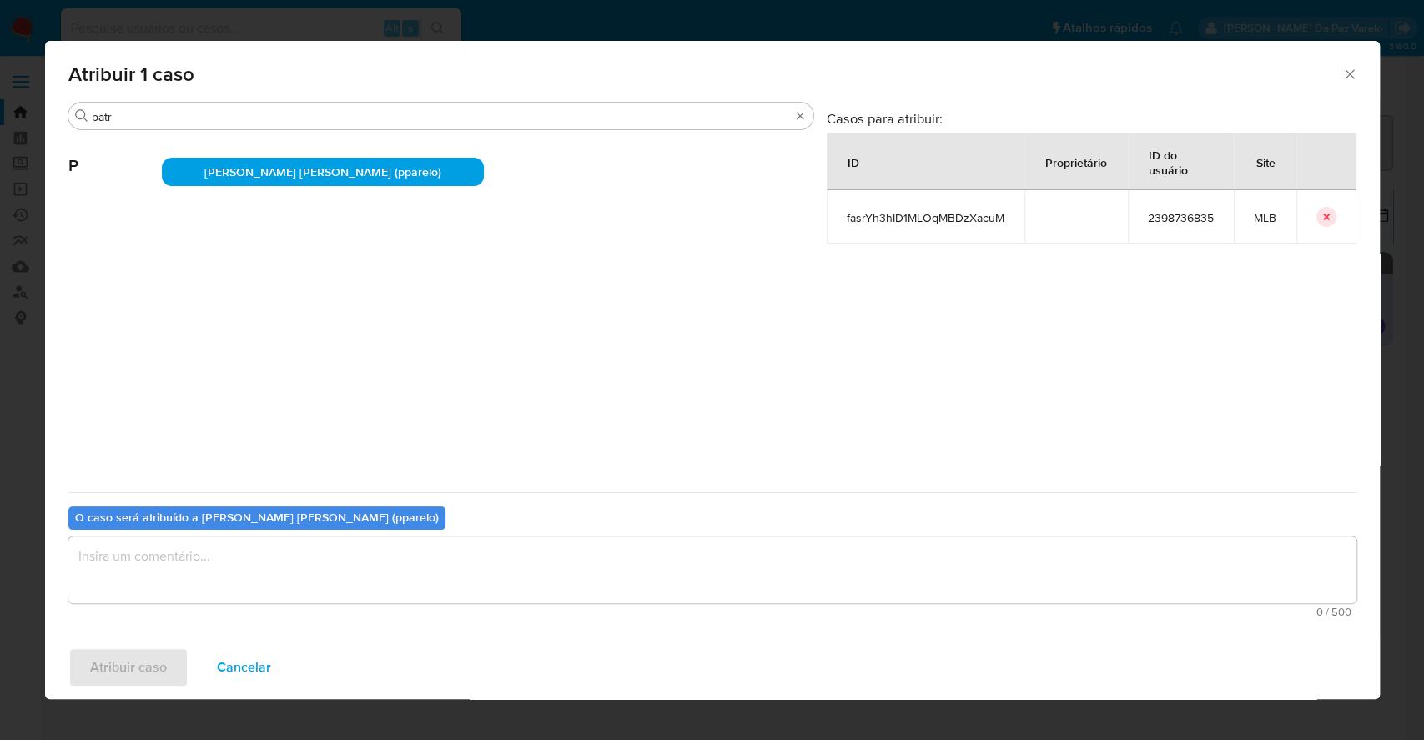
click at [429, 556] on textarea "assign-modal" at bounding box center [712, 569] width 1288 height 67
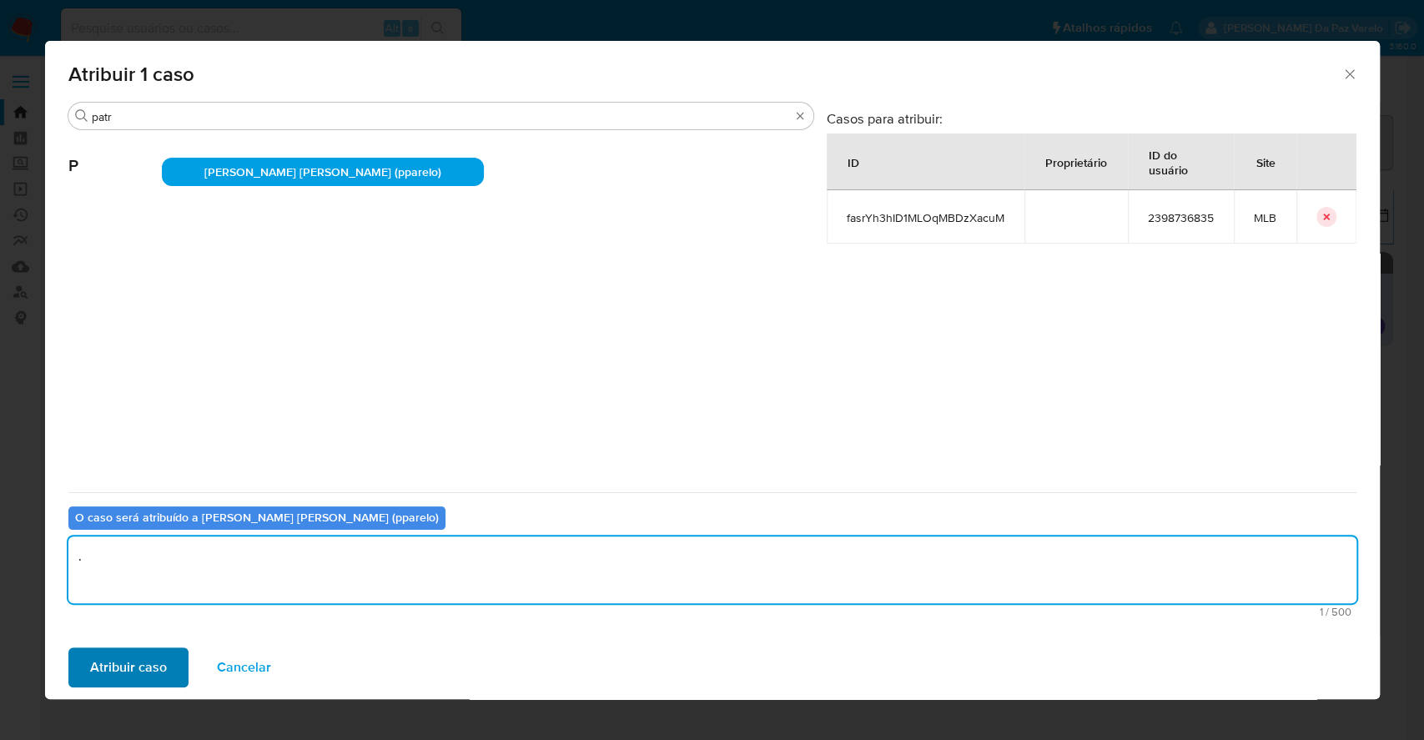
type textarea "."
click at [152, 649] on span "Atribuir caso" at bounding box center [128, 667] width 77 height 37
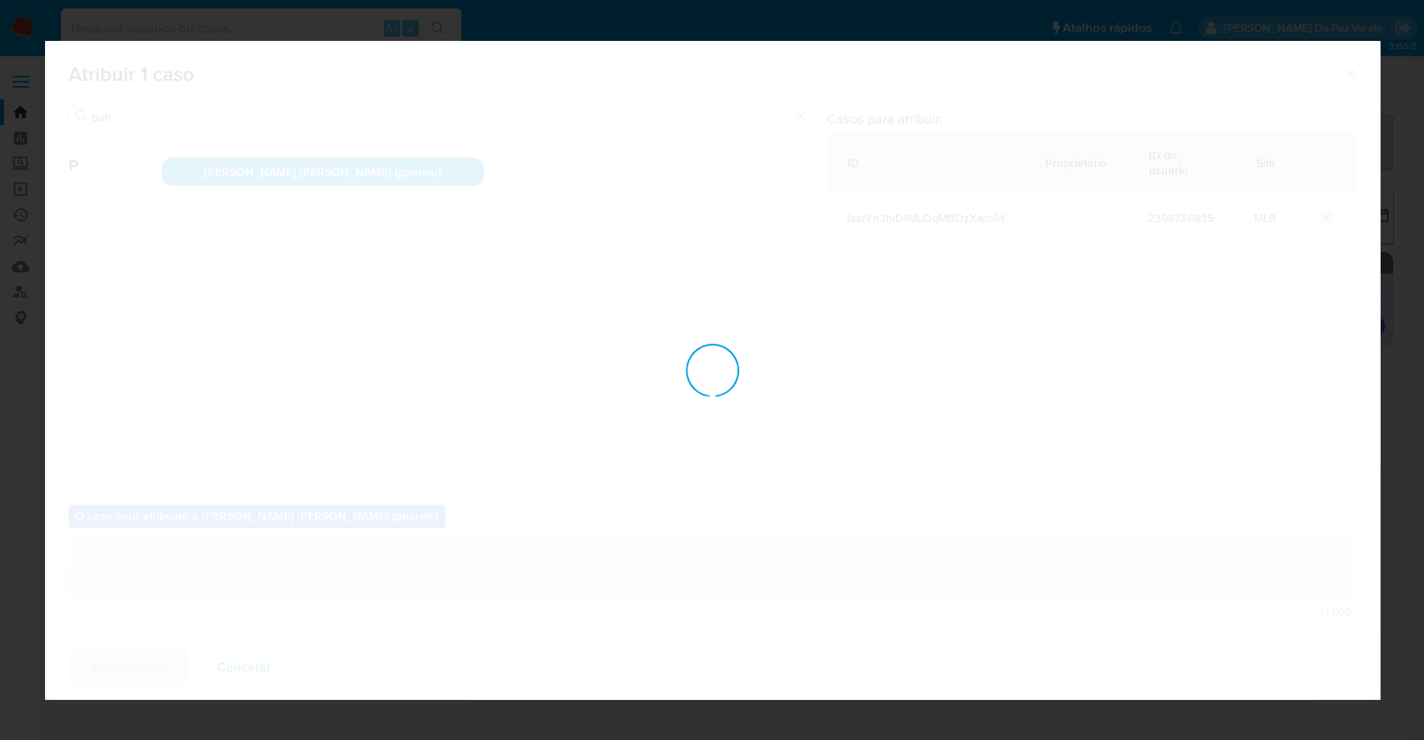
checkbox input "false"
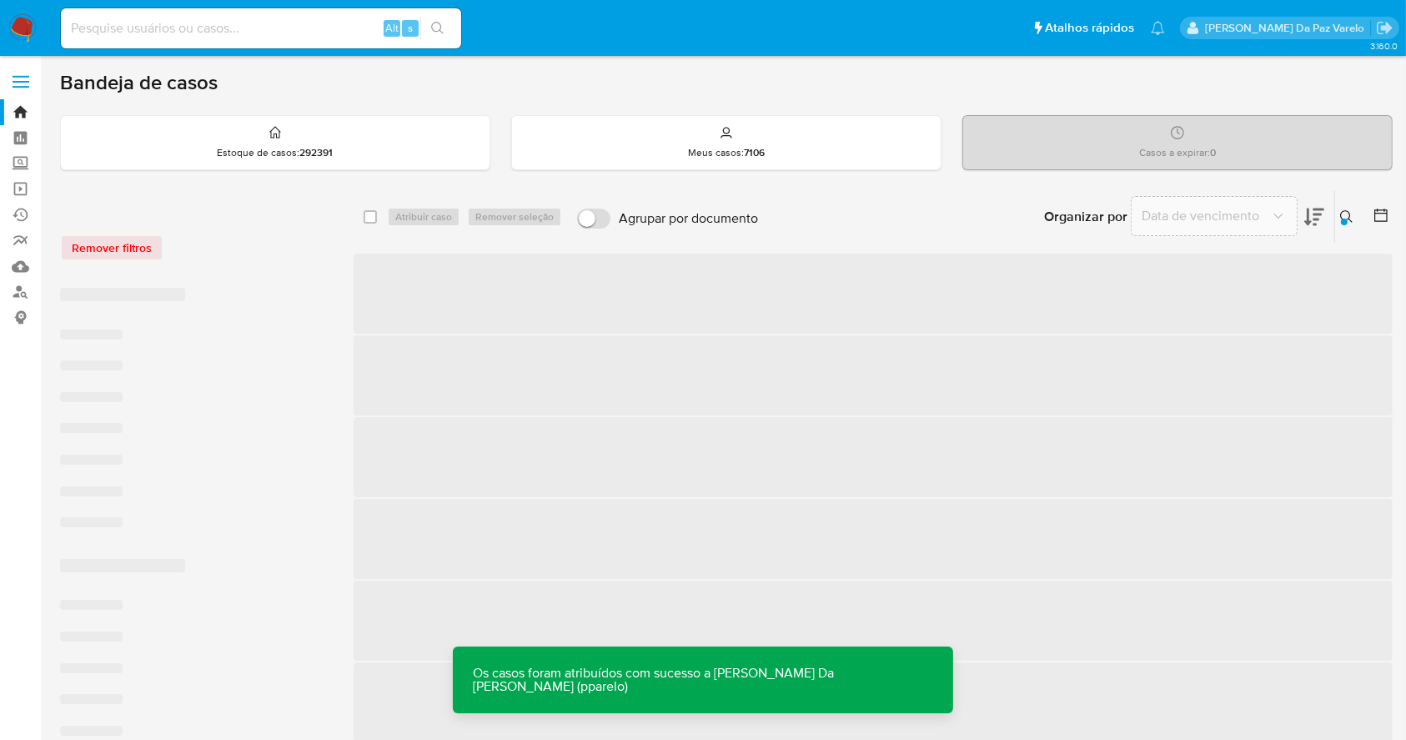
click at [1348, 214] on icon at bounding box center [1346, 216] width 13 height 13
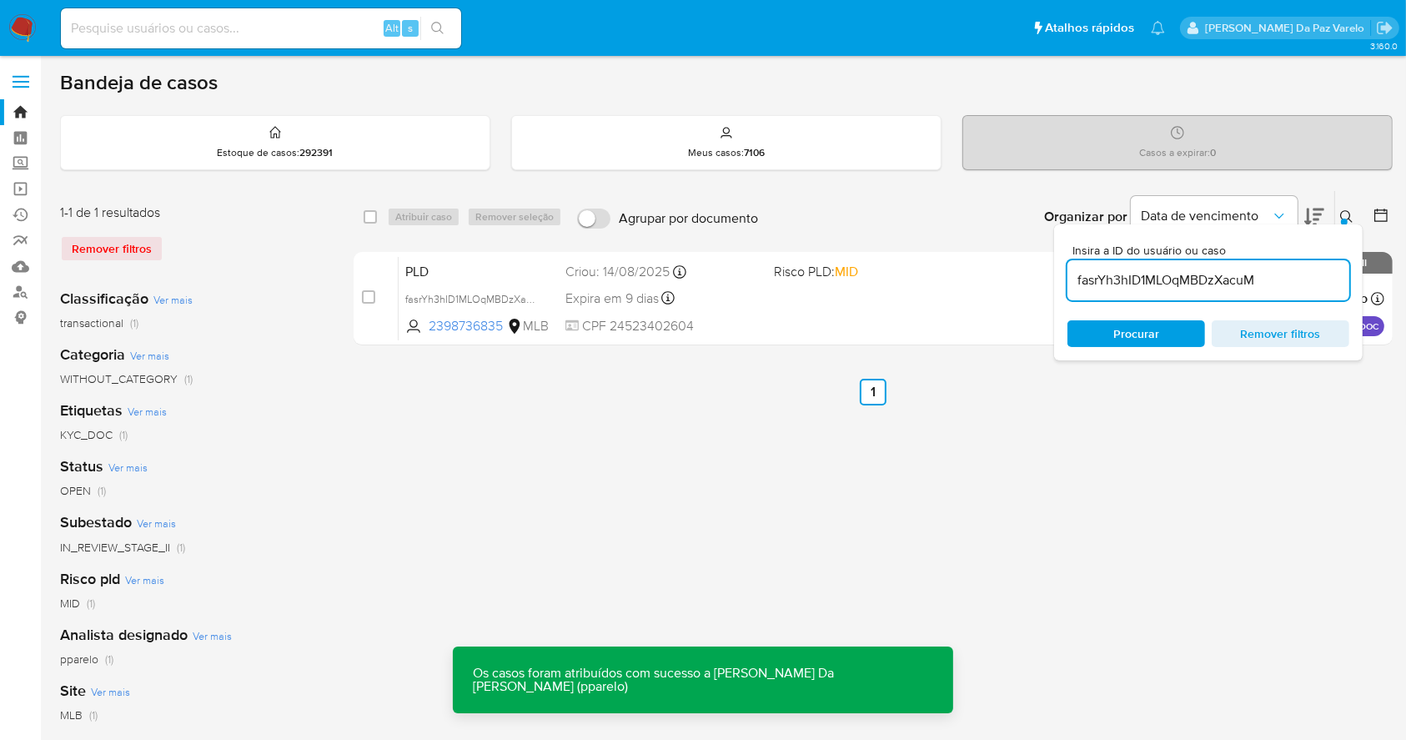
click at [1196, 279] on input "fasrYh3hID1MLOqMBDzXacuM" at bounding box center [1208, 280] width 282 height 22
click at [1196, 280] on input "fasrYh3hID1MLOqMBDzXacuM" at bounding box center [1208, 280] width 282 height 22
type input "7lem7ZHT3Avpi32bYtKSCvHb"
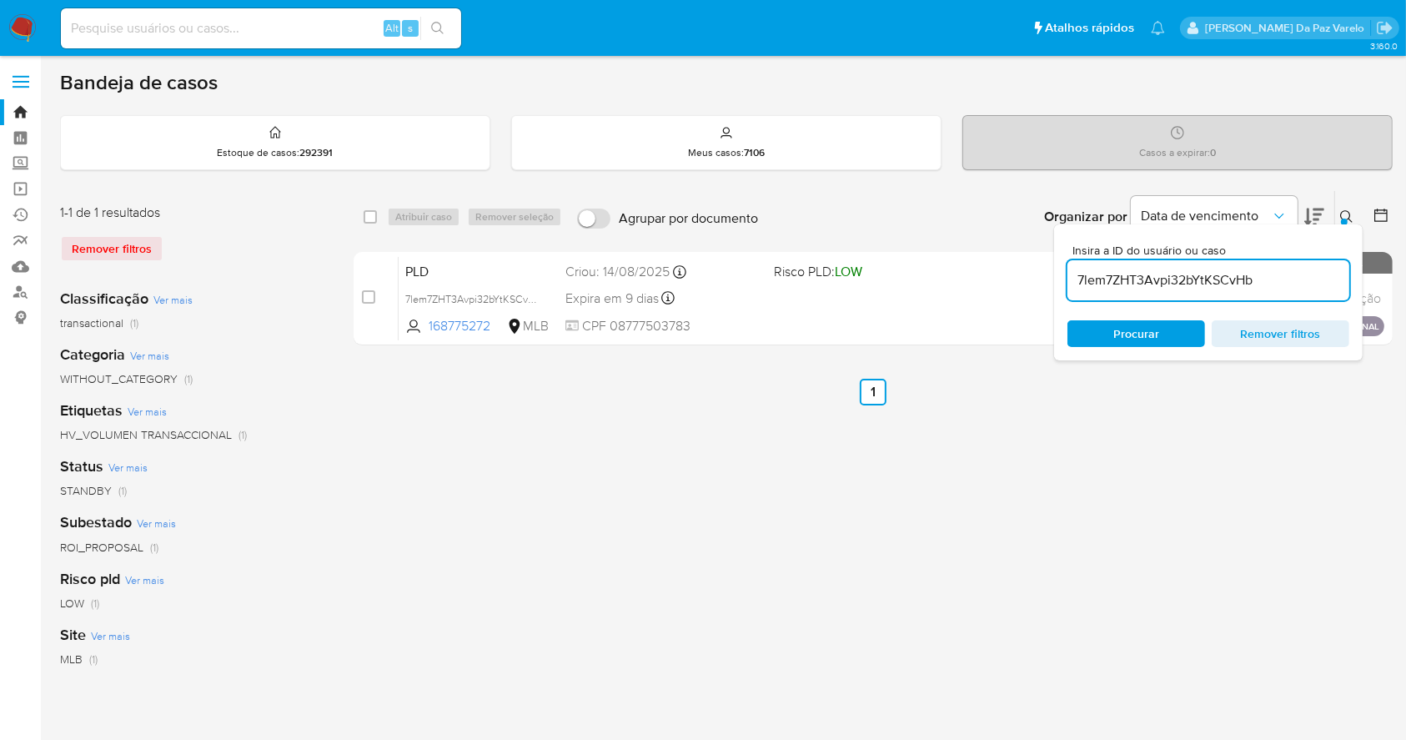
click at [1343, 212] on icon at bounding box center [1346, 216] width 13 height 13
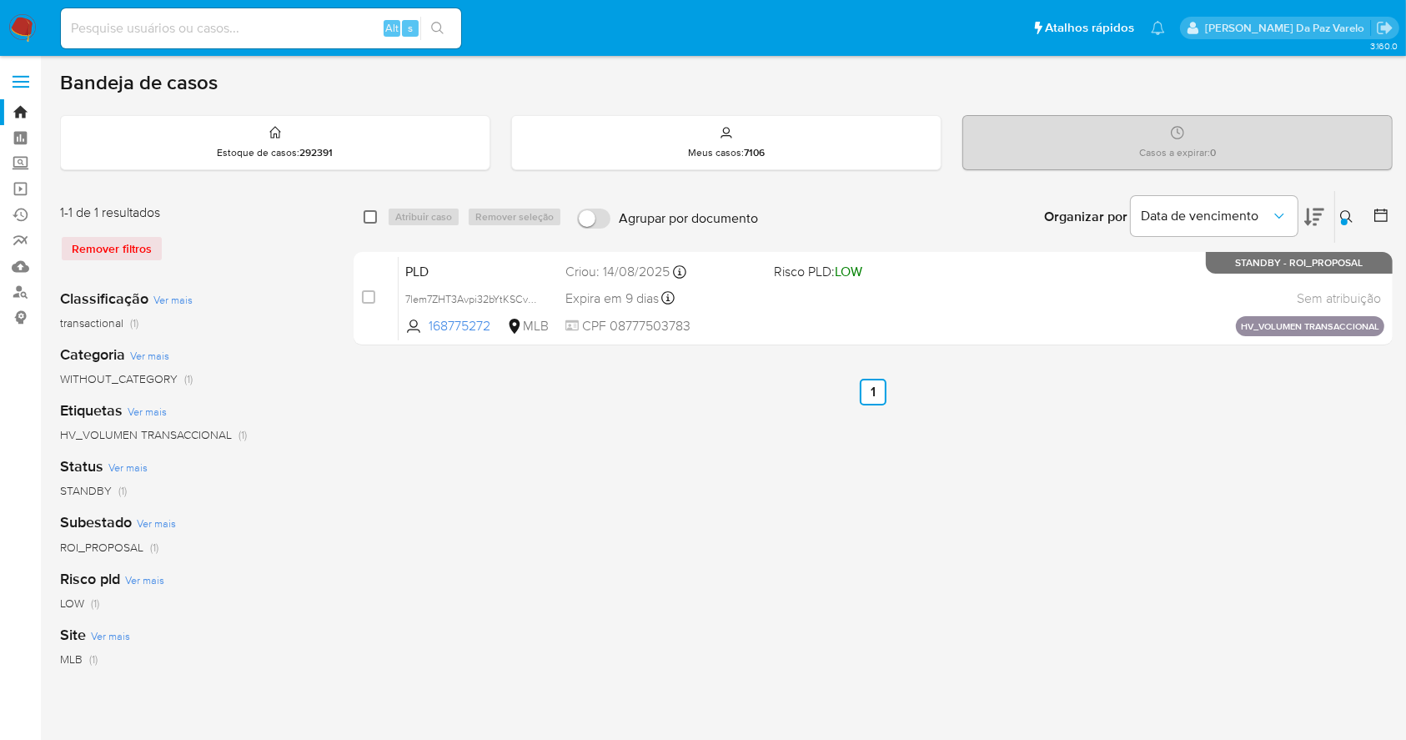
click at [365, 213] on input "checkbox" at bounding box center [370, 216] width 13 height 13
checkbox input "true"
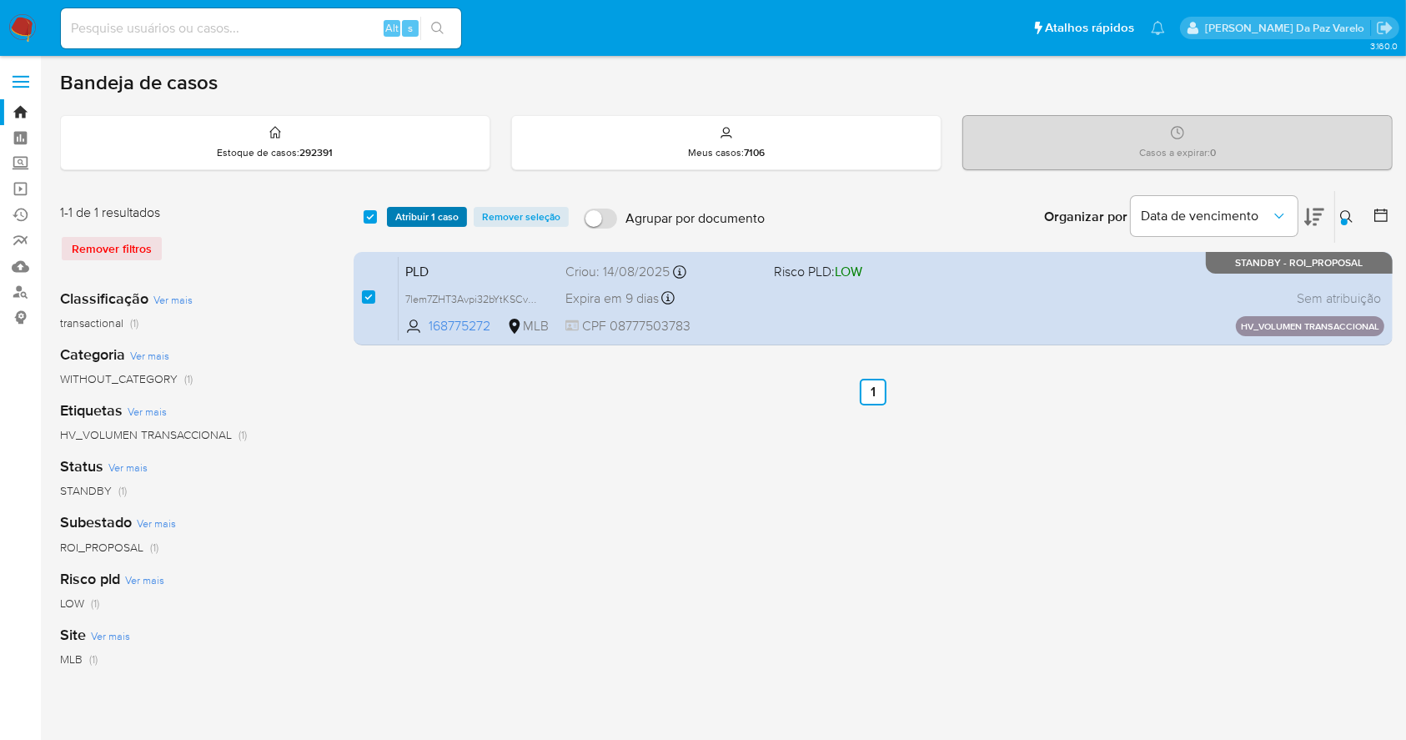
click at [413, 221] on span "Atribuir 1 caso" at bounding box center [426, 216] width 63 height 17
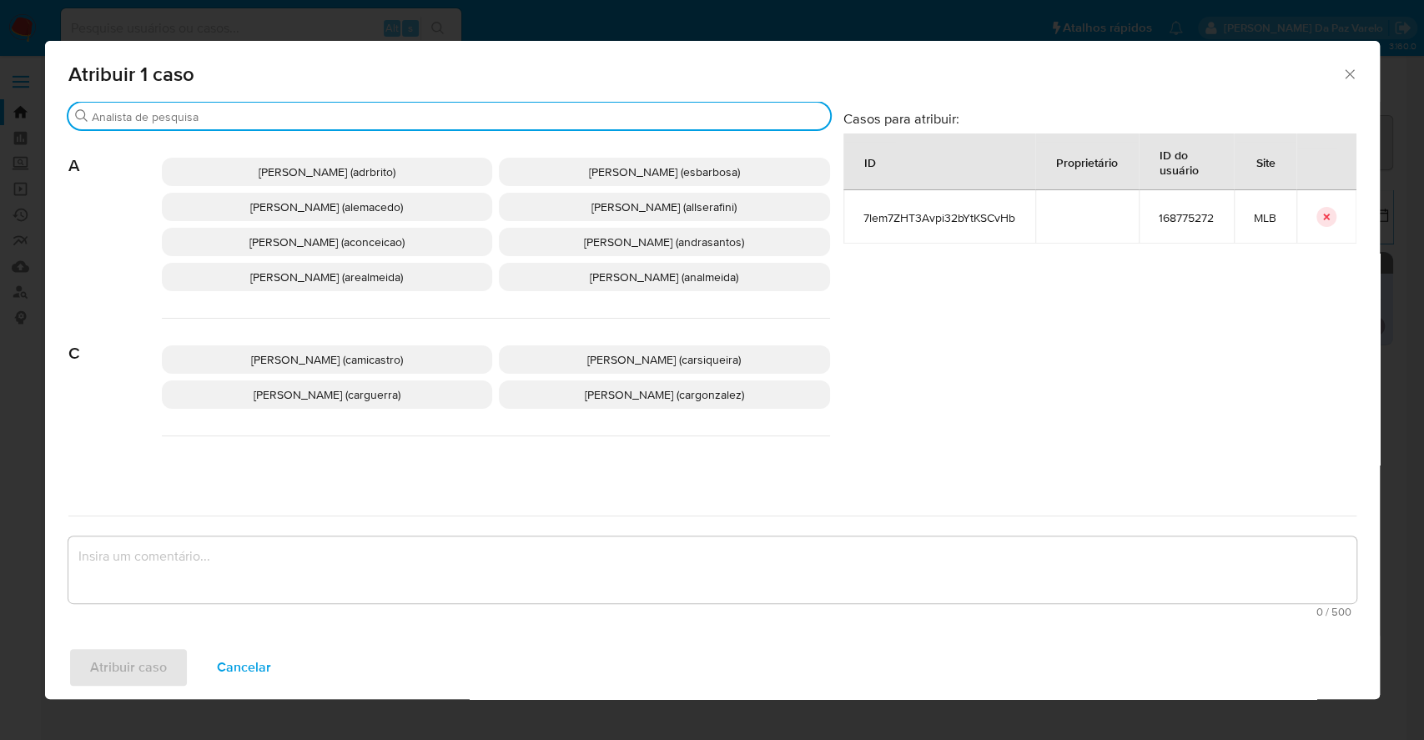
click at [446, 113] on input "Buscar" at bounding box center [457, 116] width 731 height 15
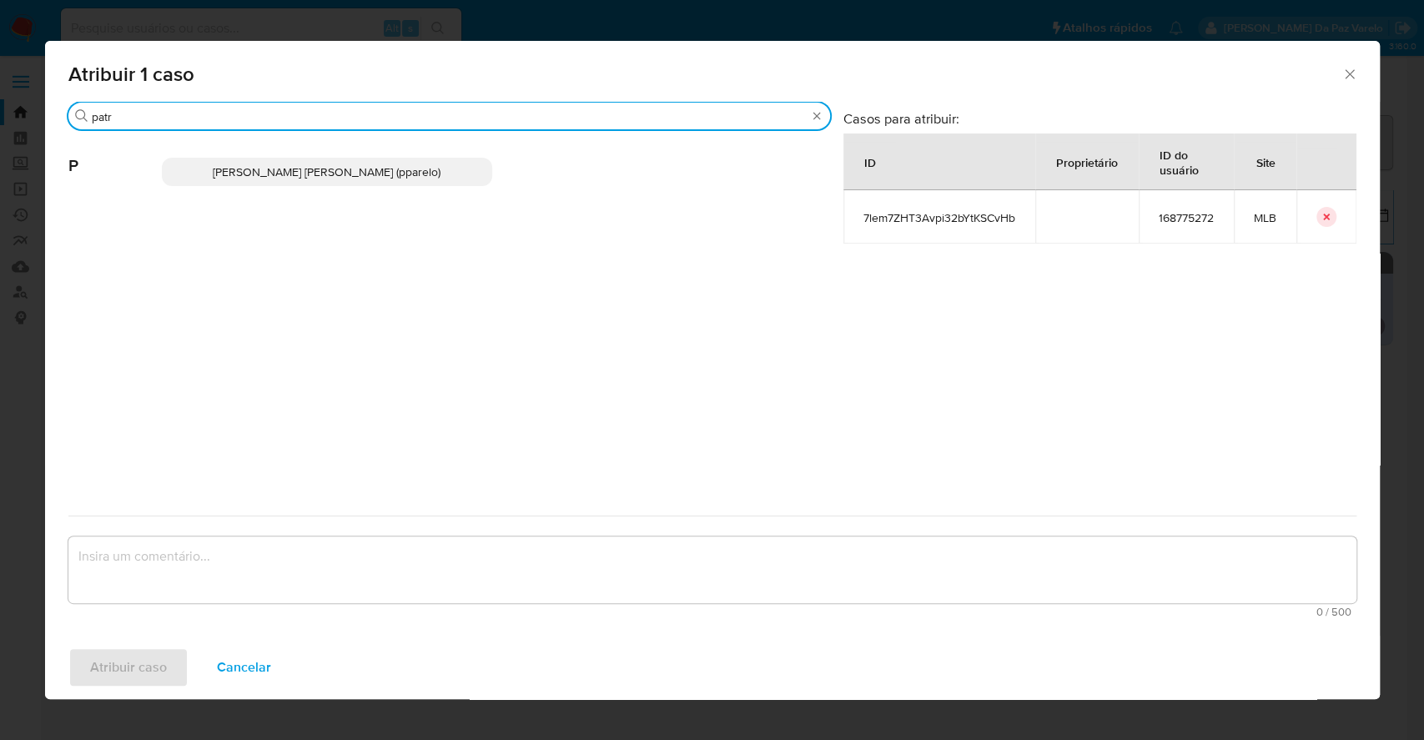
type input "patr"
click at [450, 163] on p "Patricia Aparecida Da Paz Varelo (pparelo)" at bounding box center [327, 172] width 331 height 28
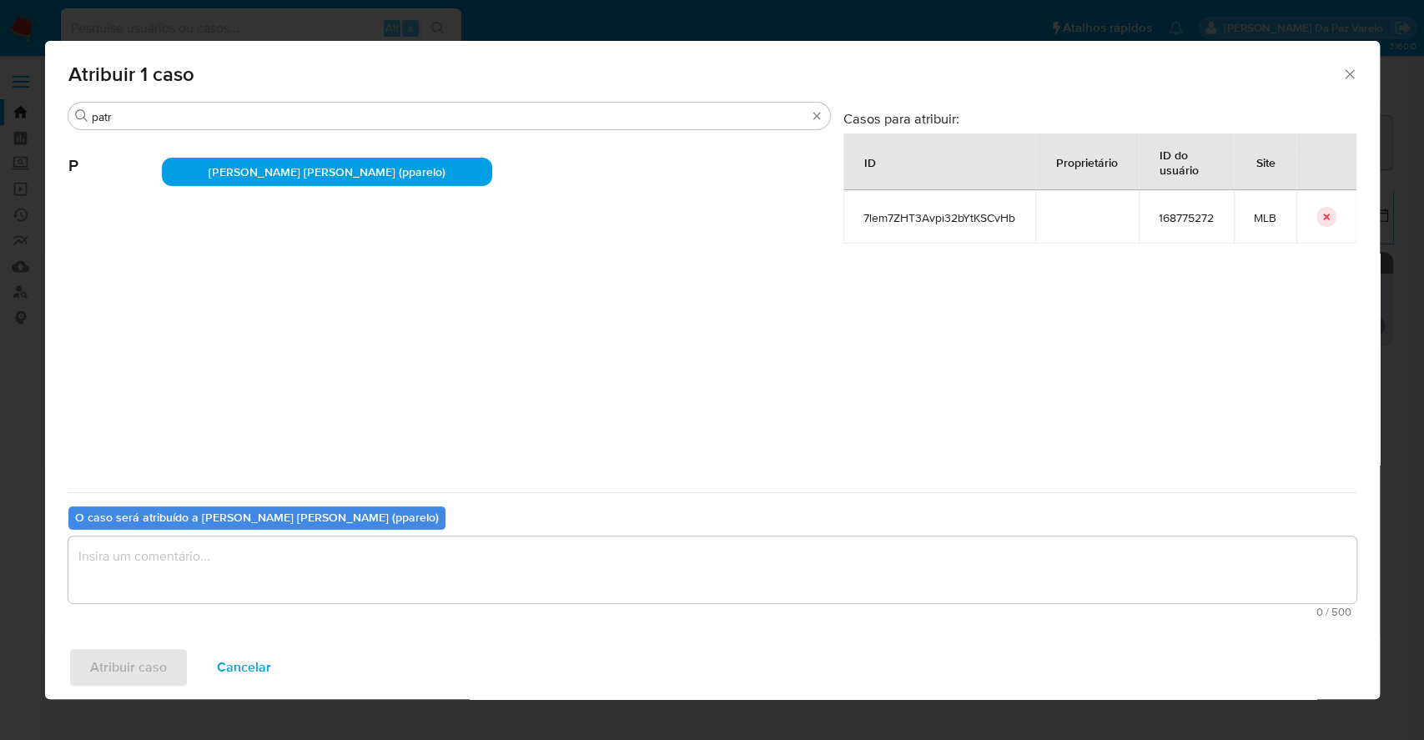
click at [409, 581] on textarea "assign-modal" at bounding box center [712, 569] width 1288 height 67
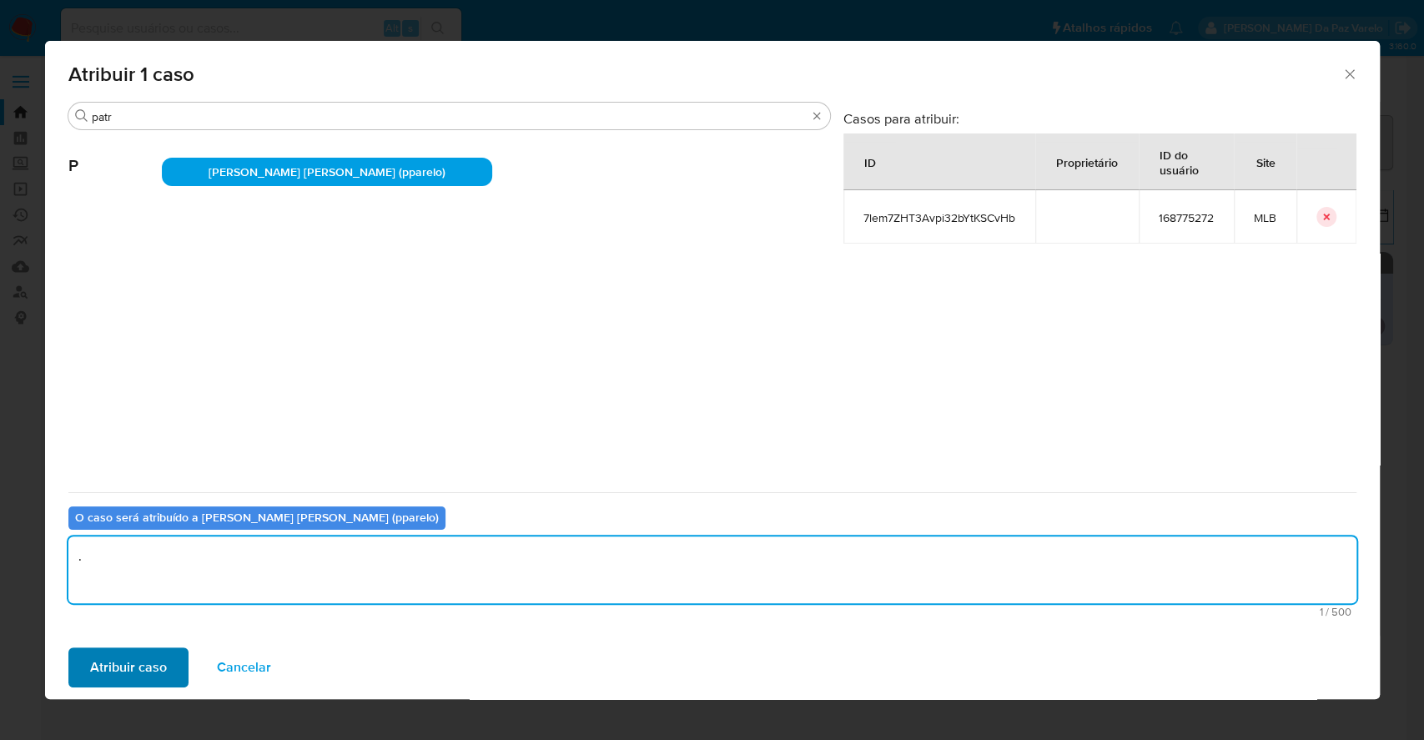
type textarea "."
click at [147, 657] on span "Atribuir caso" at bounding box center [128, 667] width 77 height 37
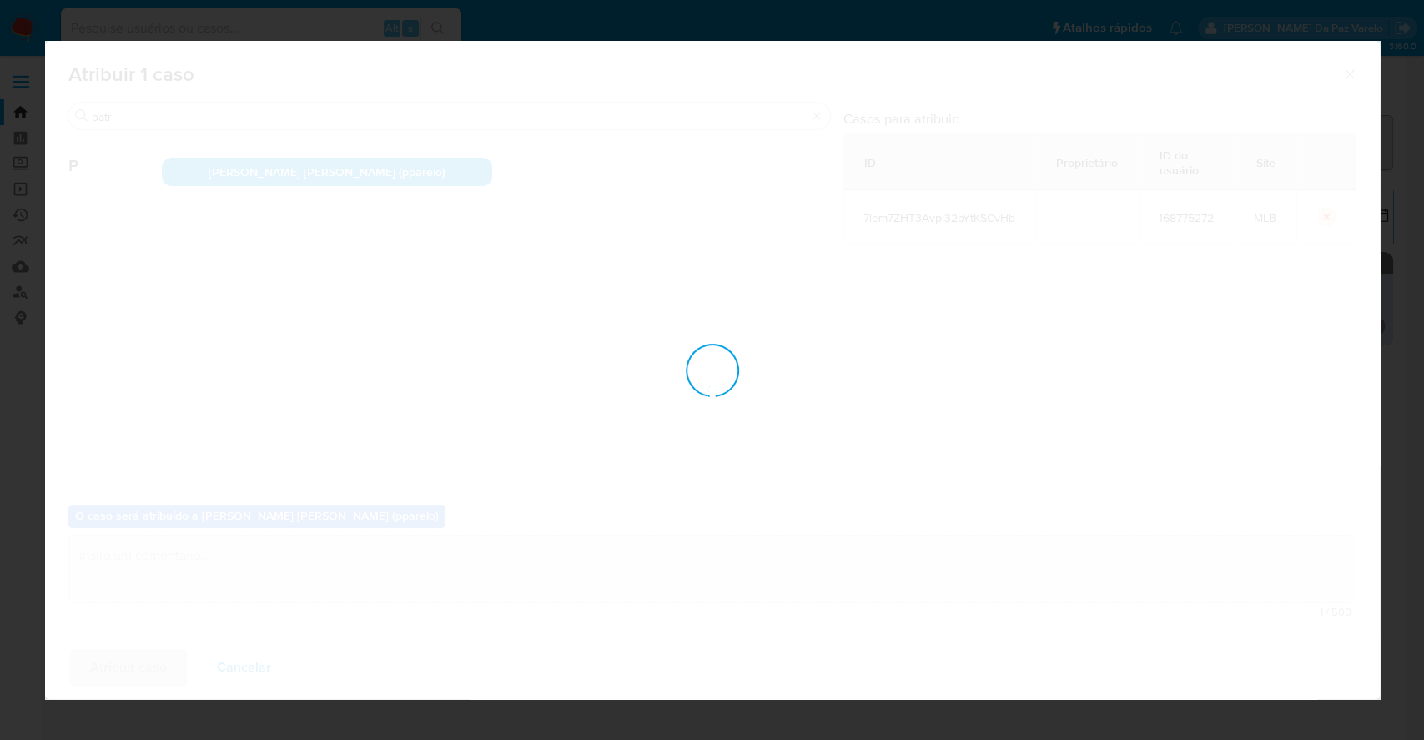
checkbox input "false"
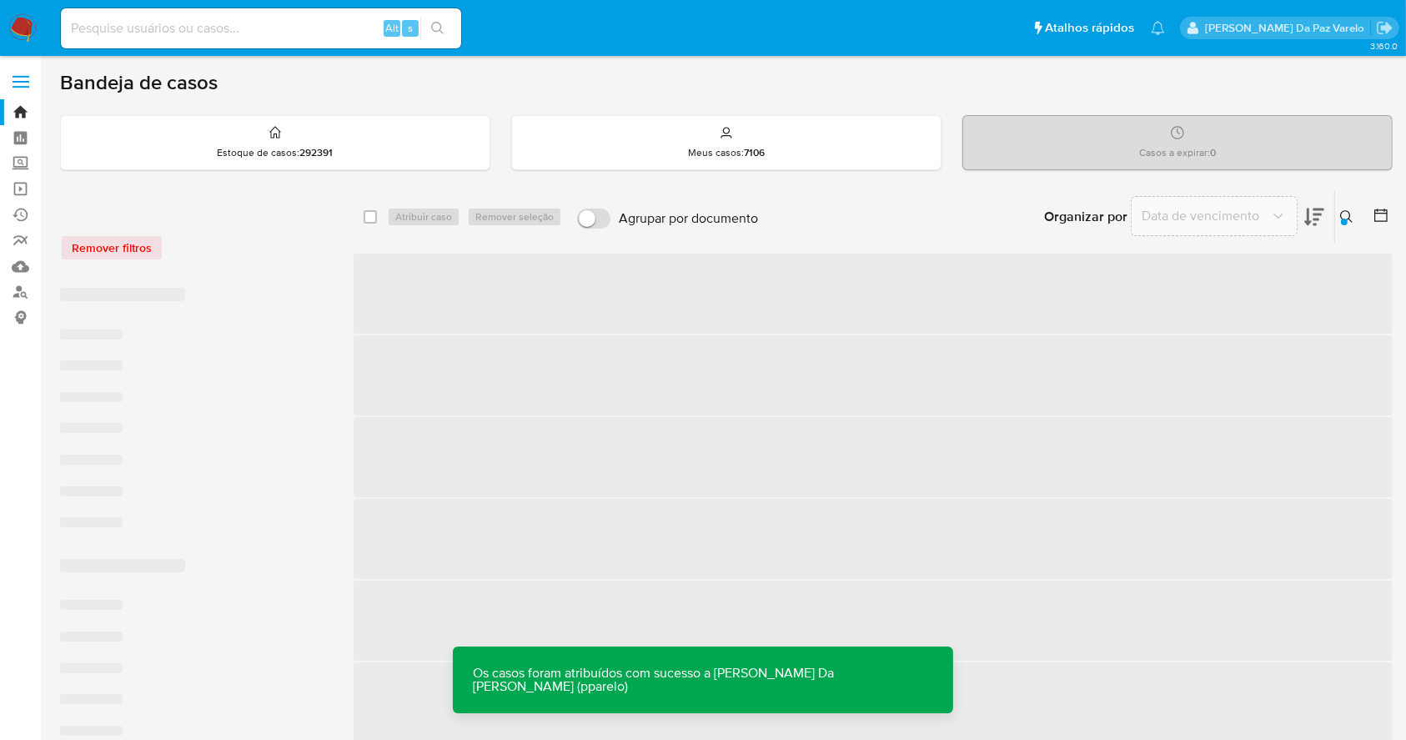
click at [1349, 216] on icon at bounding box center [1346, 216] width 13 height 13
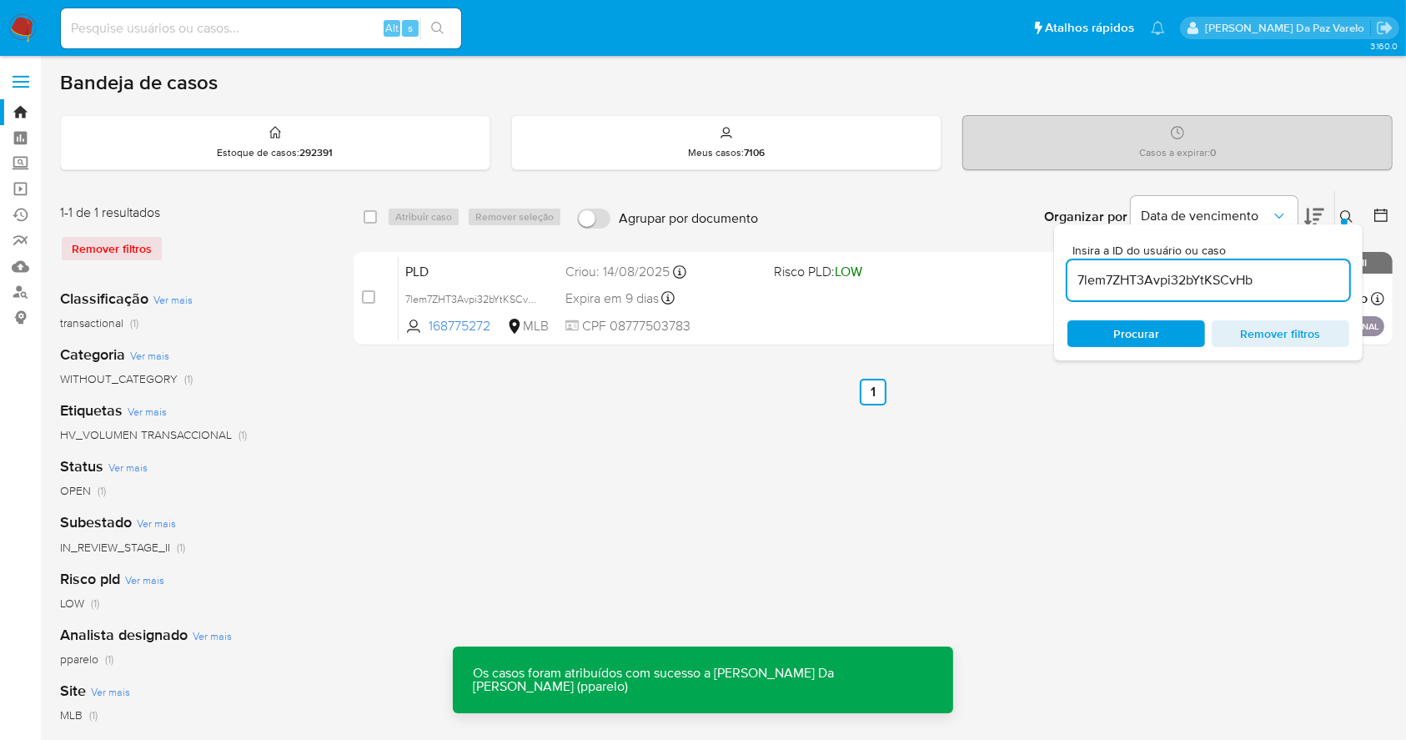
click at [1196, 279] on input "7lem7ZHT3Avpi32bYtKSCvHb" at bounding box center [1208, 280] width 282 height 22
type input "rlltKHGwCCLYptETgvRP4jrQ"
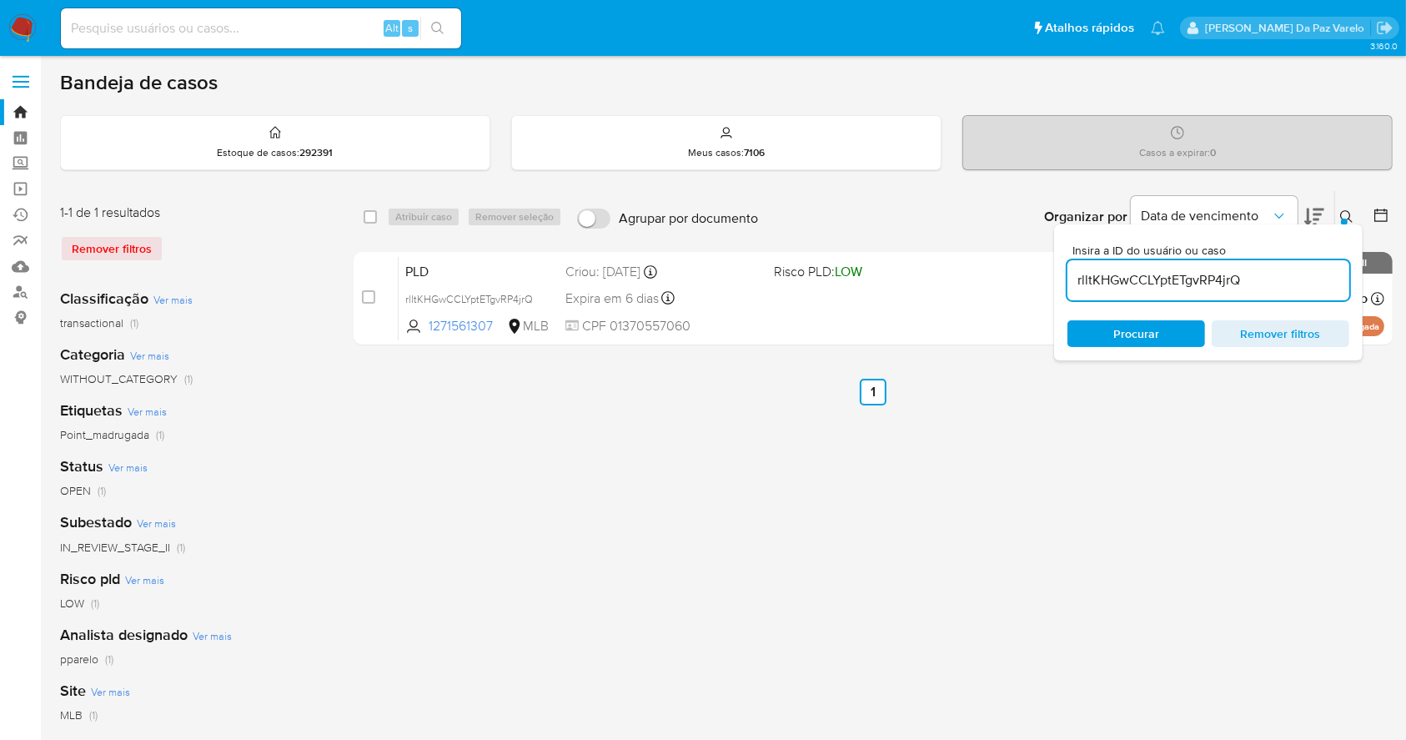
click at [1342, 214] on icon at bounding box center [1346, 216] width 13 height 13
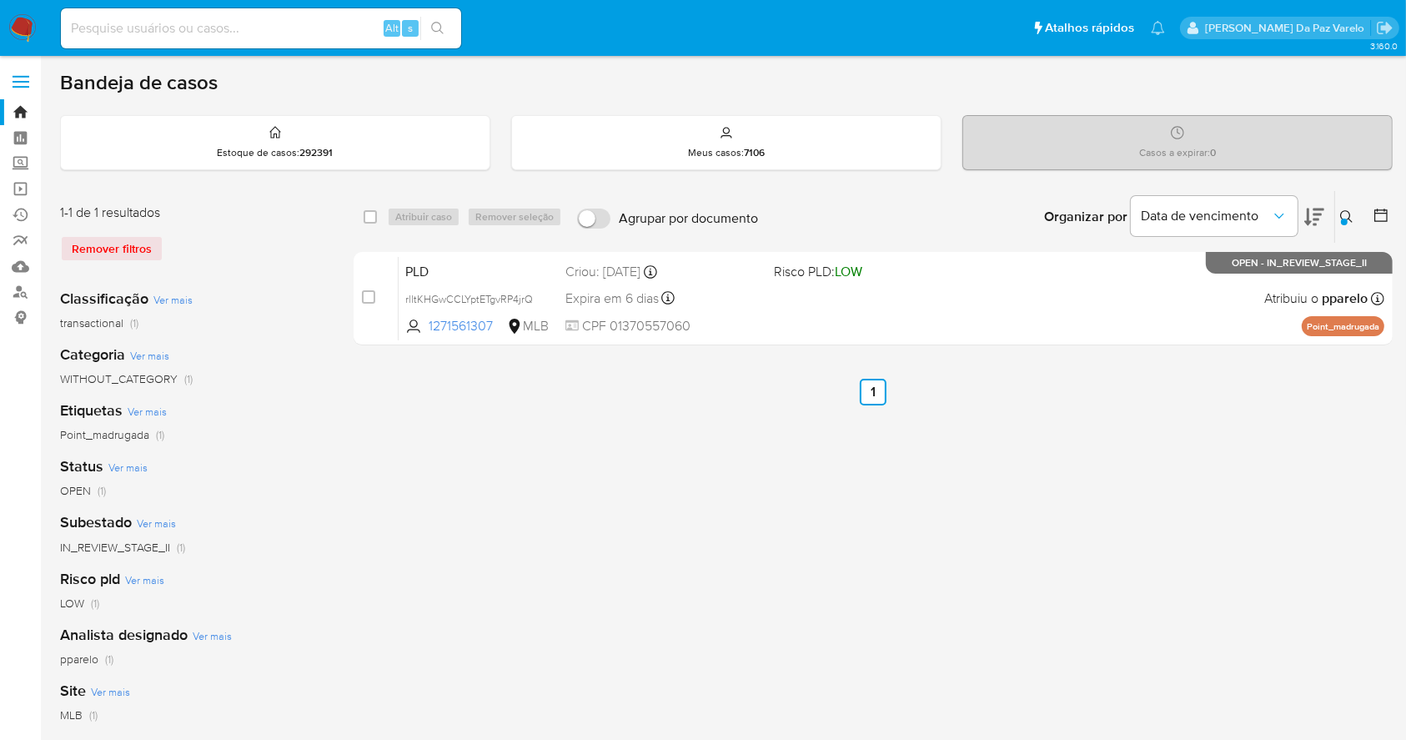
click at [1341, 213] on button at bounding box center [1349, 217] width 28 height 20
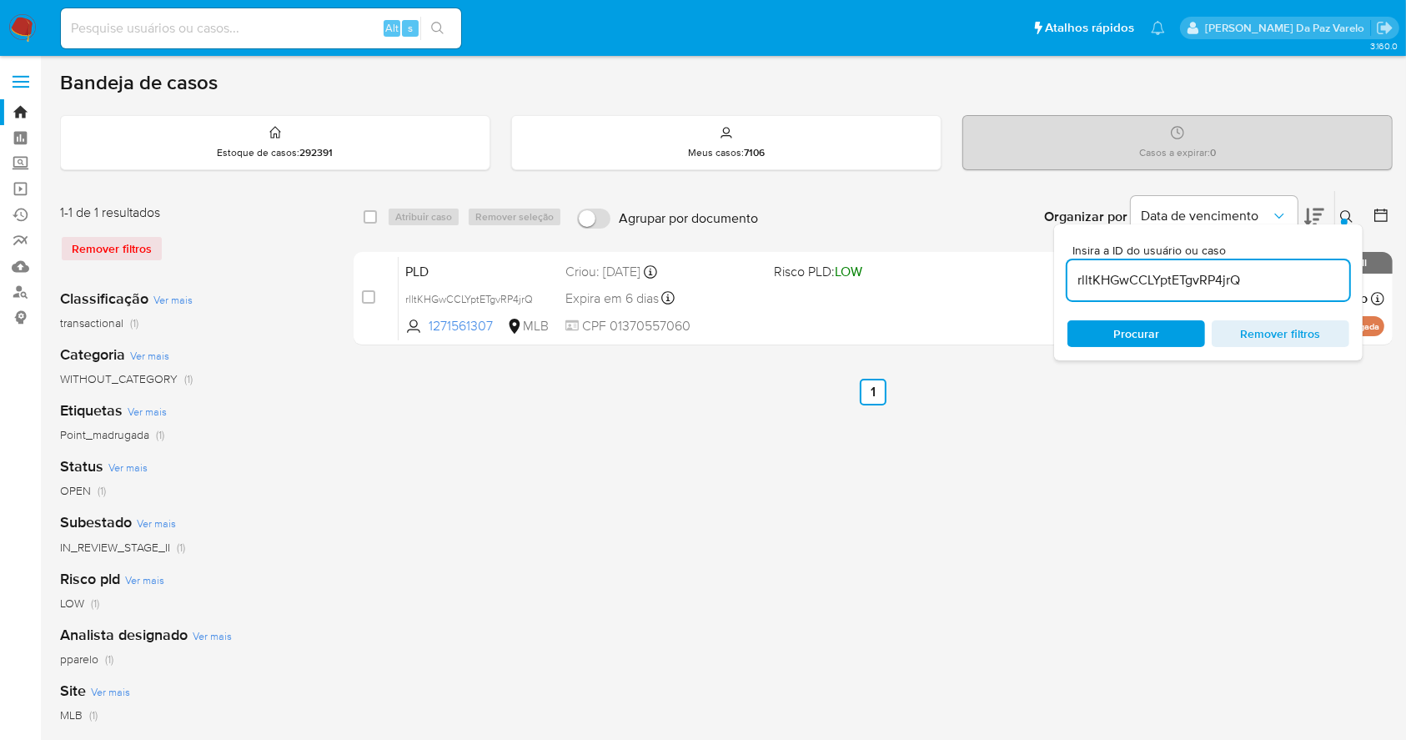
click at [1282, 274] on input "rlltKHGwCCLYptETgvRP4jrQ" at bounding box center [1208, 280] width 282 height 22
click at [1343, 218] on div at bounding box center [1344, 221] width 7 height 7
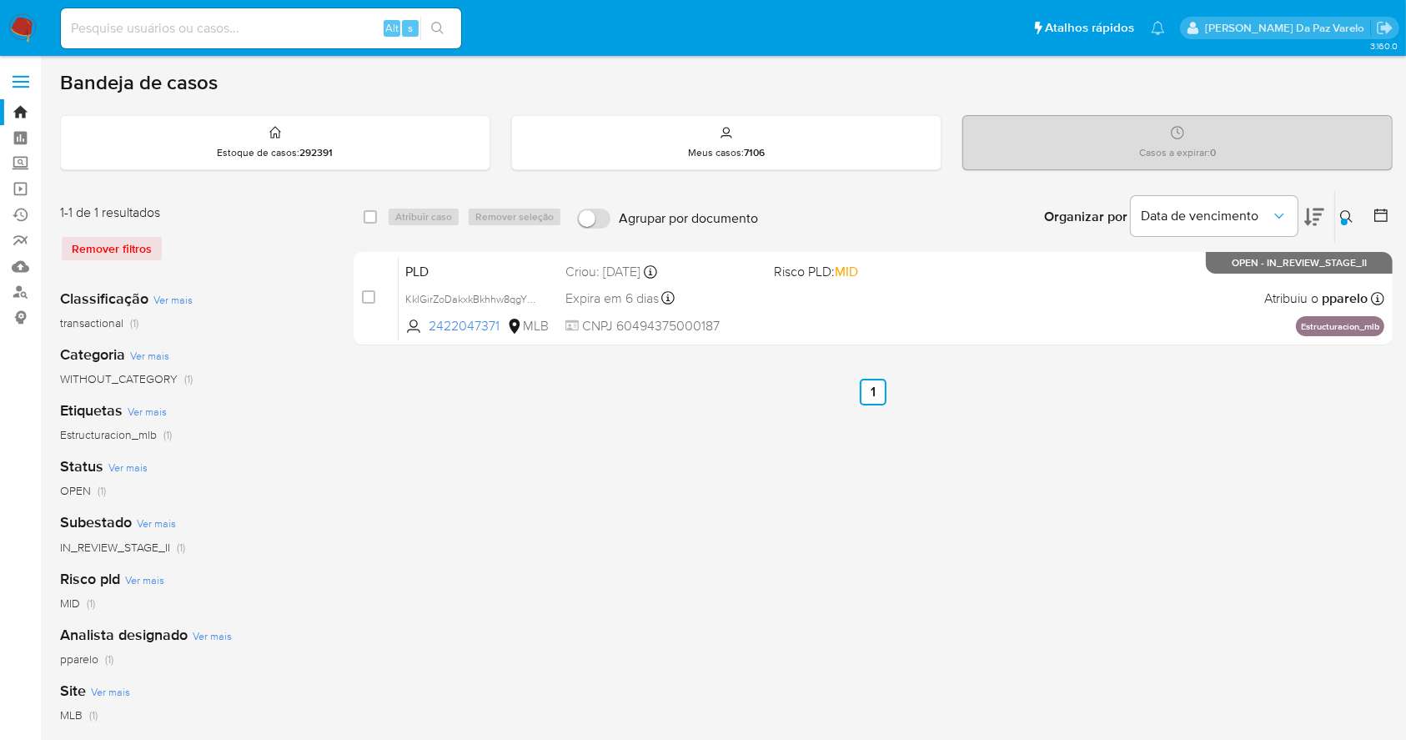
drag, startPoint x: 1345, startPoint y: 208, endPoint x: 1313, endPoint y: 255, distance: 56.9
click at [1345, 210] on icon at bounding box center [1346, 216] width 13 height 13
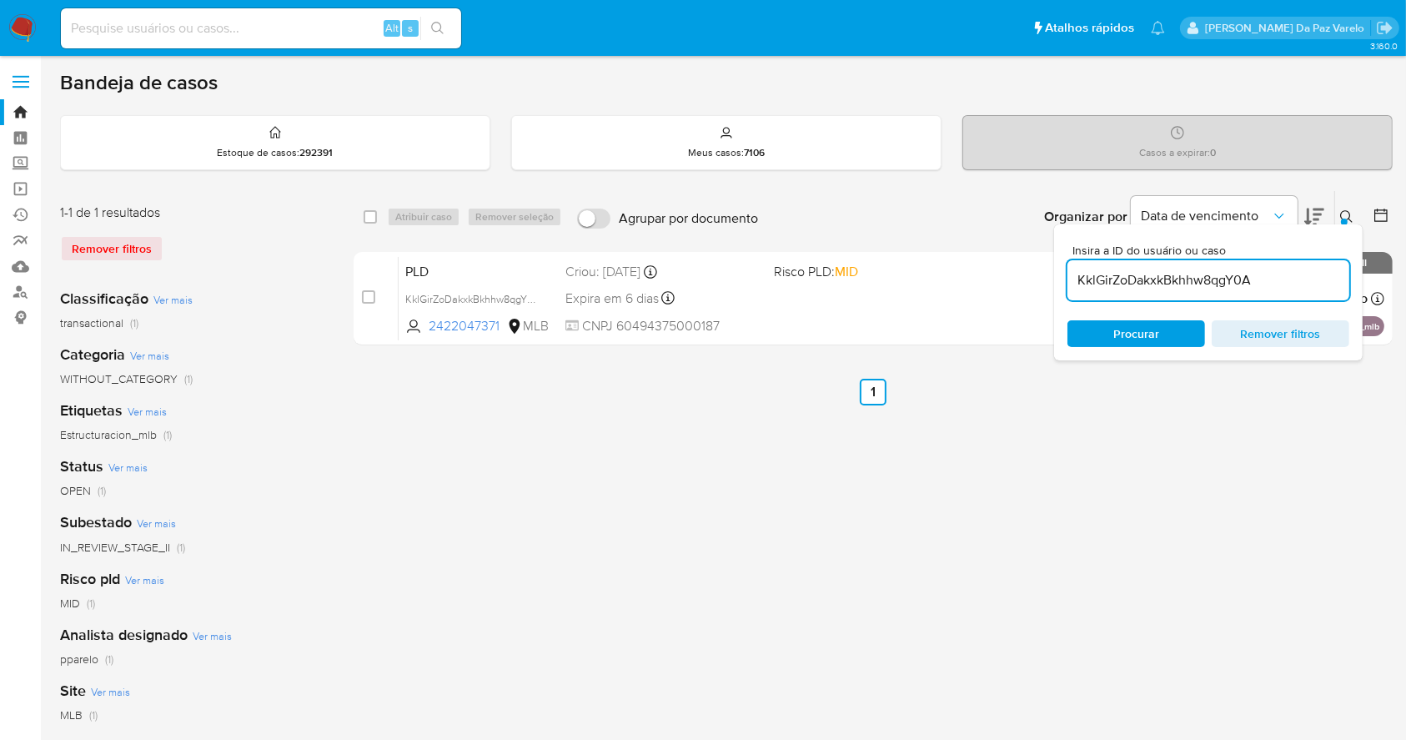
click at [1220, 281] on input "KklGirZoDakxkBkhhw8qgY0A" at bounding box center [1208, 280] width 282 height 22
click at [1338, 220] on button at bounding box center [1349, 217] width 28 height 20
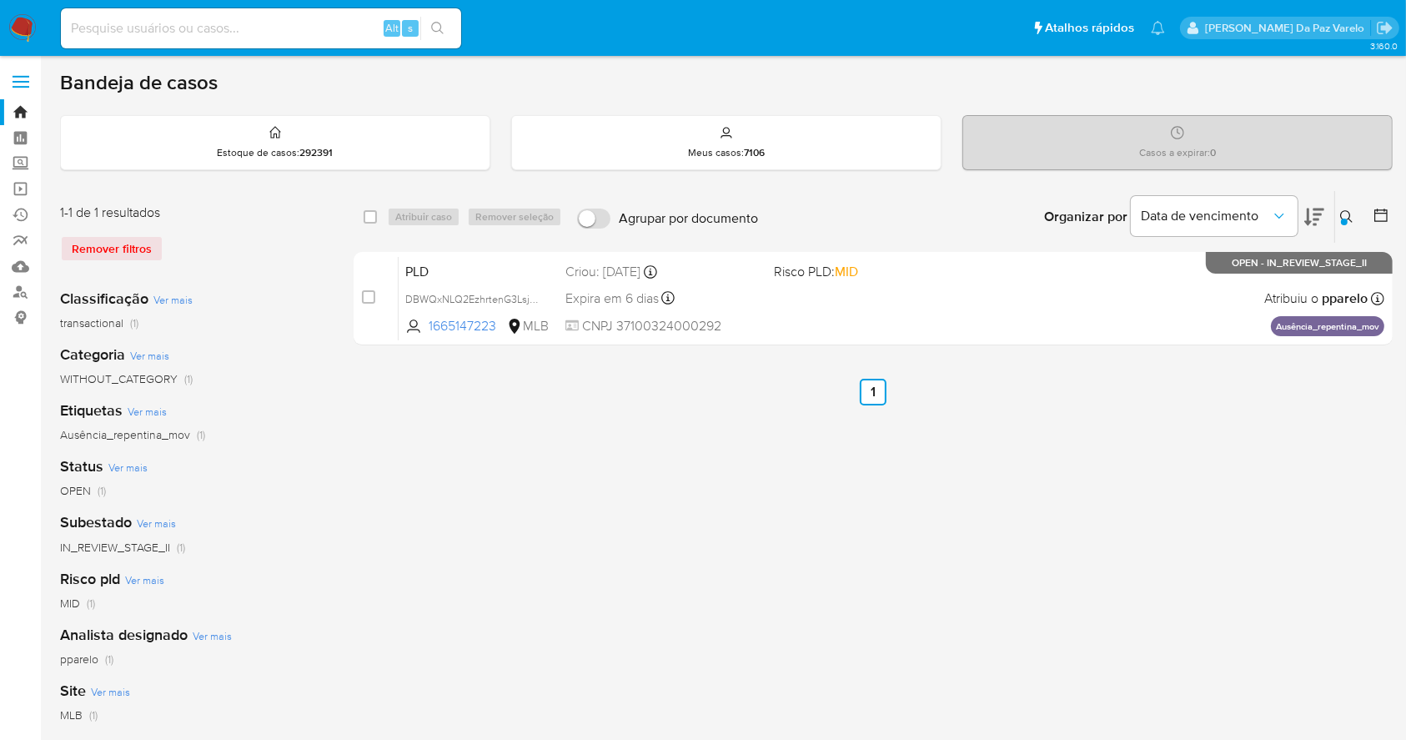
click at [1338, 220] on button at bounding box center [1349, 217] width 28 height 20
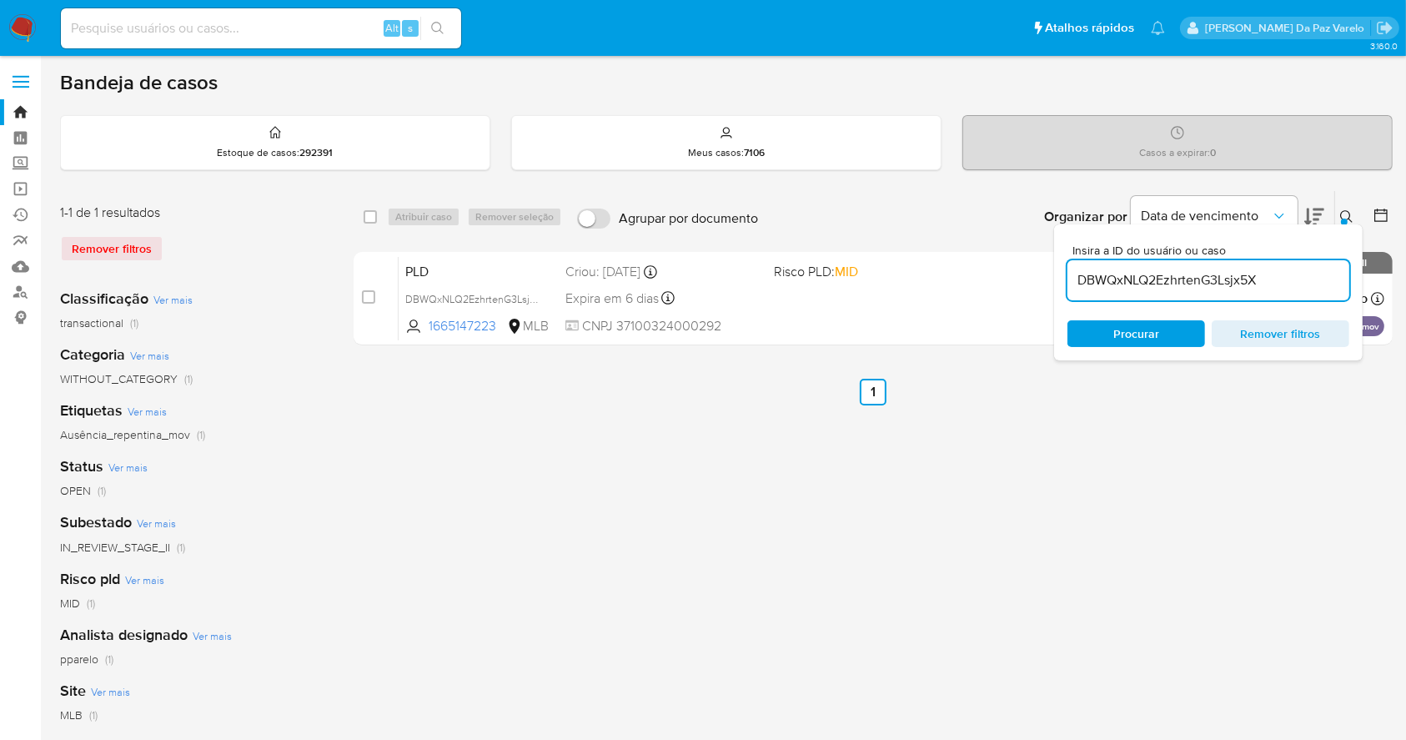
click at [1343, 219] on div at bounding box center [1344, 221] width 7 height 7
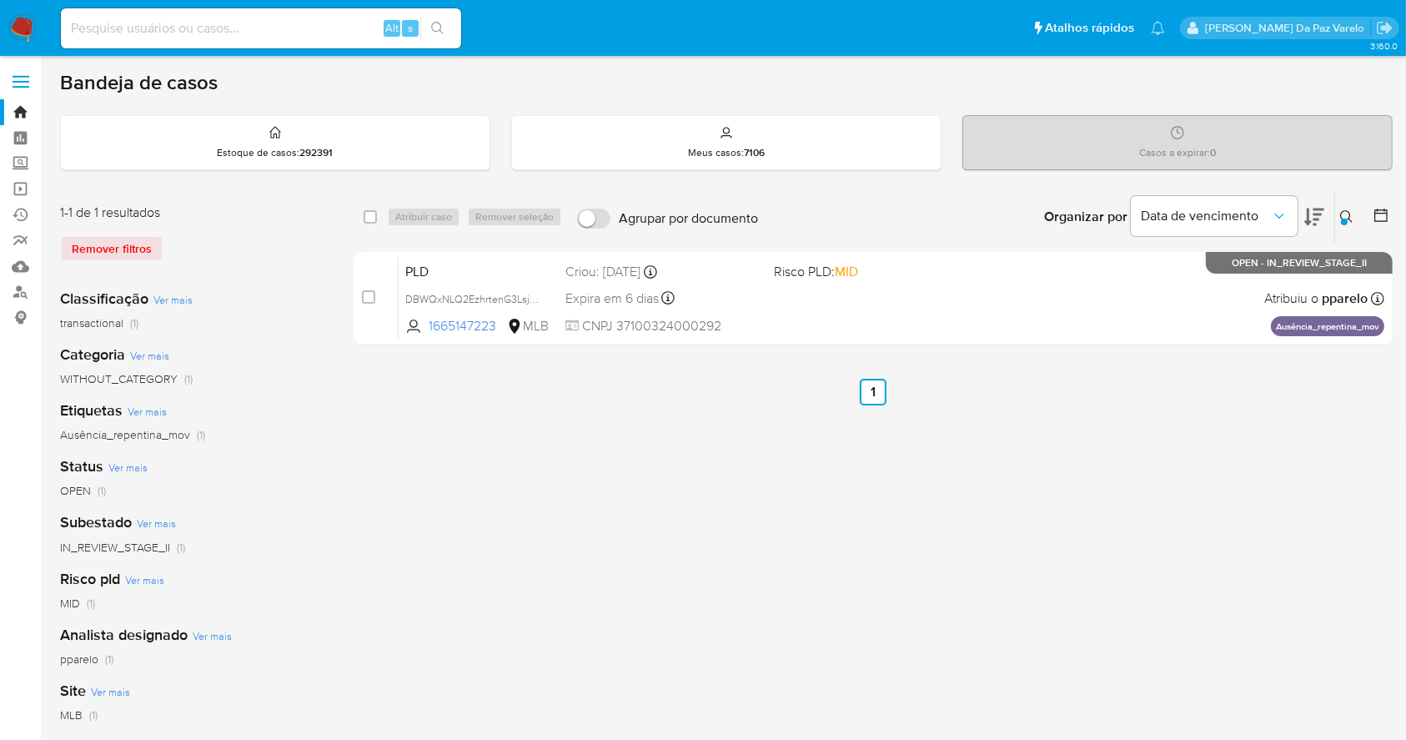
click at [1345, 211] on icon at bounding box center [1346, 216] width 13 height 13
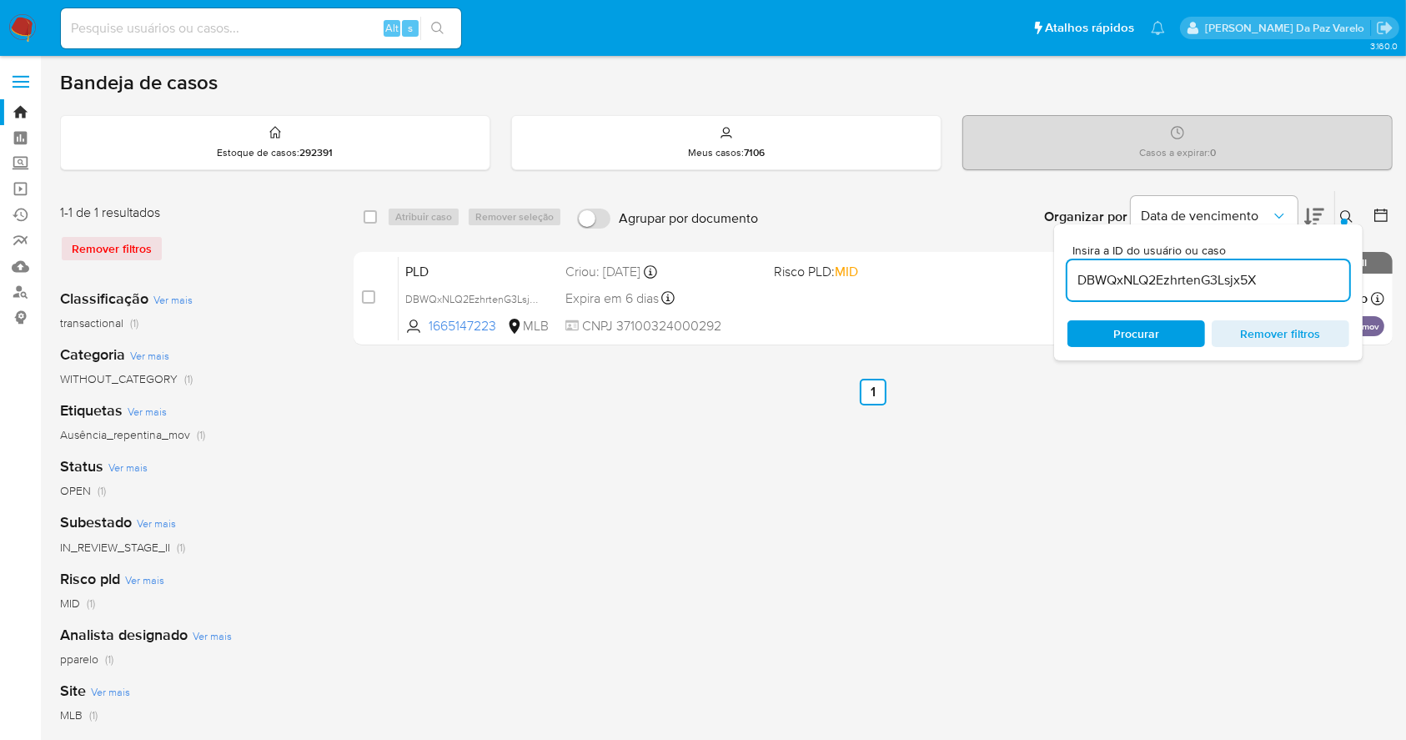
click at [1260, 287] on input "DBWQxNLQ2EzhrtenG3Lsjx5X" at bounding box center [1208, 280] width 282 height 22
click at [1261, 287] on input "DBWQxNLQ2EzhrtenG3Lsjx5X" at bounding box center [1208, 280] width 282 height 22
click at [1344, 210] on icon at bounding box center [1346, 216] width 13 height 13
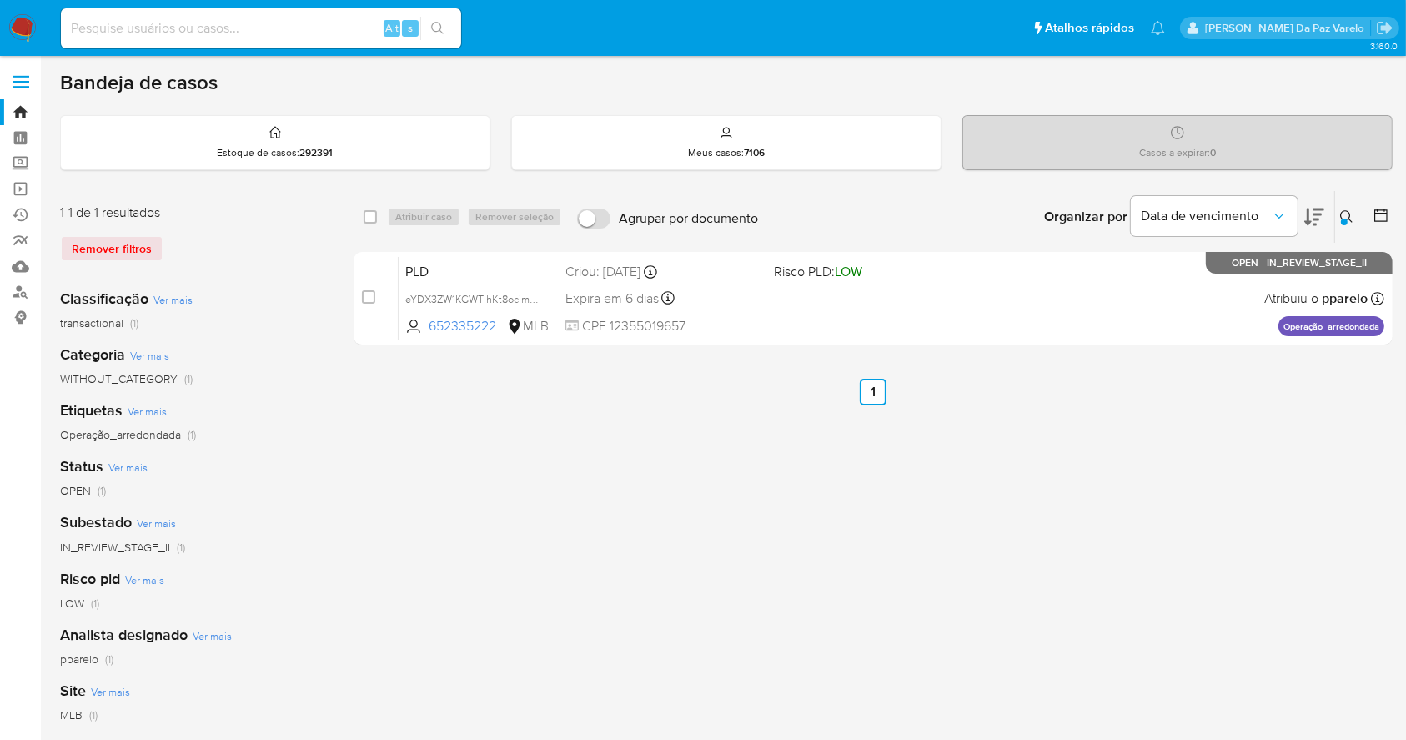
click at [1344, 210] on icon at bounding box center [1346, 216] width 13 height 13
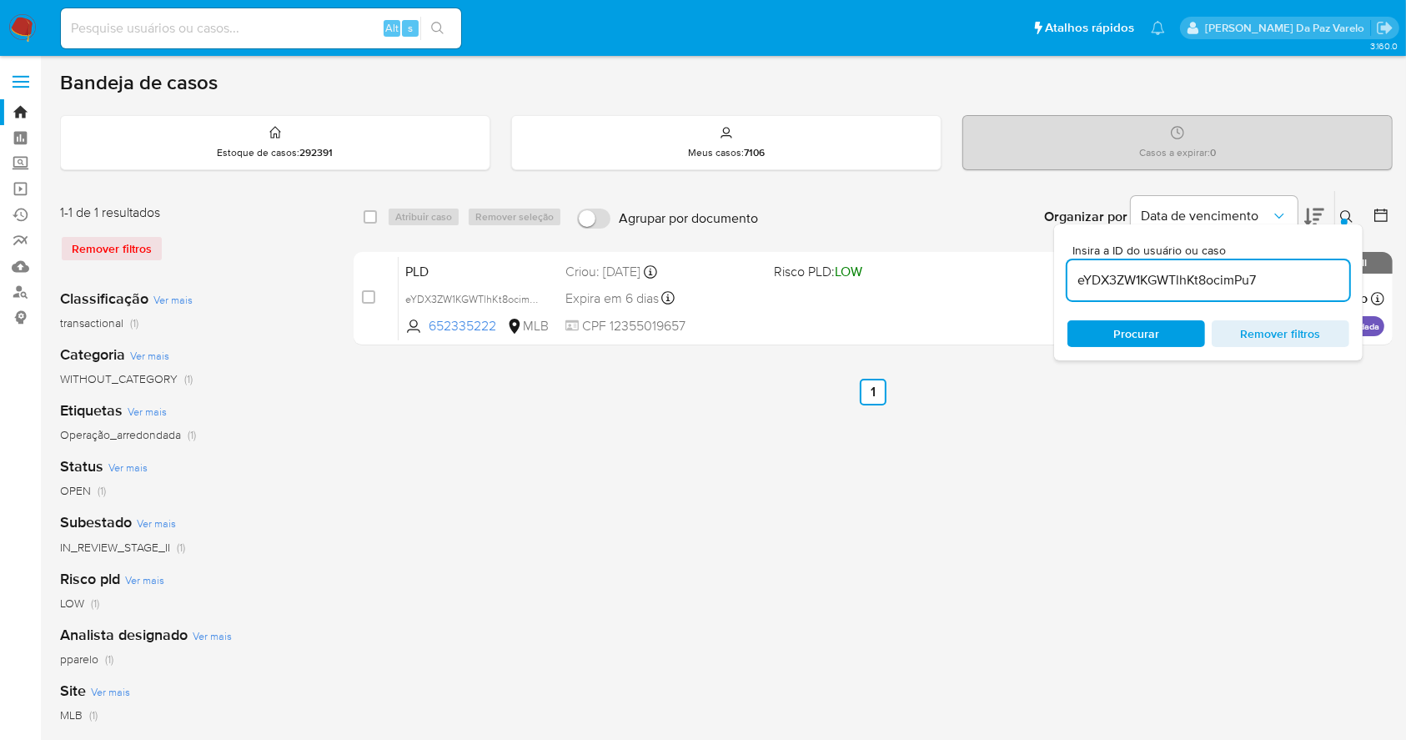
click at [1340, 215] on icon at bounding box center [1346, 216] width 13 height 13
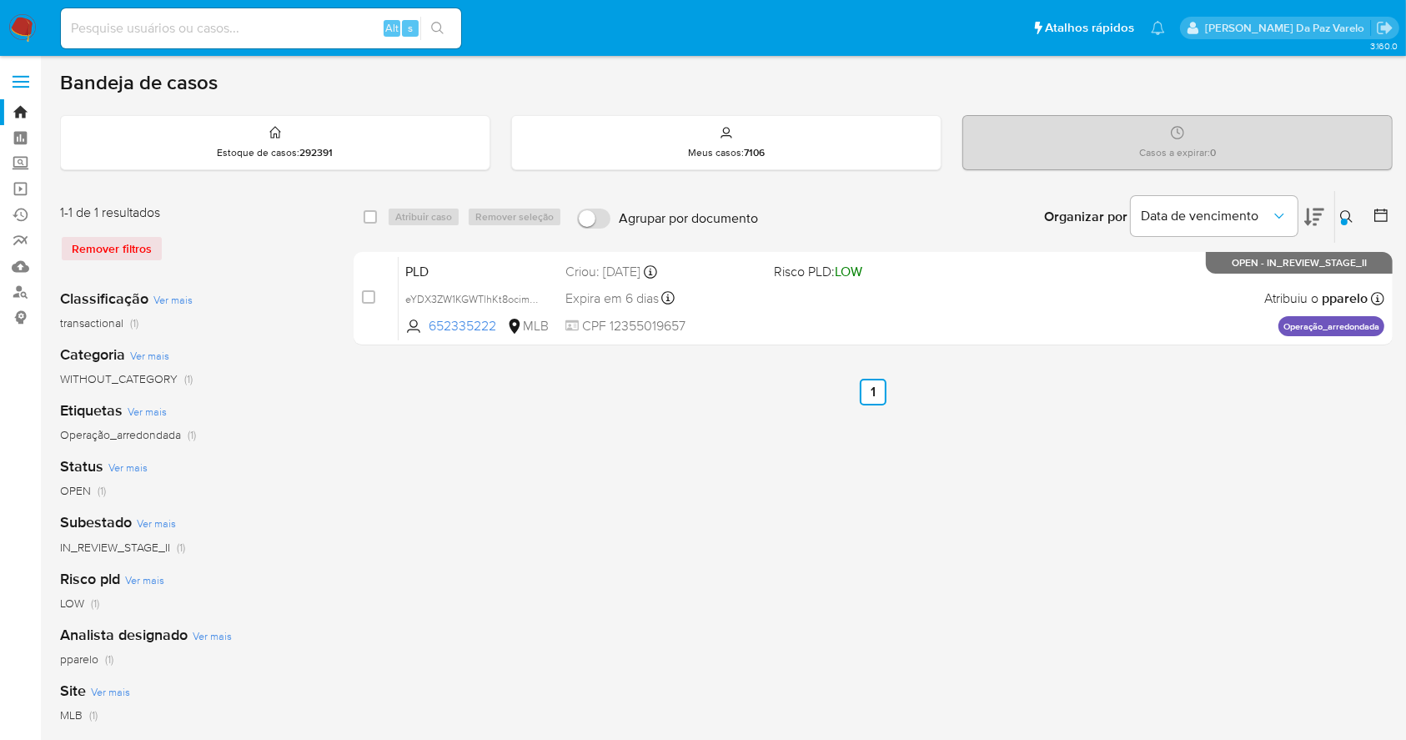
click at [1345, 216] on icon at bounding box center [1346, 216] width 13 height 13
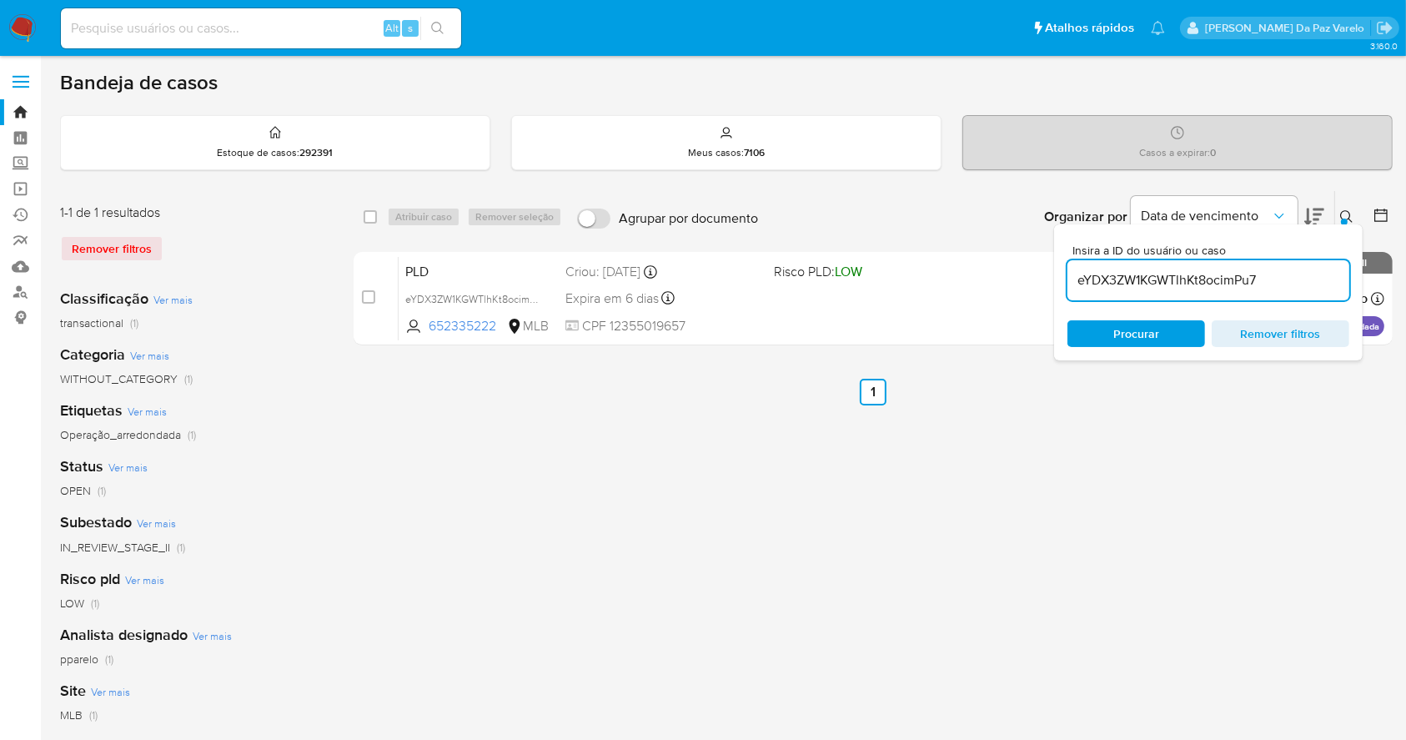
click at [1213, 280] on input "eYDX3ZW1KGWTlhKt8ocimPu7" at bounding box center [1208, 280] width 282 height 22
click at [1341, 213] on icon at bounding box center [1346, 216] width 13 height 13
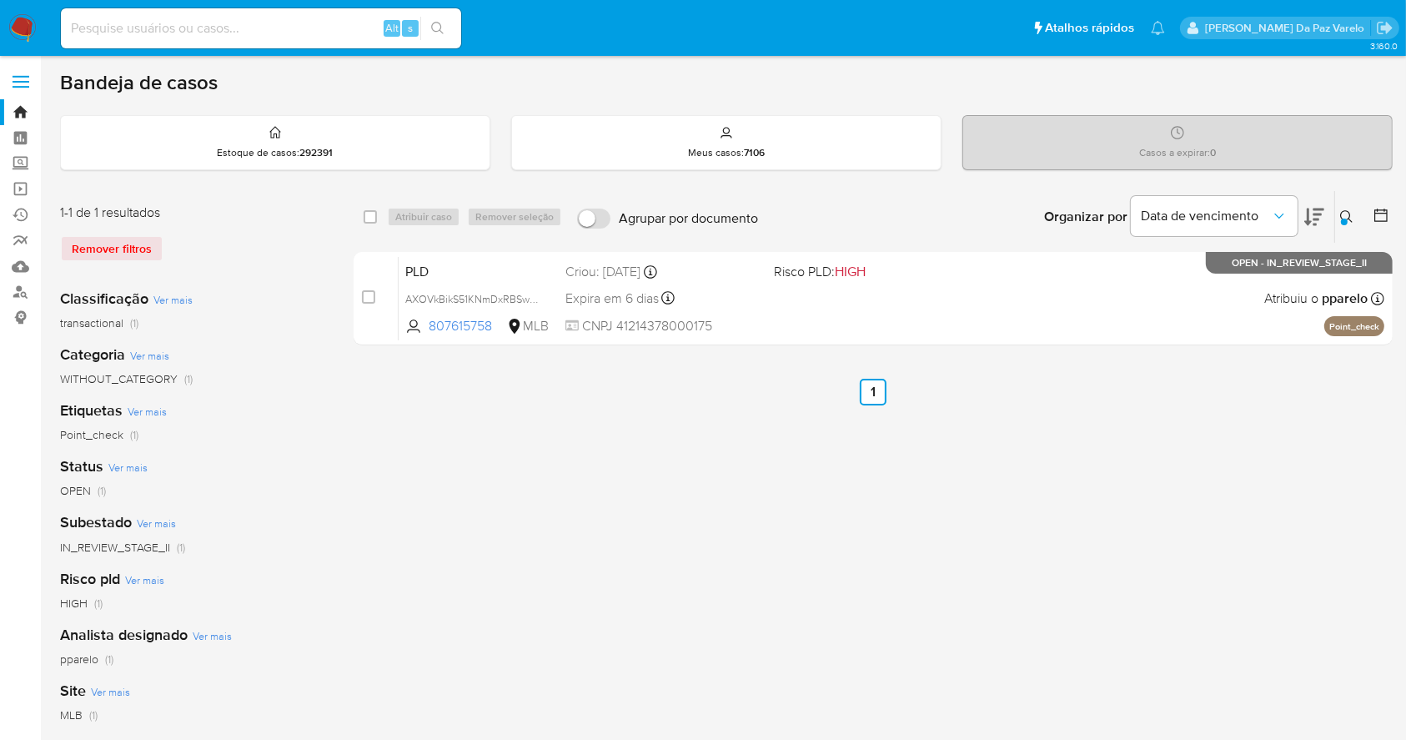
click at [1348, 210] on icon at bounding box center [1346, 216] width 13 height 13
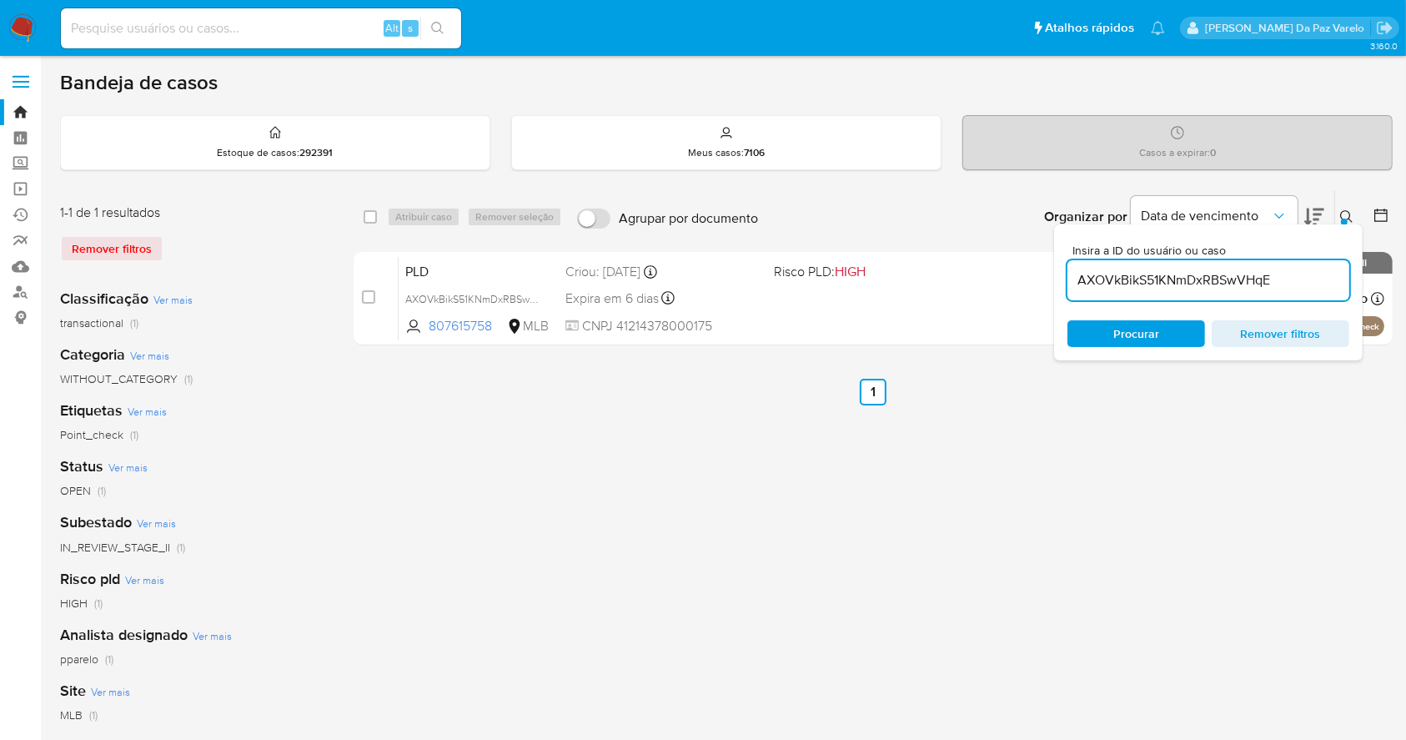
click at [1293, 269] on input "AXOVkBikS51KNmDxRBSwVHqE" at bounding box center [1208, 280] width 282 height 22
click at [1345, 214] on icon at bounding box center [1346, 216] width 13 height 13
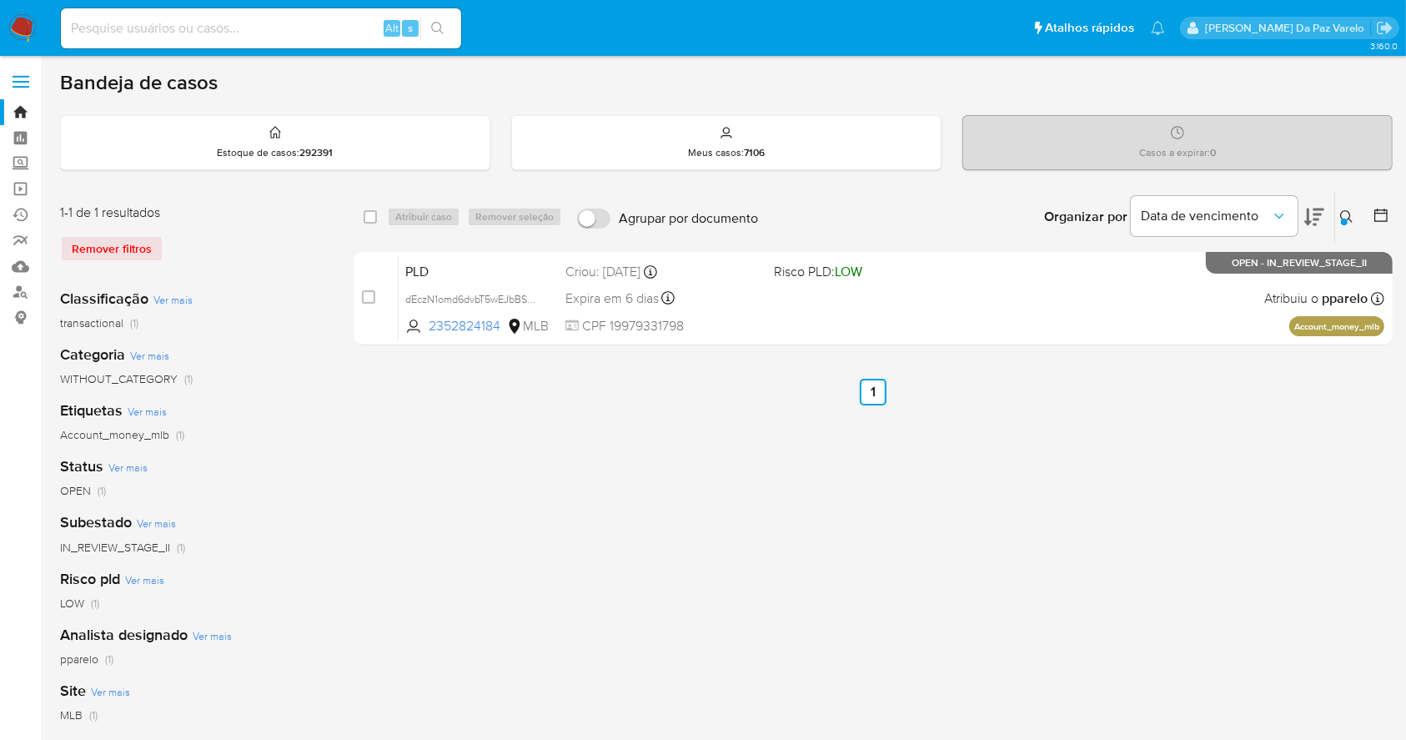
click at [1345, 214] on icon at bounding box center [1346, 216] width 13 height 13
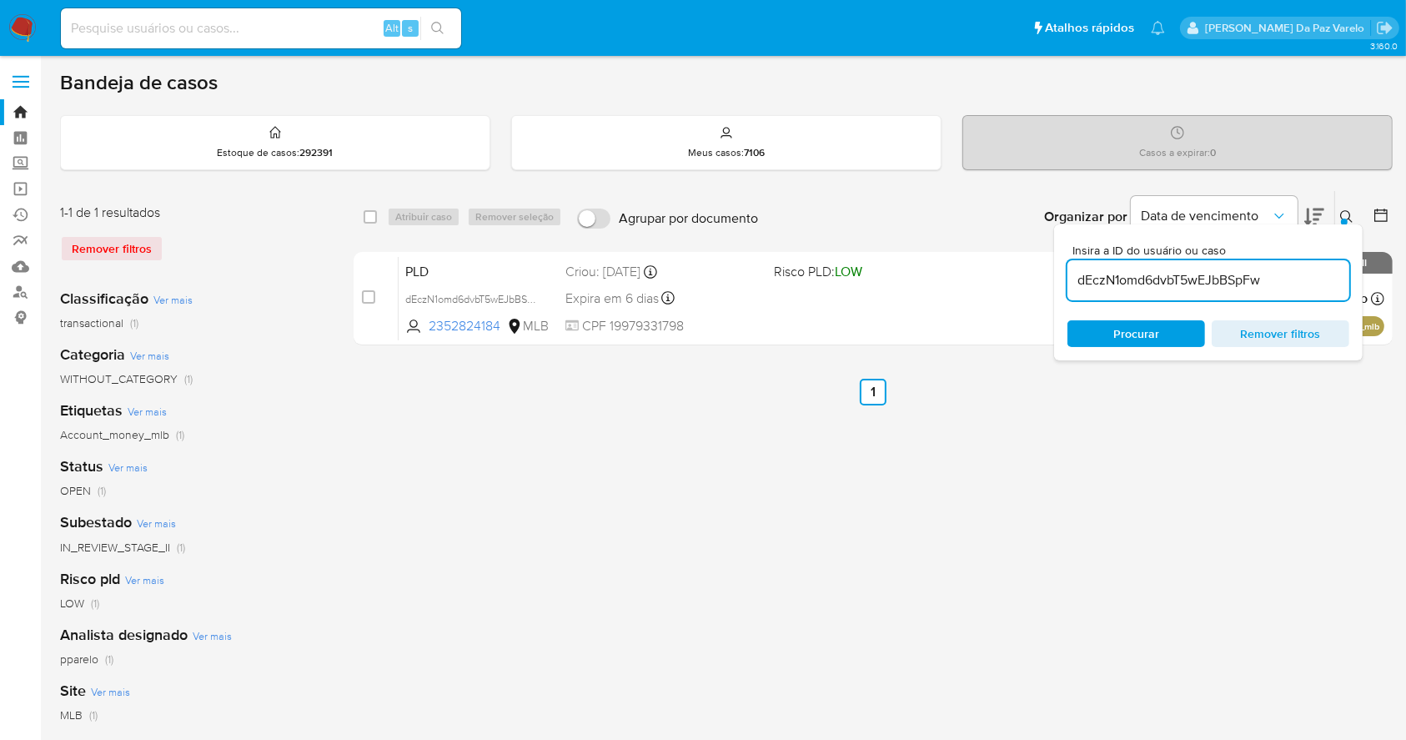
drag, startPoint x: 1288, startPoint y: 258, endPoint x: 1284, endPoint y: 265, distance: 8.6
click at [1288, 258] on div "Insira a ID do usuário ou caso dEczN1omd6dvbT5wEJbBSpFw" at bounding box center [1208, 272] width 282 height 56
click at [1284, 265] on div "dEczN1omd6dvbT5wEJbBSpFw" at bounding box center [1208, 280] width 282 height 40
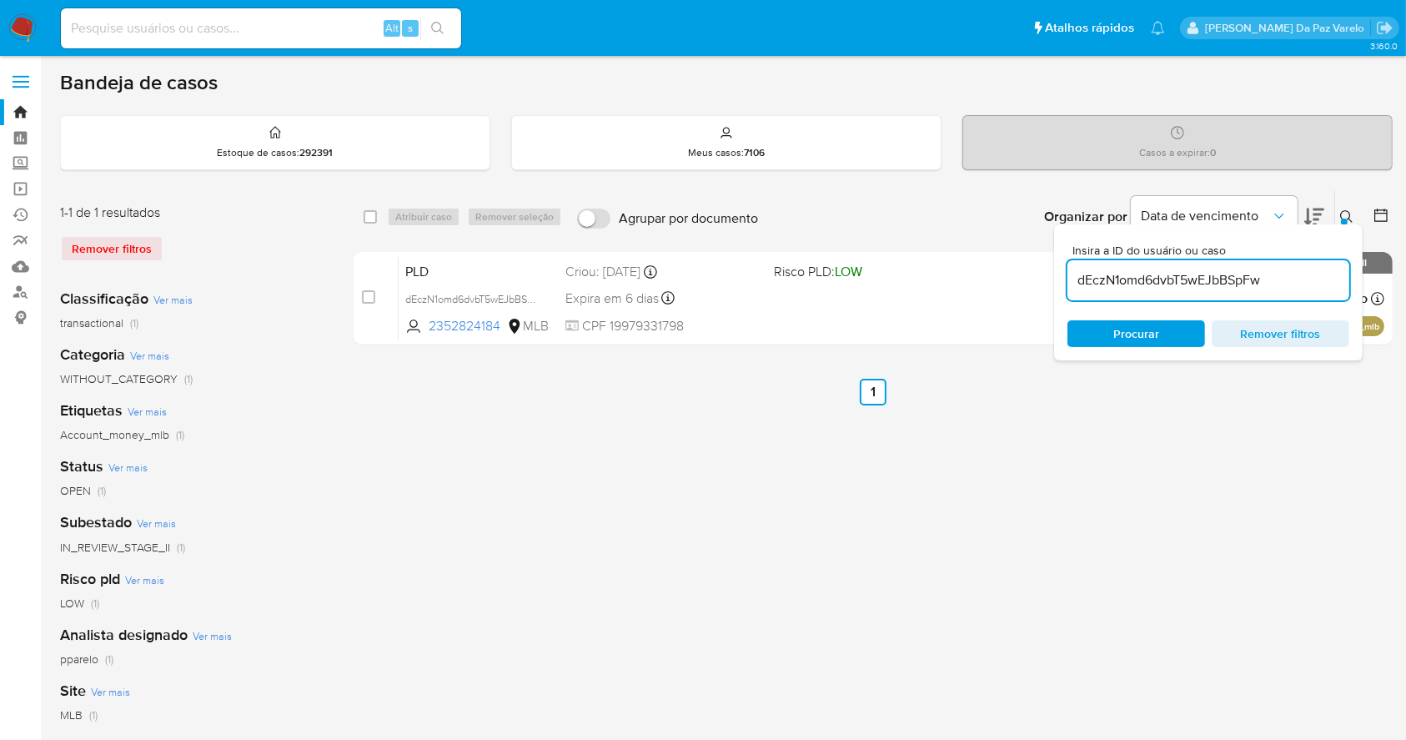
click at [1281, 274] on input "dEczN1omd6dvbT5wEJbBSpFw" at bounding box center [1208, 280] width 282 height 22
paste input "Ty5n1n4kWVCjDWy1t2jwXv0x"
click at [1344, 218] on div at bounding box center [1344, 221] width 7 height 7
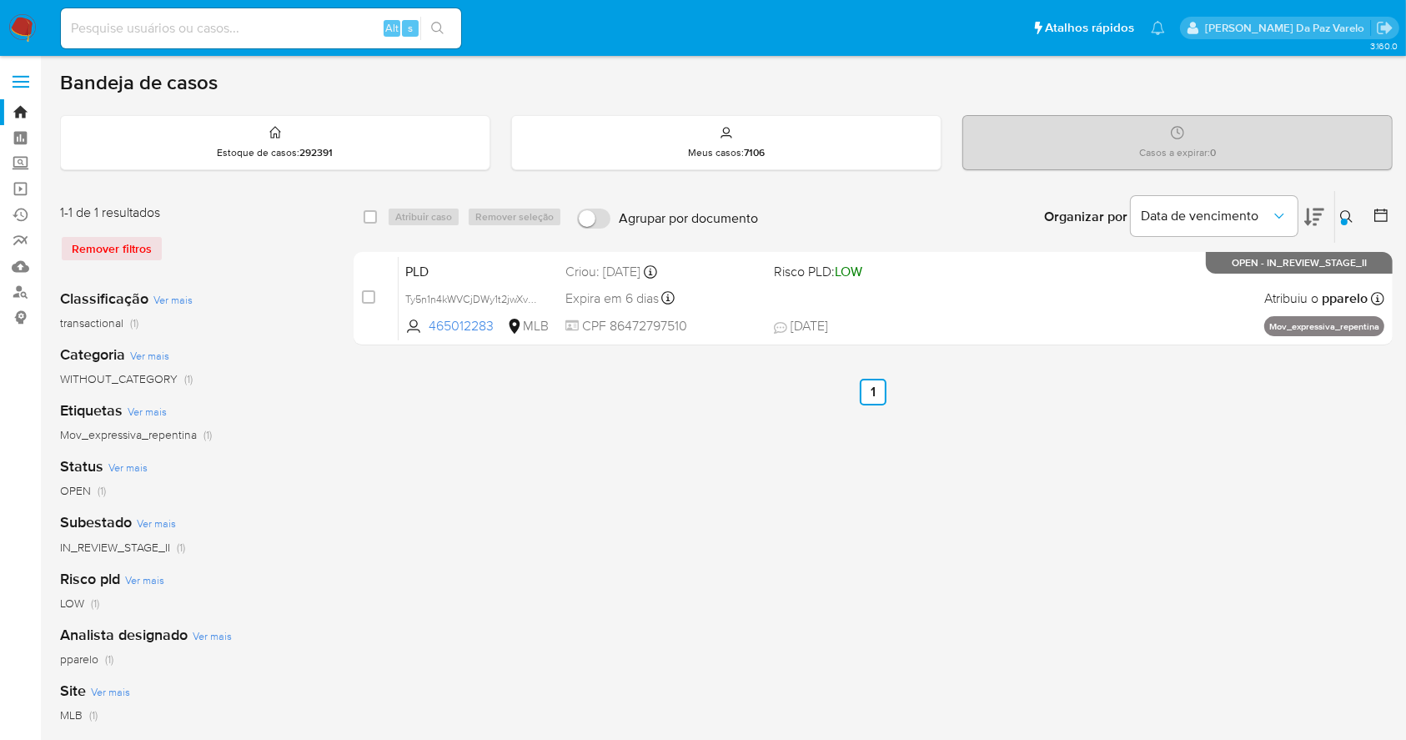
click at [1344, 218] on div at bounding box center [1344, 221] width 7 height 7
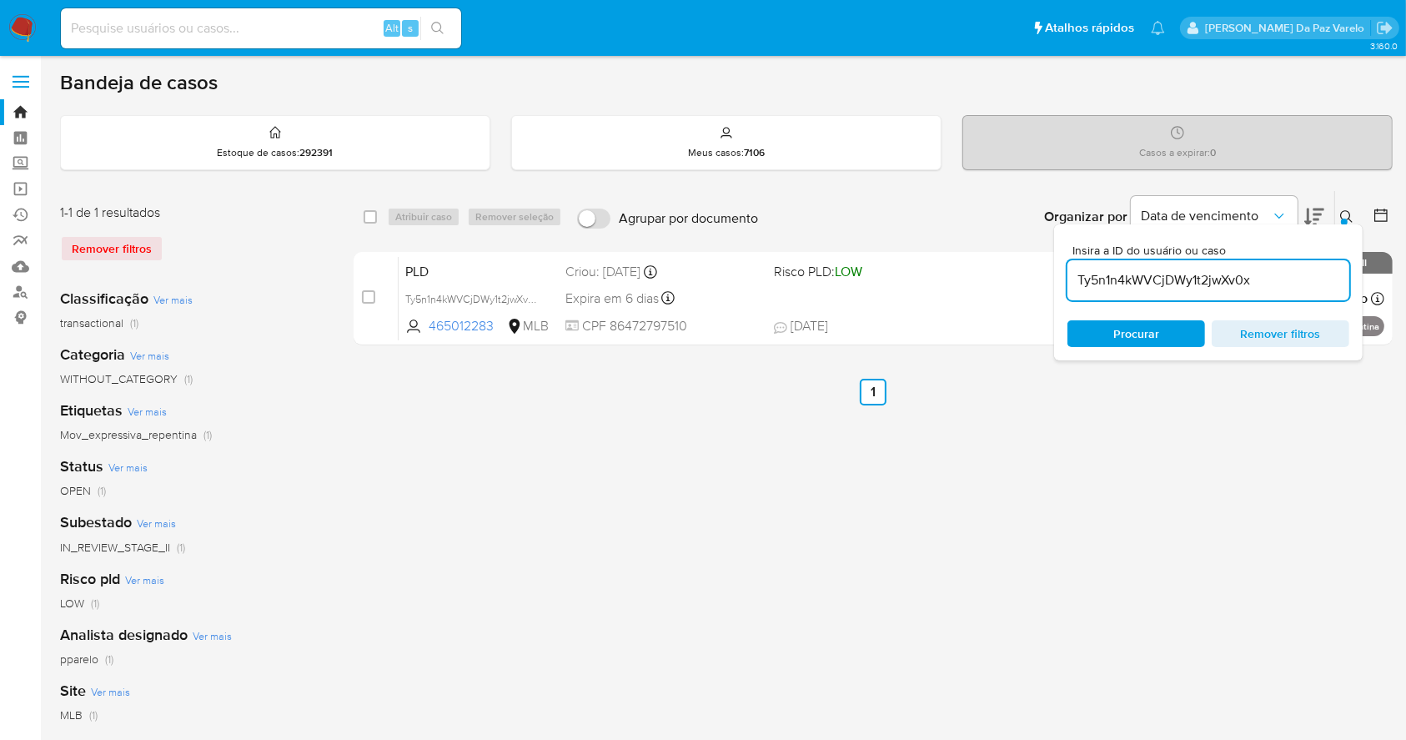
click at [1341, 208] on button at bounding box center [1349, 217] width 28 height 20
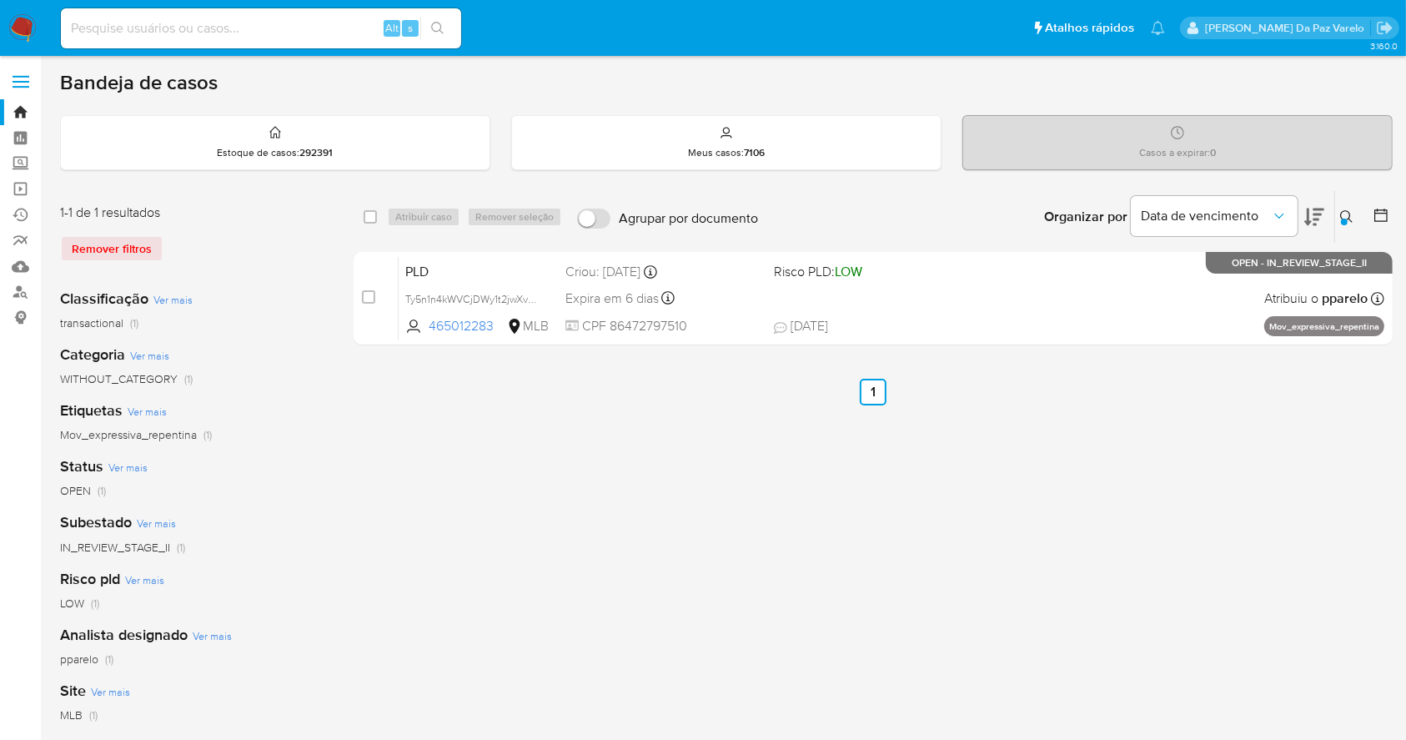
click at [1336, 210] on button at bounding box center [1349, 217] width 28 height 20
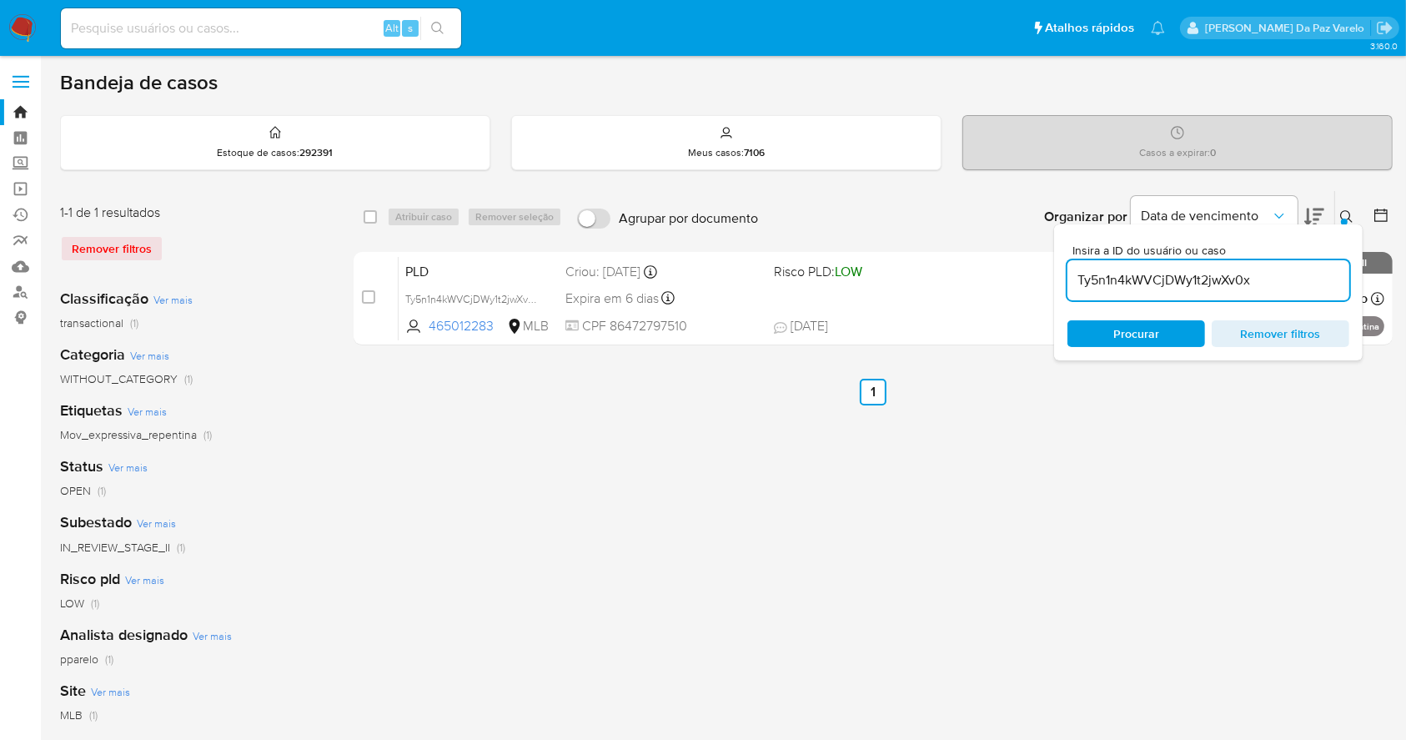
click at [1252, 275] on input "Ty5n1n4kWVCjDWy1t2jwXv0x" at bounding box center [1208, 280] width 282 height 22
click at [1348, 211] on icon at bounding box center [1346, 216] width 13 height 13
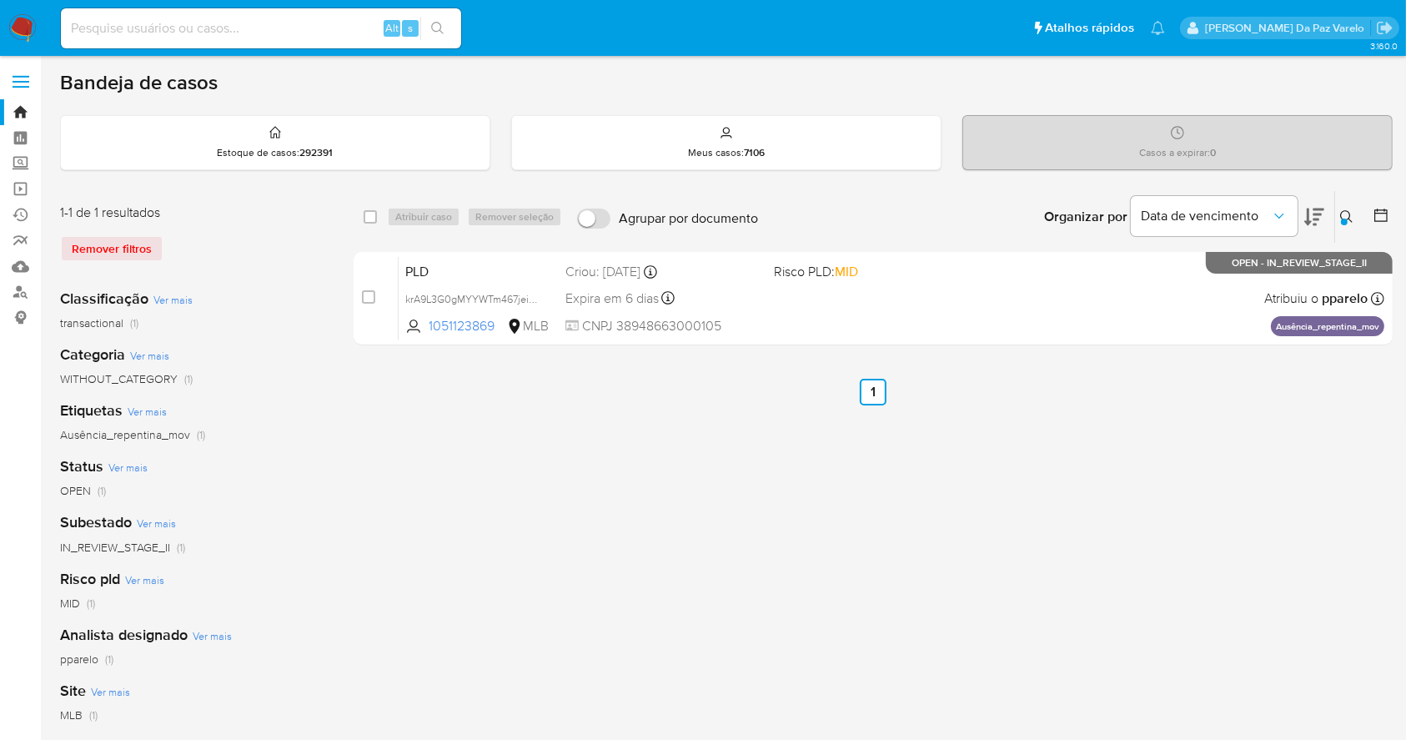
click at [380, 23] on input at bounding box center [261, 29] width 400 height 22
click at [1349, 222] on icon at bounding box center [1346, 216] width 13 height 13
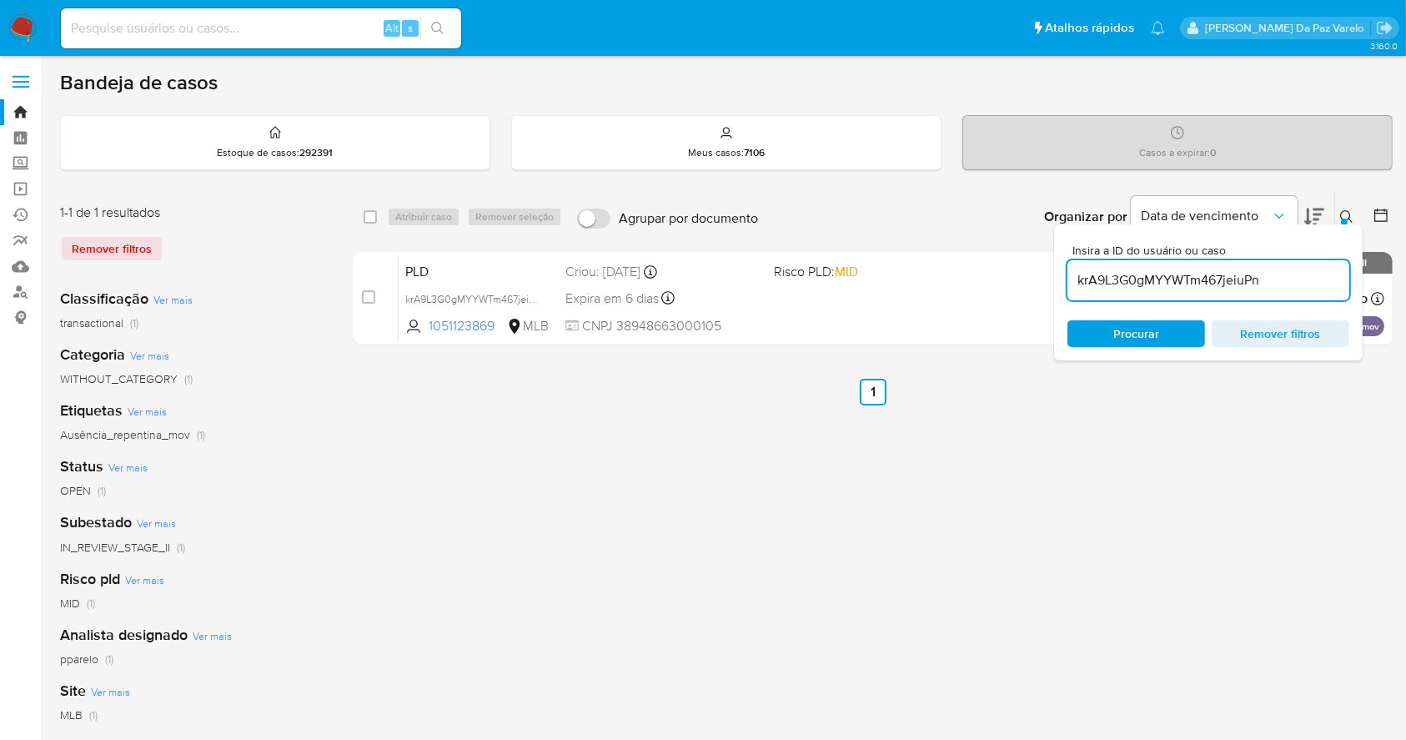
click at [1253, 271] on input "krA9L3G0gMYYWTm467jeiuPn" at bounding box center [1208, 280] width 282 height 22
type input "aU4X8WjMY49yC4xPx1JUFsHd"
click at [1339, 215] on button at bounding box center [1349, 217] width 28 height 20
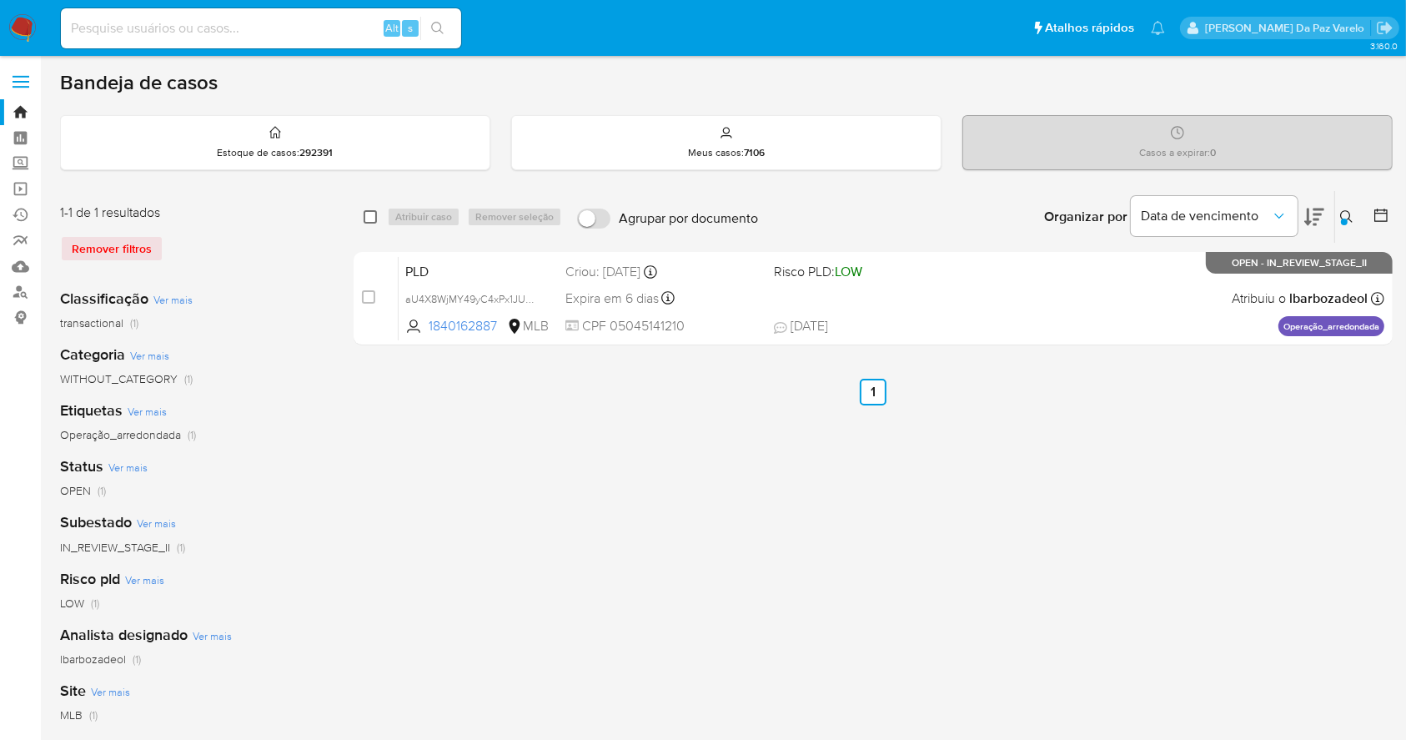
click at [367, 215] on input "checkbox" at bounding box center [370, 216] width 13 height 13
checkbox input "true"
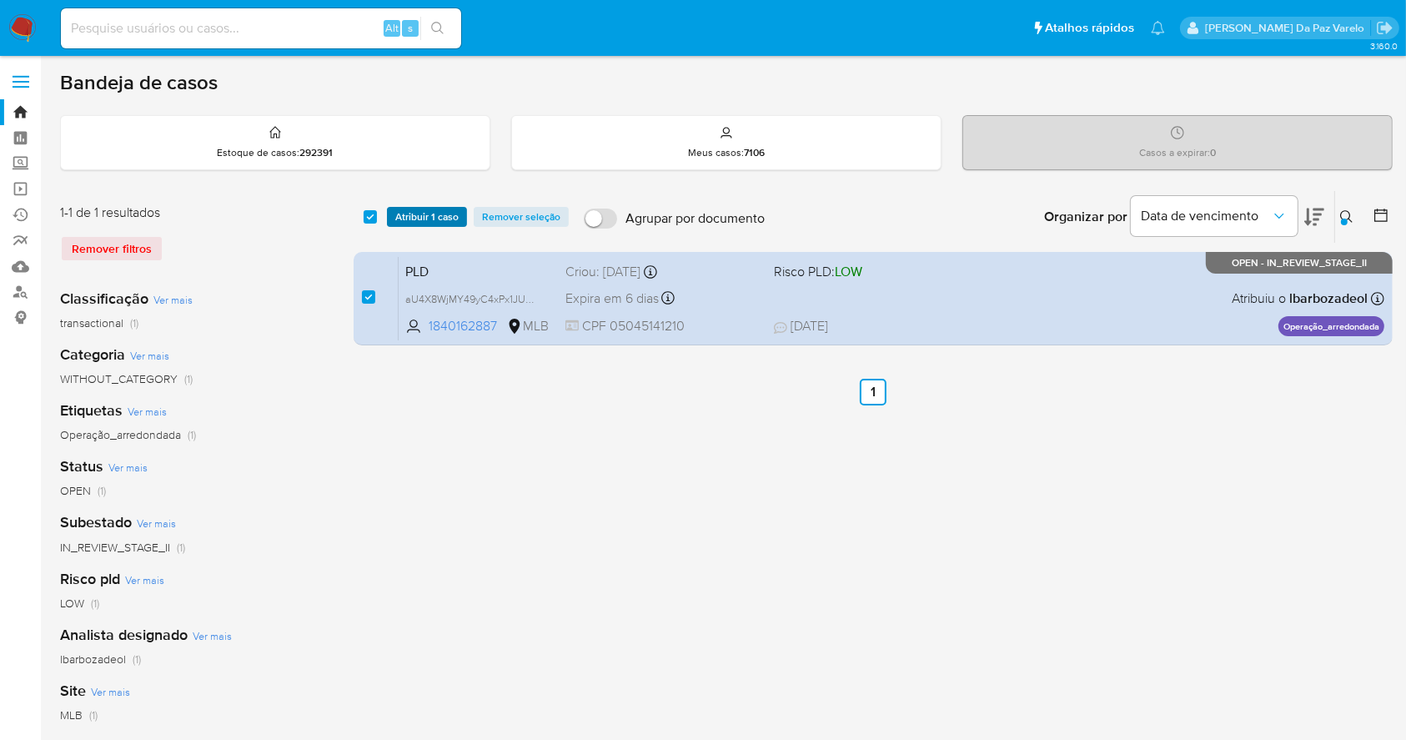
click at [426, 213] on span "Atribuir 1 caso" at bounding box center [426, 216] width 63 height 17
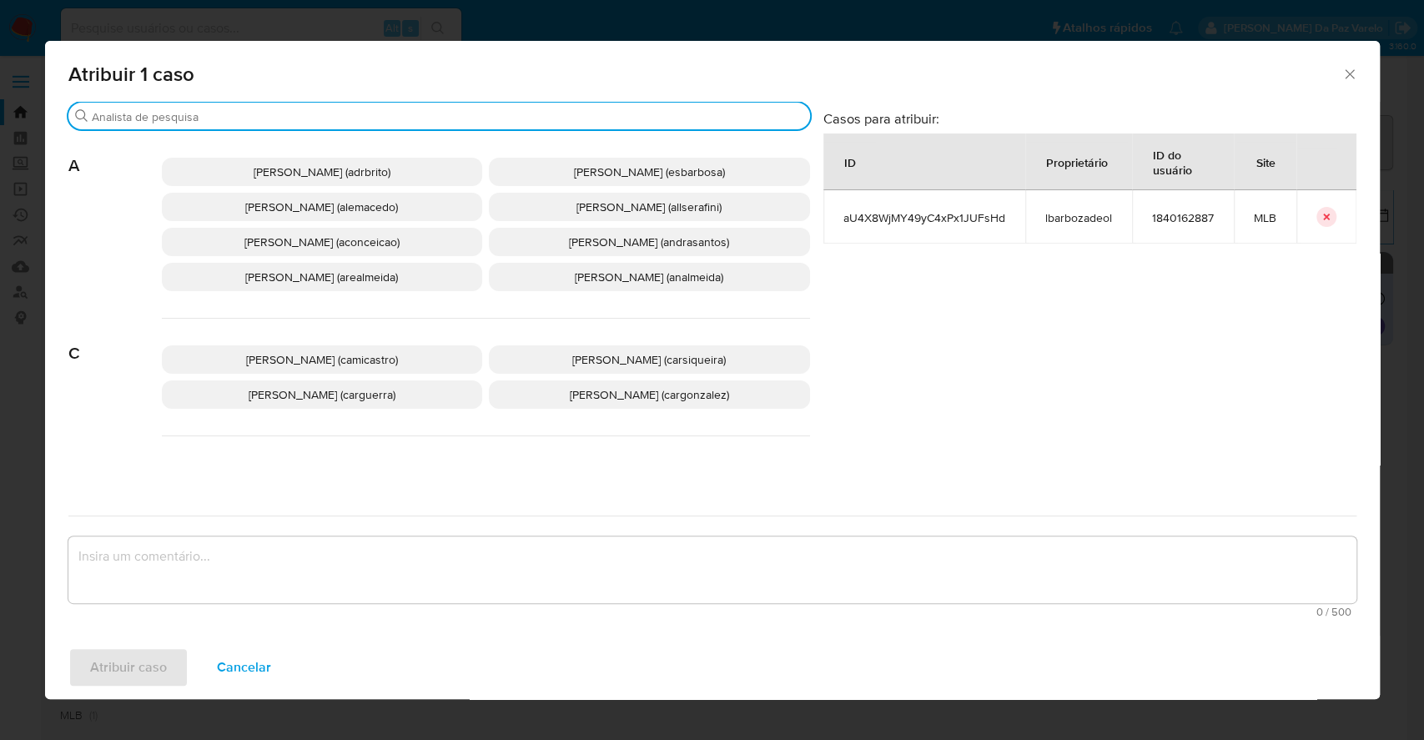
click at [439, 117] on input "Buscar" at bounding box center [447, 116] width 711 height 15
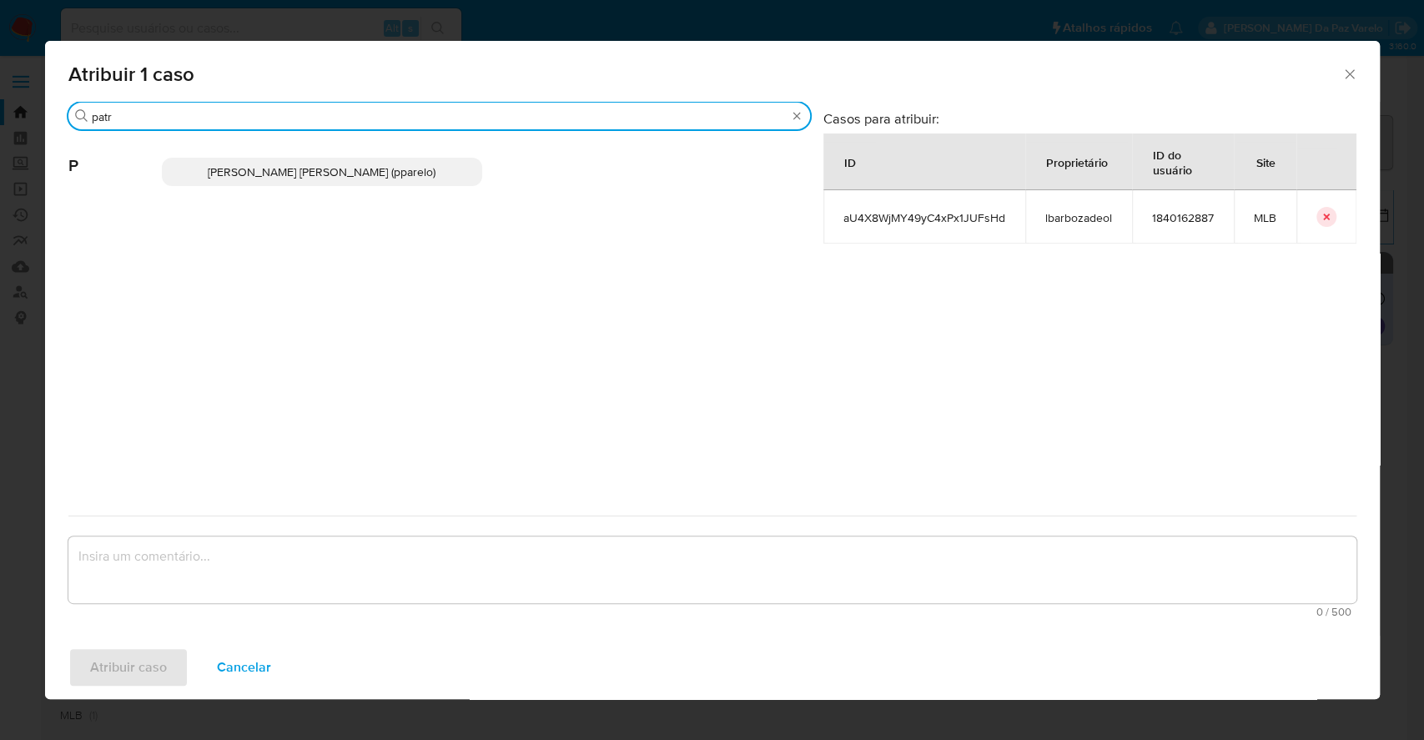
type input "patr"
drag, startPoint x: 363, startPoint y: 164, endPoint x: 369, endPoint y: 178, distance: 14.9
click at [363, 165] on span "Patricia Aparecida Da Paz Varelo (pparelo)" at bounding box center [322, 171] width 228 height 17
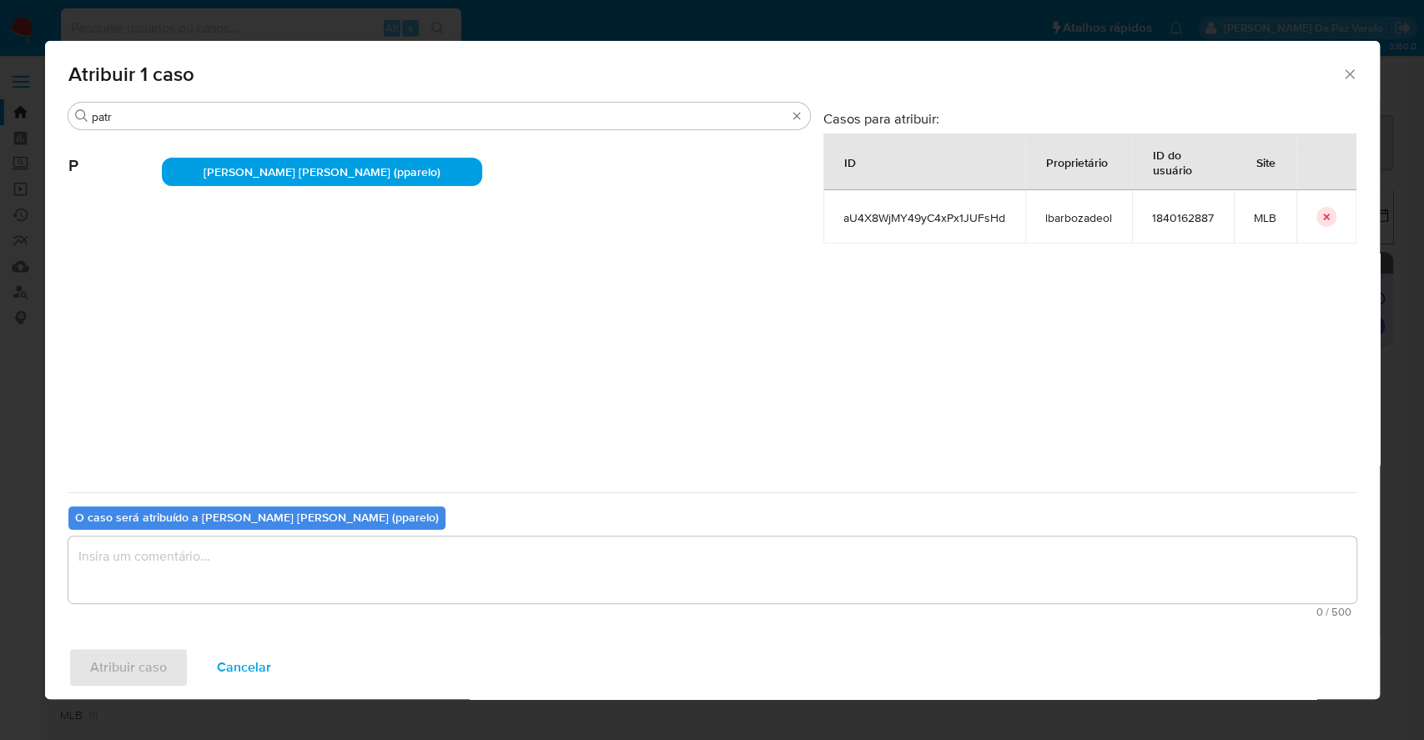
click at [380, 590] on textarea "assign-modal" at bounding box center [712, 569] width 1288 height 67
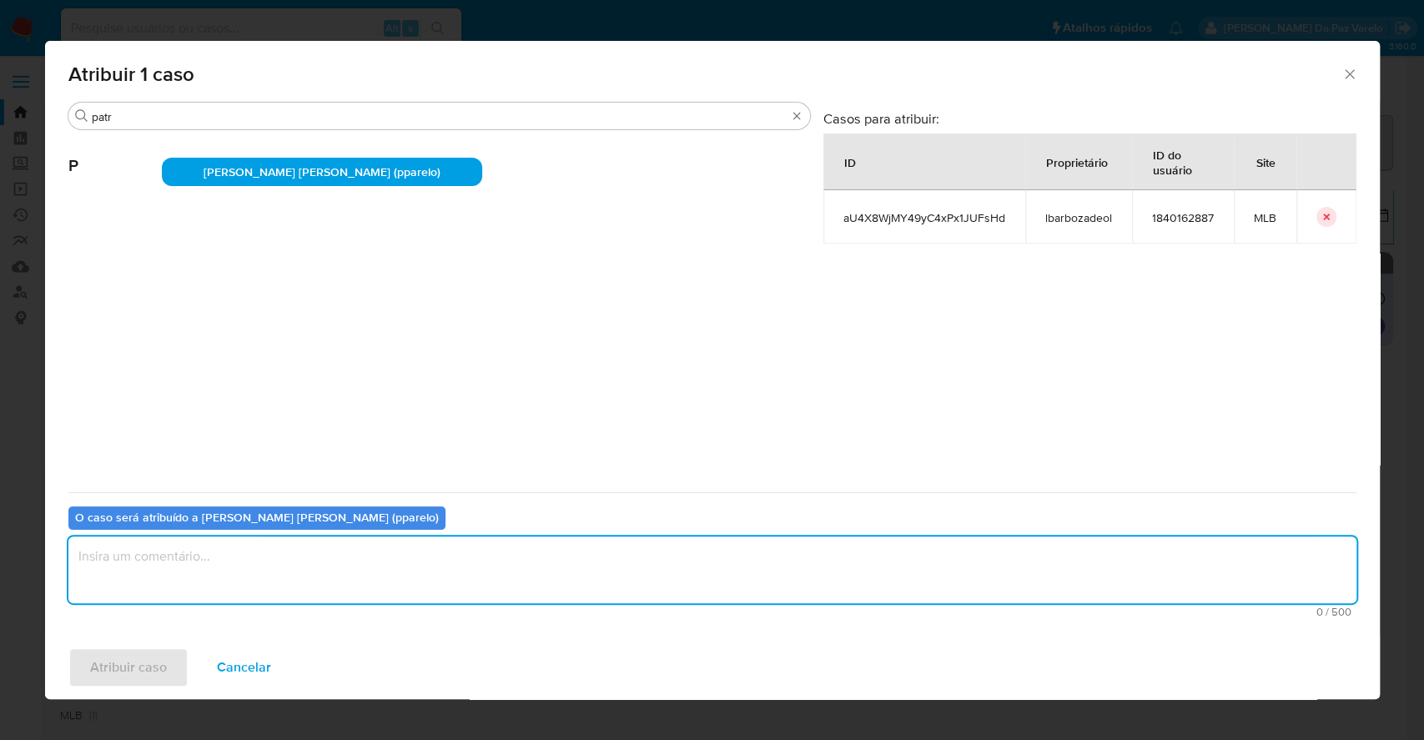
click at [380, 550] on textarea "assign-modal" at bounding box center [712, 569] width 1288 height 67
type textarea "."
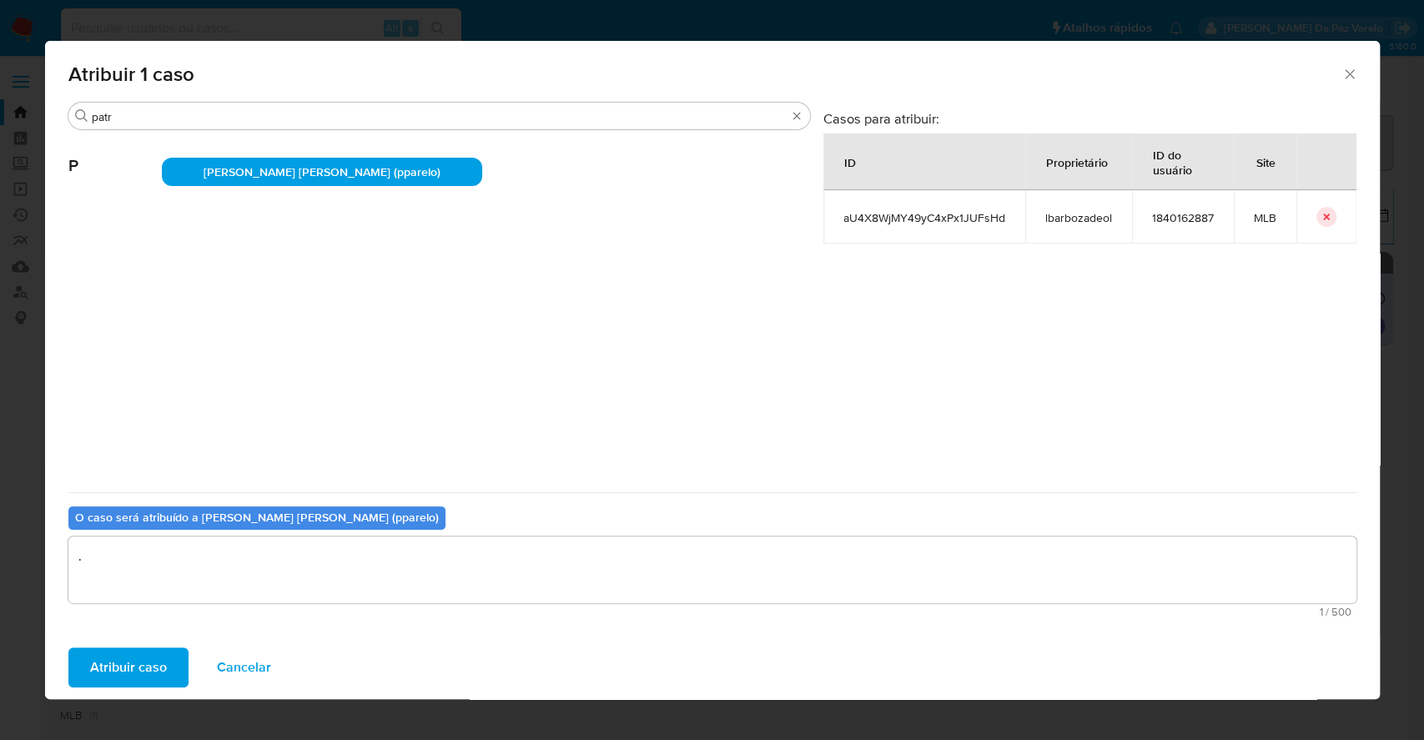
click at [103, 660] on span "Atribuir caso" at bounding box center [128, 667] width 77 height 37
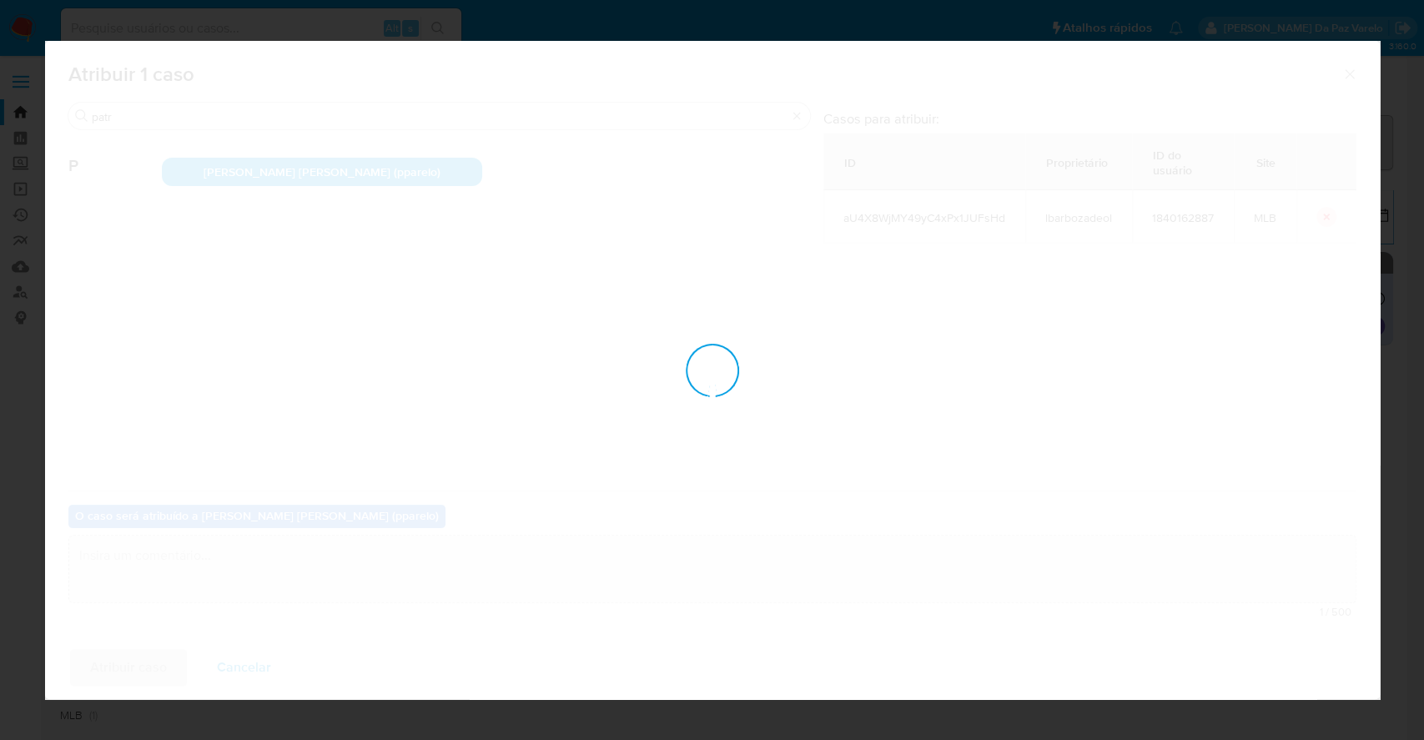
checkbox input "false"
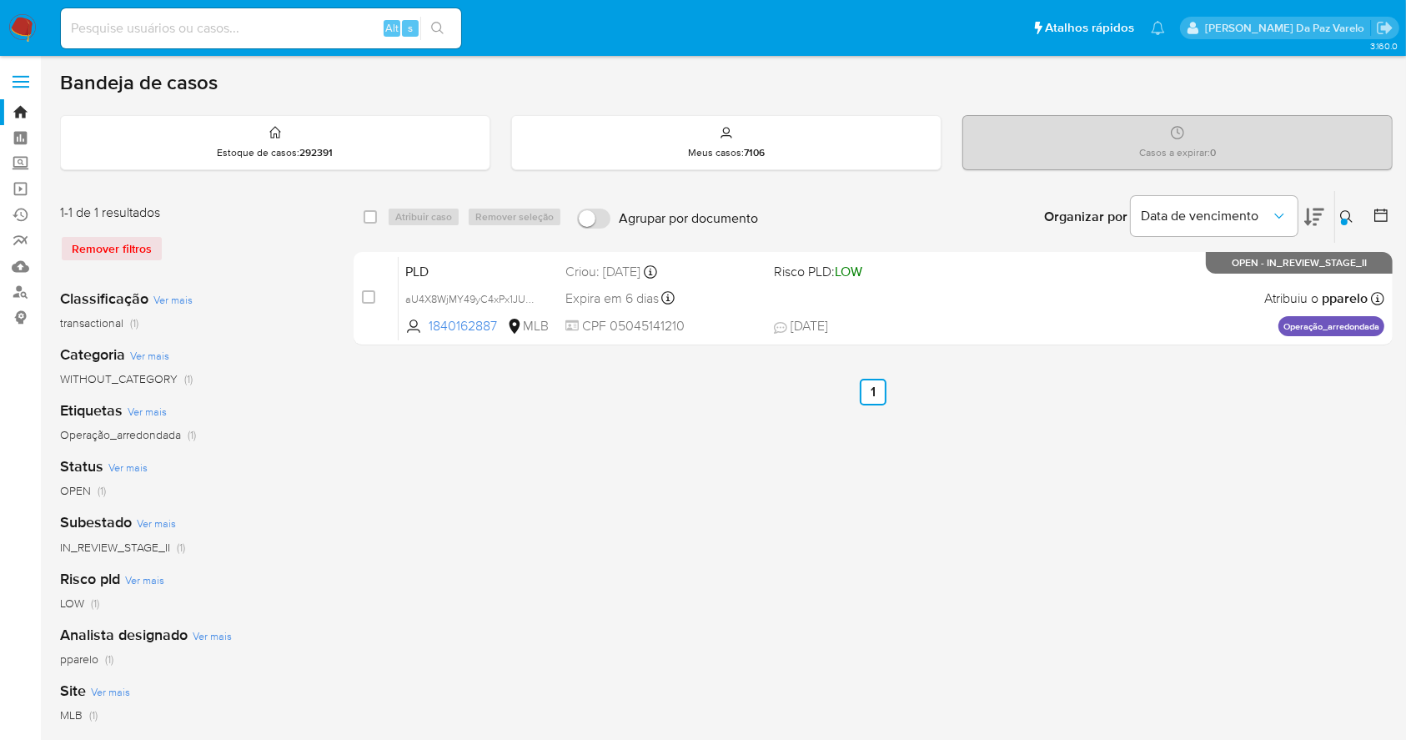
click at [25, 24] on img at bounding box center [22, 28] width 28 height 28
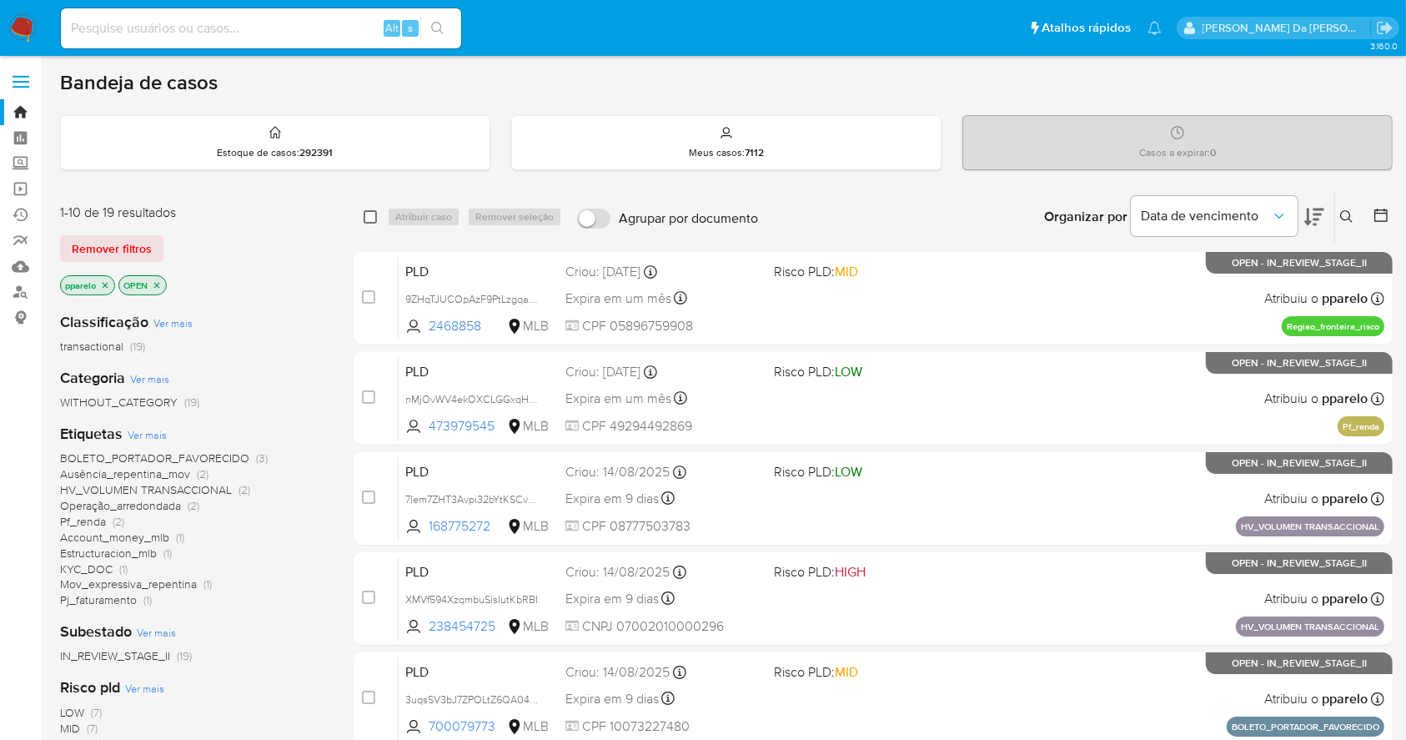
click at [364, 212] on input "checkbox" at bounding box center [370, 216] width 13 height 13
checkbox input "true"
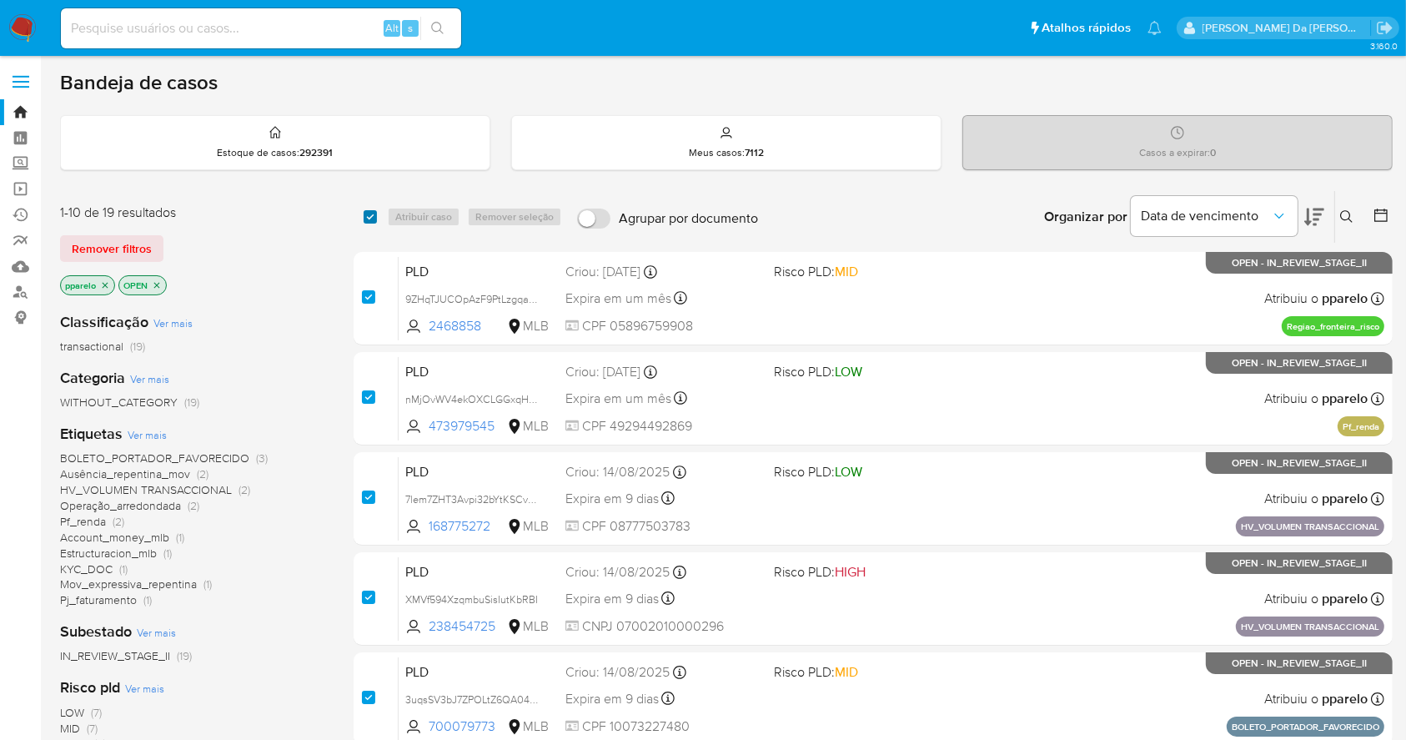
checkbox input "true"
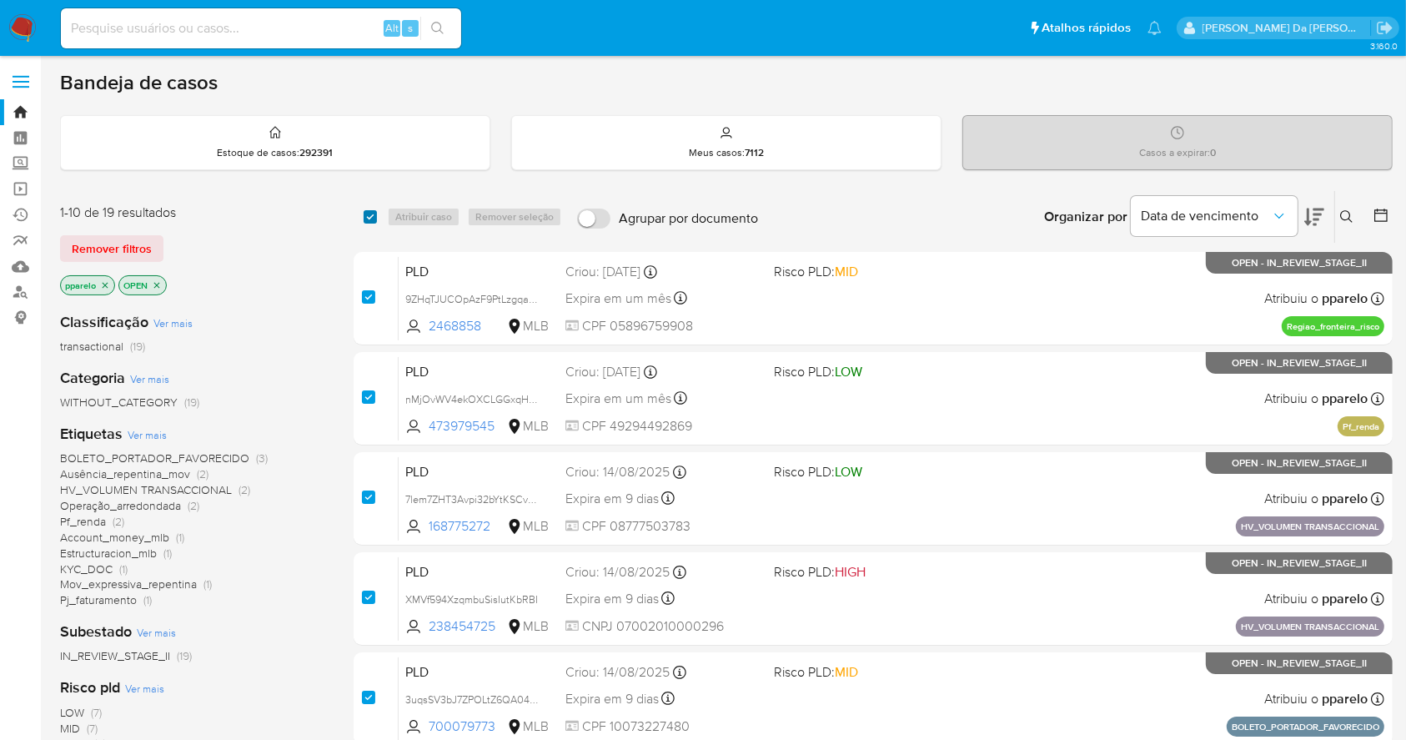
checkbox input "true"
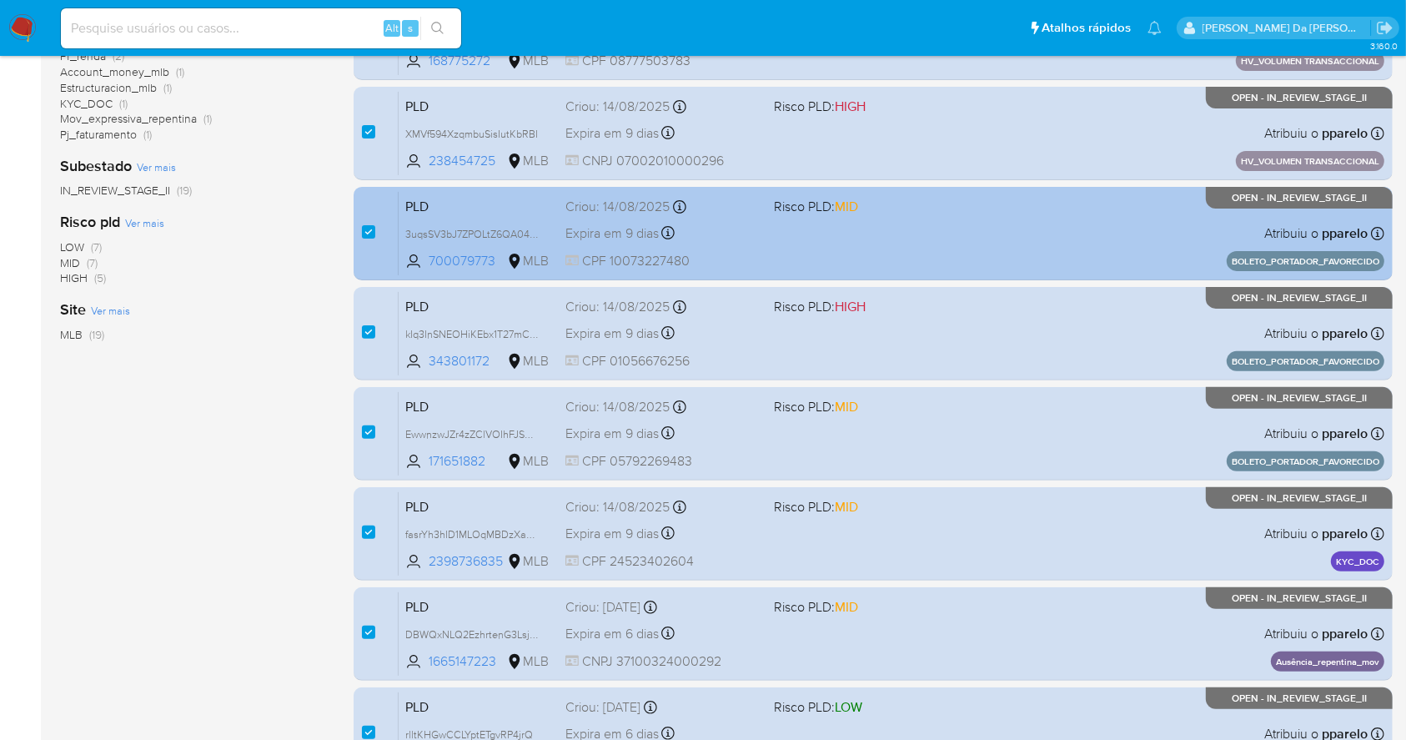
scroll to position [635, 0]
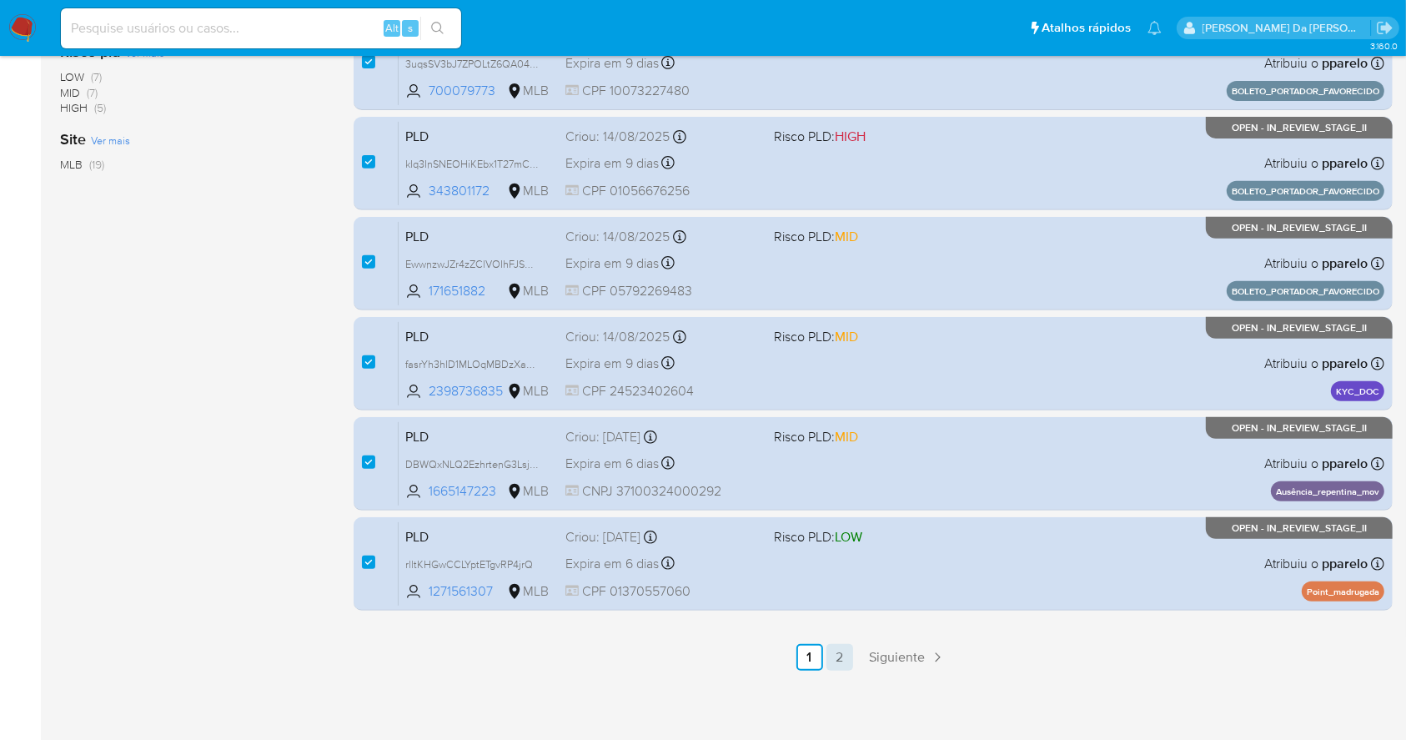
click at [841, 655] on link "2" at bounding box center [839, 657] width 27 height 27
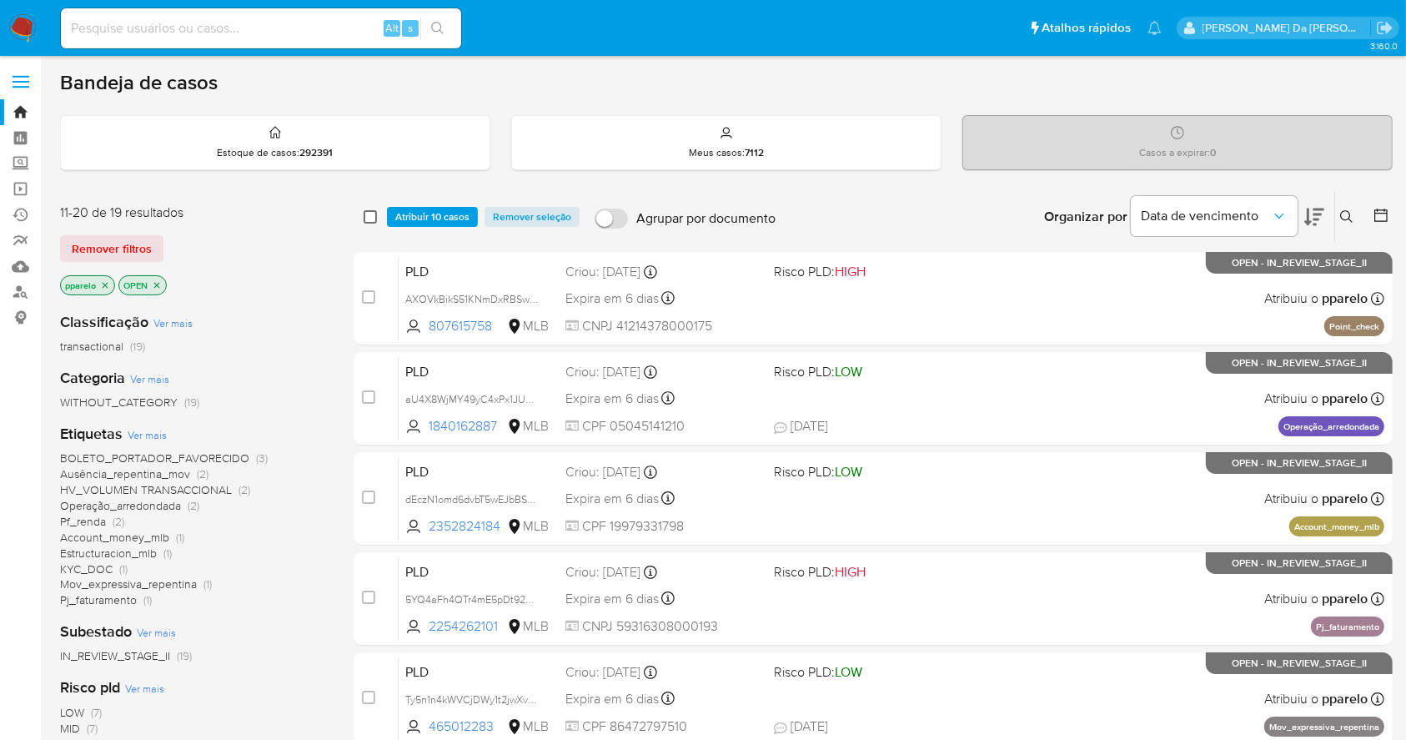
click at [373, 210] on input "checkbox" at bounding box center [370, 216] width 13 height 13
checkbox input "true"
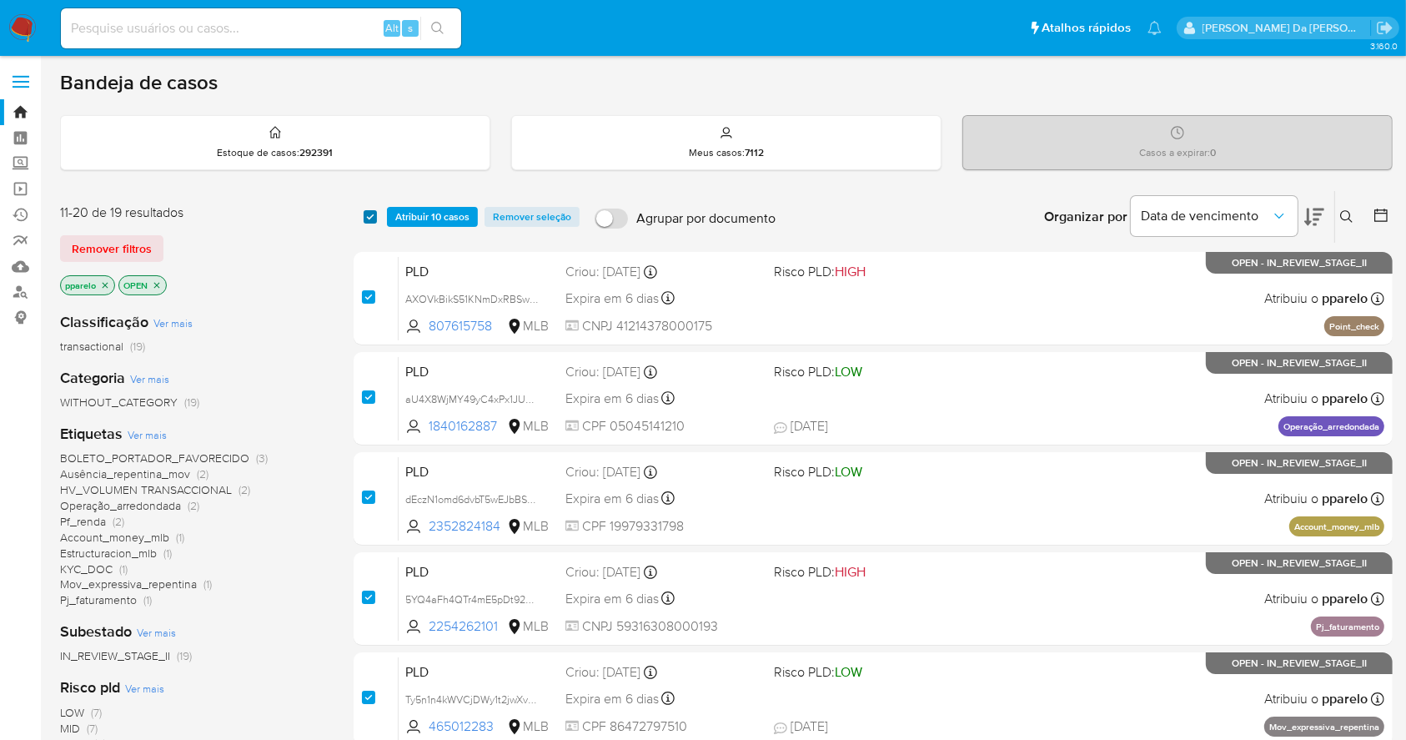
checkbox input "true"
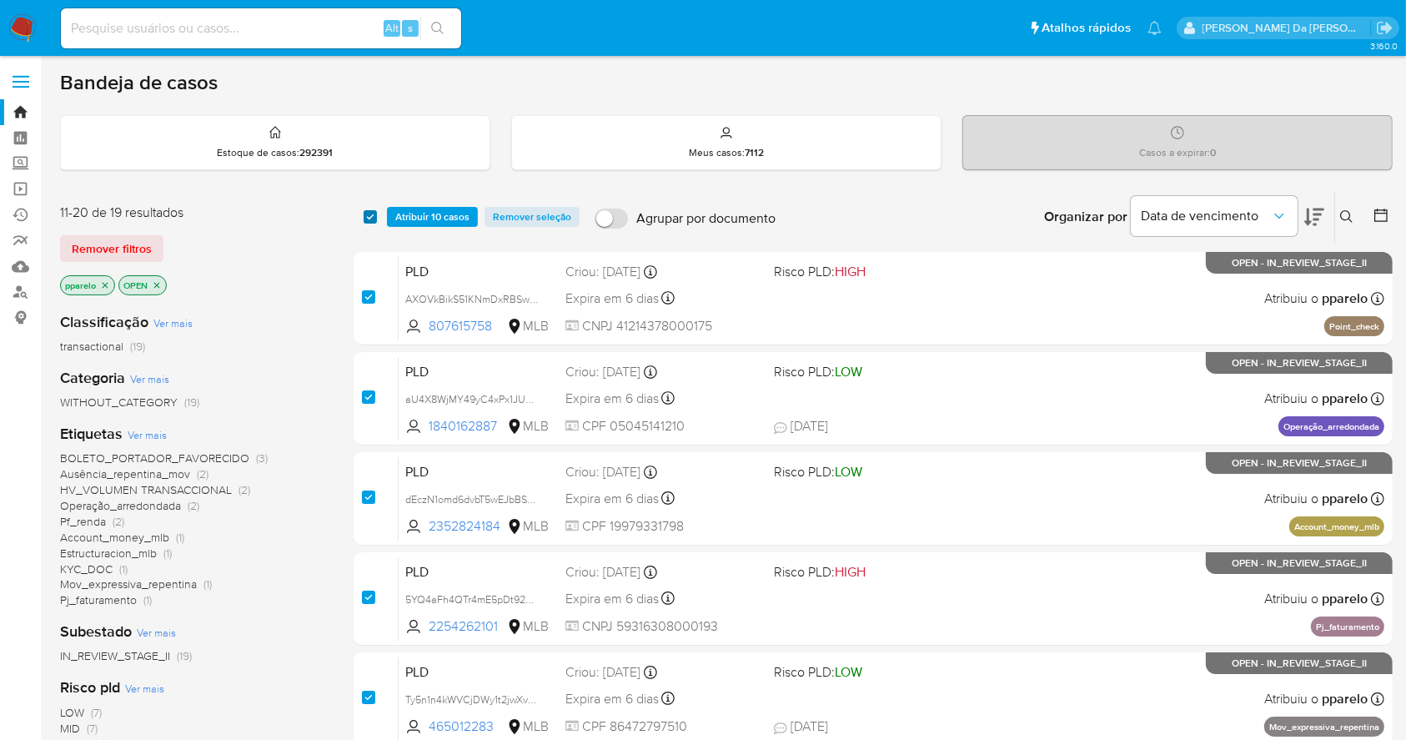
checkbox input "true"
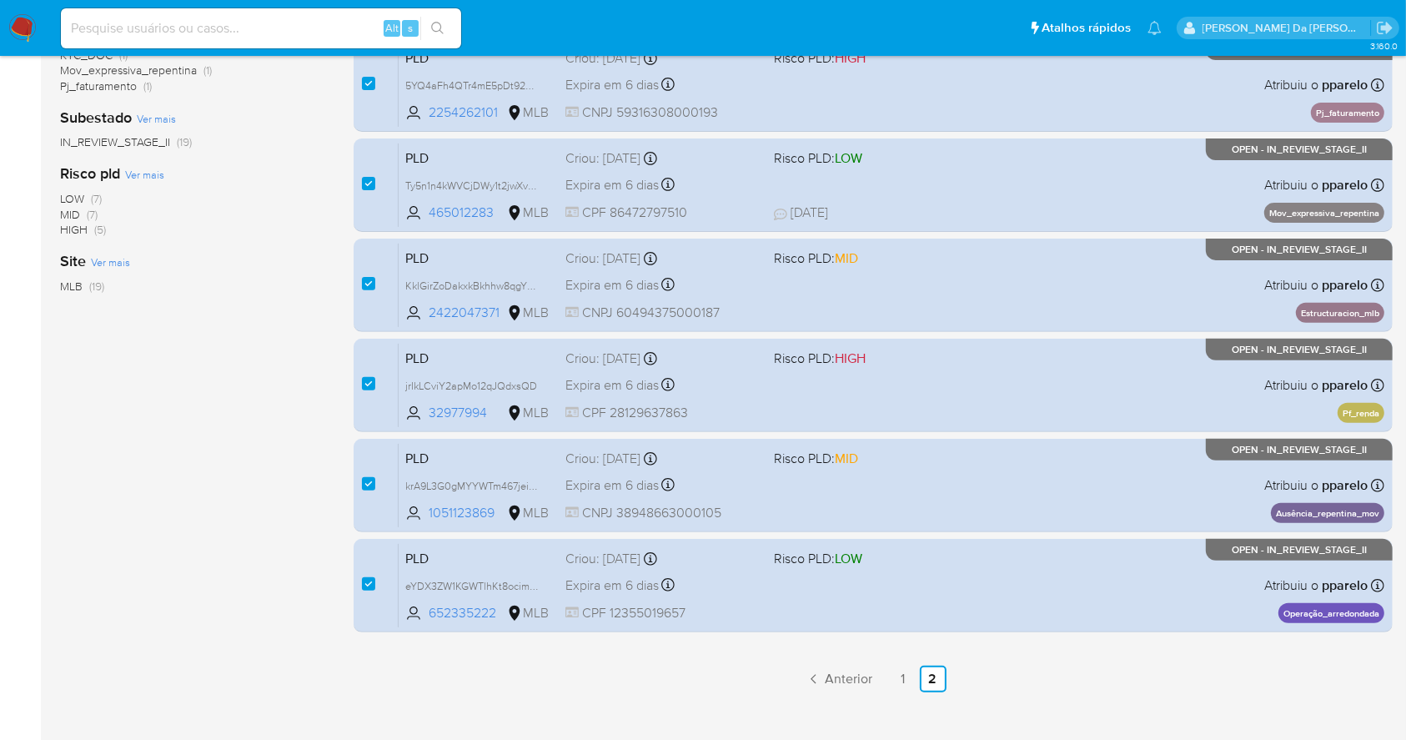
scroll to position [535, 0]
